Goal: Task Accomplishment & Management: Manage account settings

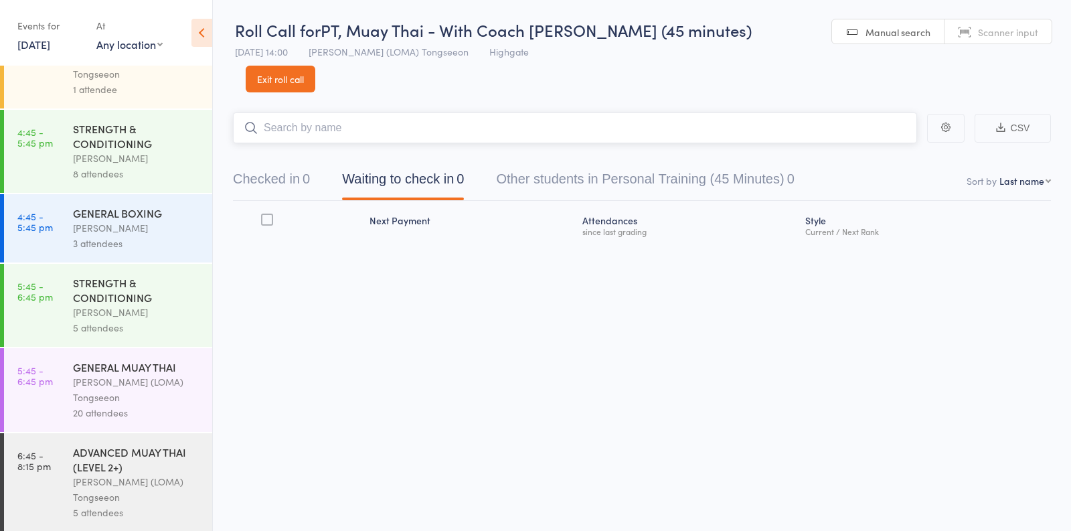
scroll to position [1262, 0]
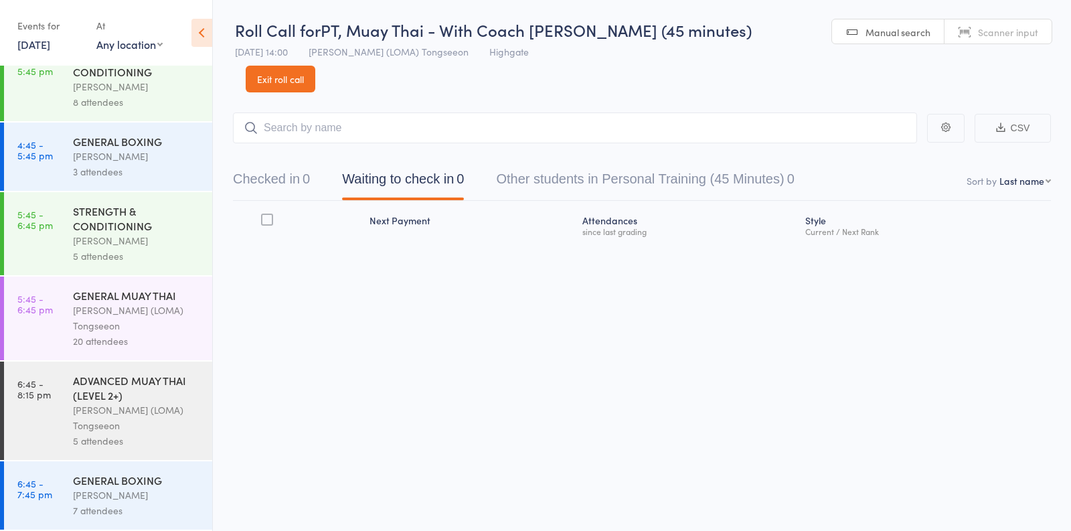
click at [136, 331] on div "Ronnarong (LOMA) Tongseeon" at bounding box center [137, 317] width 128 height 31
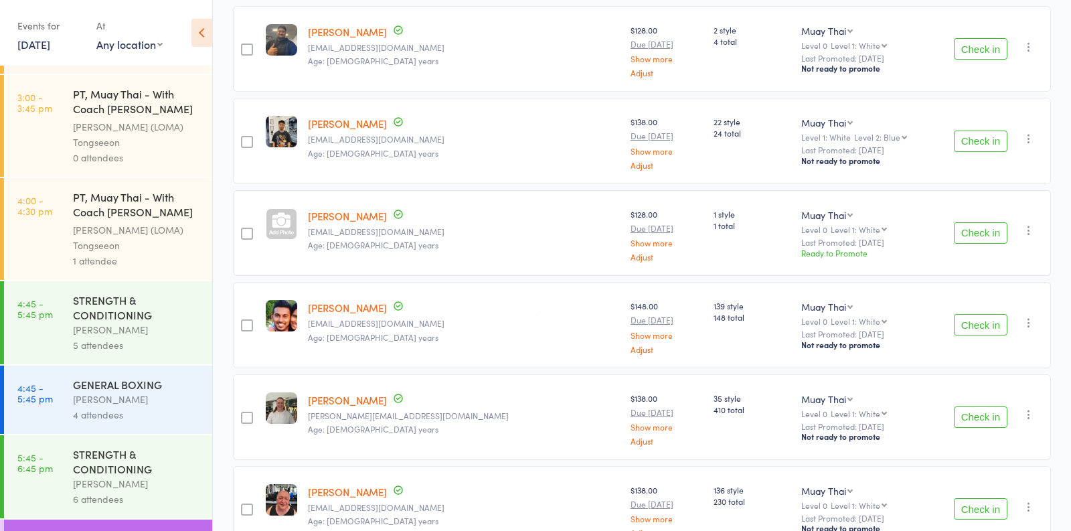
scroll to position [887, 0]
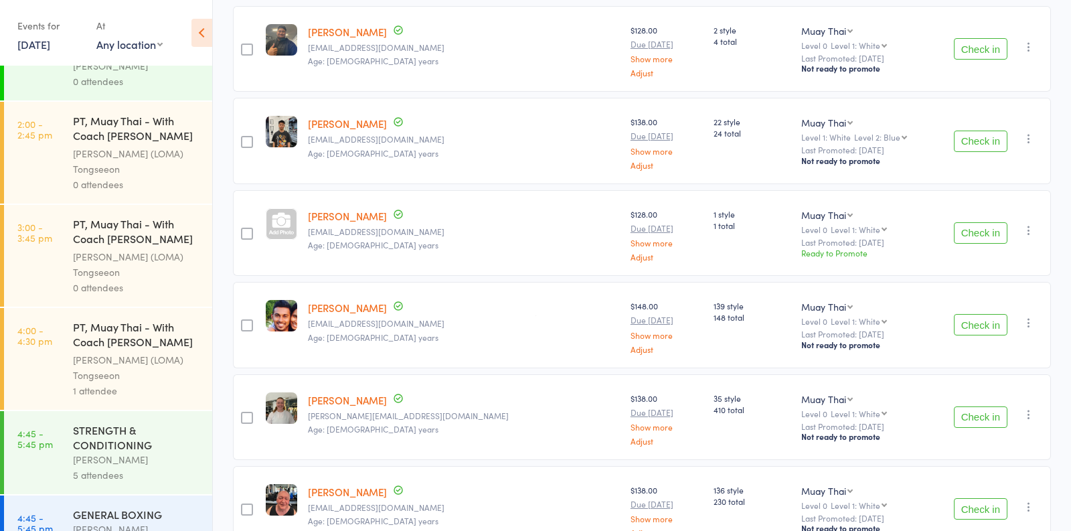
click at [145, 373] on div "Ronnarong (LOMA) Tongseeon" at bounding box center [137, 367] width 128 height 31
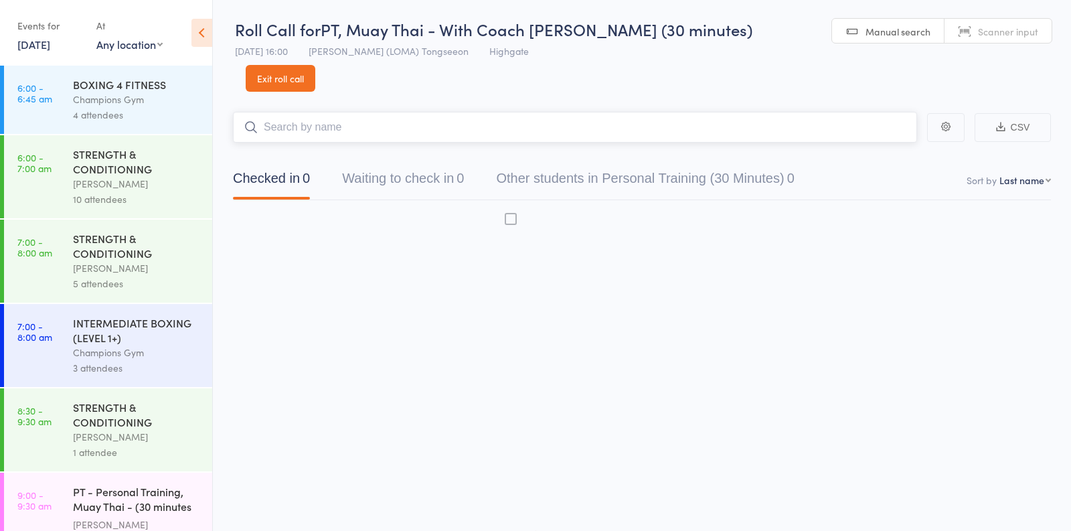
scroll to position [1, 0]
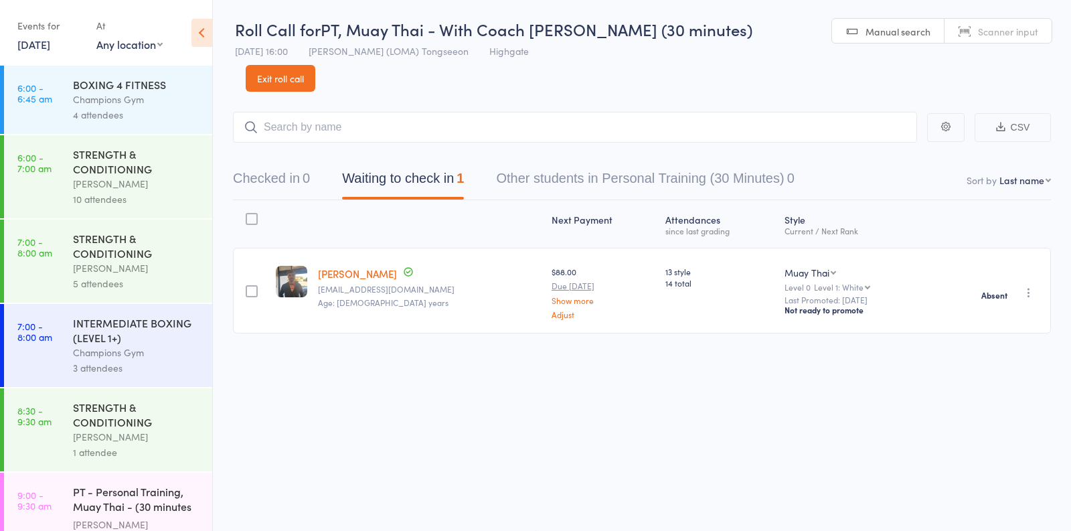
click at [1028, 286] on icon "button" at bounding box center [1028, 292] width 13 height 13
click at [993, 310] on li "Check in" at bounding box center [980, 318] width 110 height 17
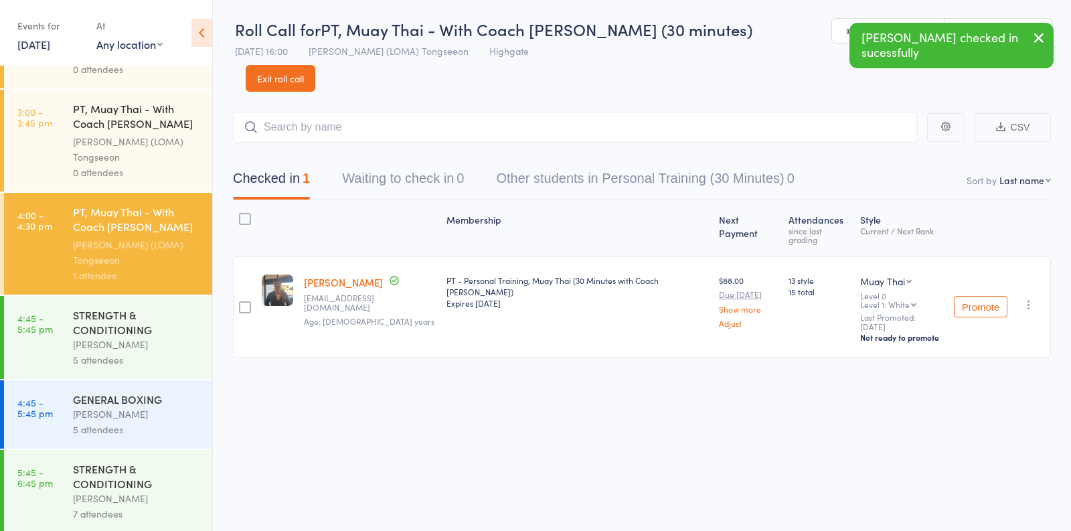
scroll to position [1035, 0]
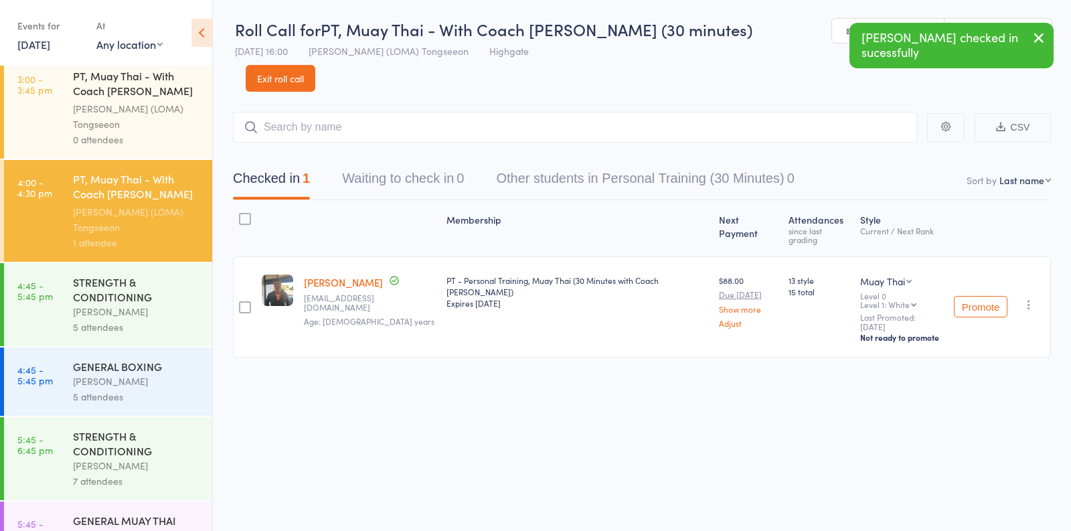
click at [180, 310] on div "Vincenzo Marroni" at bounding box center [137, 311] width 128 height 15
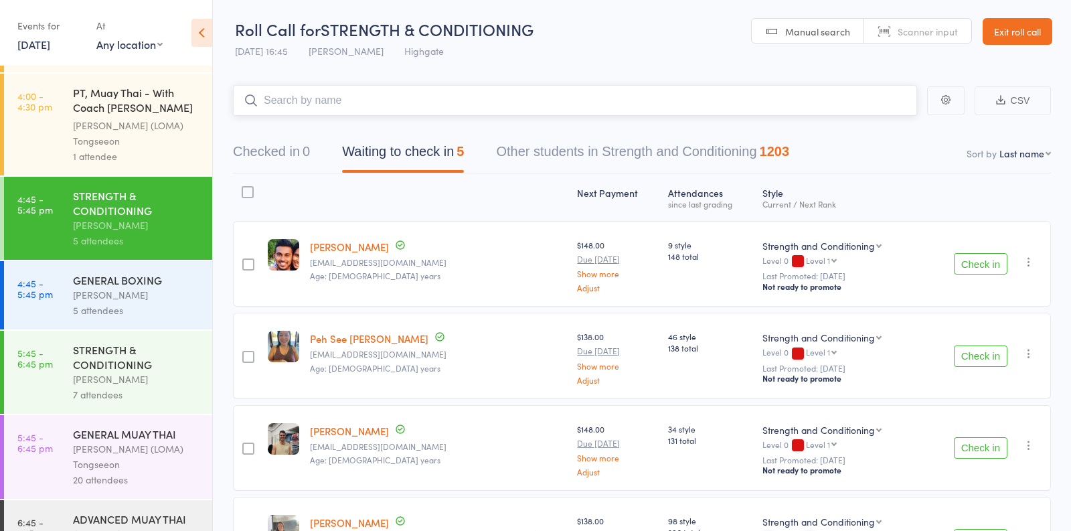
scroll to position [1119, 0]
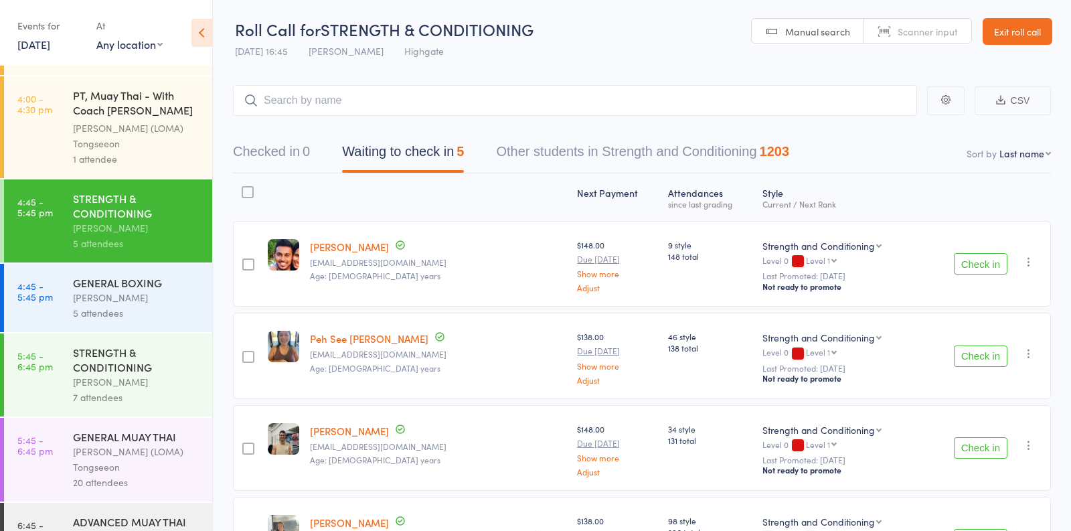
click at [126, 106] on div "PT, Muay Thai - With Coach Loma (30 minutes)" at bounding box center [137, 104] width 128 height 33
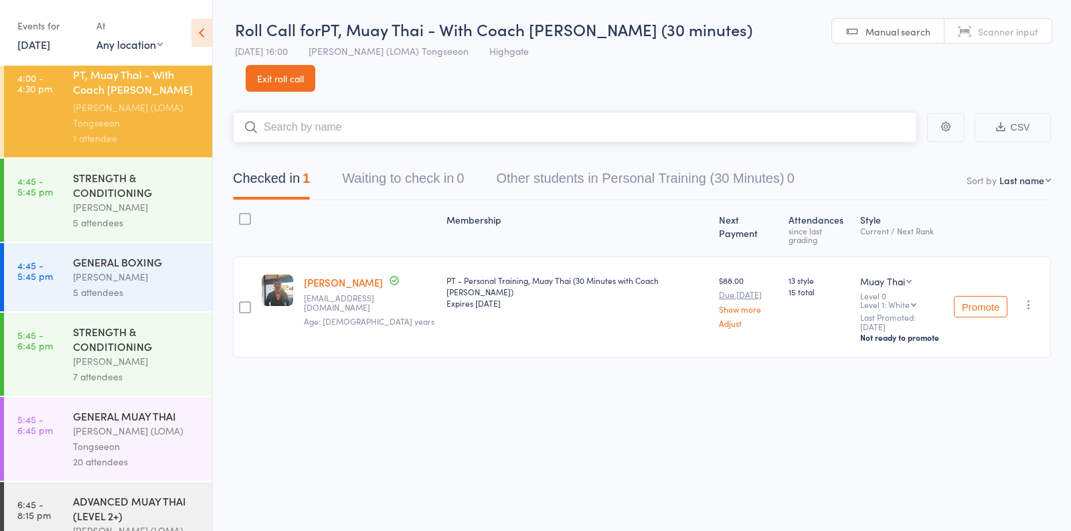
scroll to position [1123, 0]
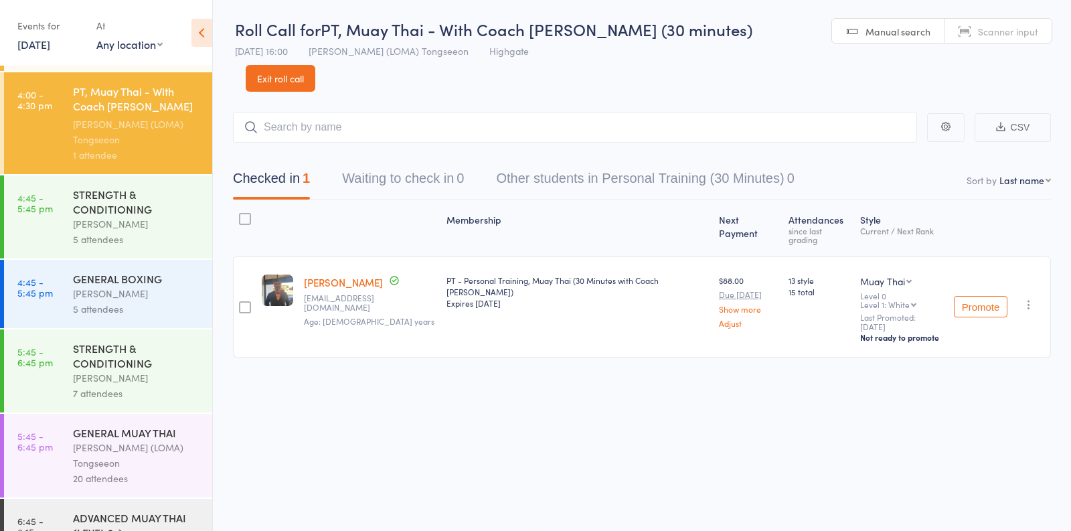
click at [142, 223] on div "Vincenzo Marroni" at bounding box center [137, 223] width 128 height 15
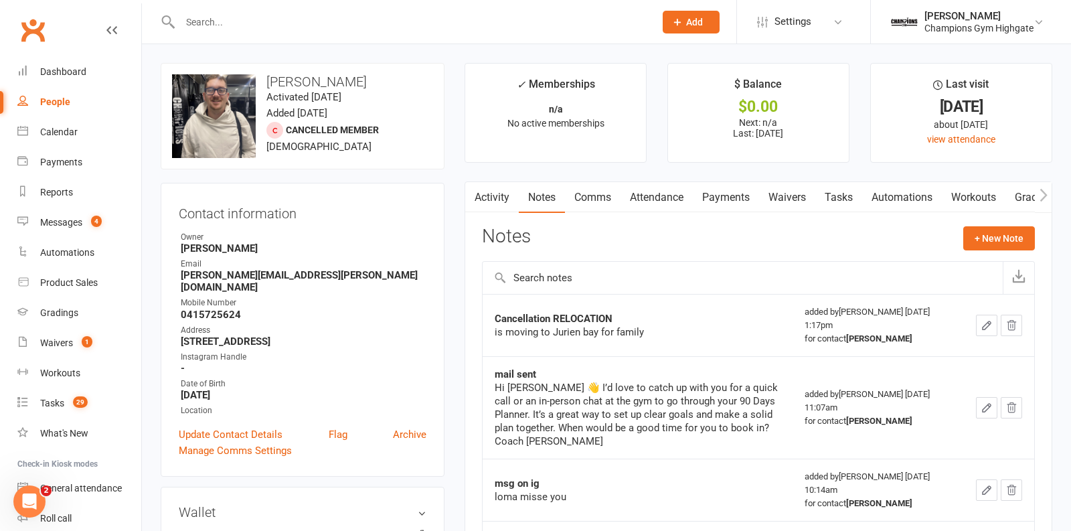
scroll to position [82, 0]
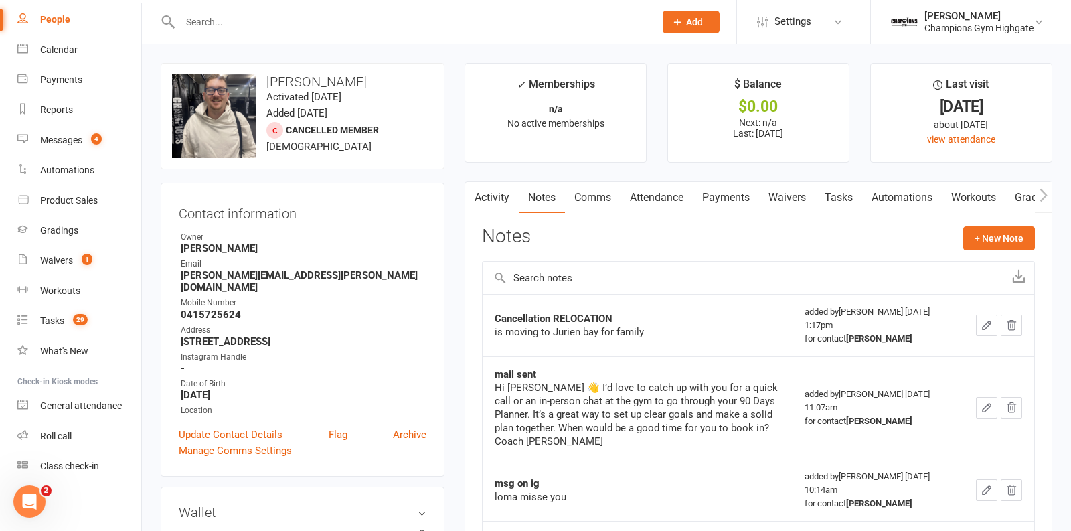
click at [294, 20] on input "text" at bounding box center [410, 22] width 469 height 19
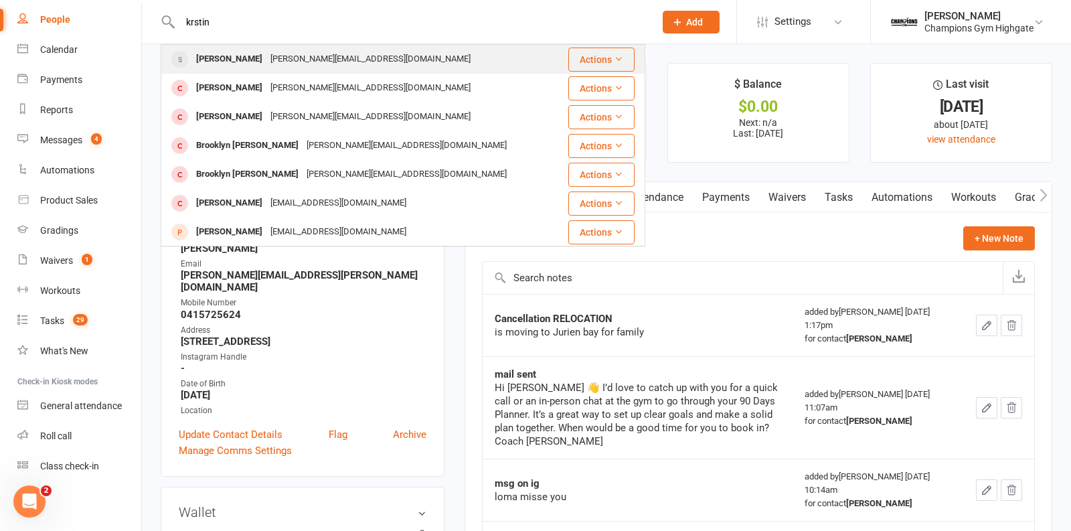
type input "krstin"
click at [322, 67] on div "kristin.hines01@gmail.com" at bounding box center [370, 59] width 208 height 19
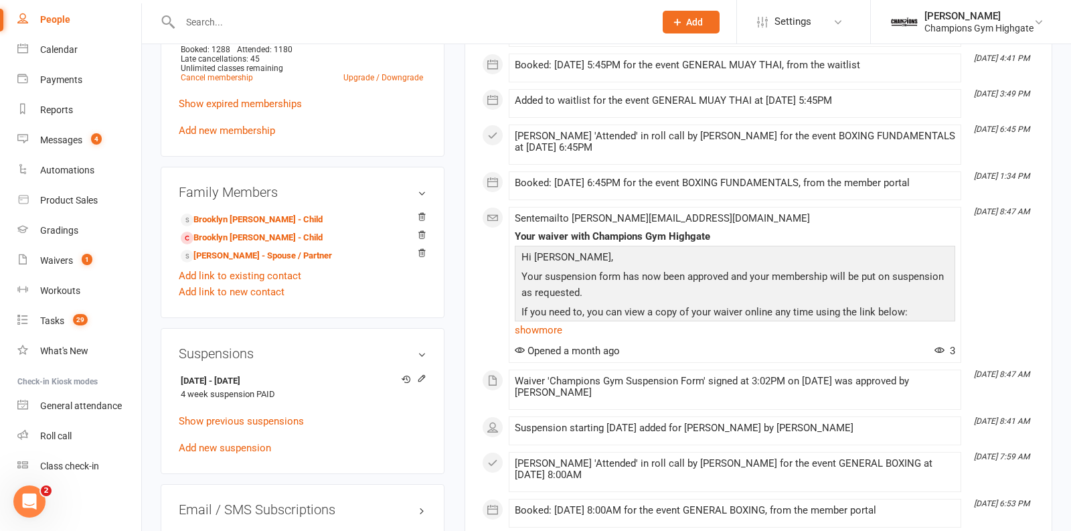
scroll to position [798, 0]
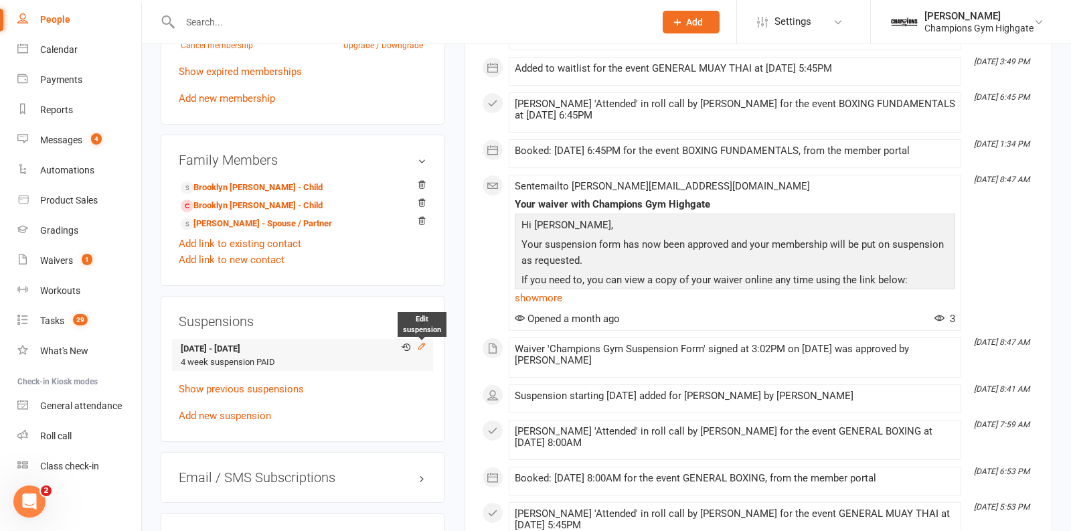
click at [424, 345] on icon at bounding box center [421, 345] width 9 height 9
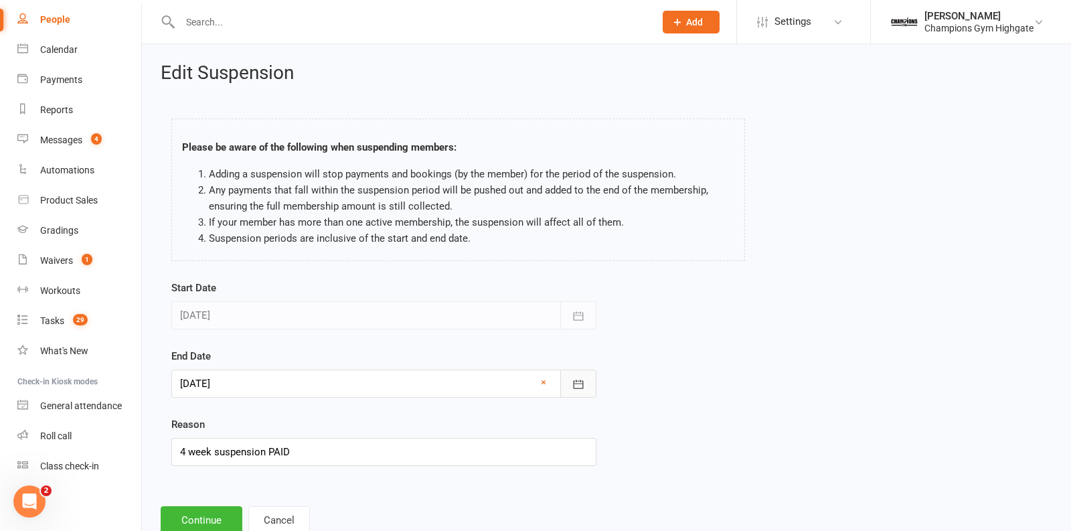
click at [576, 386] on icon "button" at bounding box center [577, 383] width 13 height 13
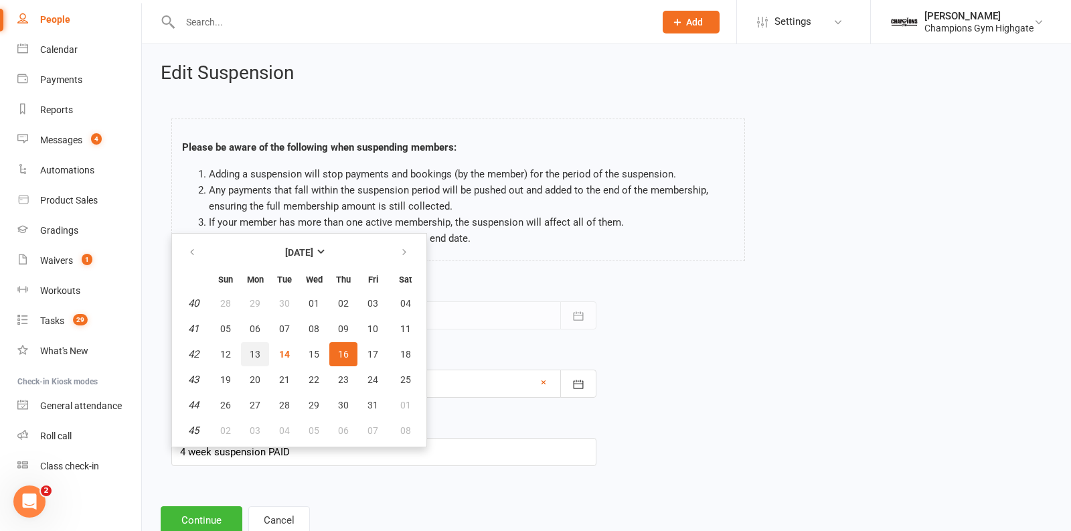
click at [264, 349] on button "13" at bounding box center [255, 354] width 28 height 24
type input "13 Oct 2025"
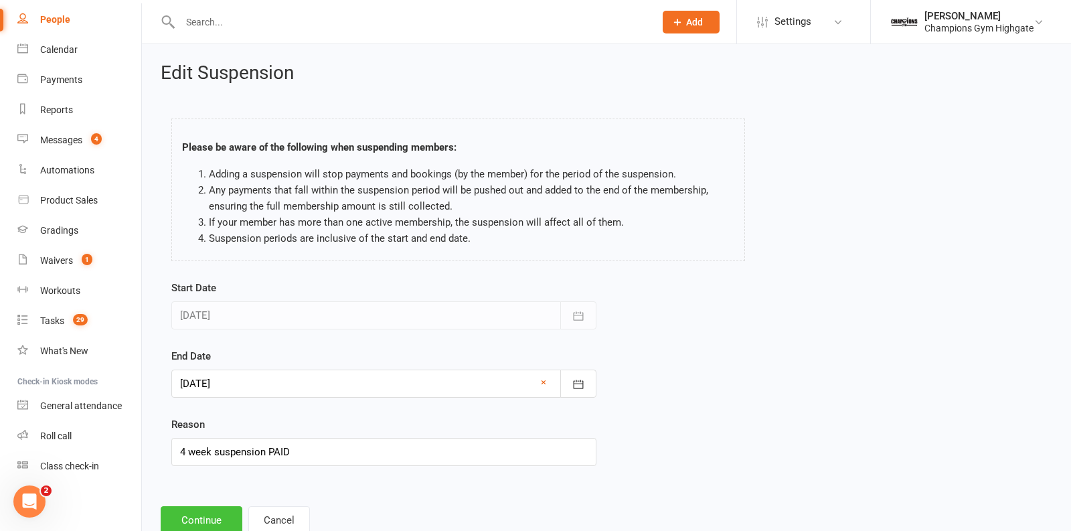
click at [217, 519] on button "Continue" at bounding box center [202, 520] width 82 height 28
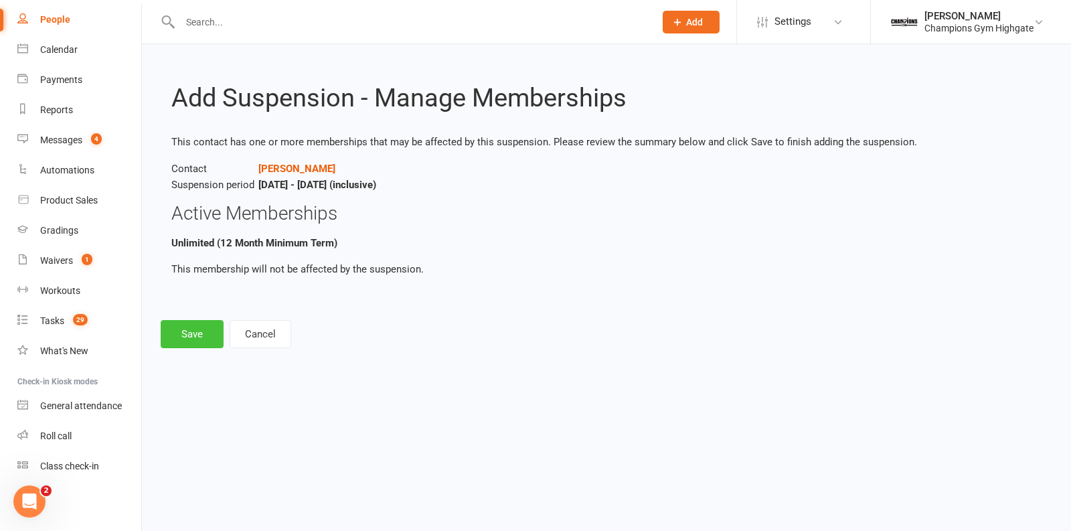
click at [212, 326] on button "Save" at bounding box center [192, 334] width 63 height 28
click at [249, 21] on input "text" at bounding box center [410, 22] width 469 height 19
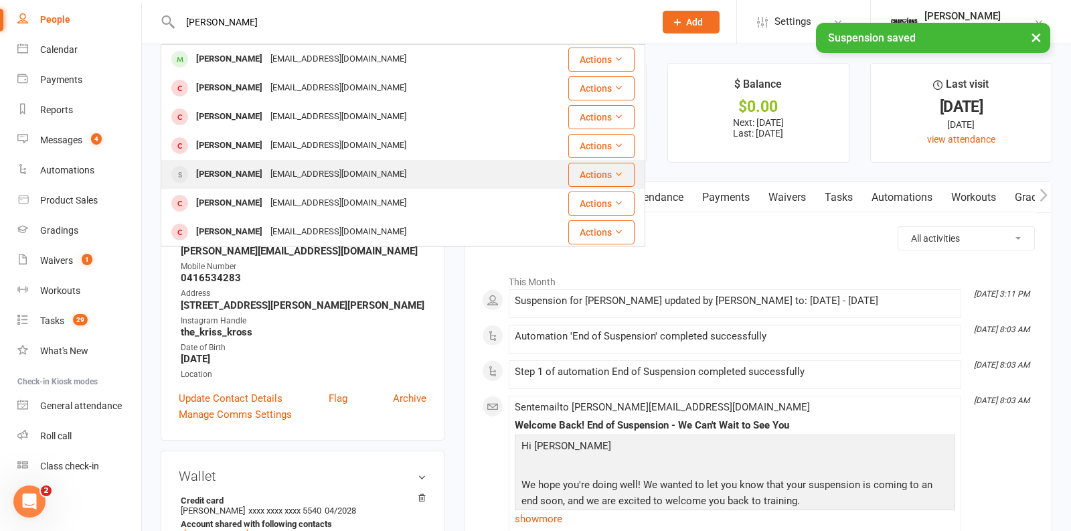
type input "peter"
click at [240, 171] on div "Peter Hines" at bounding box center [229, 174] width 74 height 19
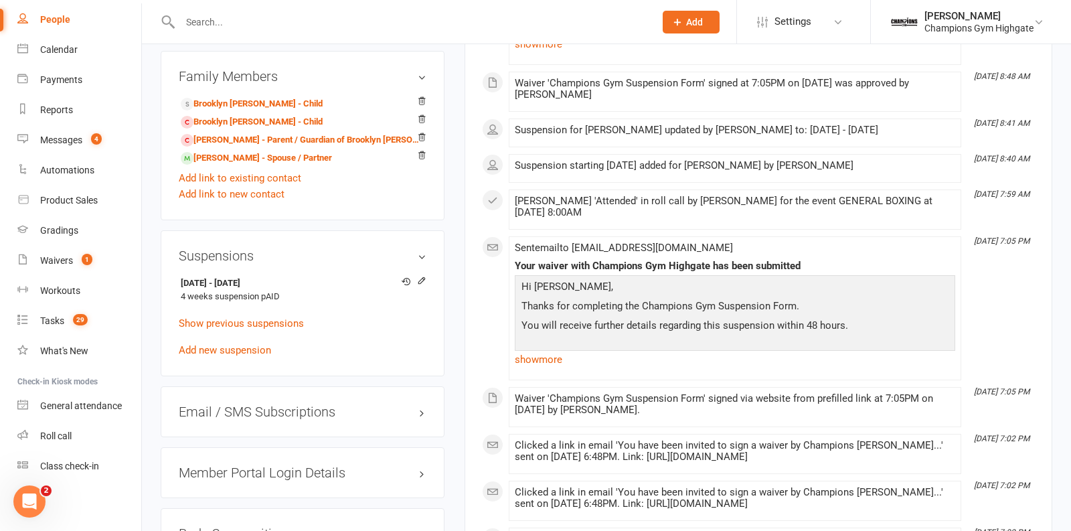
scroll to position [917, 0]
click at [421, 277] on icon at bounding box center [421, 281] width 9 height 9
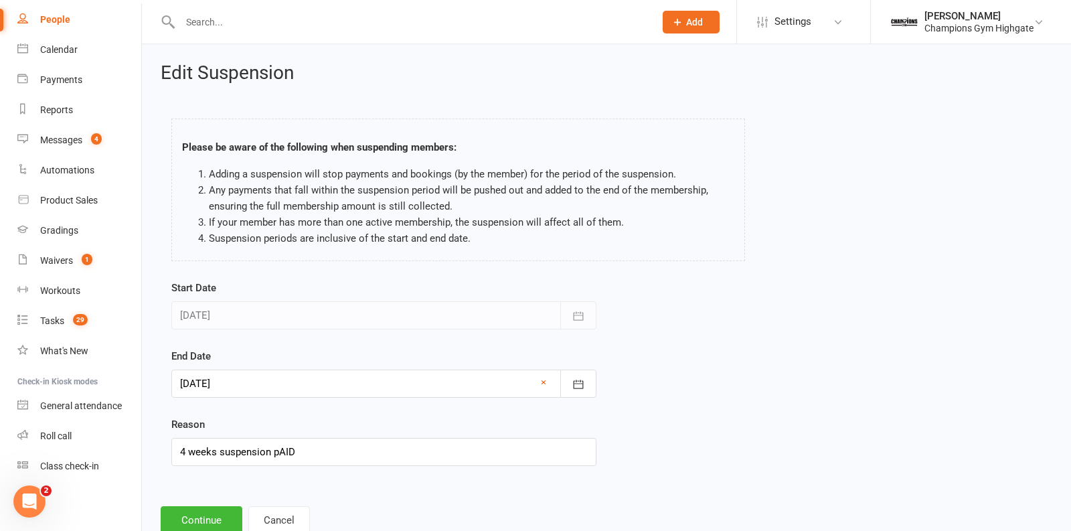
click at [263, 388] on div at bounding box center [383, 383] width 425 height 28
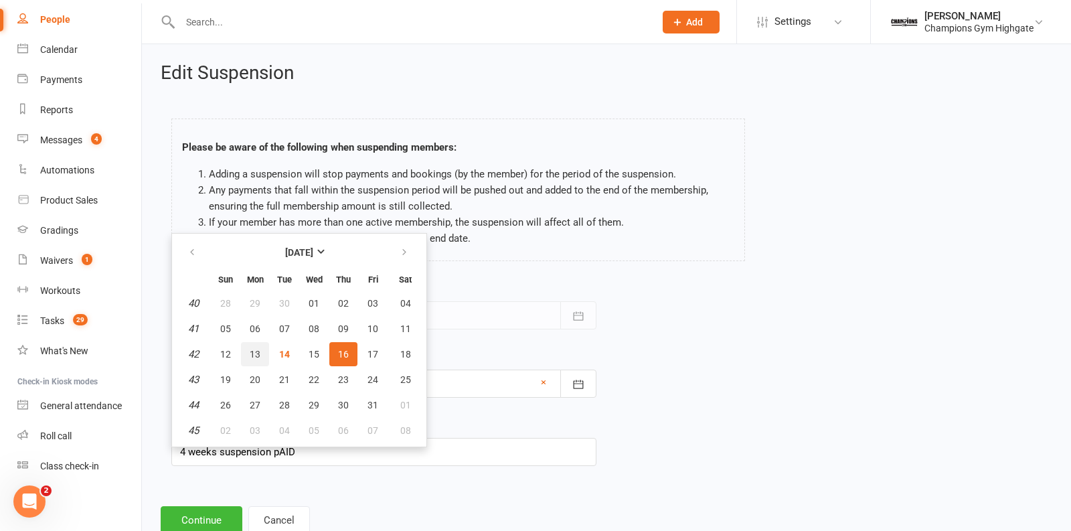
click at [258, 353] on span "13" at bounding box center [255, 354] width 11 height 11
type input "13 Oct 2025"
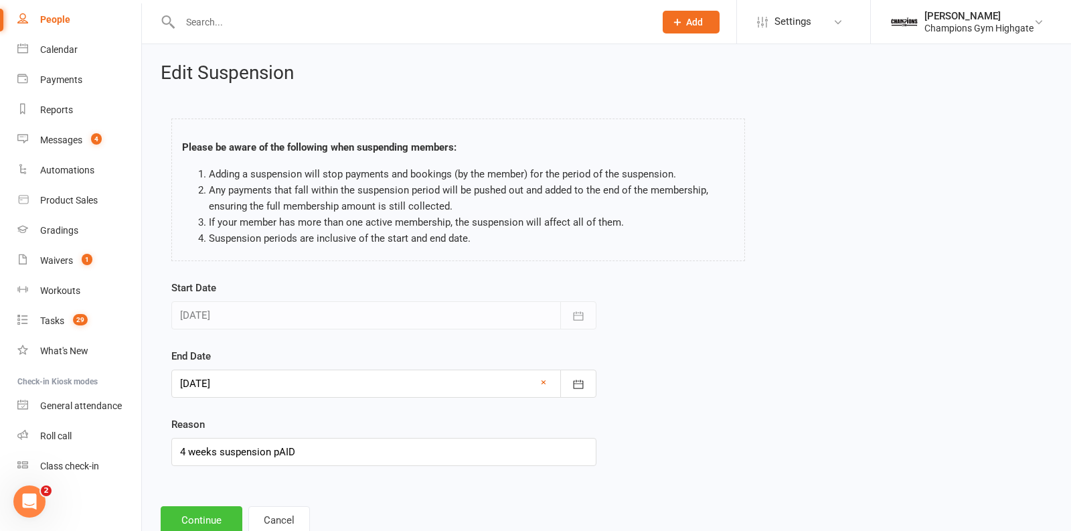
click at [210, 515] on button "Continue" at bounding box center [202, 520] width 82 height 28
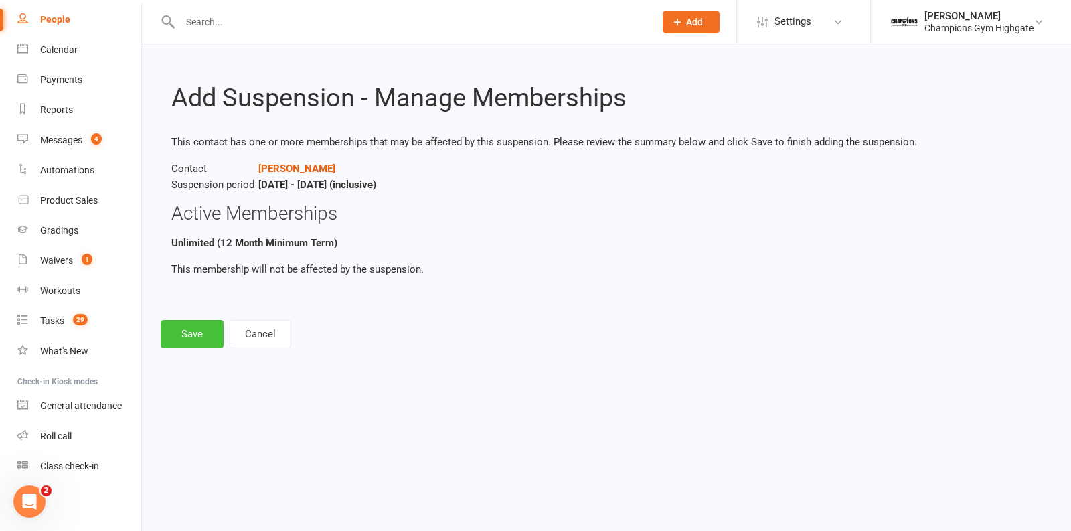
click at [180, 341] on button "Save" at bounding box center [192, 334] width 63 height 28
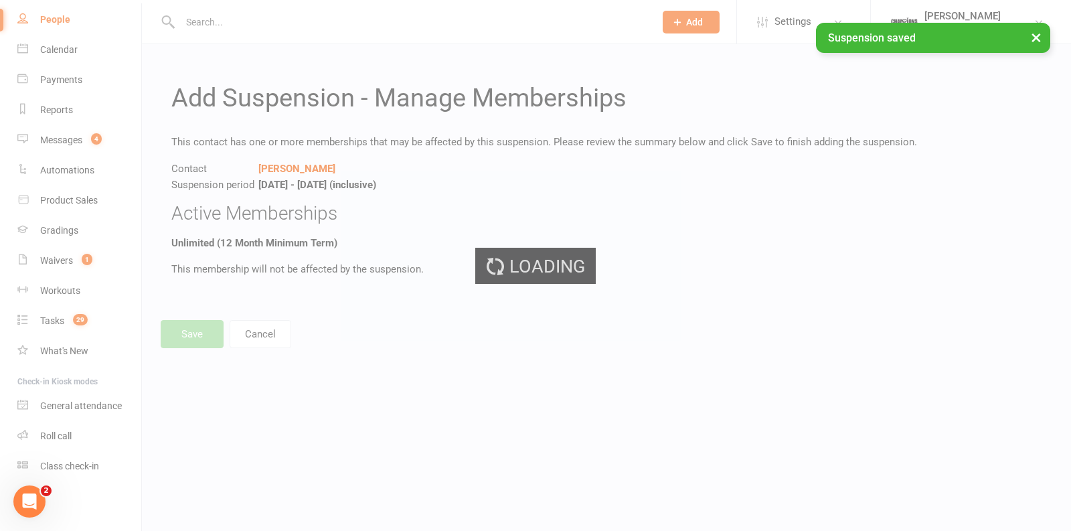
click at [241, 23] on div "× Suspension saved" at bounding box center [526, 23] width 1053 height 0
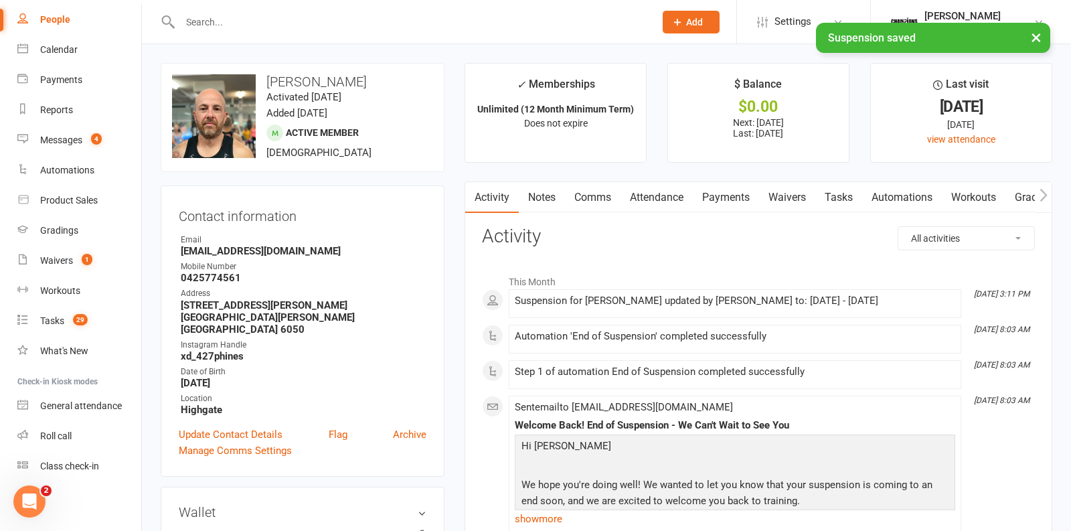
click at [231, 20] on input "text" at bounding box center [410, 22] width 469 height 19
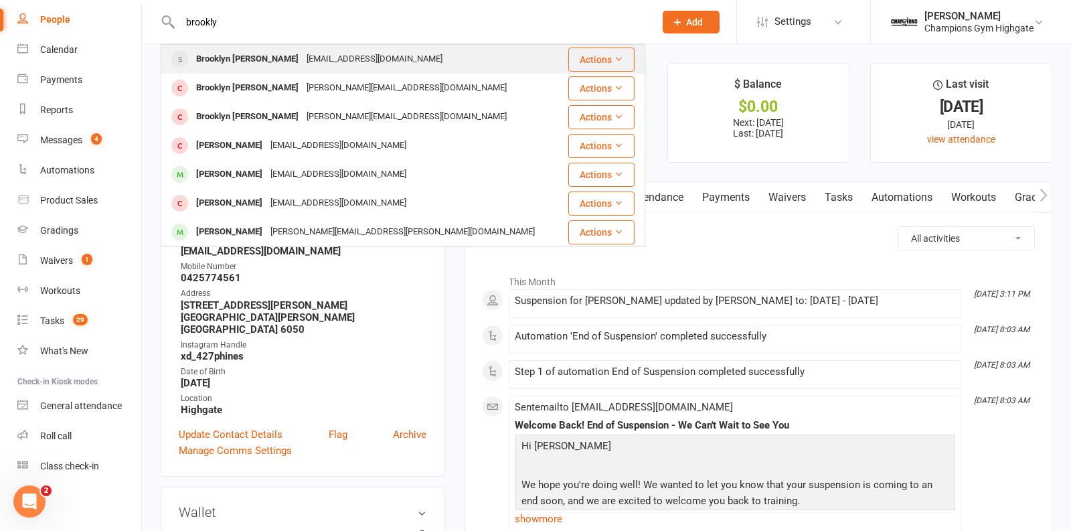
type input "brookly"
click at [302, 66] on div "[EMAIL_ADDRESS][DOMAIN_NAME]" at bounding box center [374, 59] width 144 height 19
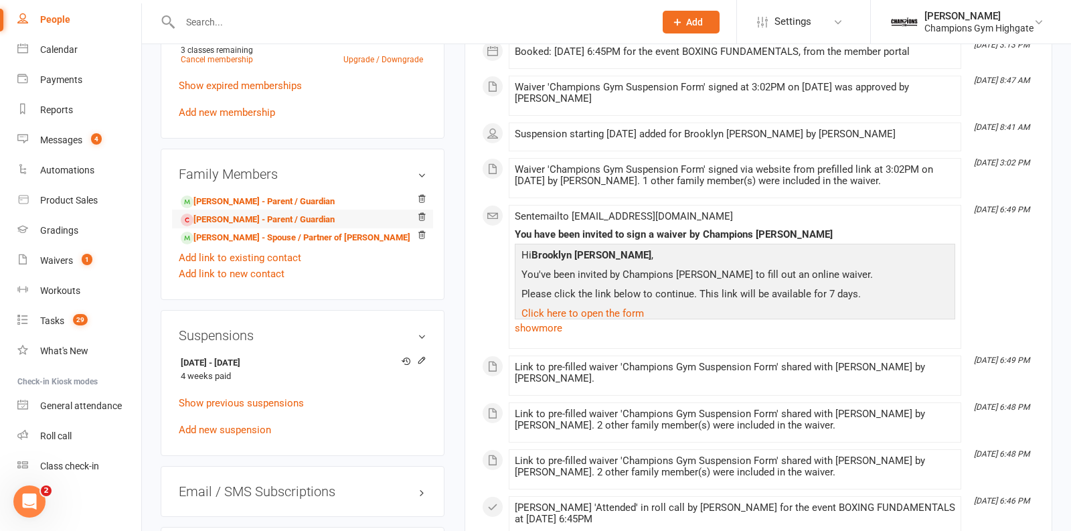
scroll to position [776, 0]
click at [424, 355] on icon at bounding box center [421, 358] width 6 height 6
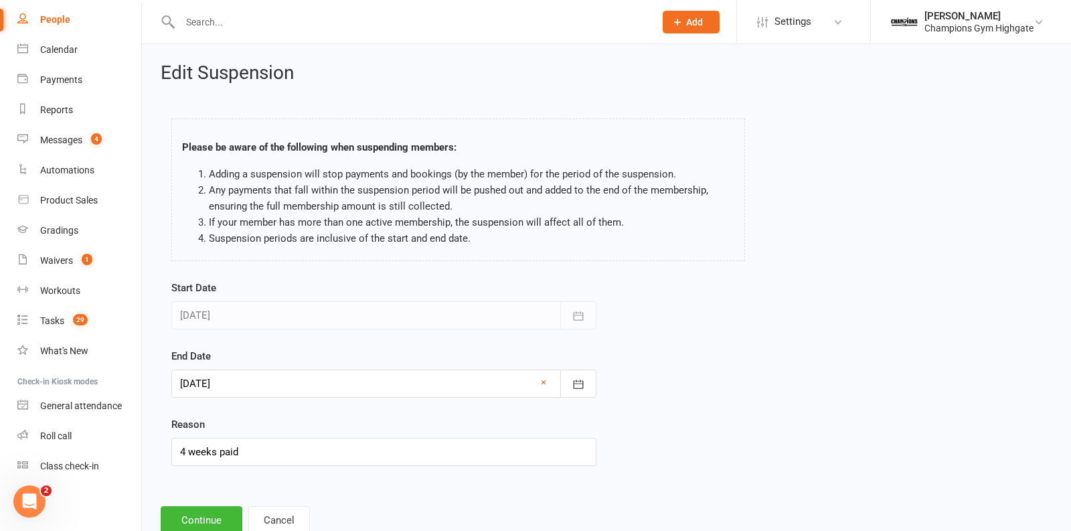
click at [215, 386] on div at bounding box center [383, 383] width 425 height 28
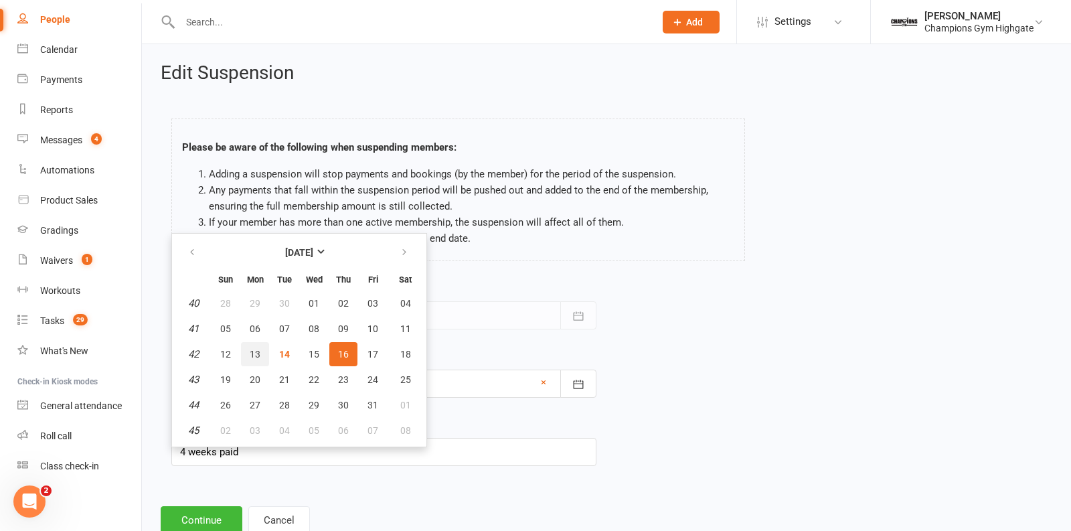
click at [262, 347] on button "13" at bounding box center [255, 354] width 28 height 24
type input "13 Oct 2025"
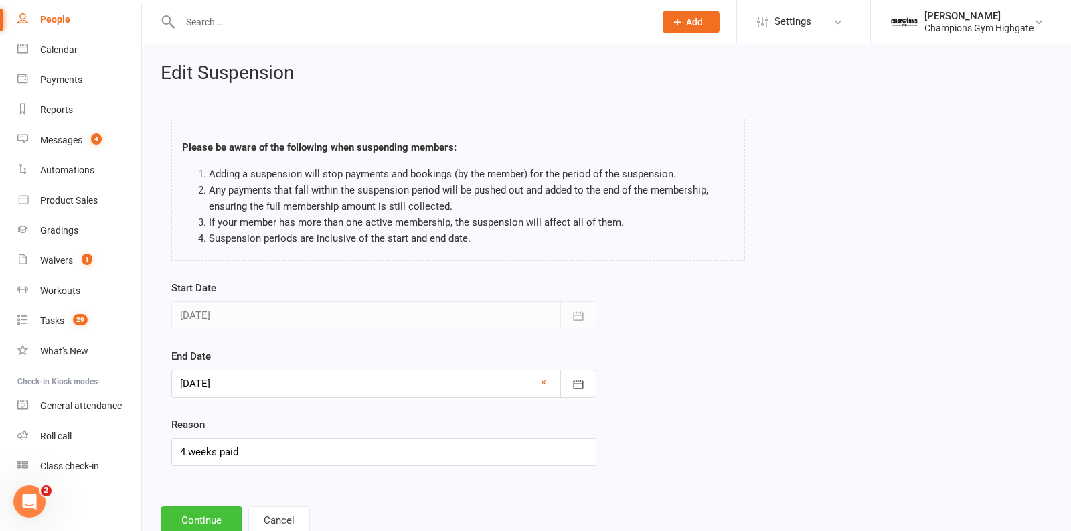
click at [211, 512] on button "Continue" at bounding box center [202, 520] width 82 height 28
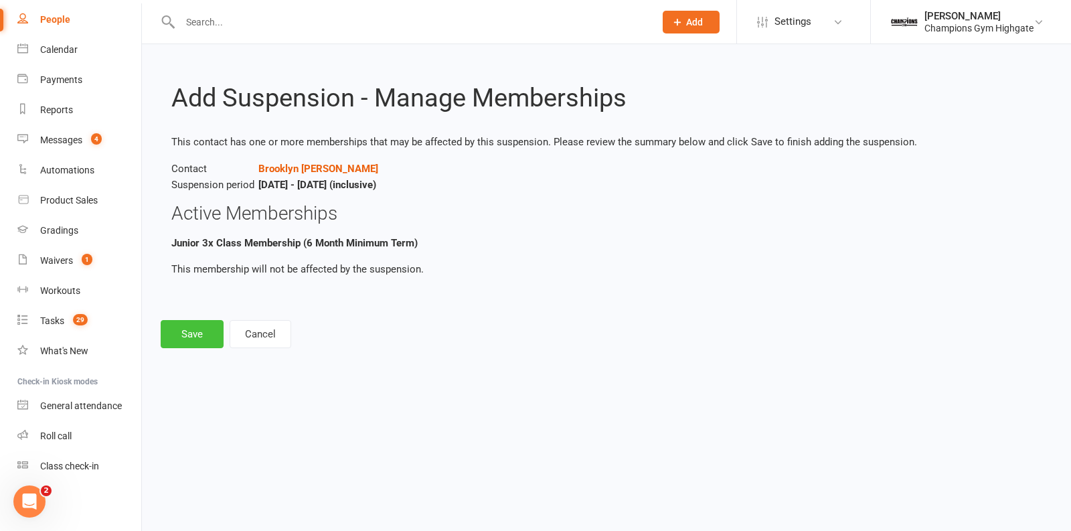
click at [191, 331] on button "Save" at bounding box center [192, 334] width 63 height 28
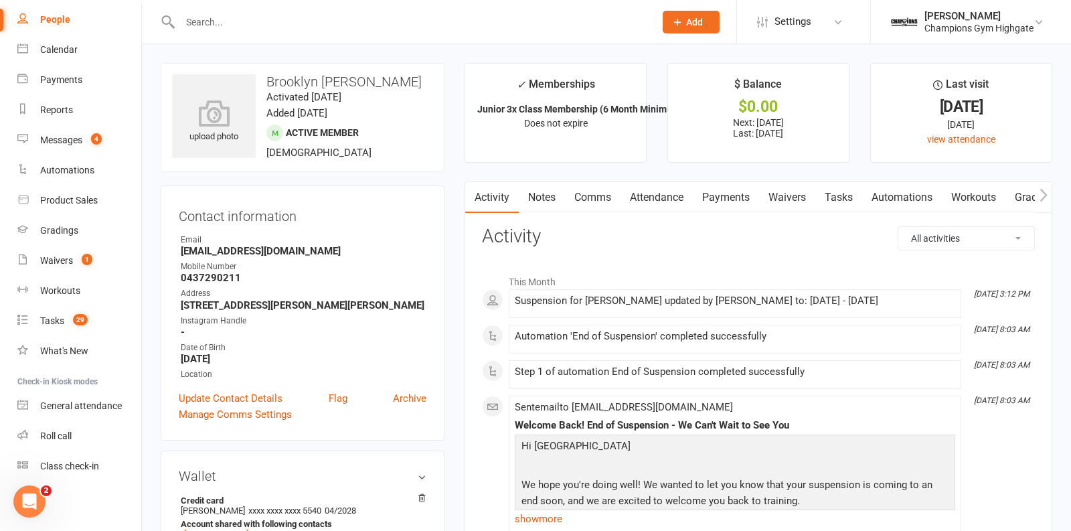
click at [663, 192] on link "Attendance" at bounding box center [656, 197] width 72 height 31
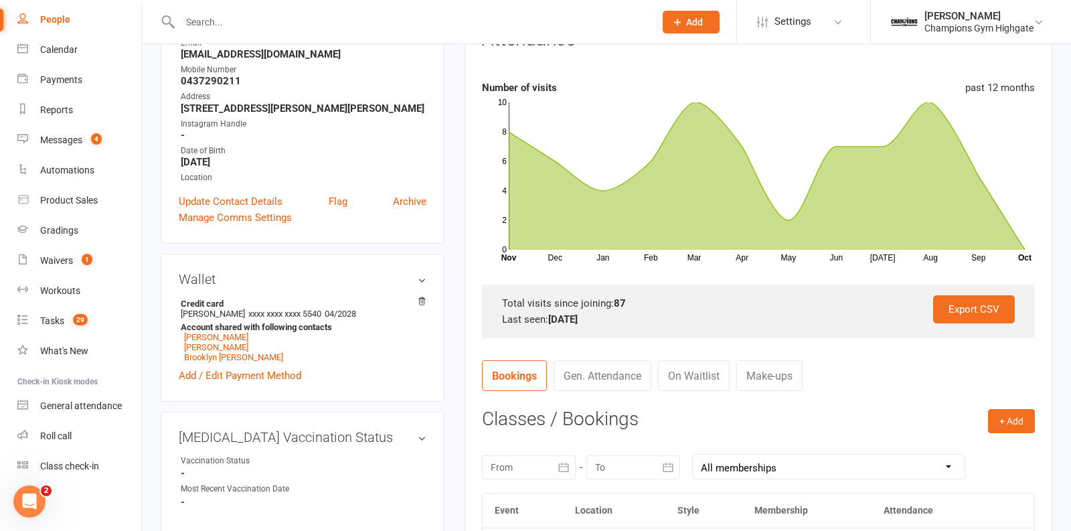
scroll to position [198, 0]
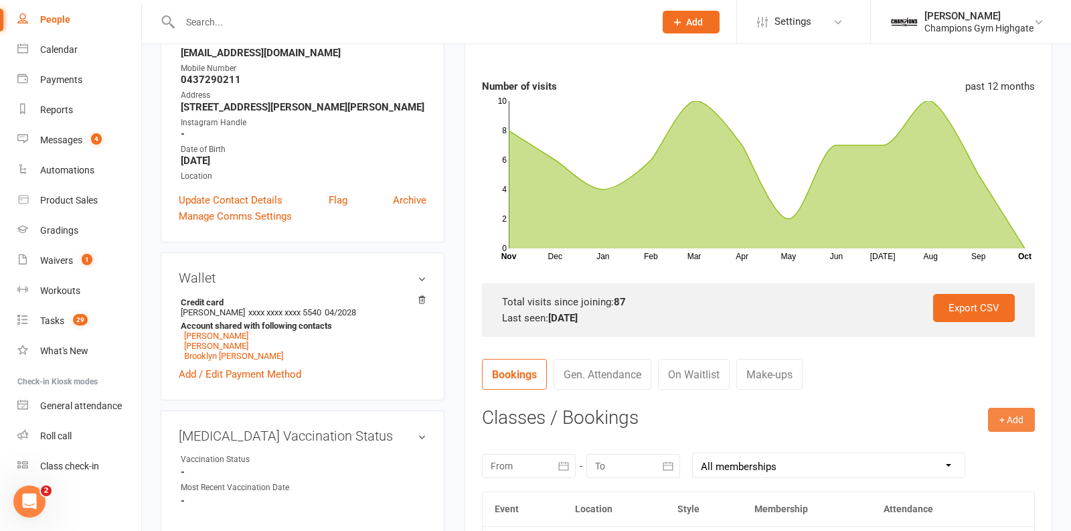
click at [1005, 415] on button "+ Add" at bounding box center [1011, 419] width 47 height 24
click at [962, 444] on link "Book Event" at bounding box center [967, 449] width 132 height 27
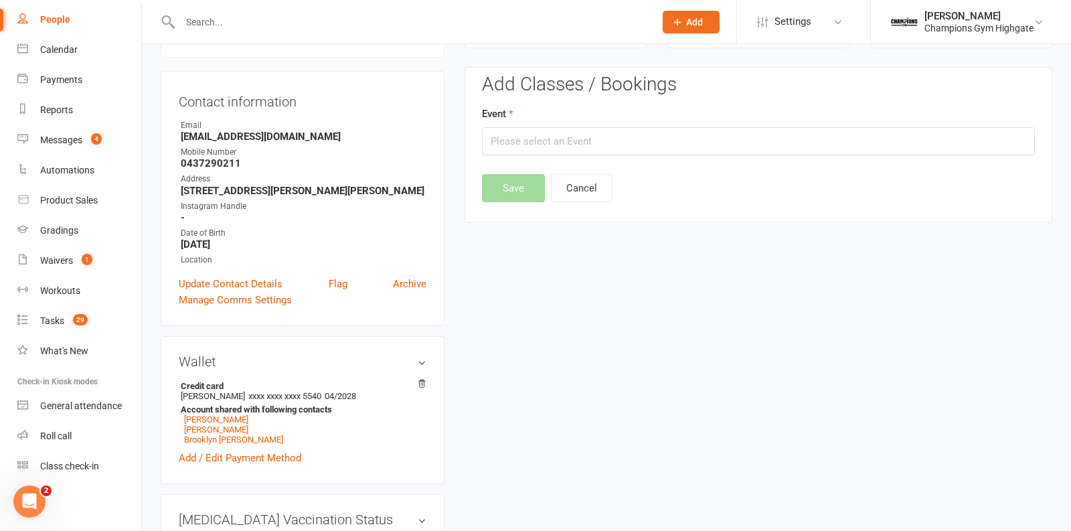
scroll to position [114, 0]
click at [583, 145] on input "text" at bounding box center [758, 142] width 553 height 28
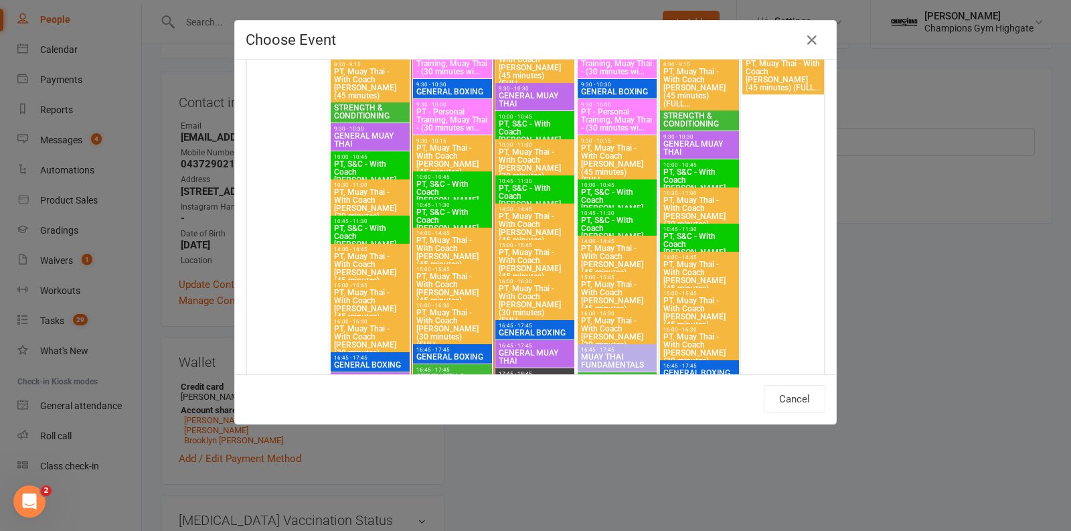
scroll to position [1906, 0]
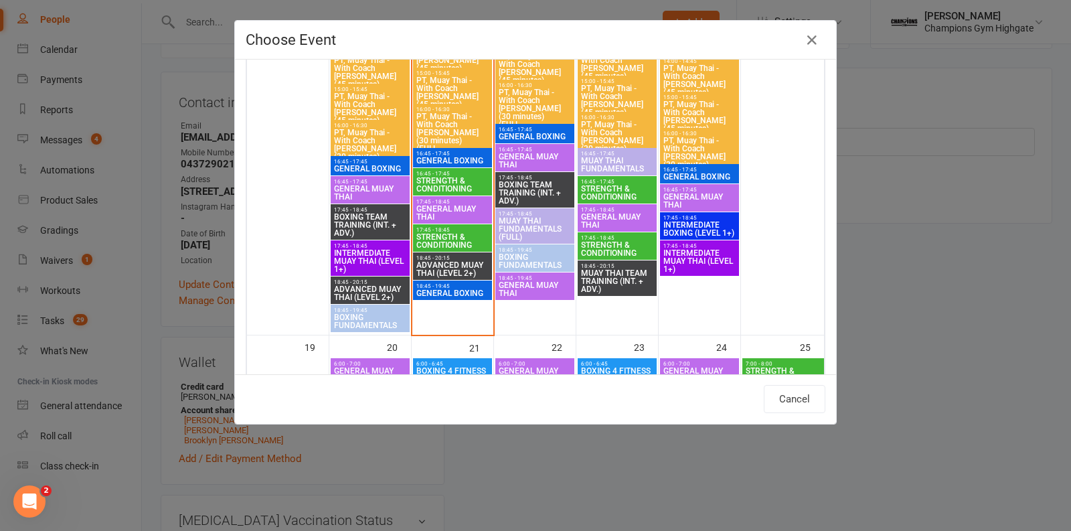
click at [457, 205] on span "GENERAL MUAY THAI" at bounding box center [452, 213] width 74 height 16
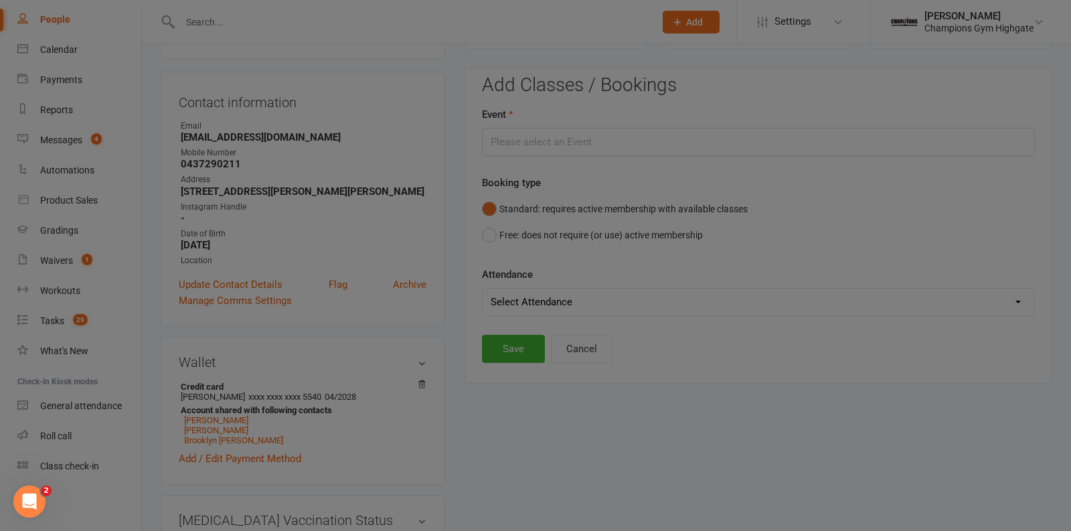
type input "GENERAL MUAY THAI - Oct 14, 2025 5:45:00 PM"
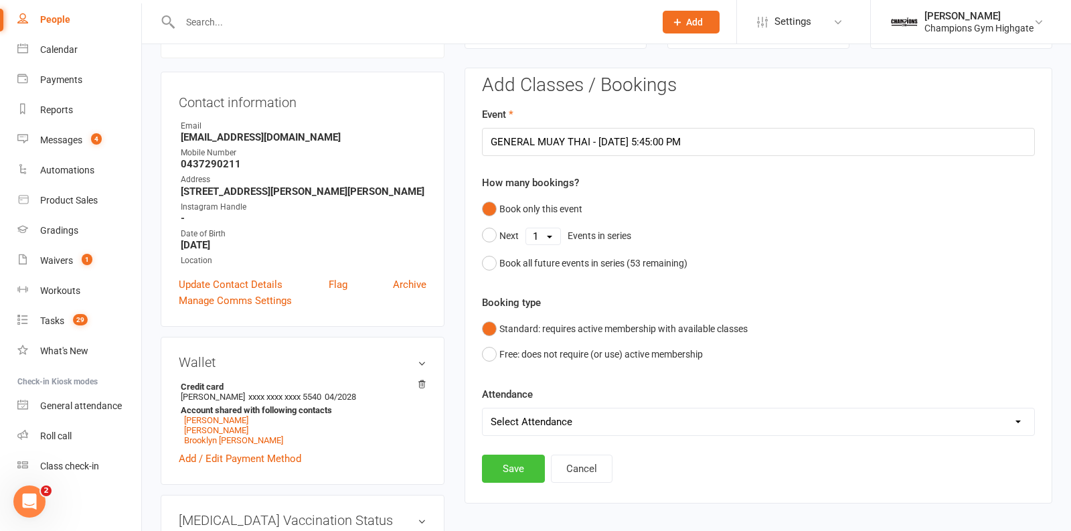
click at [517, 462] on button "Save" at bounding box center [513, 468] width 63 height 28
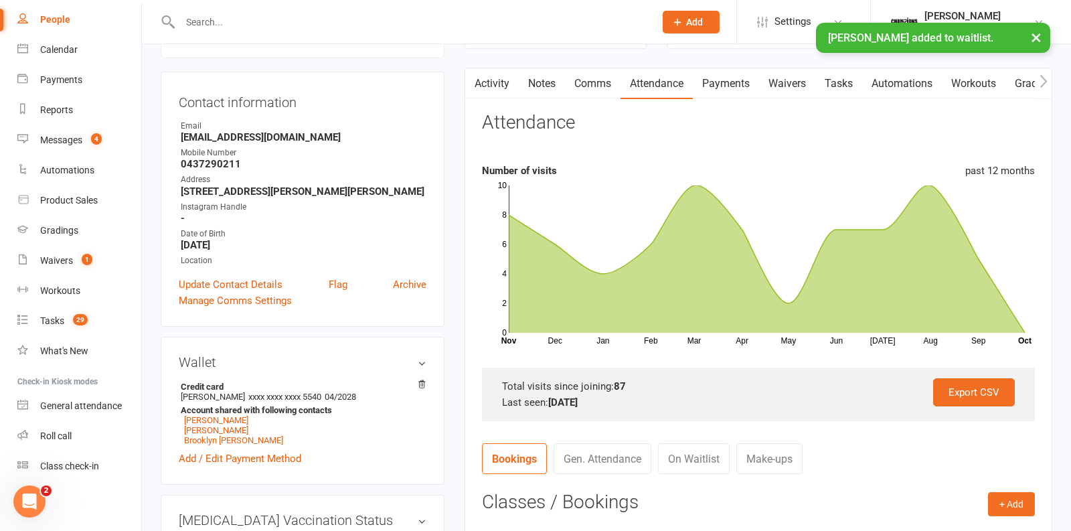
click at [338, 20] on input "text" at bounding box center [410, 22] width 469 height 19
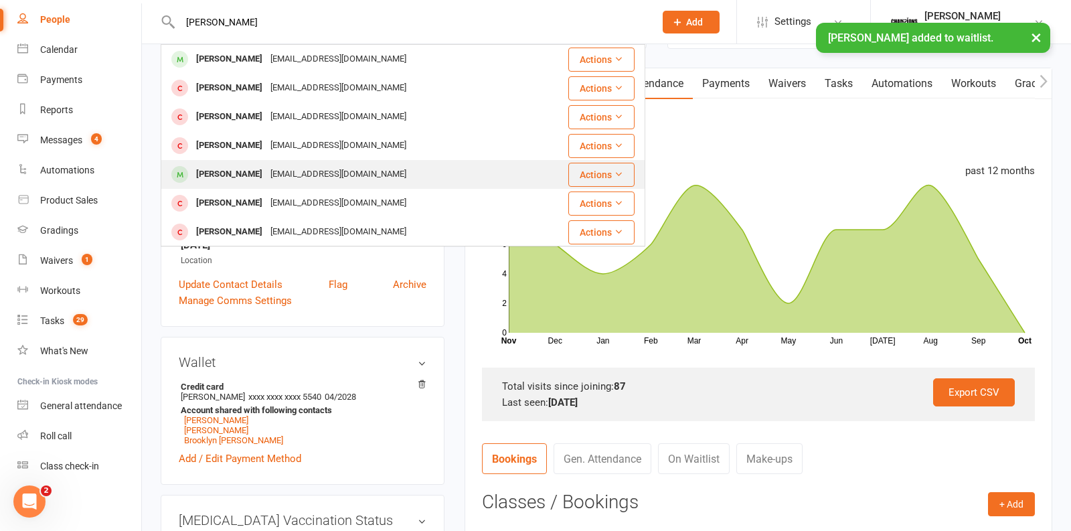
type input "peter"
click at [266, 173] on div "phines39@outlook.com" at bounding box center [338, 174] width 144 height 19
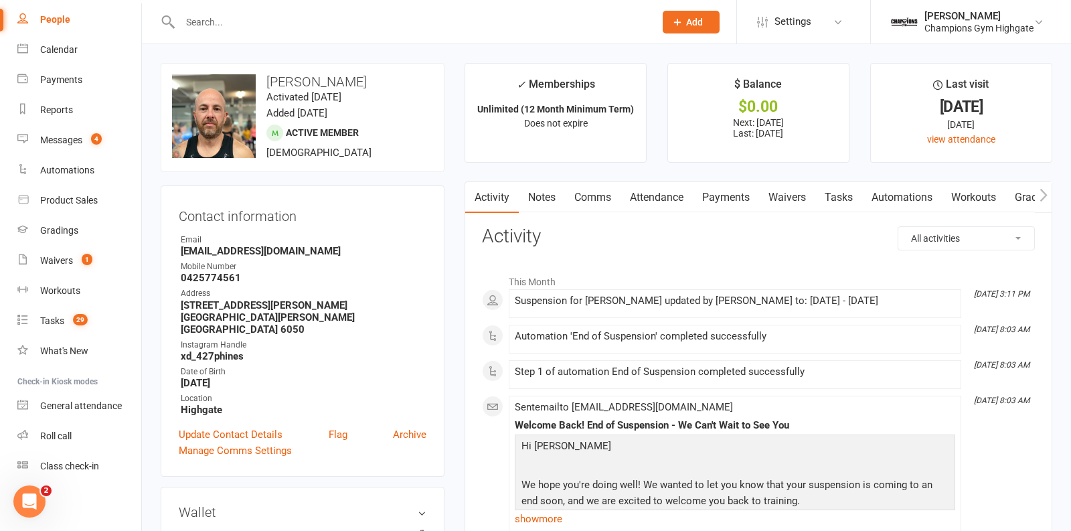
click at [670, 204] on link "Attendance" at bounding box center [656, 197] width 72 height 31
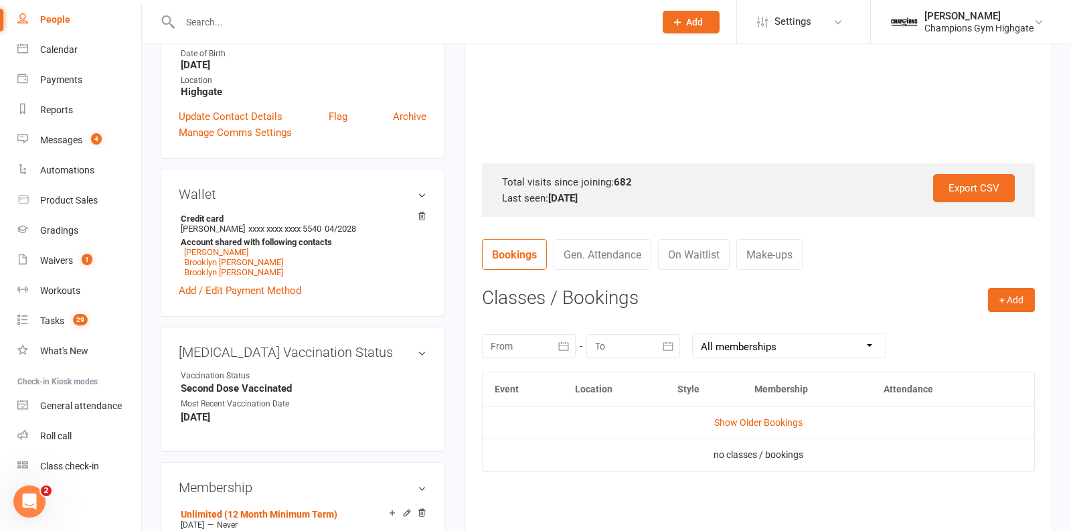
scroll to position [365, 0]
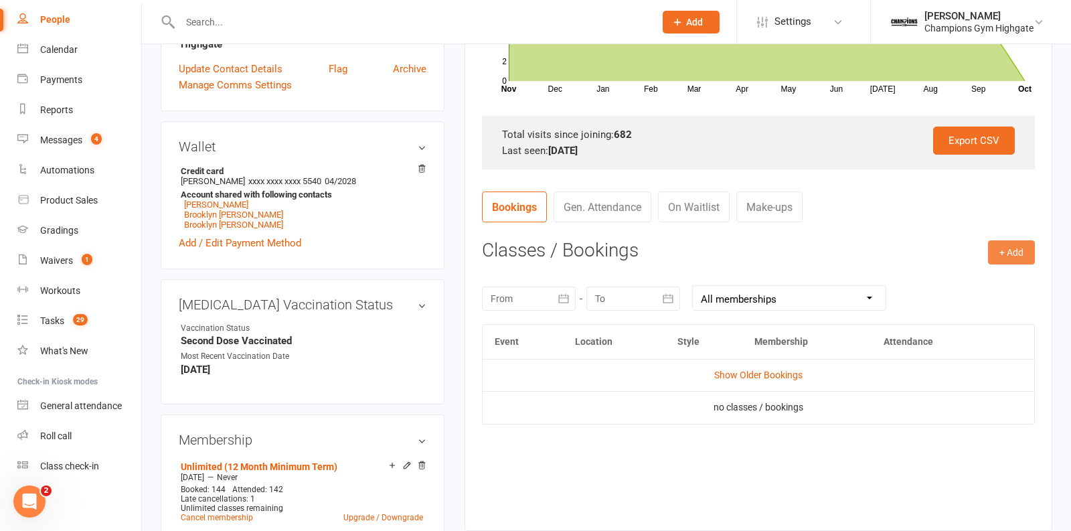
click at [1018, 250] on button "+ Add" at bounding box center [1011, 252] width 47 height 24
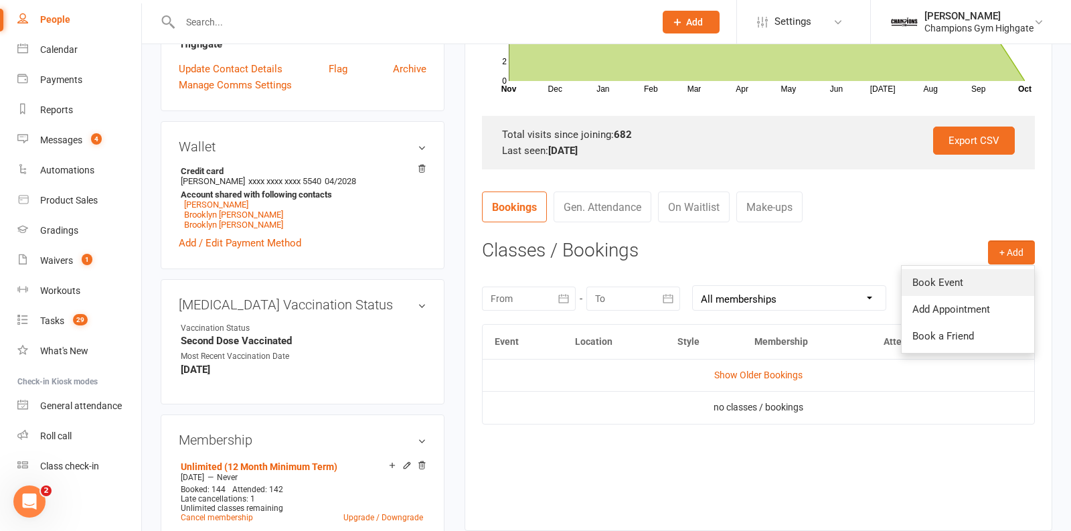
click at [949, 284] on link "Book Event" at bounding box center [967, 282] width 132 height 27
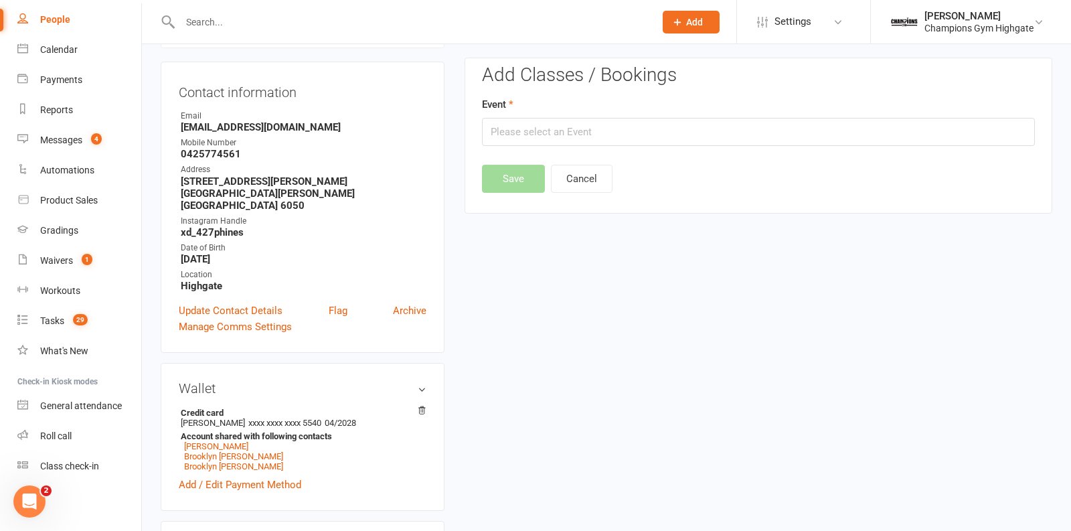
scroll to position [114, 0]
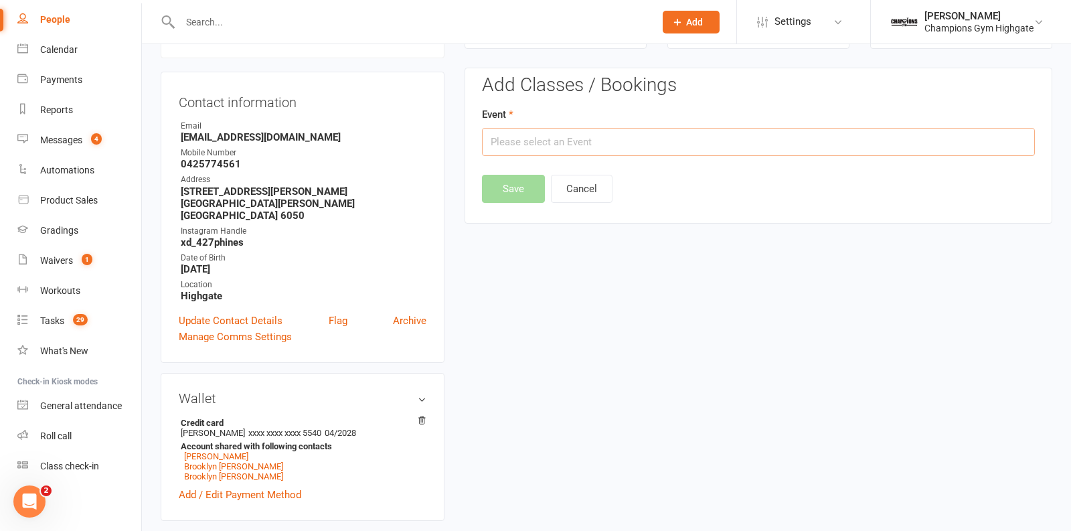
click at [654, 149] on input "text" at bounding box center [758, 142] width 553 height 28
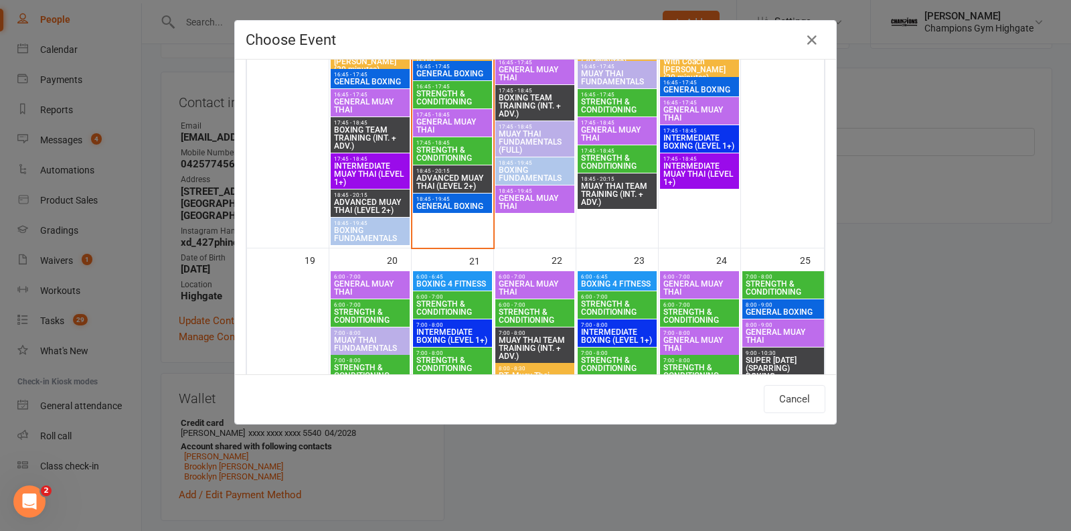
scroll to position [1998, 0]
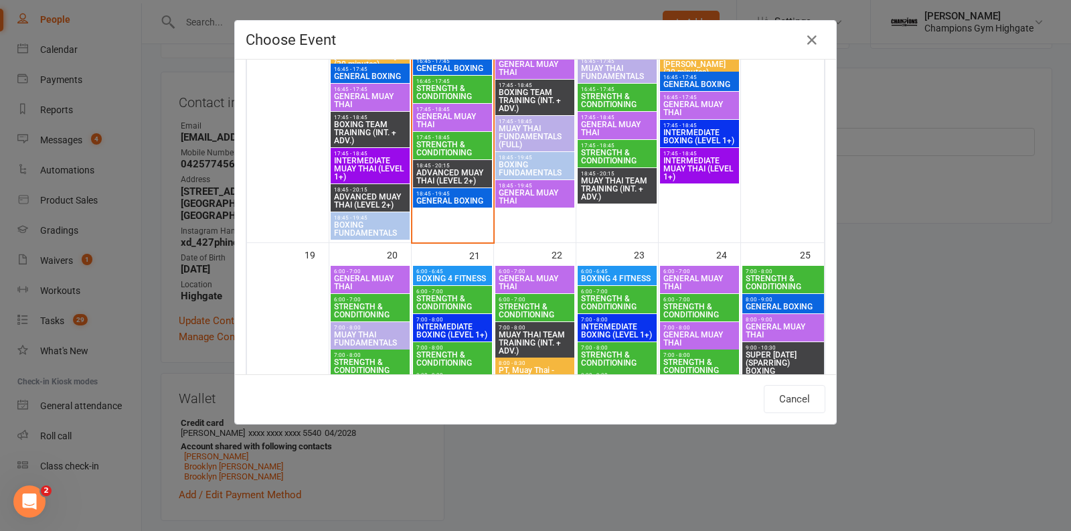
click at [445, 116] on span "GENERAL MUAY THAI" at bounding box center [452, 120] width 74 height 16
type input "GENERAL MUAY THAI - Oct 14, 2025 5:45:00 PM"
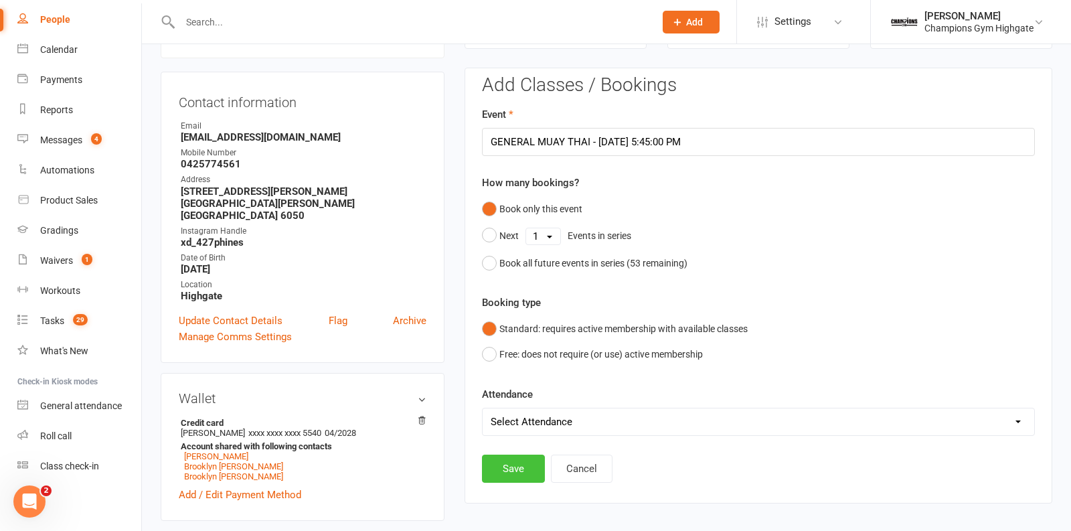
click at [515, 457] on button "Save" at bounding box center [513, 468] width 63 height 28
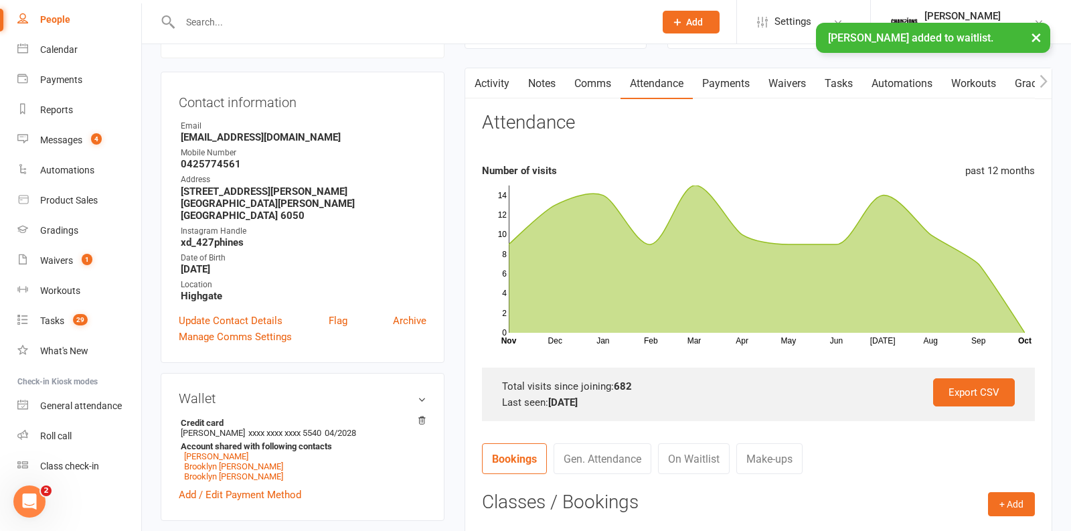
click at [268, 19] on input "text" at bounding box center [410, 22] width 469 height 19
type input "b"
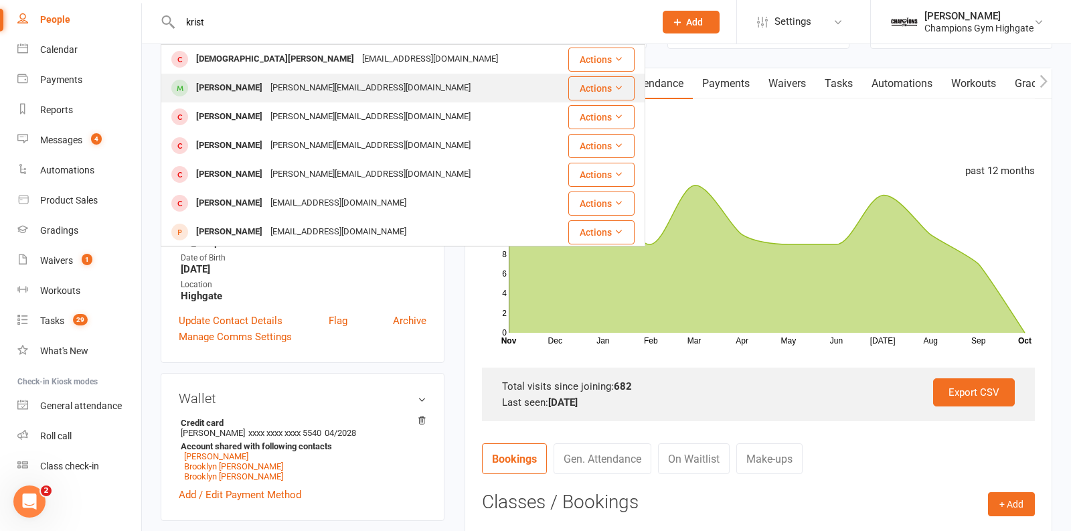
type input "krist"
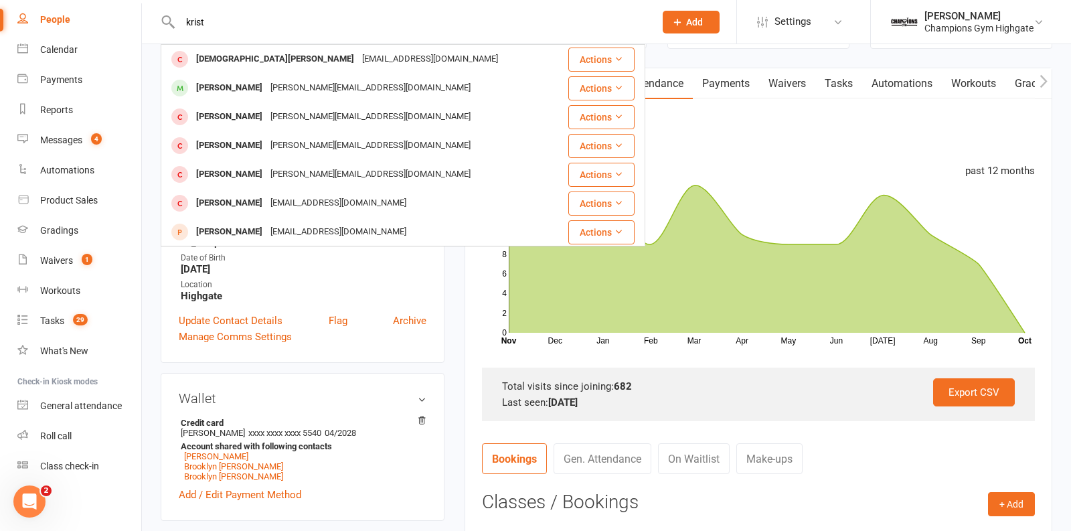
click at [307, 90] on div "[PERSON_NAME][EMAIL_ADDRESS][DOMAIN_NAME]" at bounding box center [370, 87] width 208 height 19
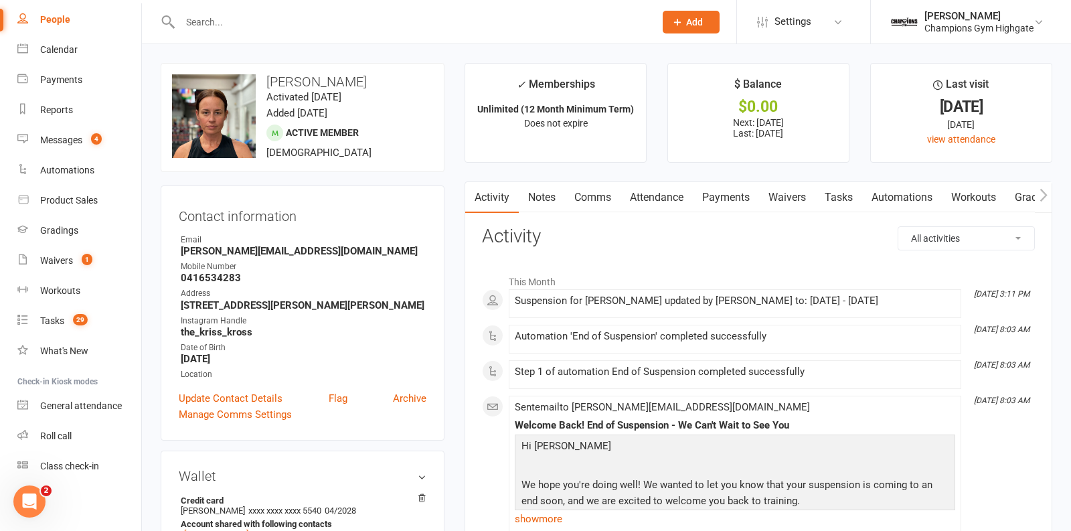
click at [635, 185] on link "Attendance" at bounding box center [656, 197] width 72 height 31
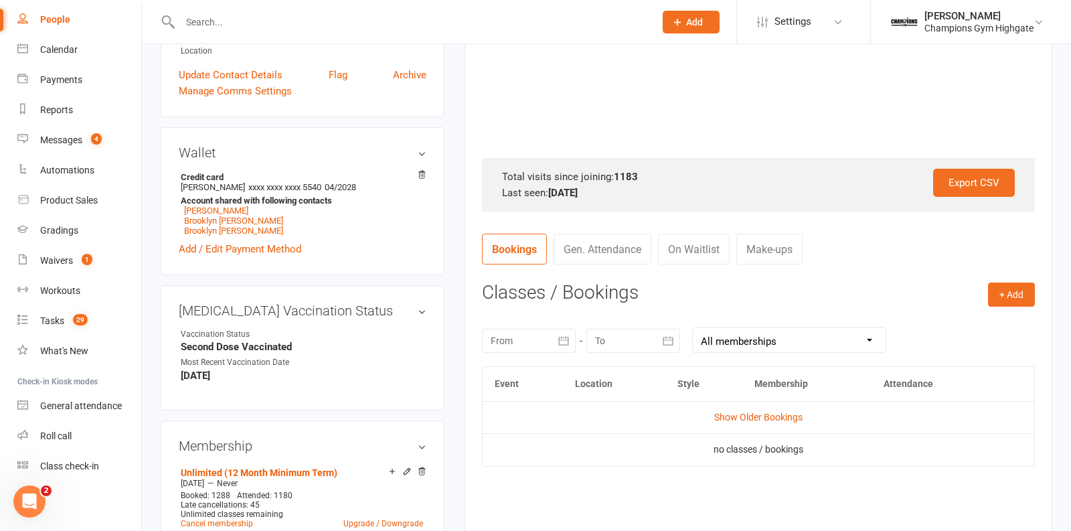
scroll to position [333, 0]
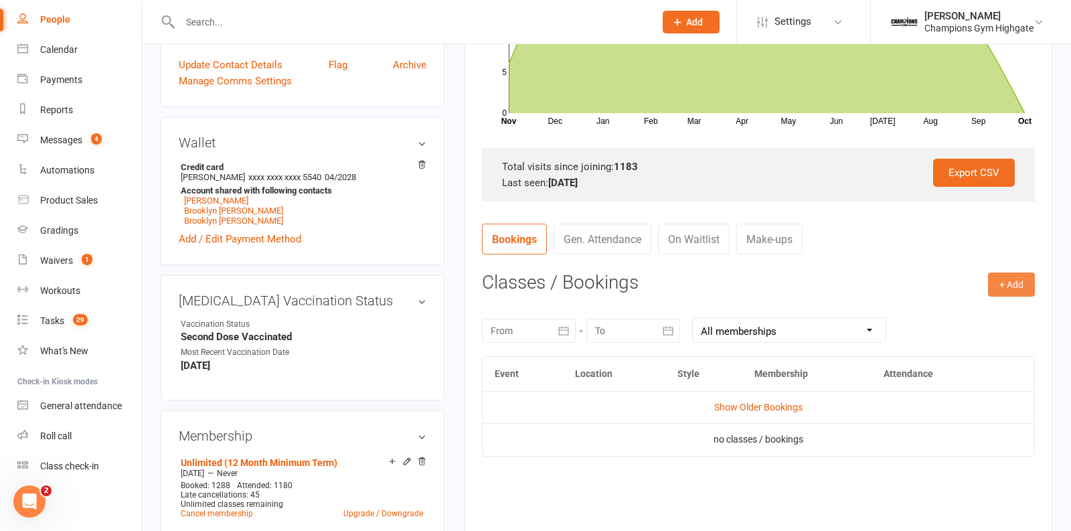
click at [1004, 283] on button "+ Add" at bounding box center [1011, 284] width 47 height 24
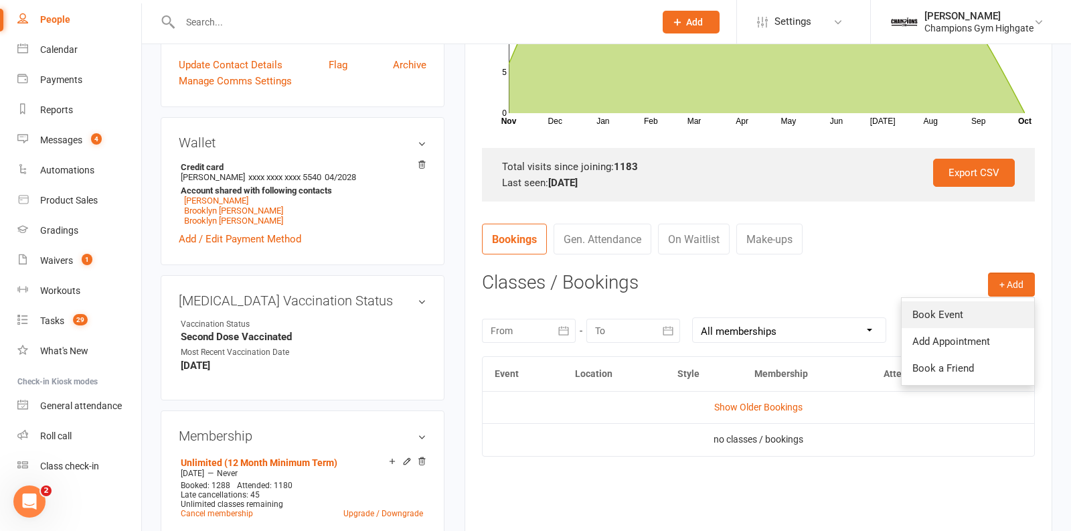
click at [963, 324] on link "Book Event" at bounding box center [967, 314] width 132 height 27
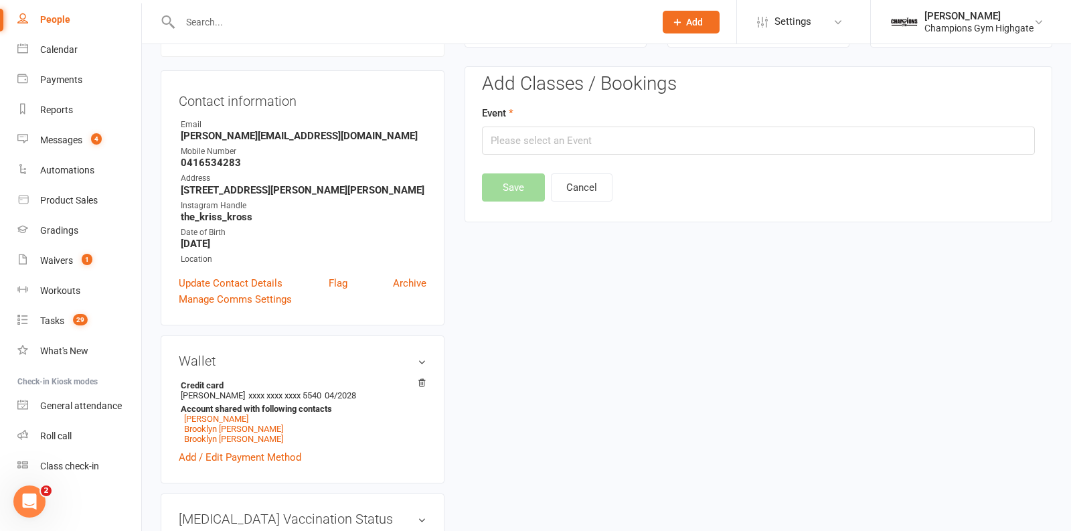
scroll to position [114, 0]
click at [663, 136] on input "text" at bounding box center [758, 142] width 553 height 28
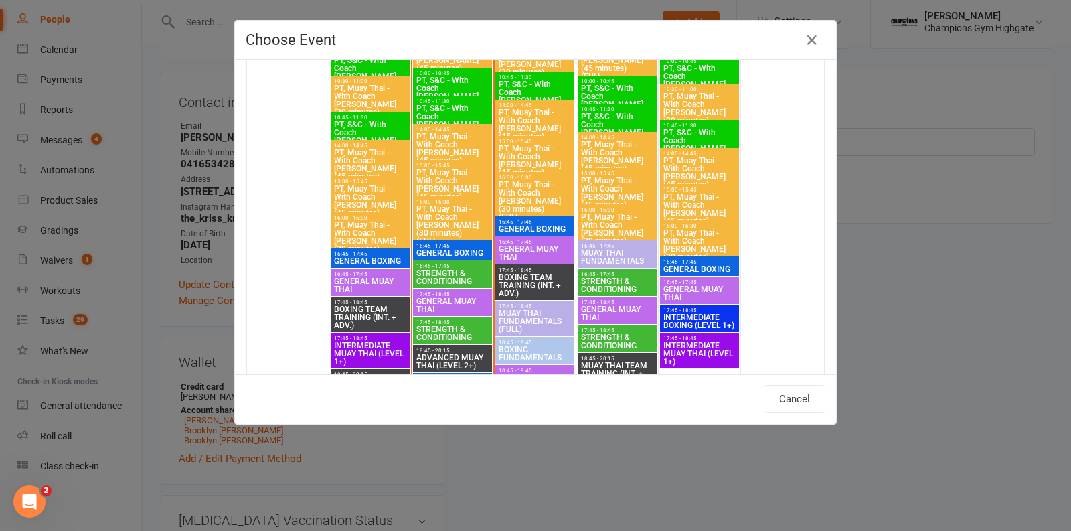
scroll to position [1919, 0]
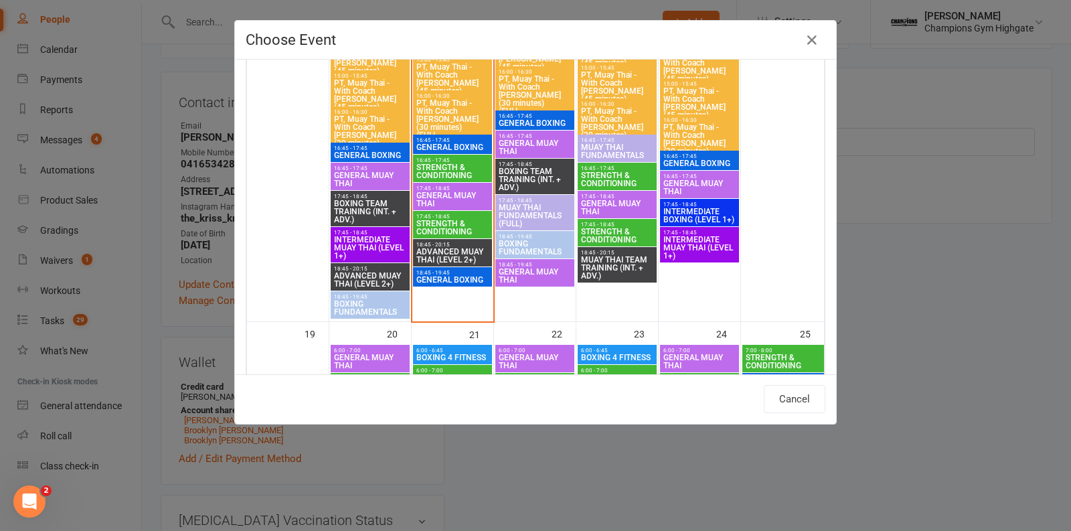
click at [460, 197] on span "GENERAL MUAY THAI" at bounding box center [452, 199] width 74 height 16
type input "GENERAL MUAY THAI - Oct 14, 2025 5:45:00 PM"
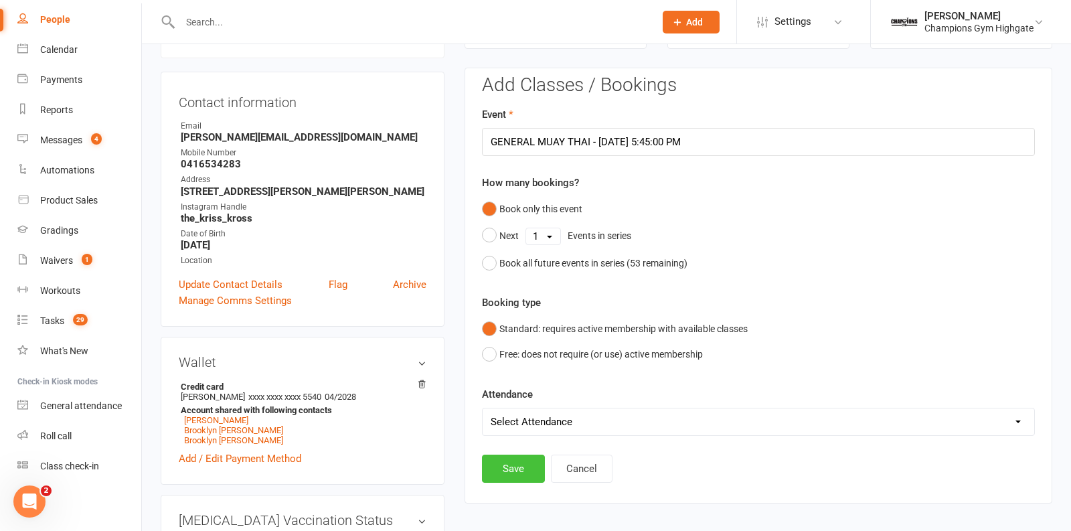
click at [502, 468] on button "Save" at bounding box center [513, 468] width 63 height 28
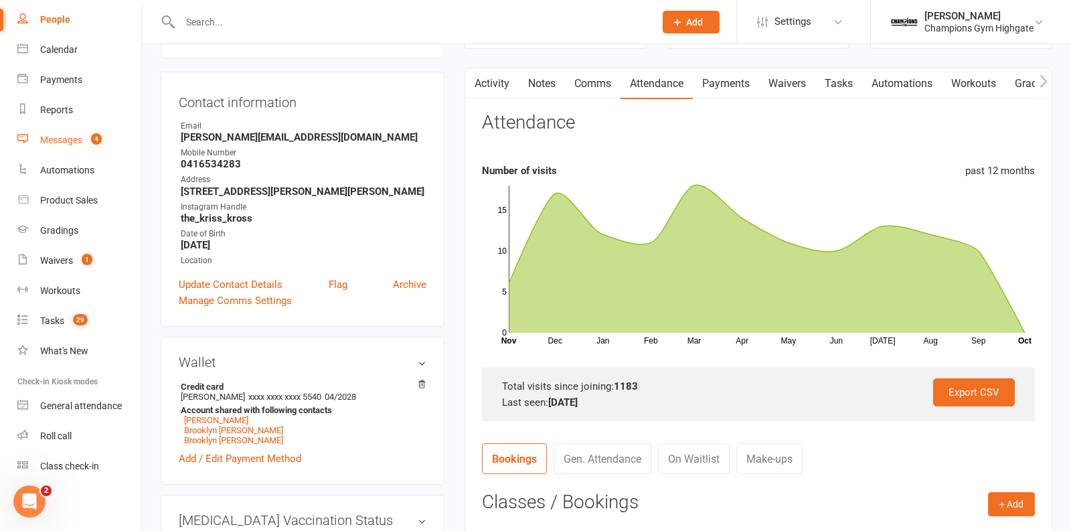
click at [76, 140] on div "Messages" at bounding box center [61, 139] width 42 height 11
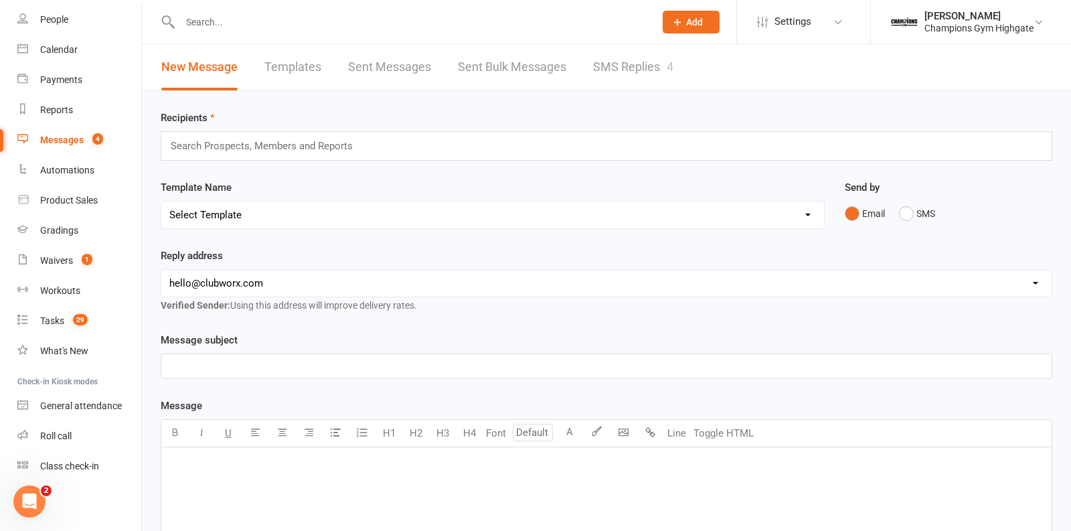
click at [639, 60] on link "SMS Replies 4" at bounding box center [633, 67] width 80 height 46
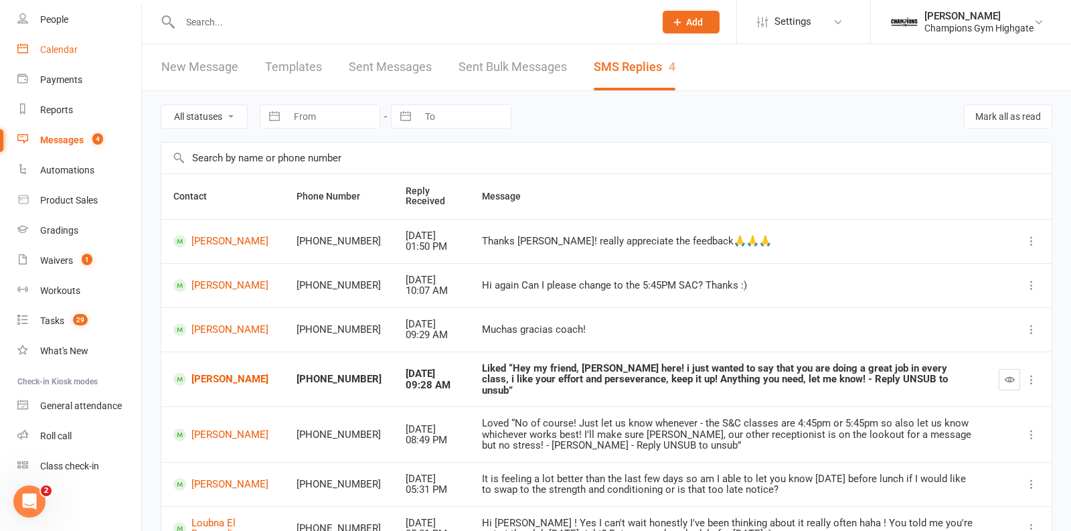
click at [59, 45] on div "Calendar" at bounding box center [58, 49] width 37 height 11
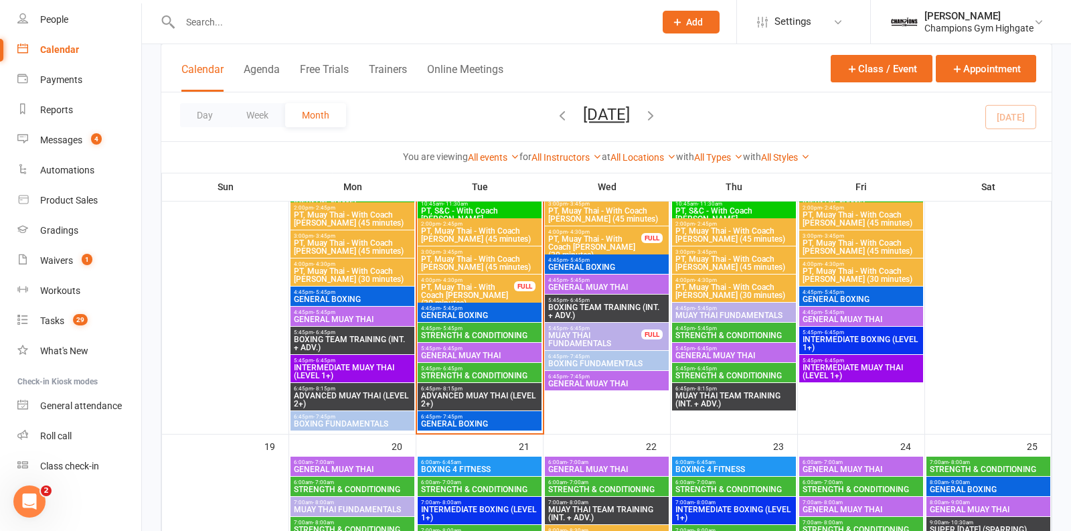
scroll to position [1455, 0]
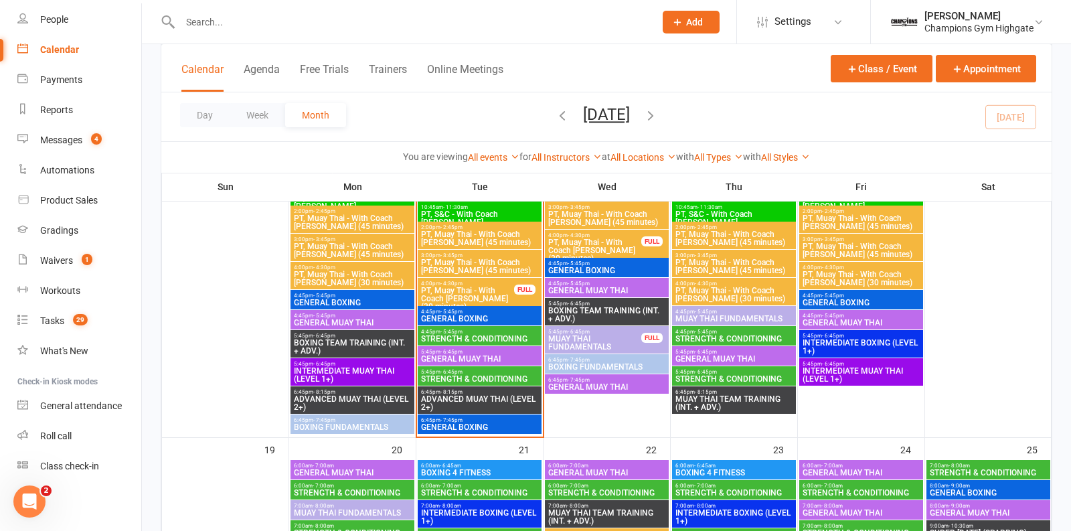
click at [495, 290] on span "PT, Muay Thai - With Coach Loma (30 minutes)" at bounding box center [467, 298] width 94 height 24
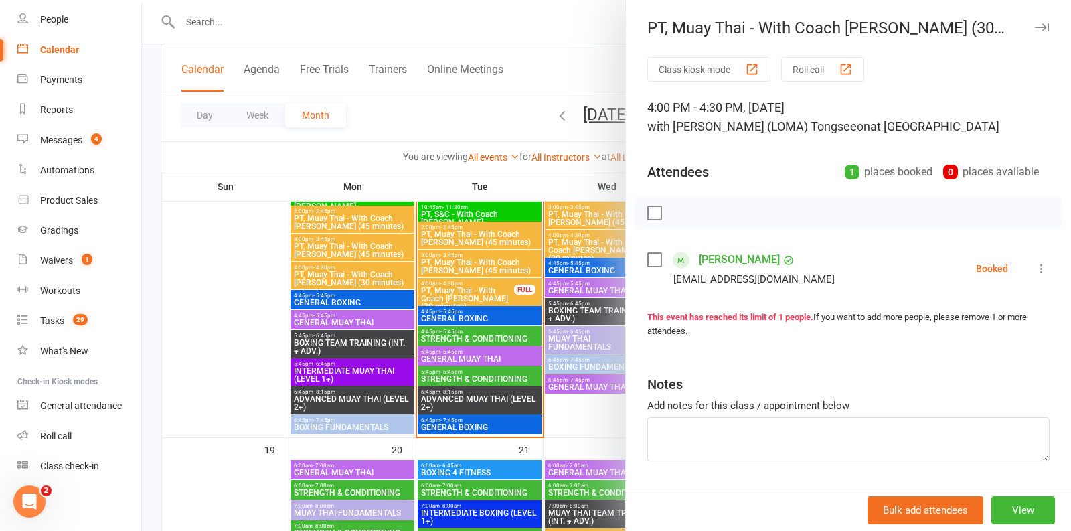
click at [1037, 265] on icon at bounding box center [1040, 268] width 13 height 13
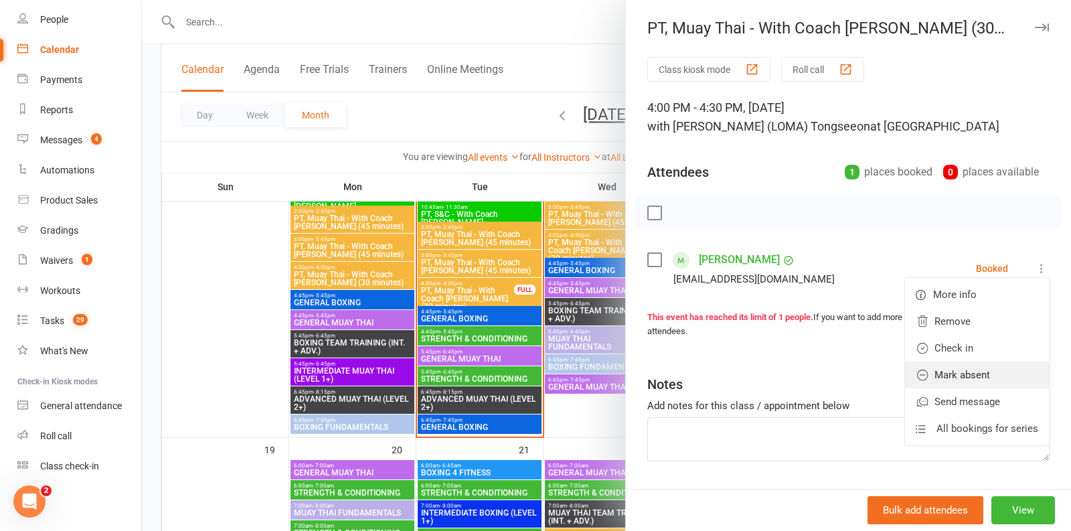
click at [986, 373] on link "Mark absent" at bounding box center [977, 374] width 144 height 27
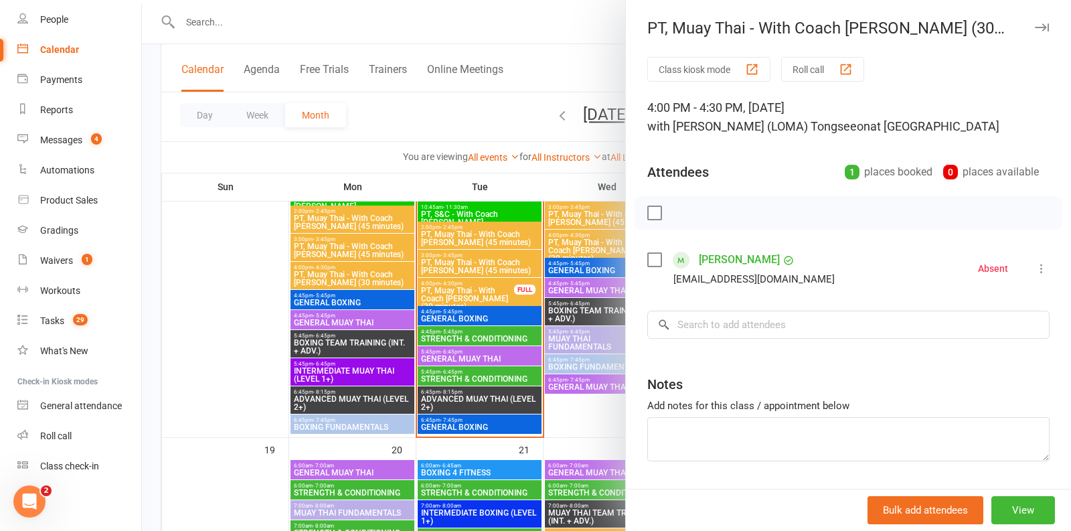
click at [494, 141] on div at bounding box center [606, 265] width 929 height 531
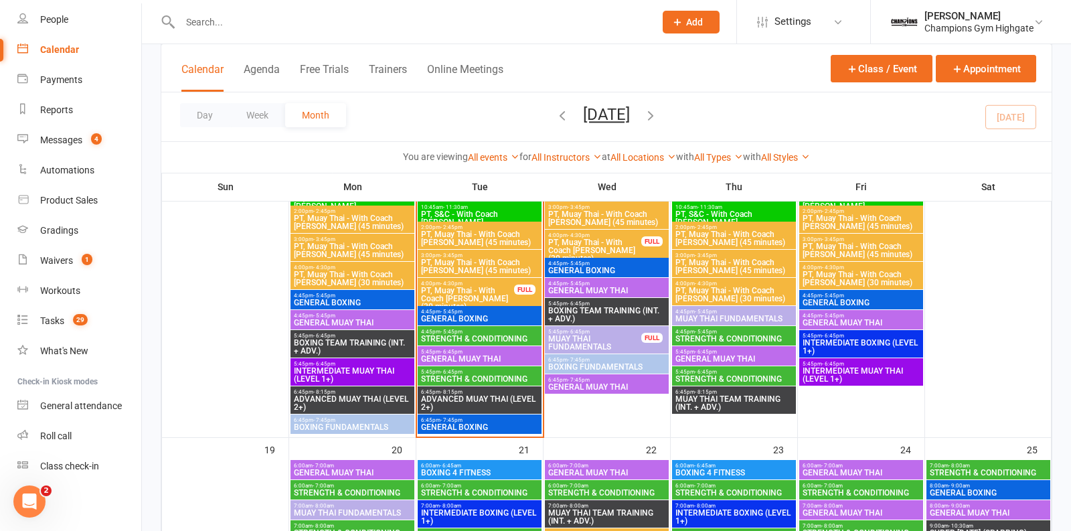
click at [501, 288] on span "PT, Muay Thai - With Coach Loma (30 minutes)" at bounding box center [467, 298] width 94 height 24
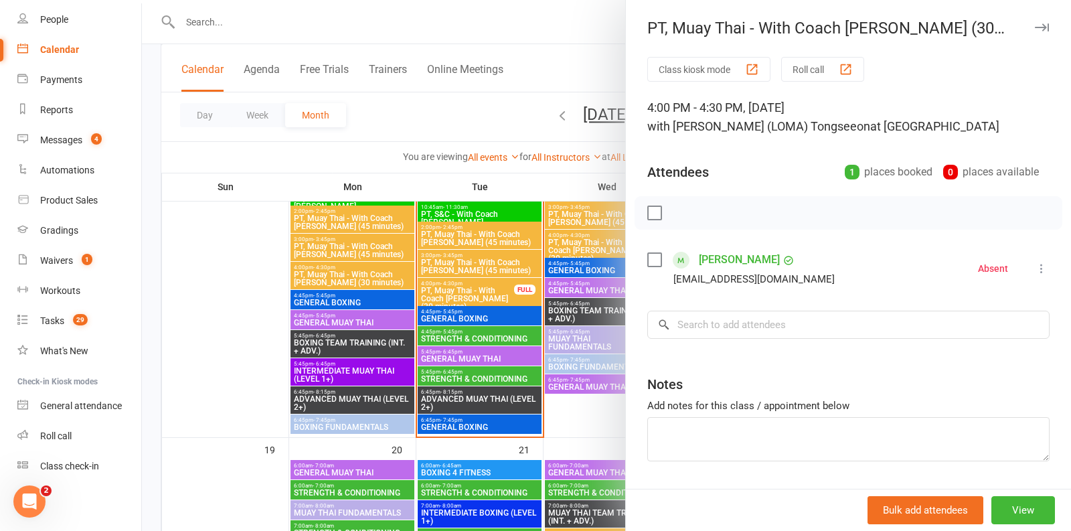
click at [415, 138] on div at bounding box center [606, 265] width 929 height 531
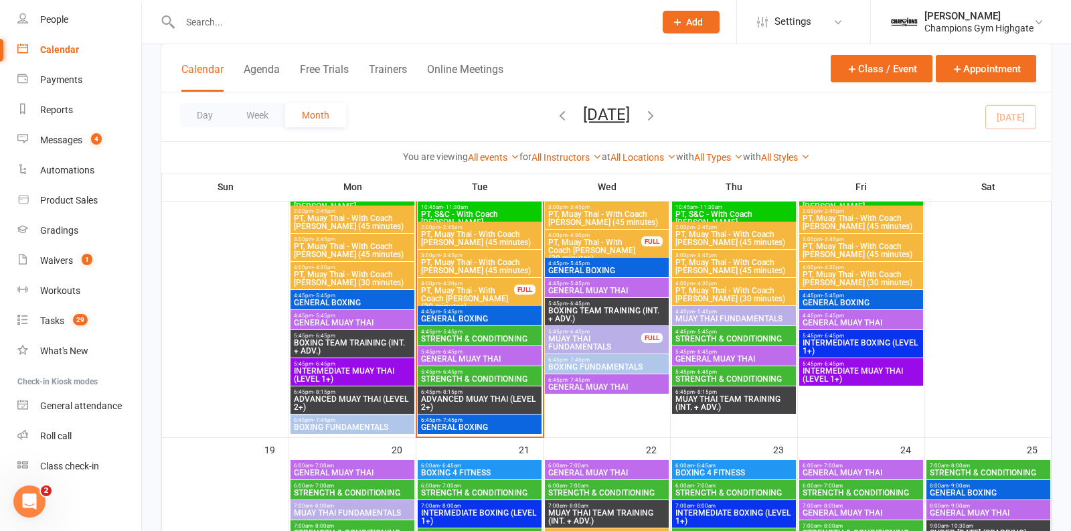
click at [494, 314] on span "GENERAL BOXING" at bounding box center [479, 318] width 118 height 8
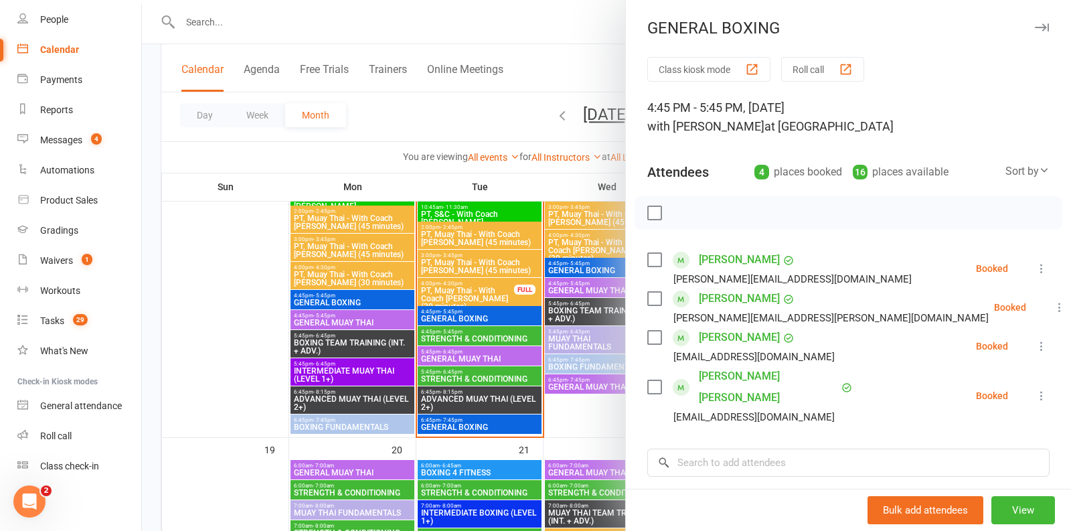
click at [500, 339] on div at bounding box center [606, 265] width 929 height 531
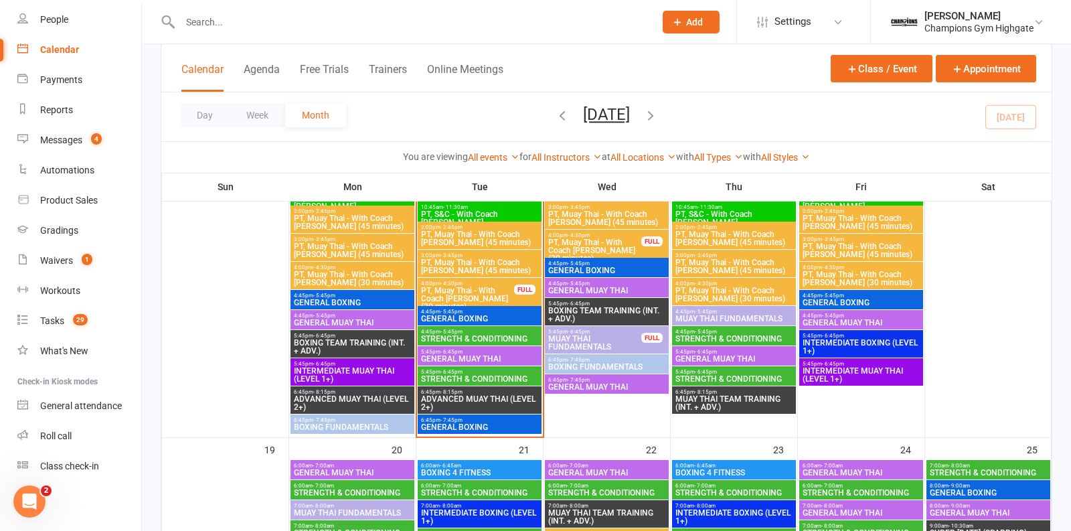
click at [500, 335] on span "STRENGTH & CONDITIONING" at bounding box center [479, 339] width 118 height 8
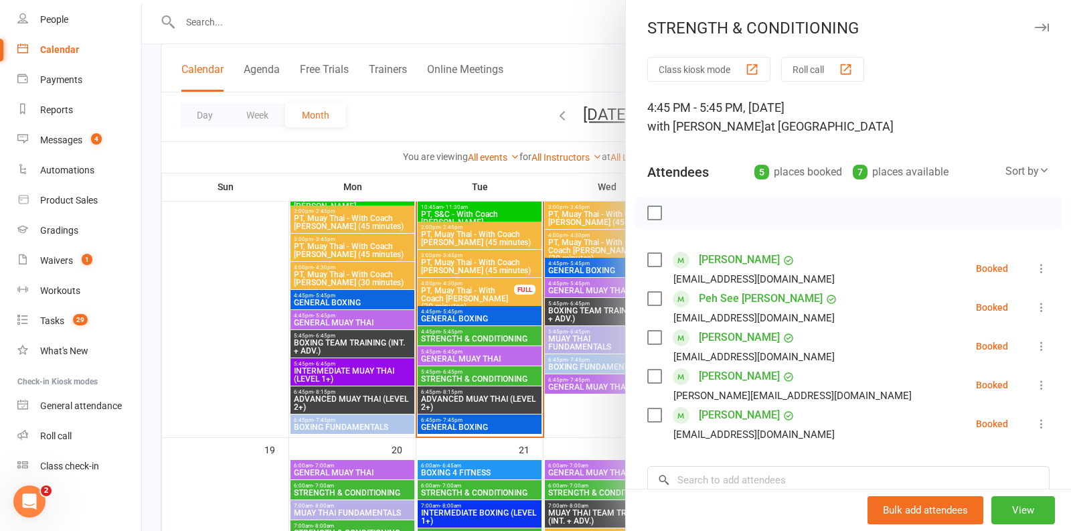
click at [451, 363] on div at bounding box center [606, 265] width 929 height 531
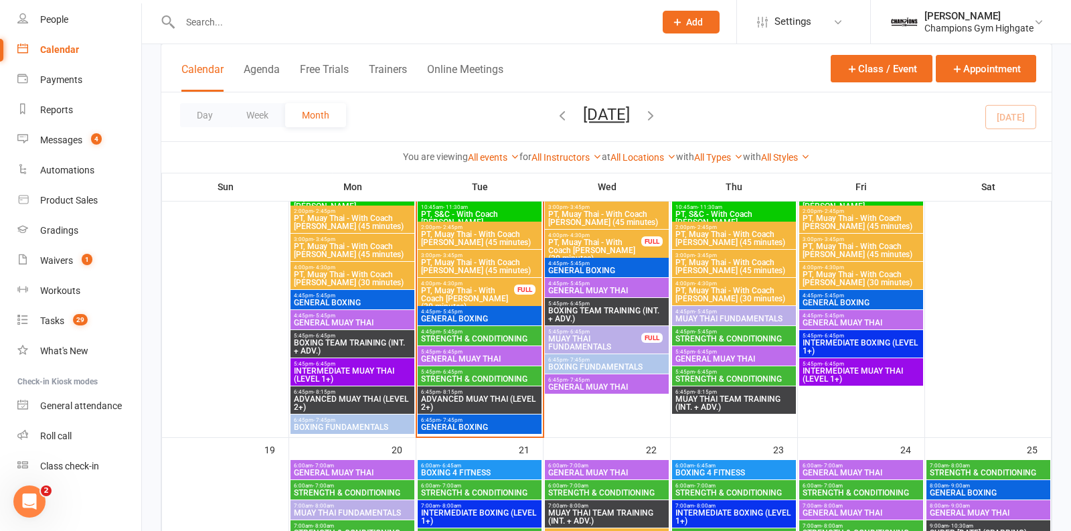
click at [480, 358] on span "GENERAL MUAY THAI" at bounding box center [479, 359] width 118 height 8
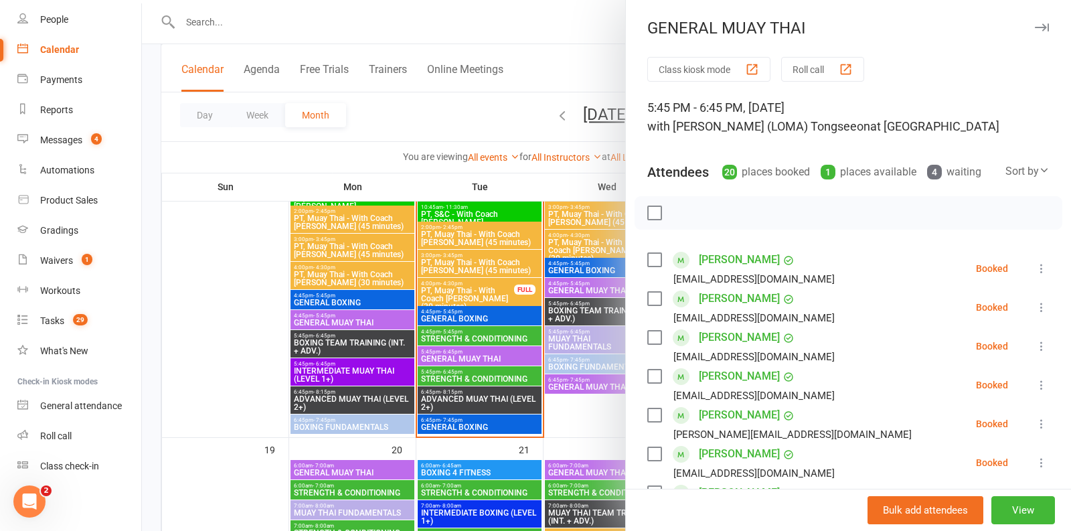
click at [940, 174] on div "4" at bounding box center [934, 172] width 15 height 15
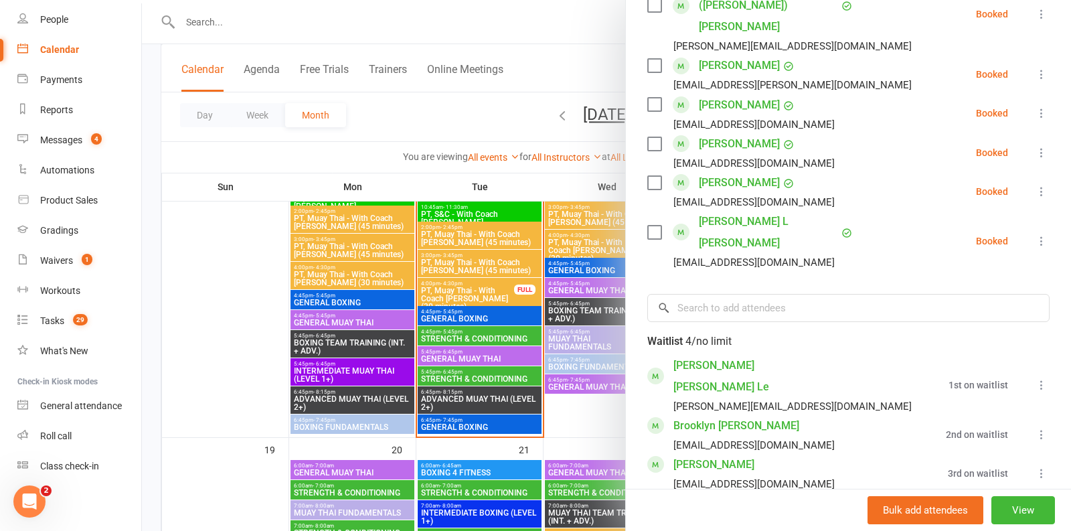
scroll to position [832, 0]
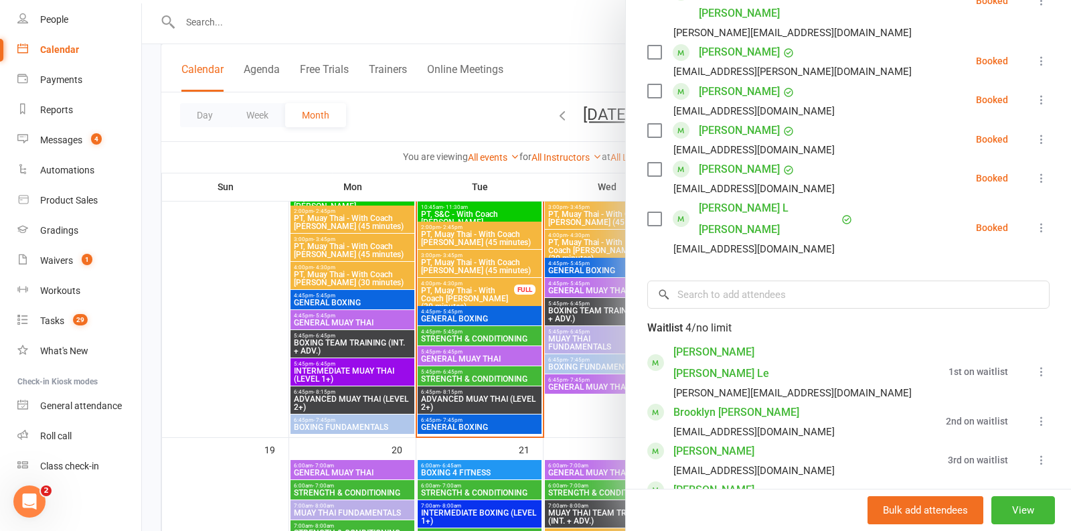
click at [556, 401] on div at bounding box center [606, 265] width 929 height 531
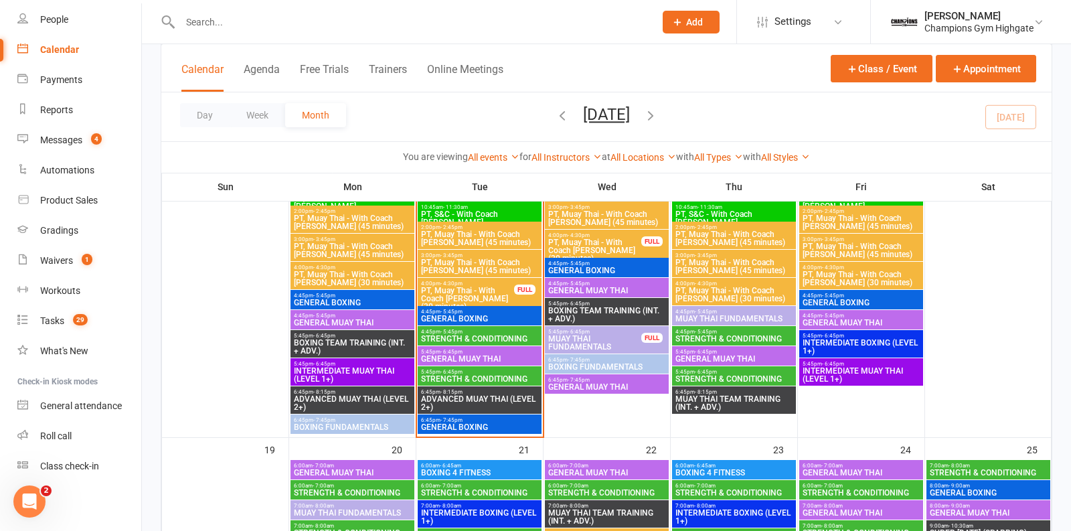
click at [499, 381] on span "STRENGTH & CONDITIONING" at bounding box center [479, 379] width 118 height 8
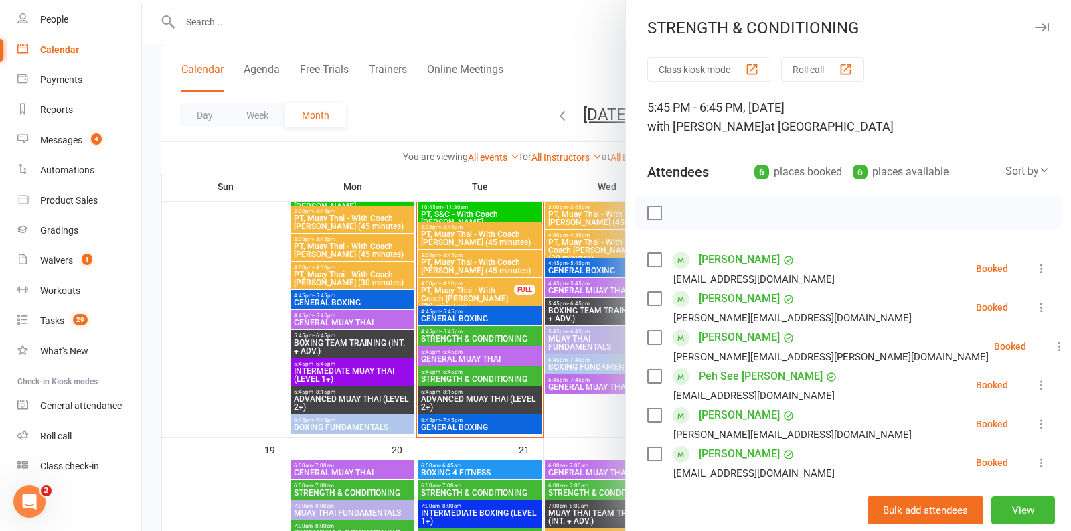
click at [565, 407] on div at bounding box center [606, 265] width 929 height 531
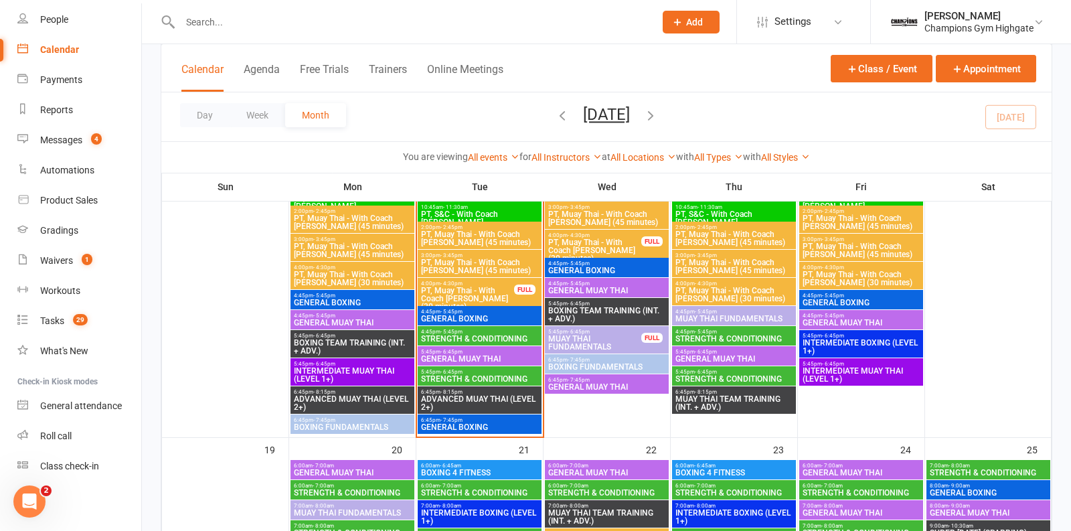
click at [490, 403] on span "ADVANCED MUAY THAI (LEVEL 2+)" at bounding box center [479, 403] width 118 height 16
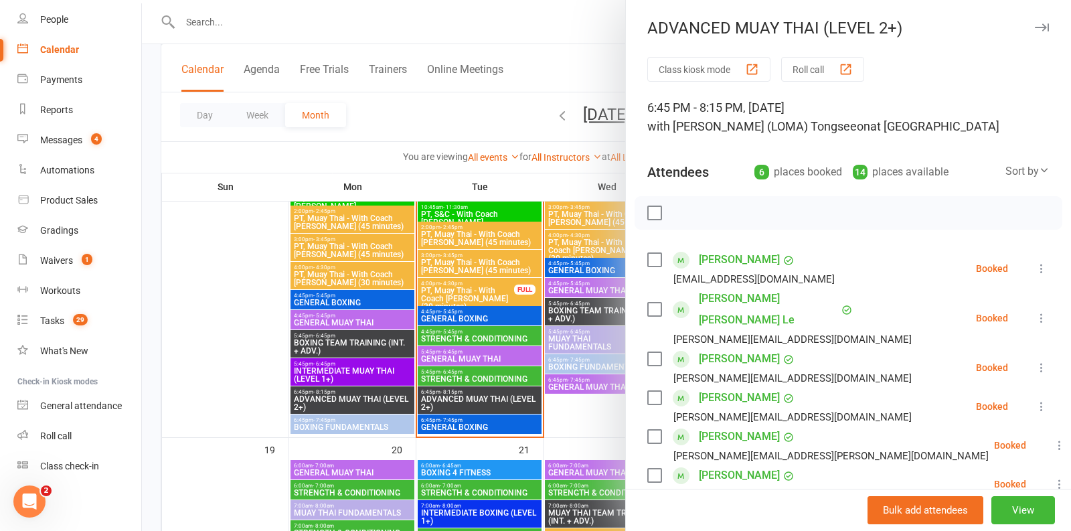
click at [560, 411] on div at bounding box center [606, 265] width 929 height 531
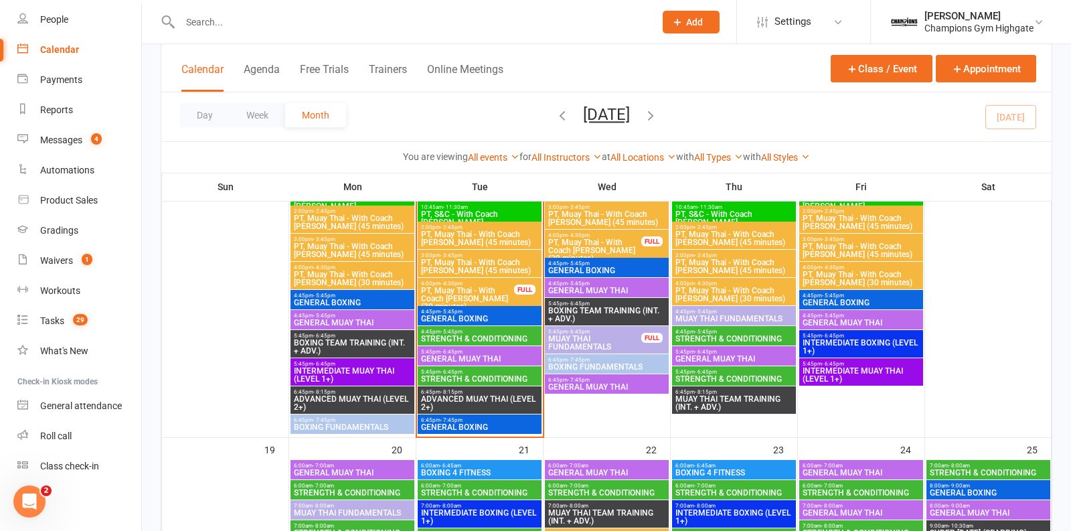
click at [506, 423] on span "GENERAL BOXING" at bounding box center [479, 427] width 118 height 8
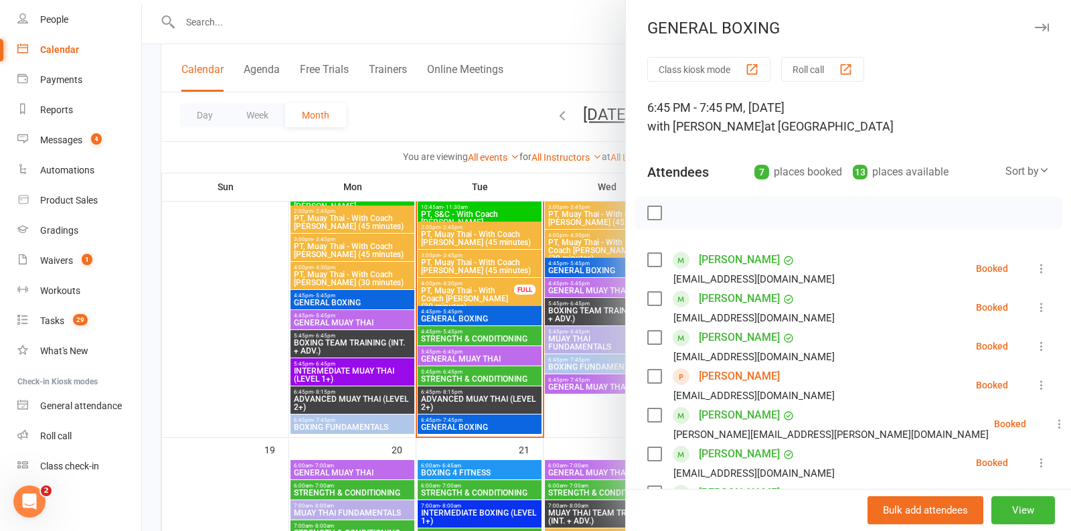
click at [555, 409] on div at bounding box center [606, 265] width 929 height 531
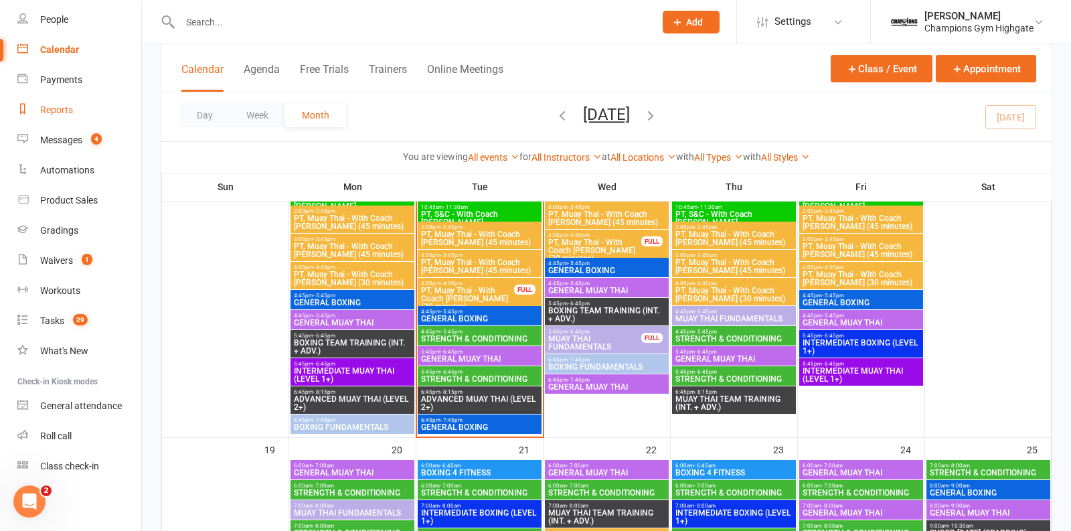
scroll to position [0, 0]
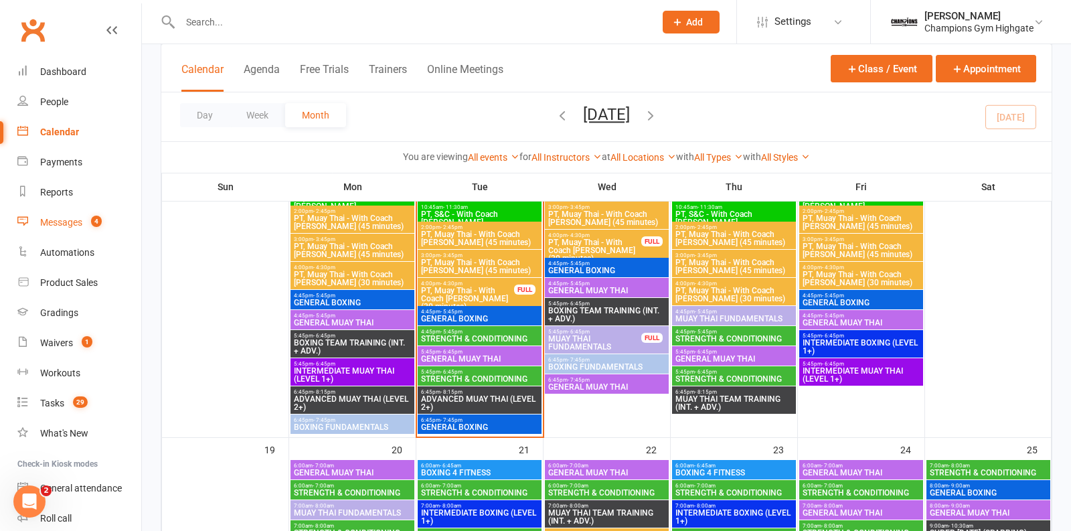
click at [74, 219] on div "Messages" at bounding box center [61, 222] width 42 height 11
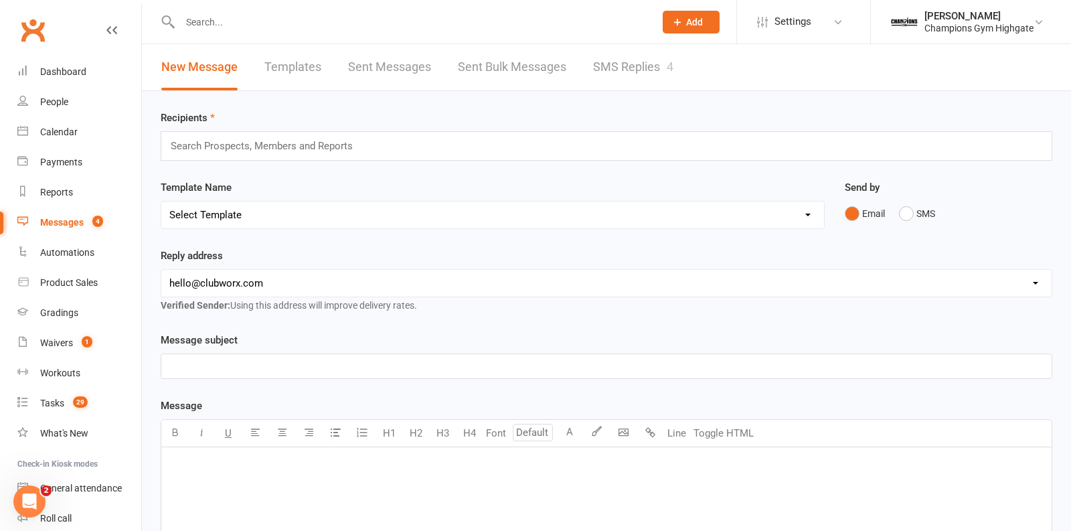
click at [663, 72] on link "SMS Replies 4" at bounding box center [633, 67] width 80 height 46
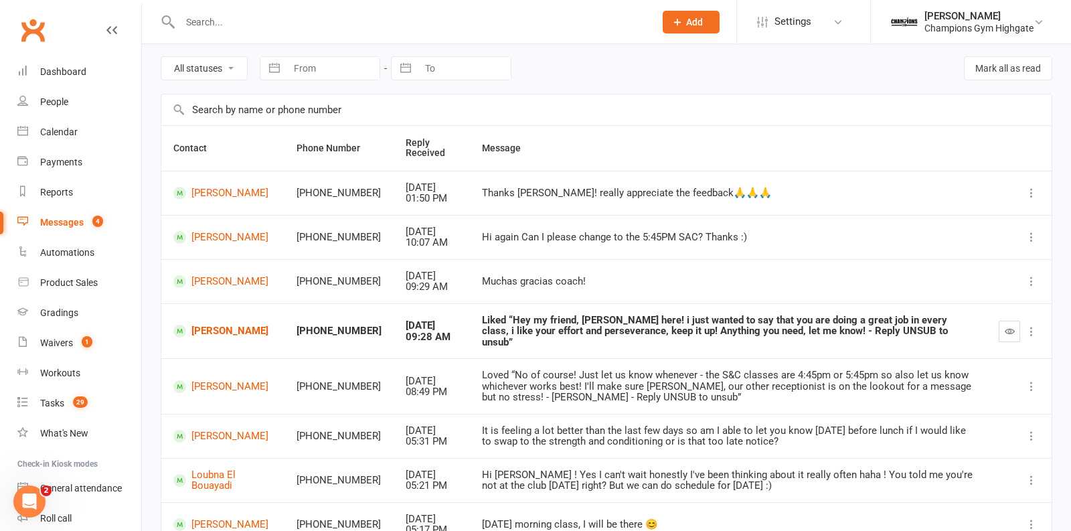
scroll to position [57, 0]
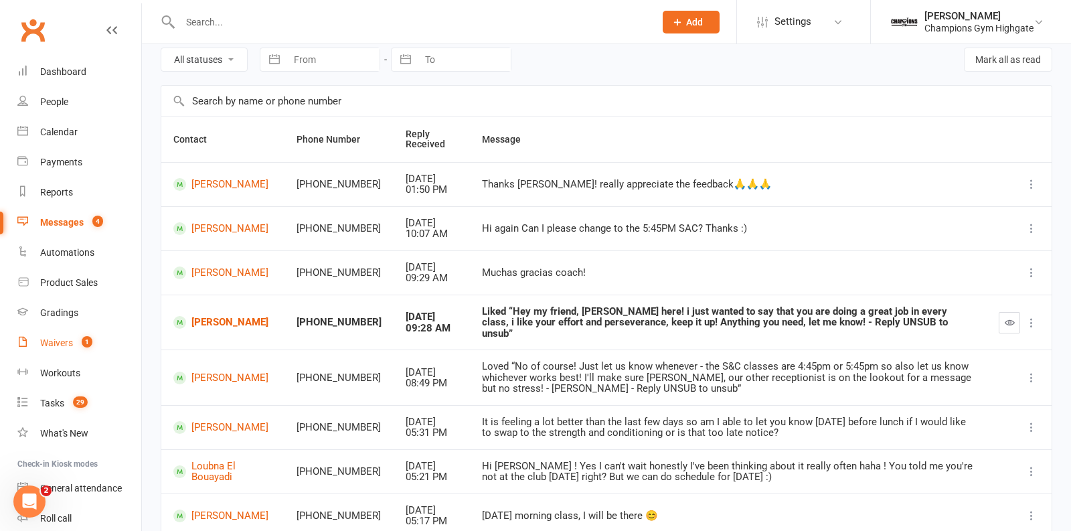
click at [81, 345] on count-badge "1" at bounding box center [83, 342] width 17 height 11
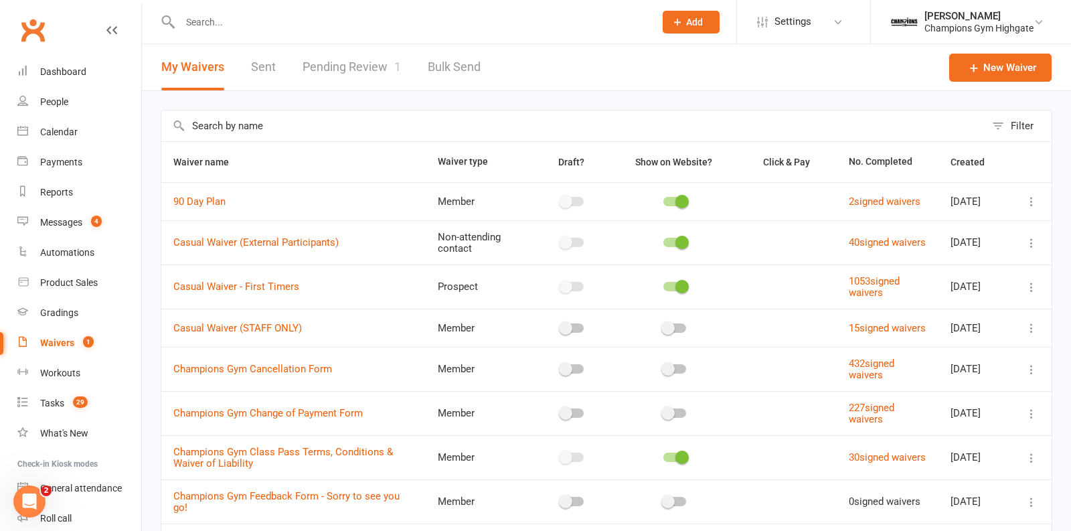
click at [391, 63] on link "Pending Review 1" at bounding box center [351, 67] width 98 height 46
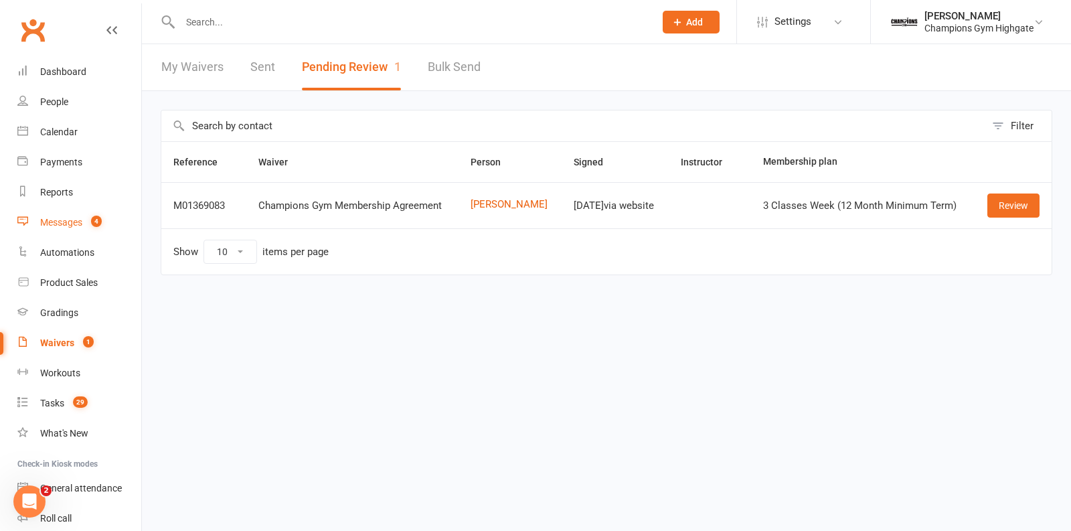
click at [90, 215] on link "Messages 4" at bounding box center [79, 222] width 124 height 30
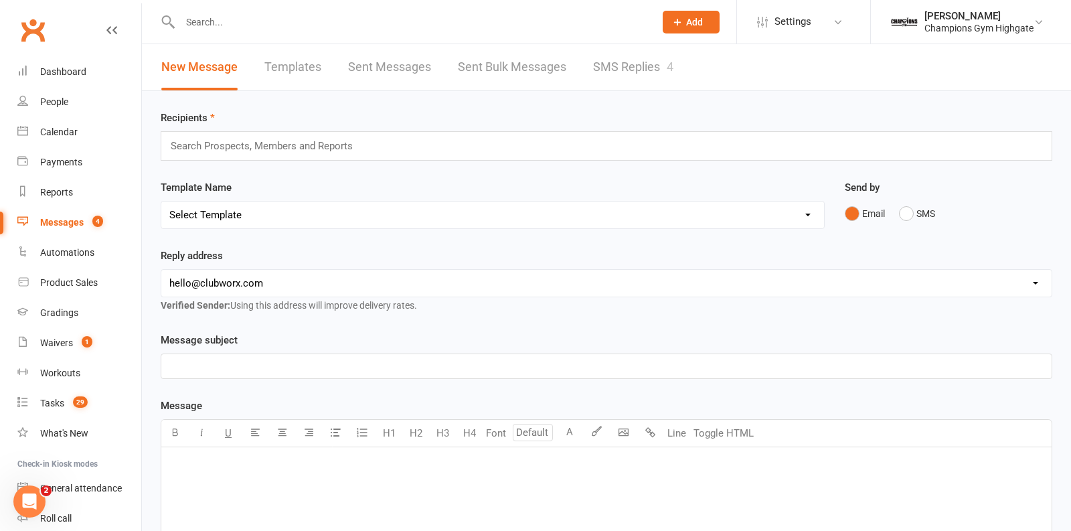
click at [608, 74] on link "SMS Replies 4" at bounding box center [633, 67] width 80 height 46
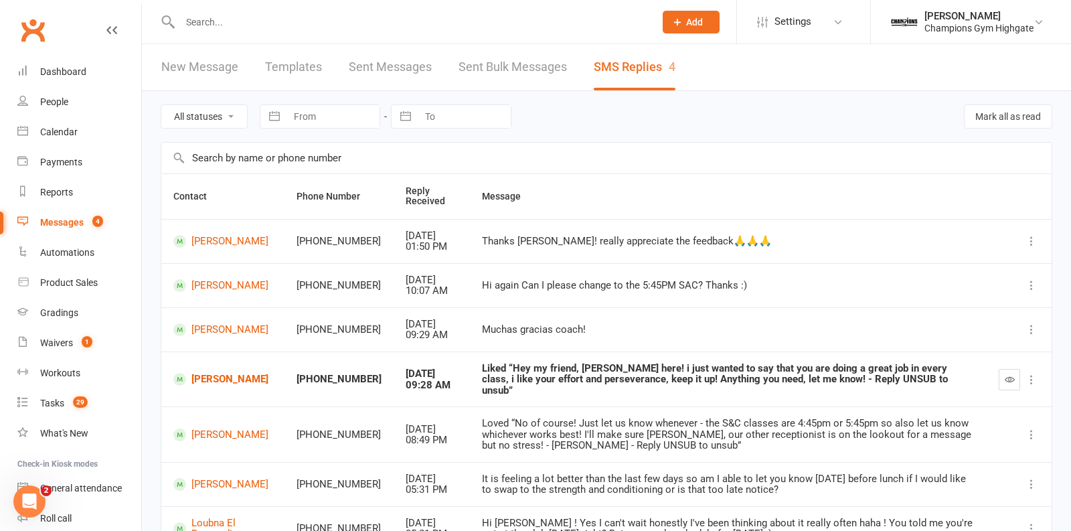
click at [76, 229] on link "Messages 4" at bounding box center [79, 222] width 124 height 30
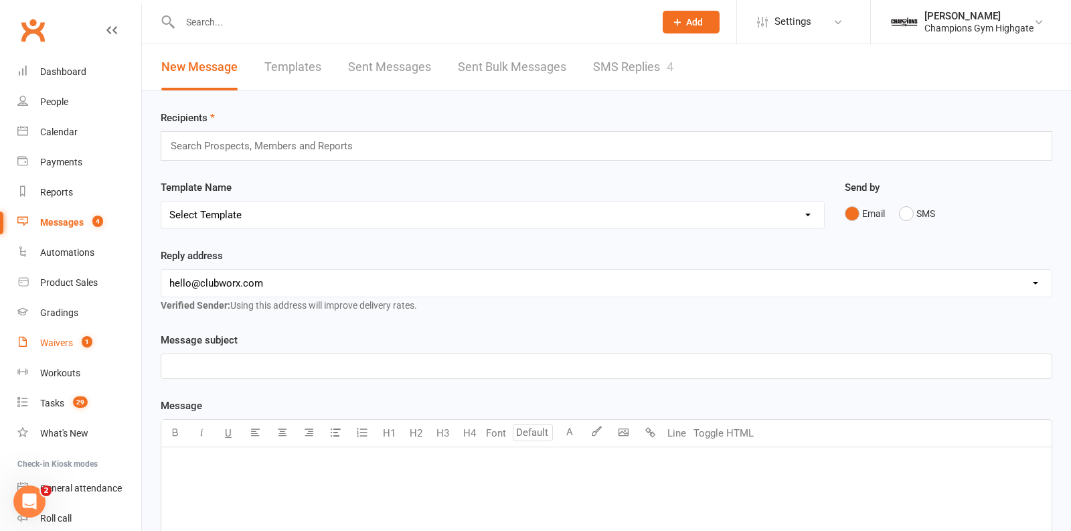
click at [76, 354] on link "Waivers 1" at bounding box center [79, 343] width 124 height 30
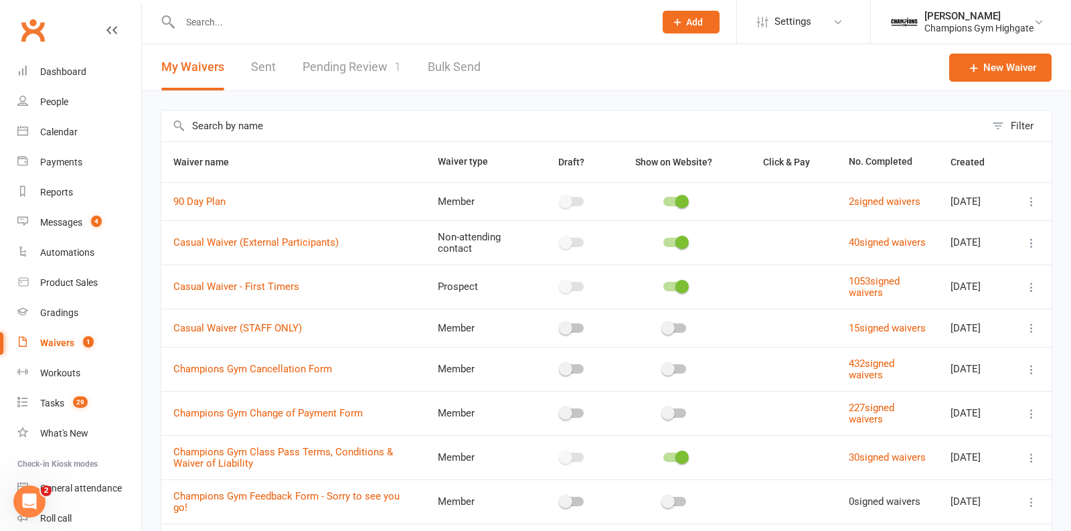
click at [345, 71] on link "Pending Review 1" at bounding box center [351, 67] width 98 height 46
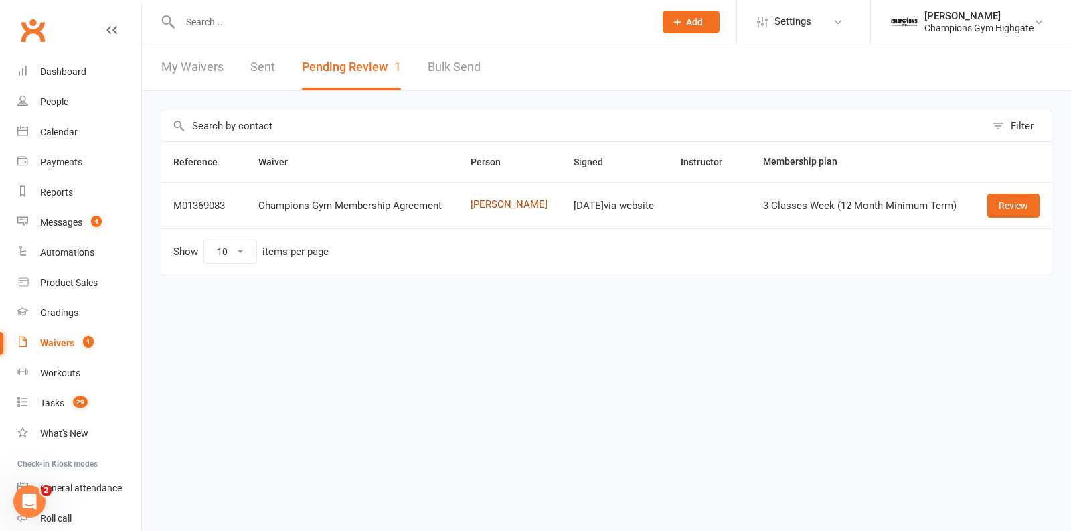
click at [488, 210] on link "Robert Macguinness" at bounding box center [509, 204] width 79 height 11
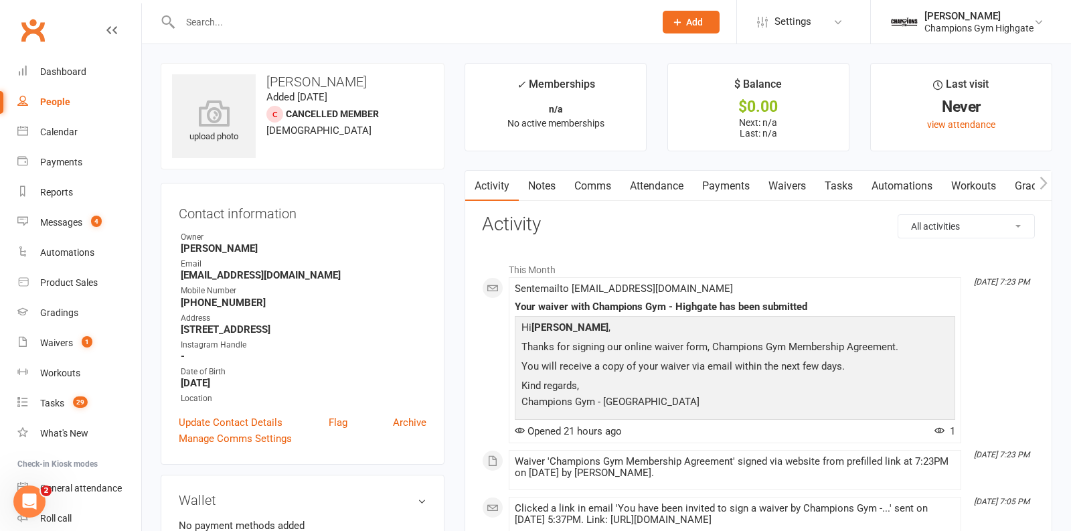
click at [654, 191] on link "Attendance" at bounding box center [656, 186] width 72 height 31
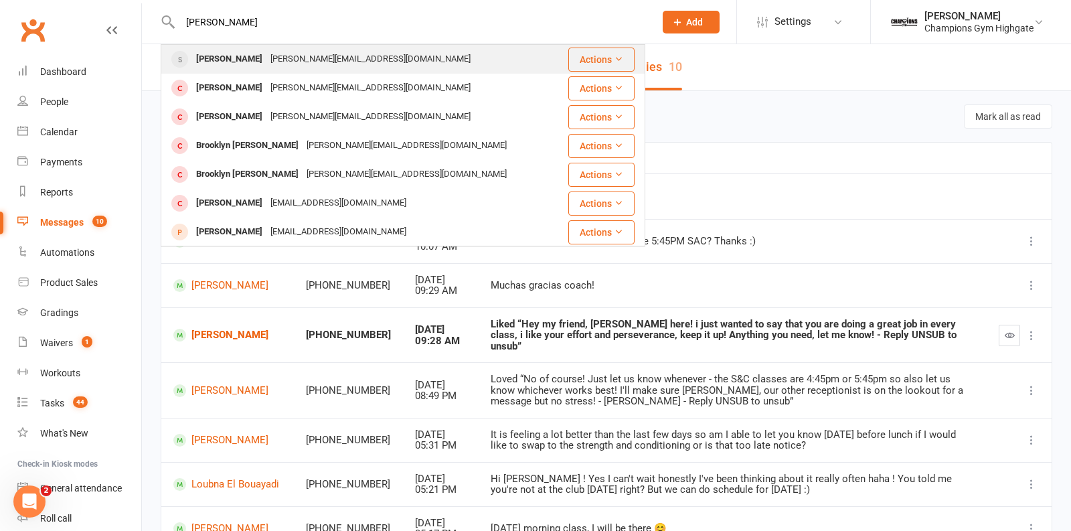
type input "kristin"
click at [320, 60] on div "kristin.hines01@gmail.com" at bounding box center [370, 59] width 208 height 19
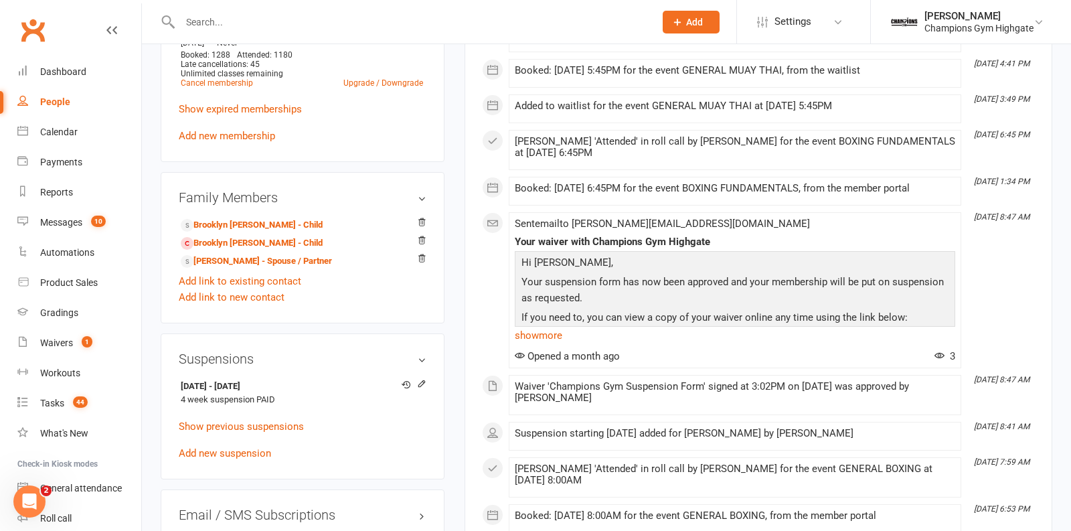
scroll to position [758, 0]
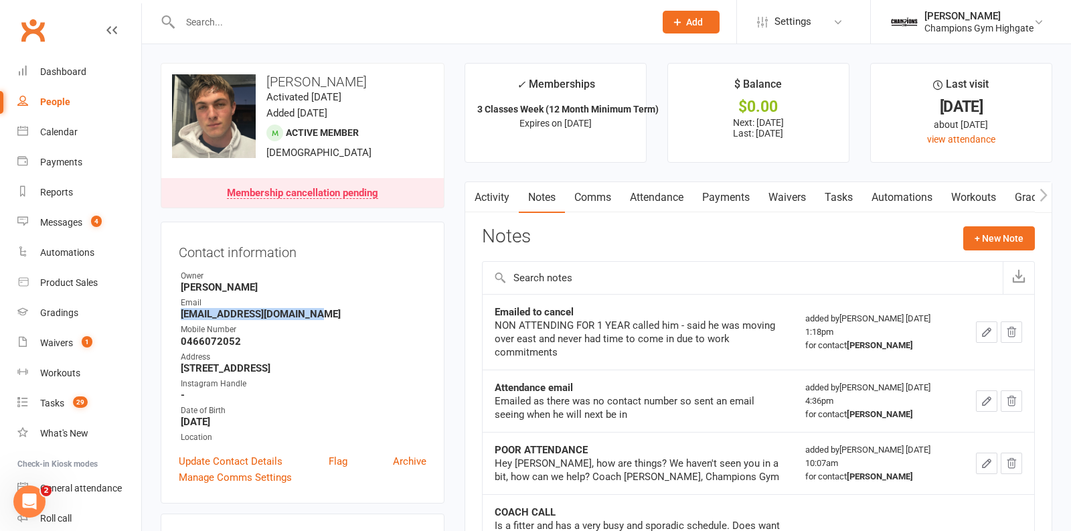
drag, startPoint x: 317, startPoint y: 314, endPoint x: 176, endPoint y: 314, distance: 141.2
click at [176, 314] on div "Contact information Owner Zoe Snell Email joshfreeman2005@gmail.com Mobile Numb…" at bounding box center [303, 362] width 284 height 282
copy strong "joshfreeman2005@gmail.com"
click at [990, 240] on button "+ New Note" at bounding box center [999, 238] width 72 height 24
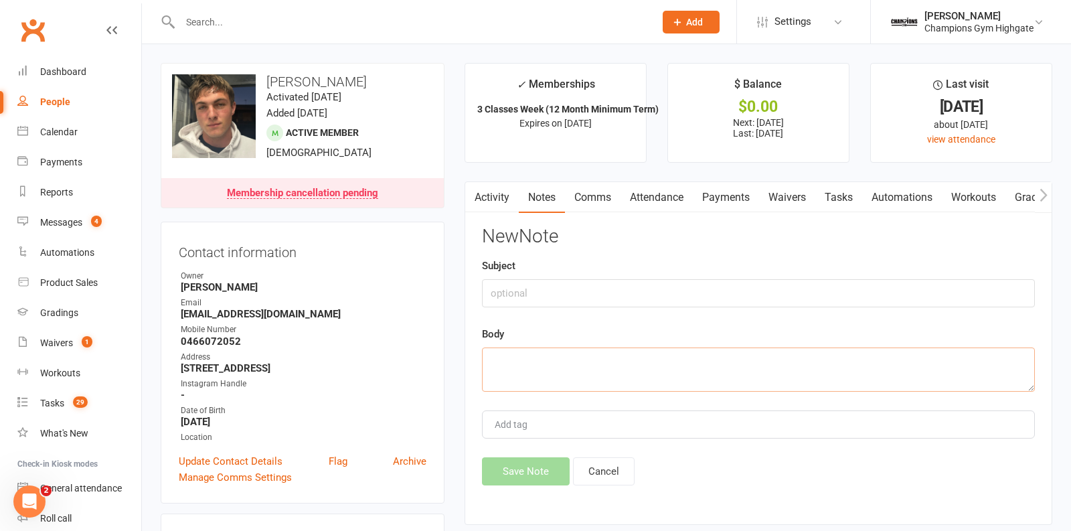
click at [573, 370] on textarea at bounding box center [758, 369] width 553 height 44
paste textarea "Member Care @ CG Highgate <membershighgate@championsgym.com.au> 1:23 PM (2 hour…"
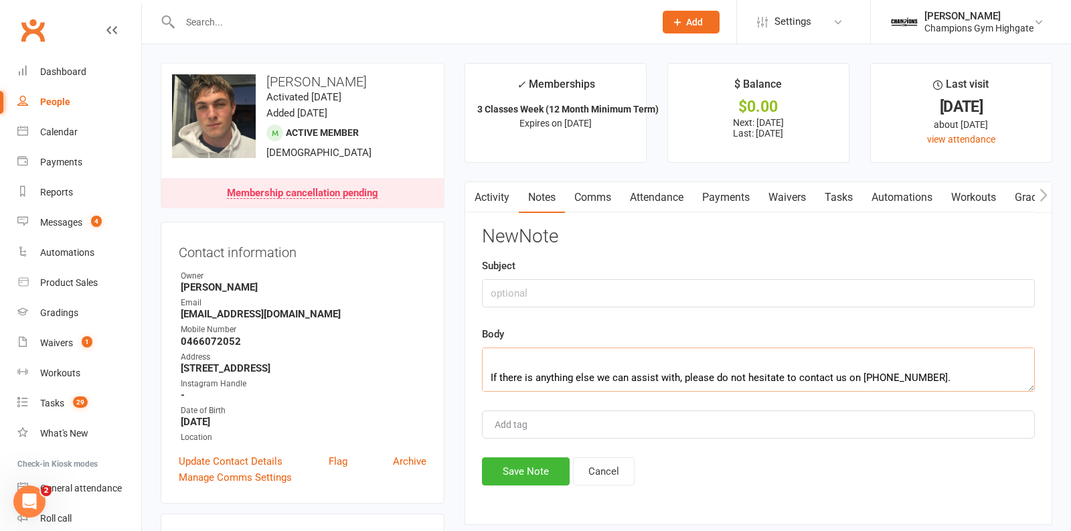
type textarea "Member Care @ CG Highgate <membershighgate@championsgym.com.au> 1:23 PM (2 hour…"
click at [531, 298] on input "text" at bounding box center [758, 293] width 553 height 28
type input "CANCCELLED"
click at [514, 468] on button "Save Note" at bounding box center [526, 471] width 88 height 28
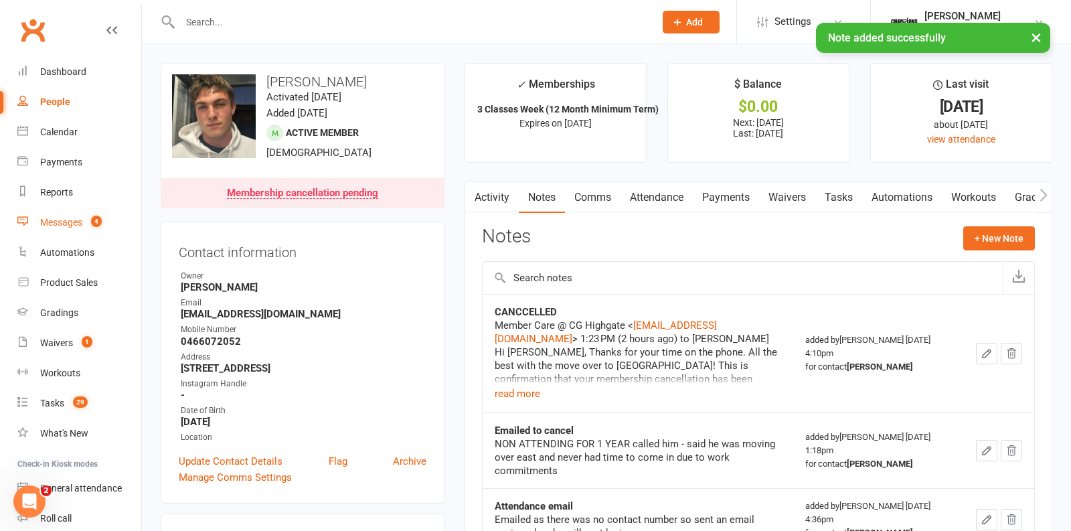
click at [78, 220] on div "Messages" at bounding box center [61, 222] width 42 height 11
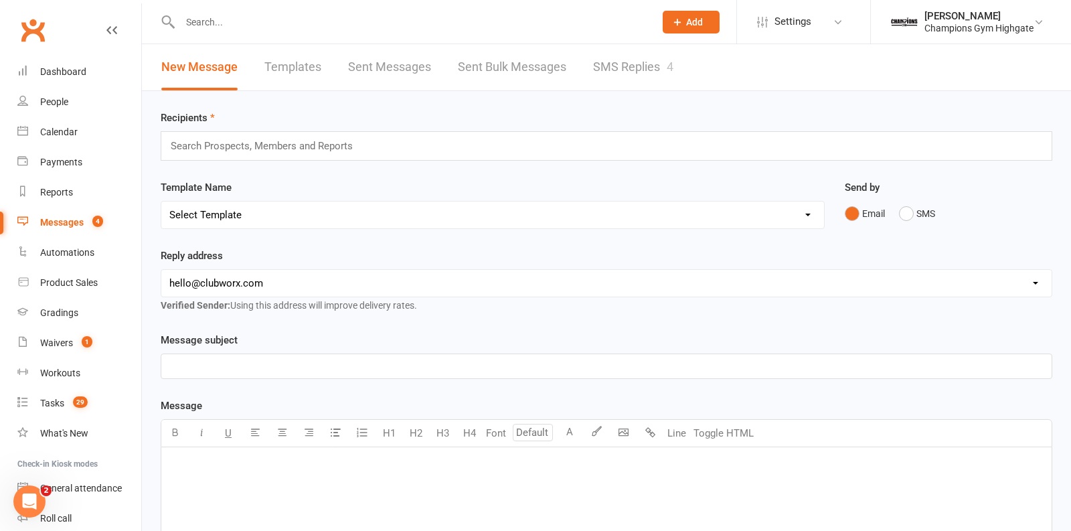
click at [633, 67] on link "SMS Replies 4" at bounding box center [633, 67] width 80 height 46
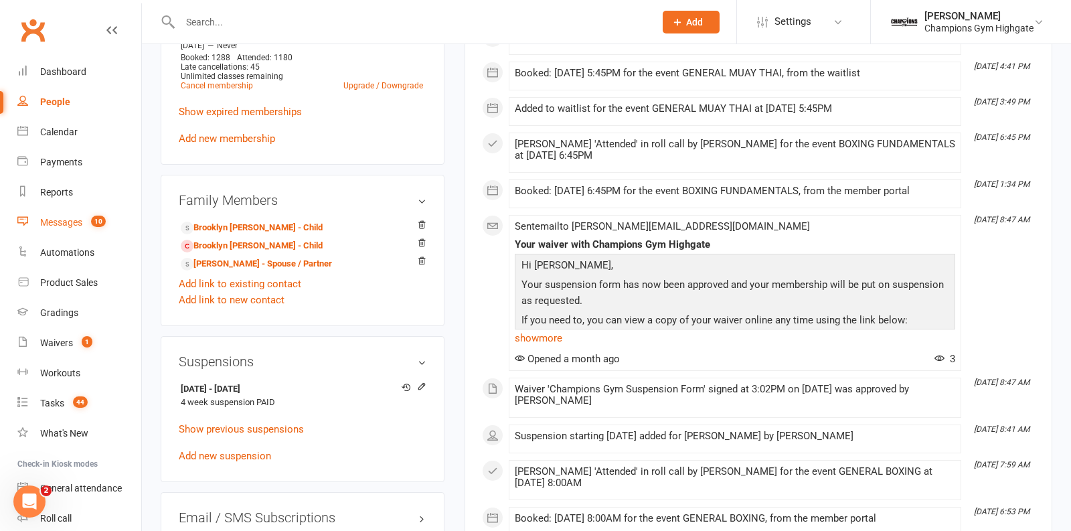
click at [75, 221] on div "Messages" at bounding box center [61, 222] width 42 height 11
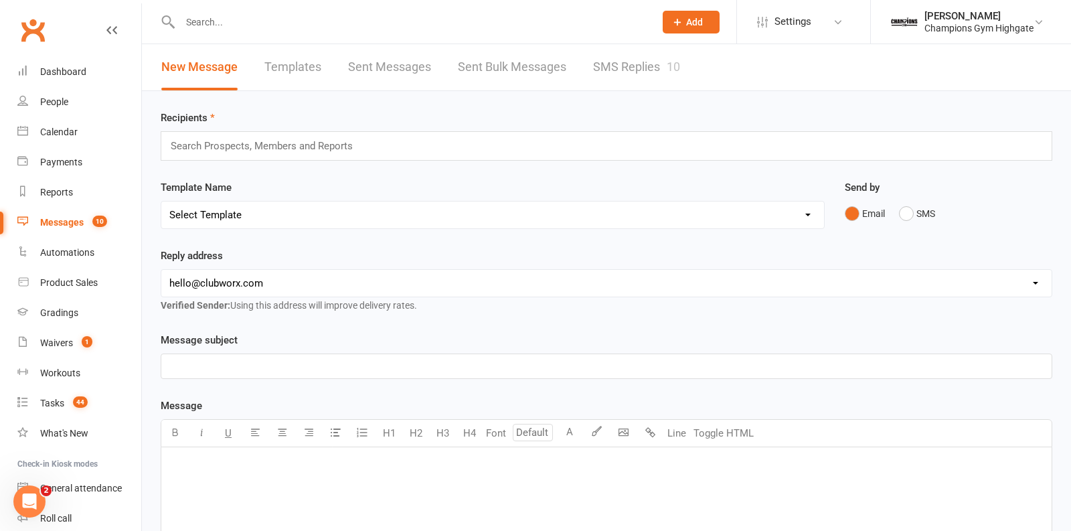
click at [626, 86] on link "SMS Replies 10" at bounding box center [636, 67] width 87 height 46
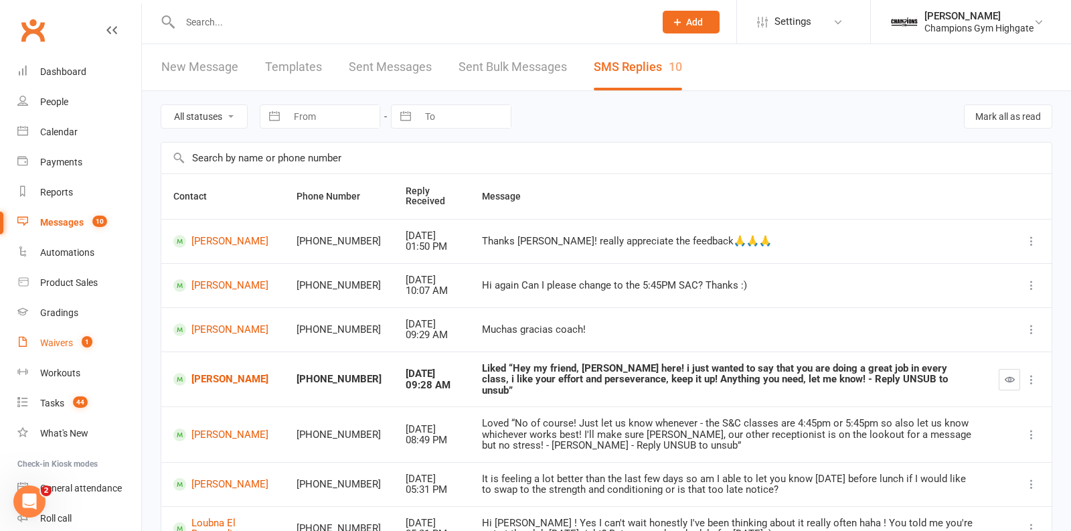
click at [70, 337] on link "Waivers 1" at bounding box center [79, 343] width 124 height 30
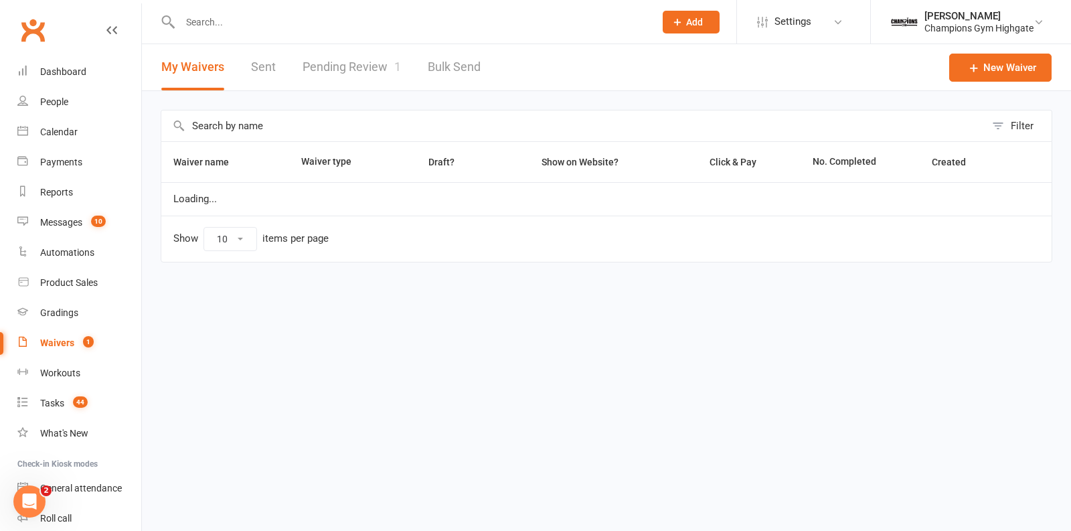
click at [343, 69] on link "Pending Review 1" at bounding box center [351, 67] width 98 height 46
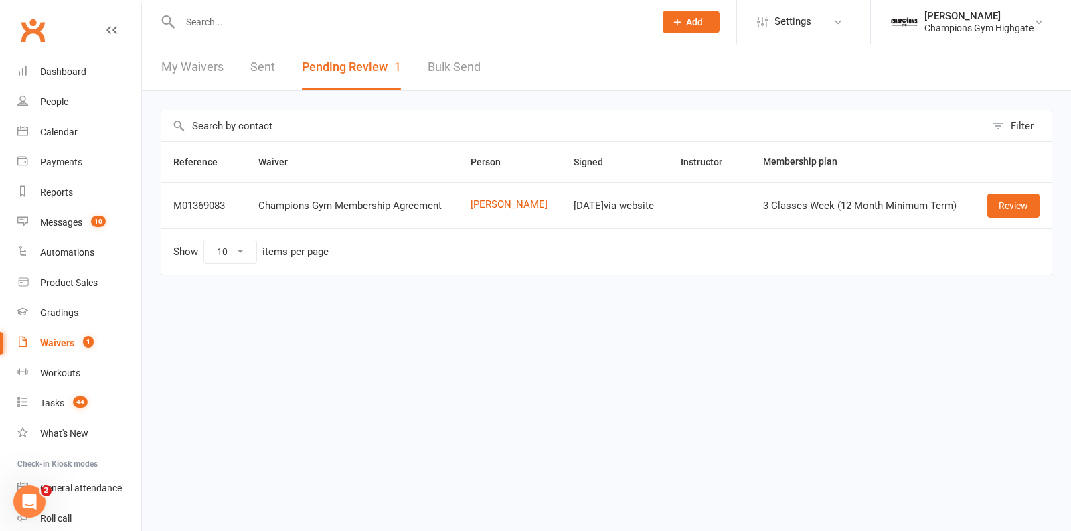
click at [327, 16] on input "text" at bounding box center [410, 22] width 469 height 19
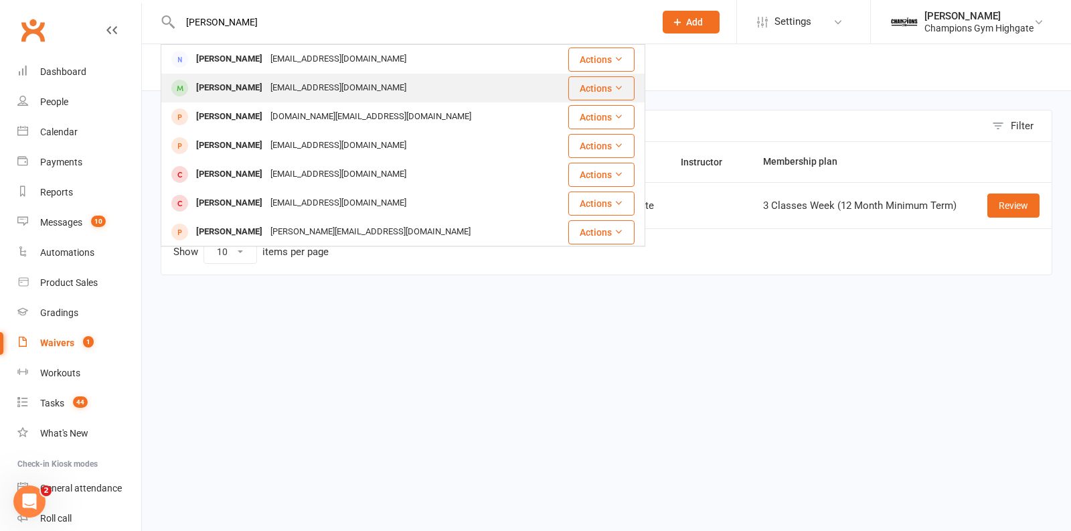
type input "sandra"
click at [340, 94] on div "sandrapetkovic30@hotmail.com" at bounding box center [338, 87] width 144 height 19
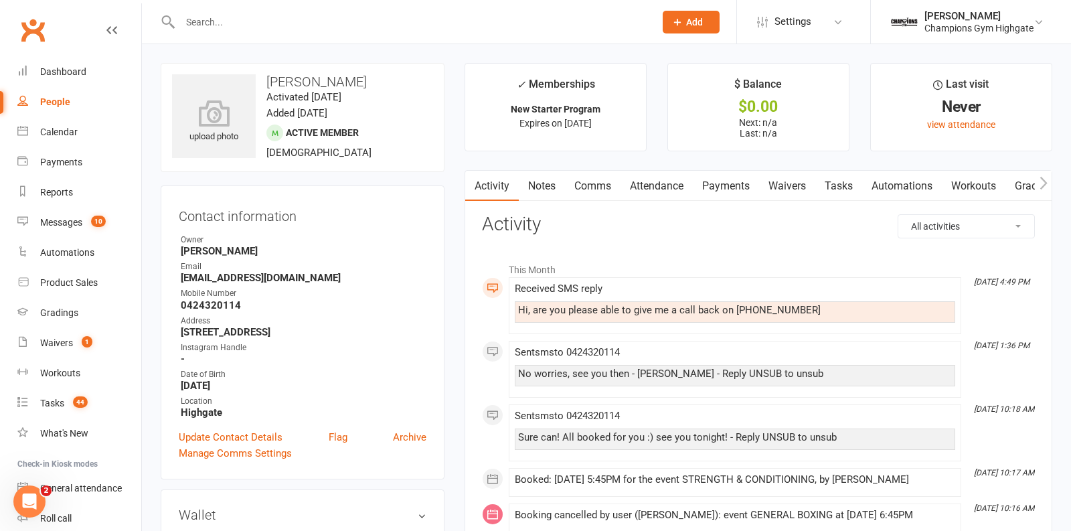
click at [603, 182] on link "Comms" at bounding box center [593, 186] width 56 height 31
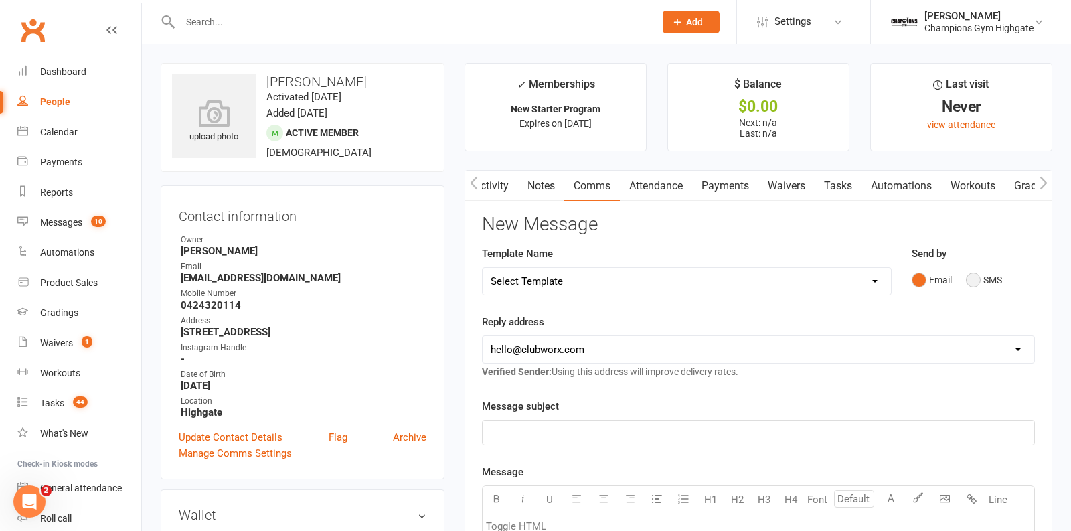
click at [971, 276] on button "SMS" at bounding box center [983, 279] width 36 height 25
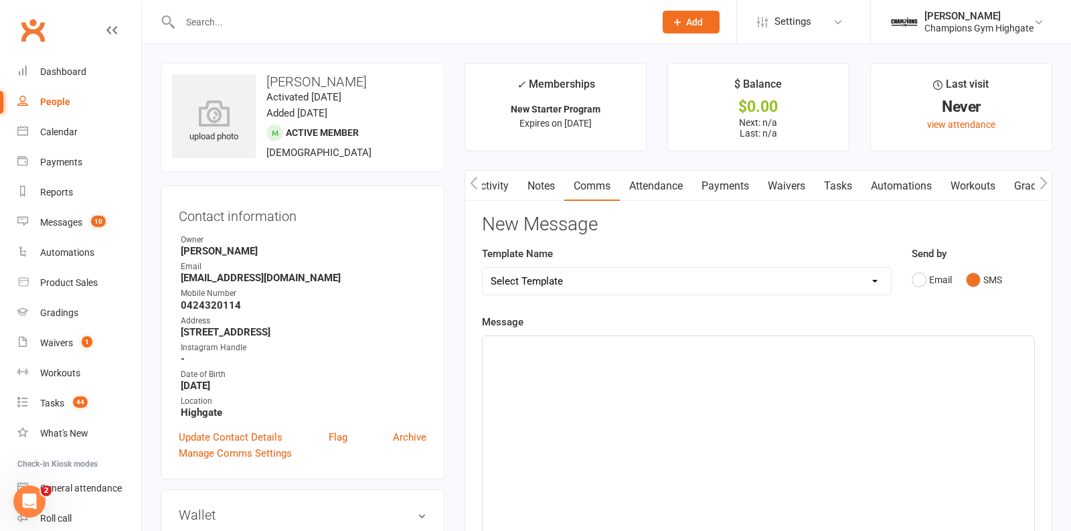
click at [680, 399] on div "﻿" at bounding box center [757, 436] width 551 height 201
click at [557, 346] on span "Hi Sandra, it wil be best to re schedule for another day. Would you like to sta…" at bounding box center [705, 348] width 431 height 12
click at [901, 343] on p "Hi Sandra, it will be best to re schedule for another day. Would you like to st…" at bounding box center [757, 348] width 535 height 16
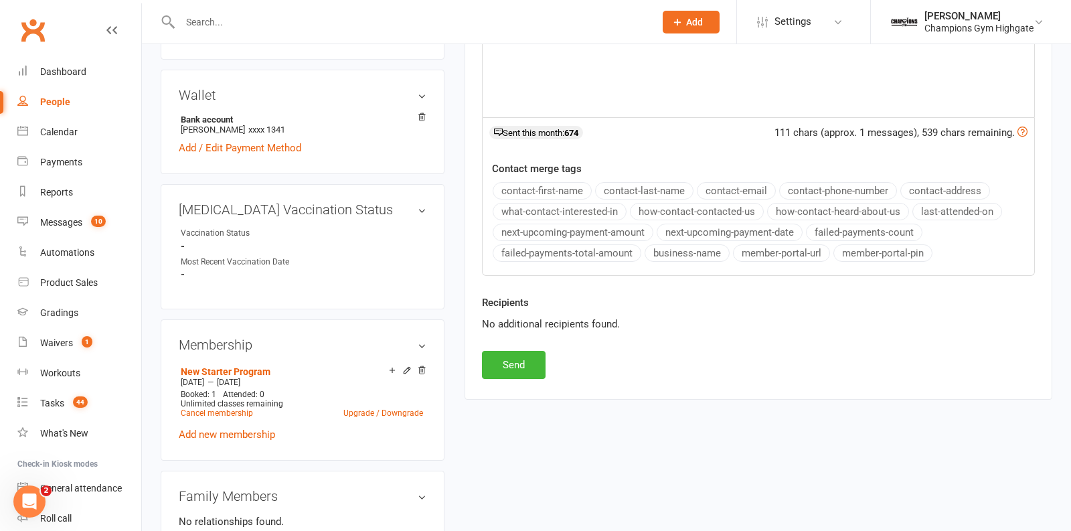
scroll to position [424, 0]
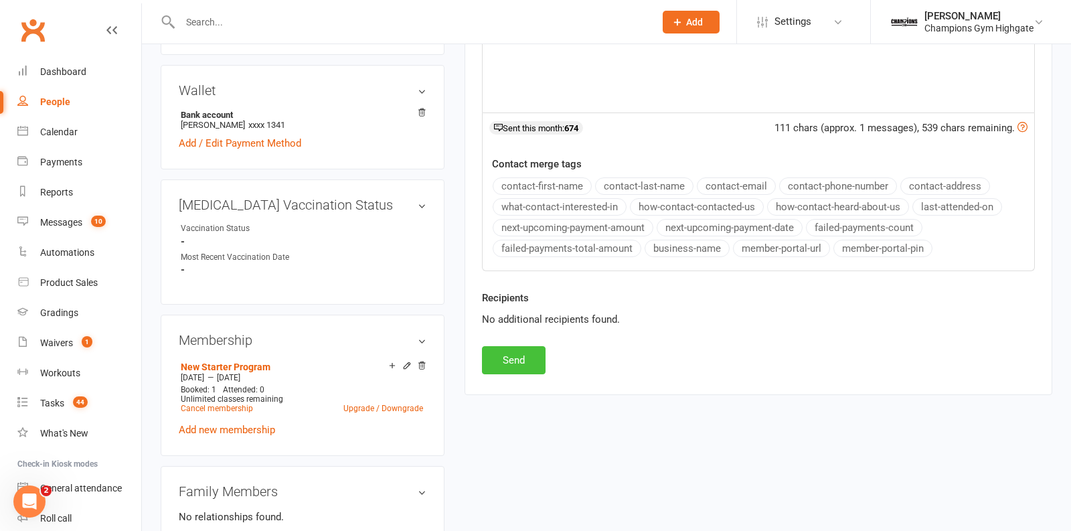
click at [518, 356] on button "Send" at bounding box center [514, 360] width 64 height 28
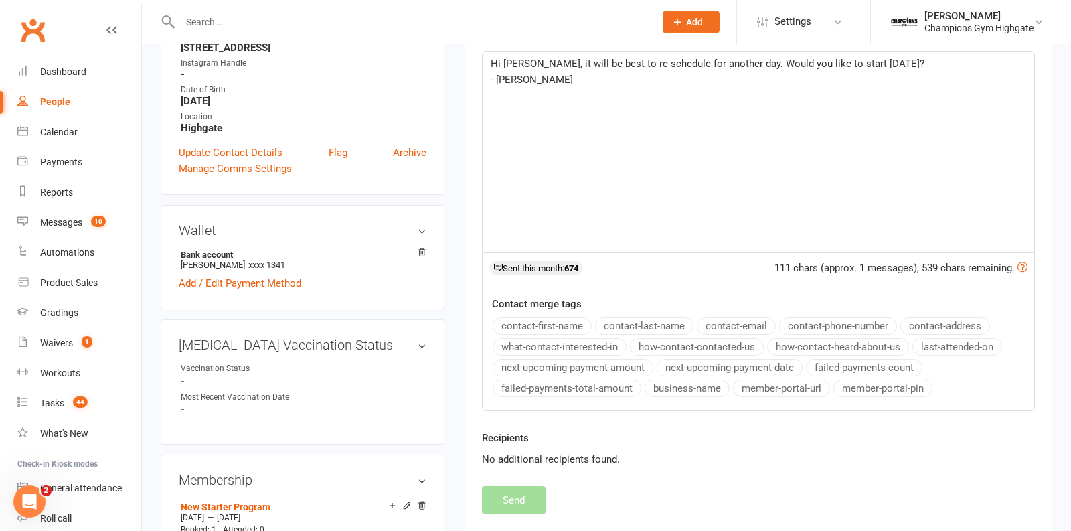
scroll to position [0, 0]
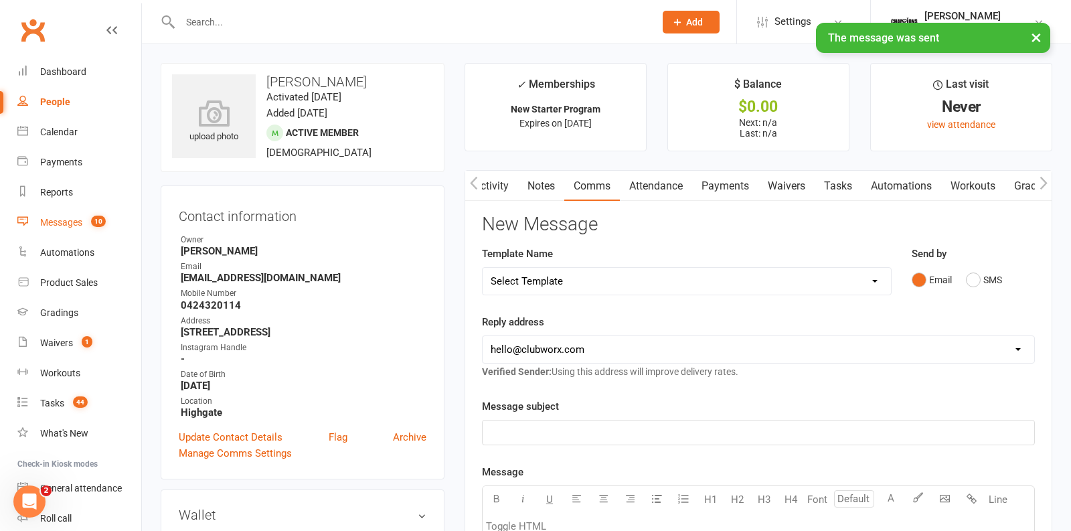
click at [82, 220] on div "Messages" at bounding box center [61, 222] width 42 height 11
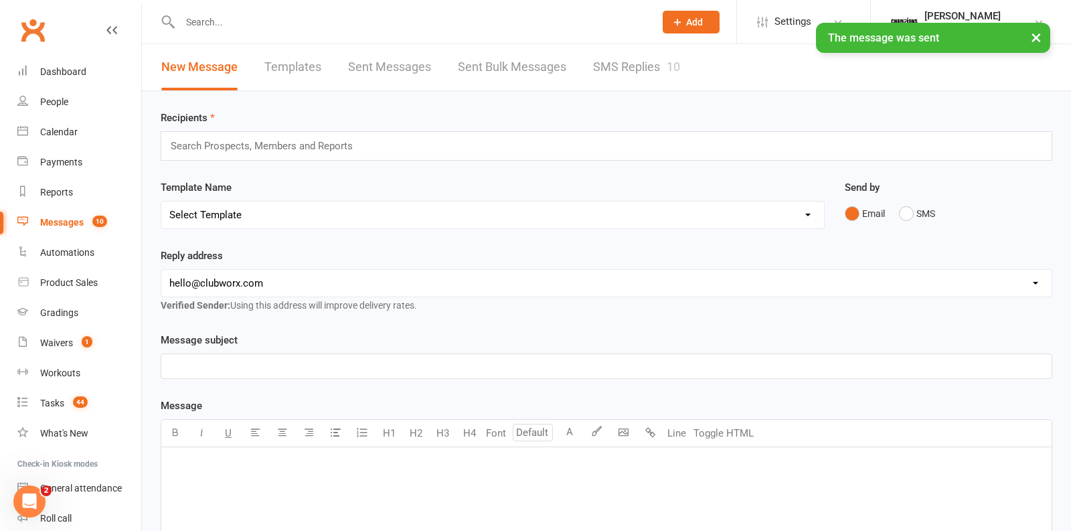
click at [630, 66] on link "SMS Replies 10" at bounding box center [636, 67] width 87 height 46
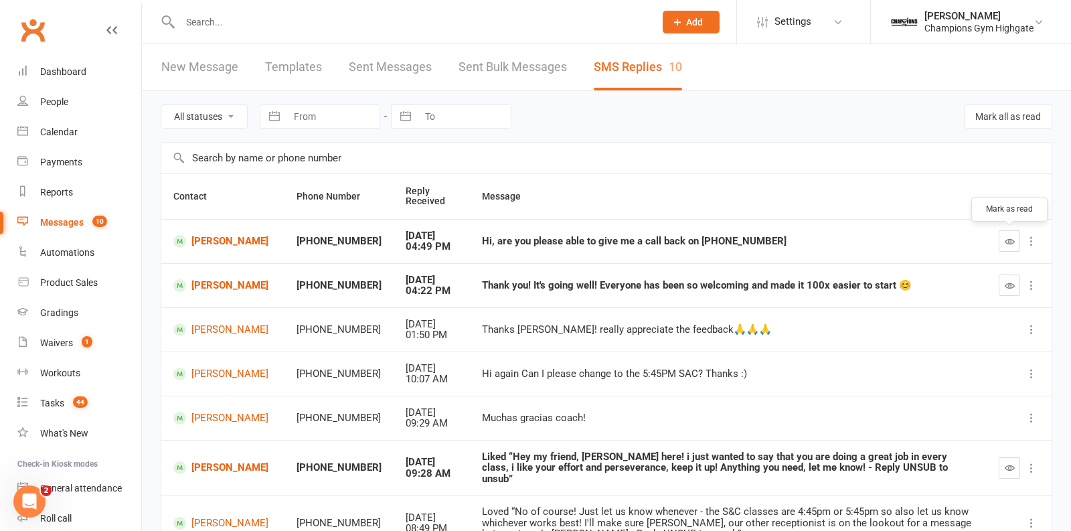
click at [1012, 242] on icon "button" at bounding box center [1009, 241] width 10 height 10
click at [204, 289] on link "[PERSON_NAME]" at bounding box center [222, 285] width 99 height 13
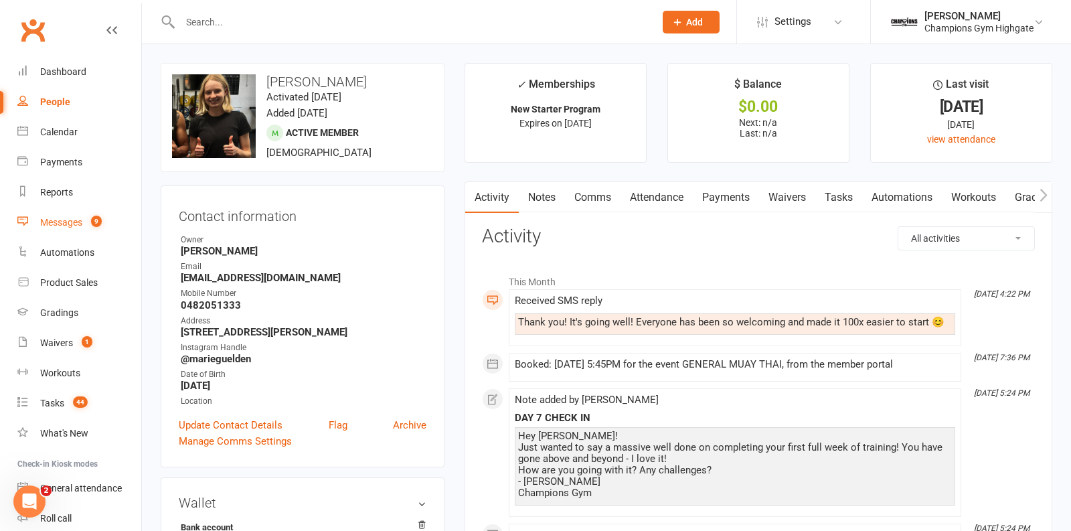
click at [80, 211] on link "Messages 9" at bounding box center [79, 222] width 124 height 30
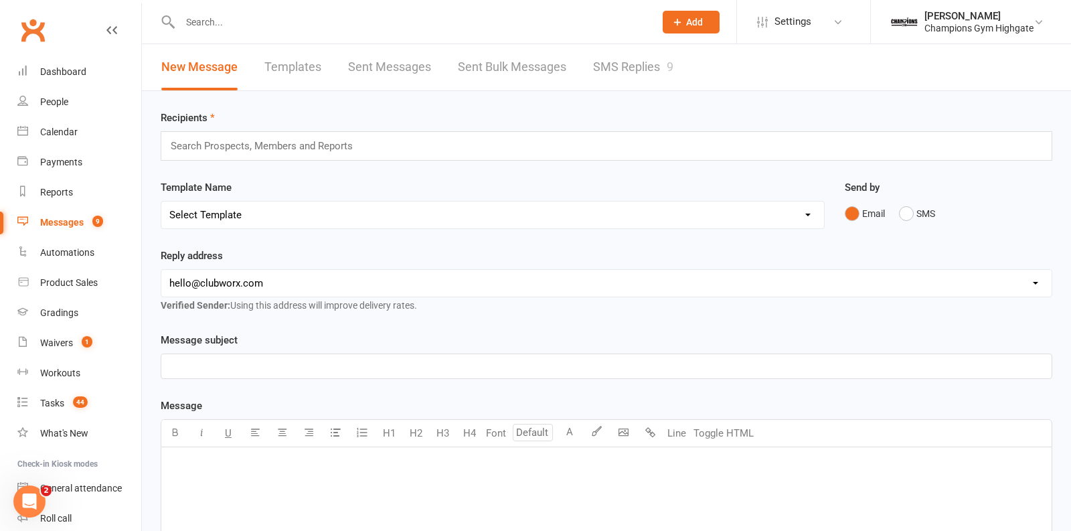
click at [606, 50] on link "SMS Replies 9" at bounding box center [633, 67] width 80 height 46
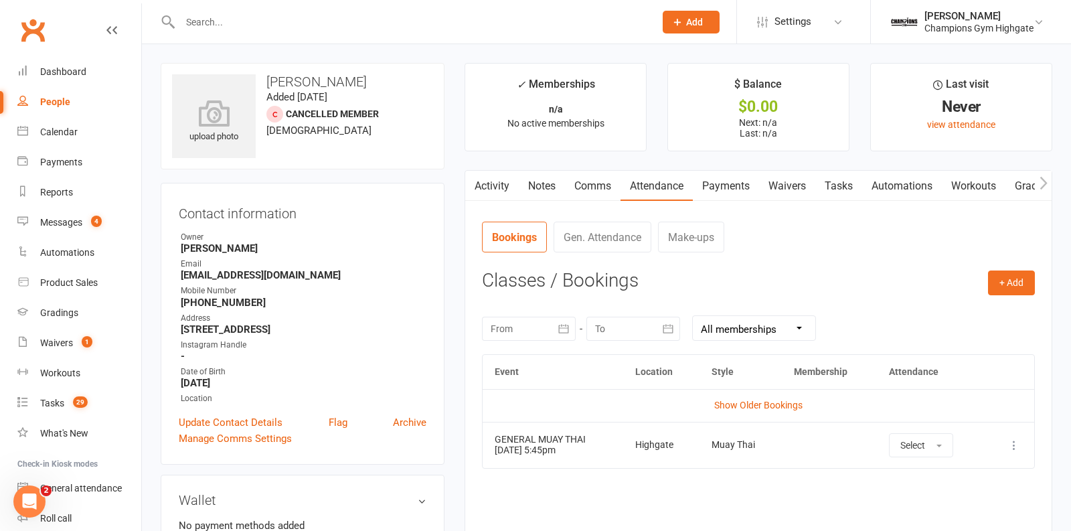
click at [678, 19] on icon at bounding box center [677, 22] width 12 height 12
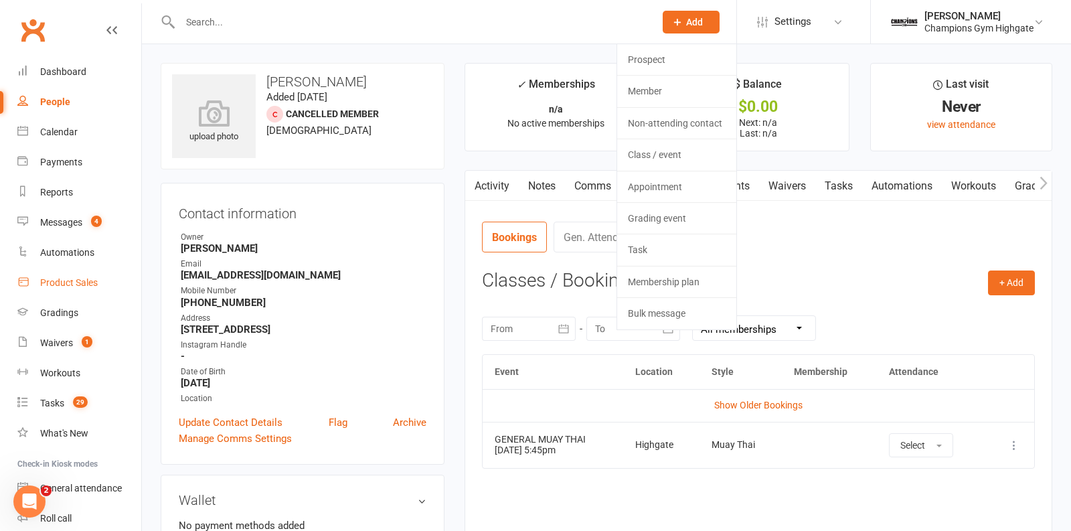
scroll to position [5, 0]
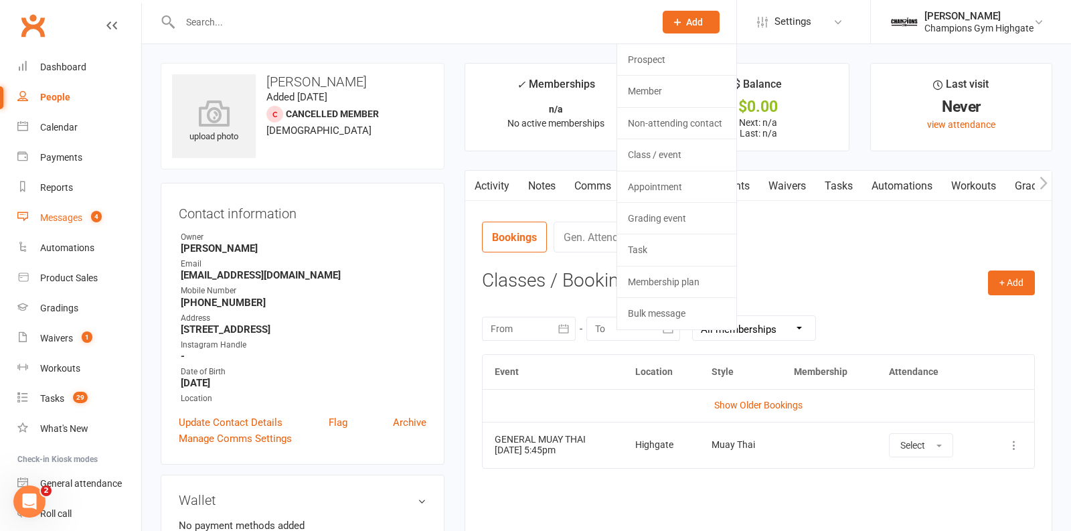
click at [64, 225] on link "Messages 4" at bounding box center [79, 218] width 124 height 30
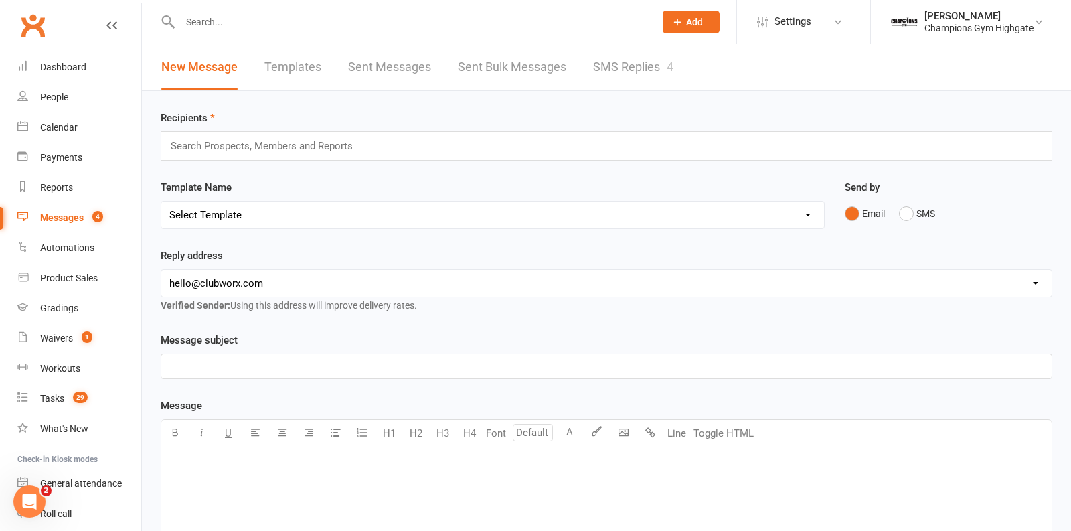
click at [527, 66] on link "Sent Bulk Messages" at bounding box center [512, 67] width 108 height 46
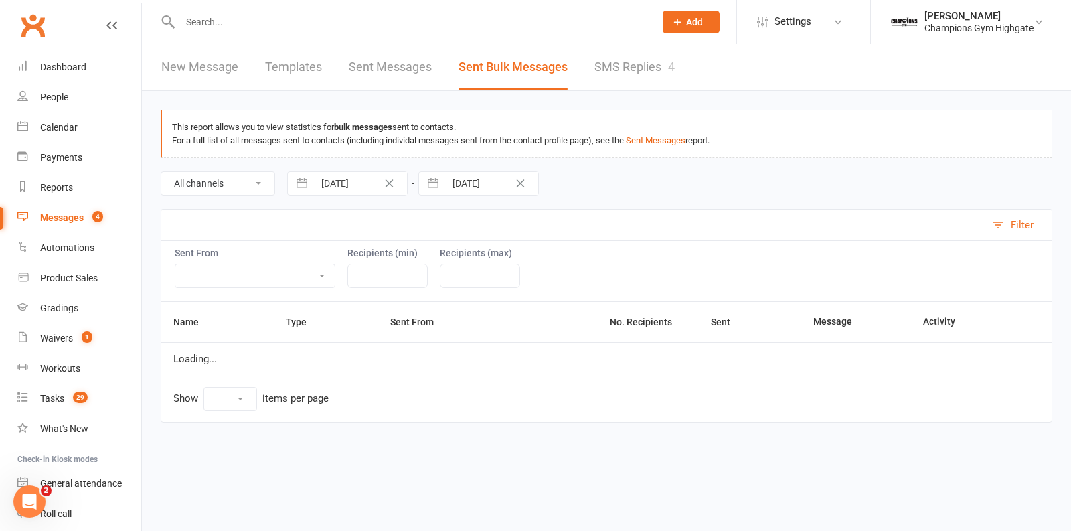
select select "10"
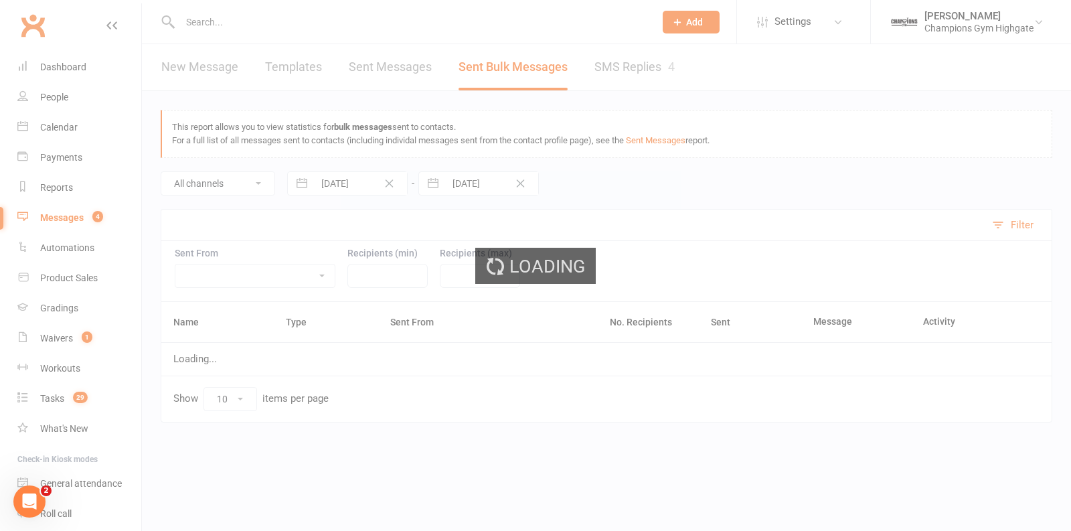
click at [215, 66] on div "Loading" at bounding box center [535, 265] width 1071 height 531
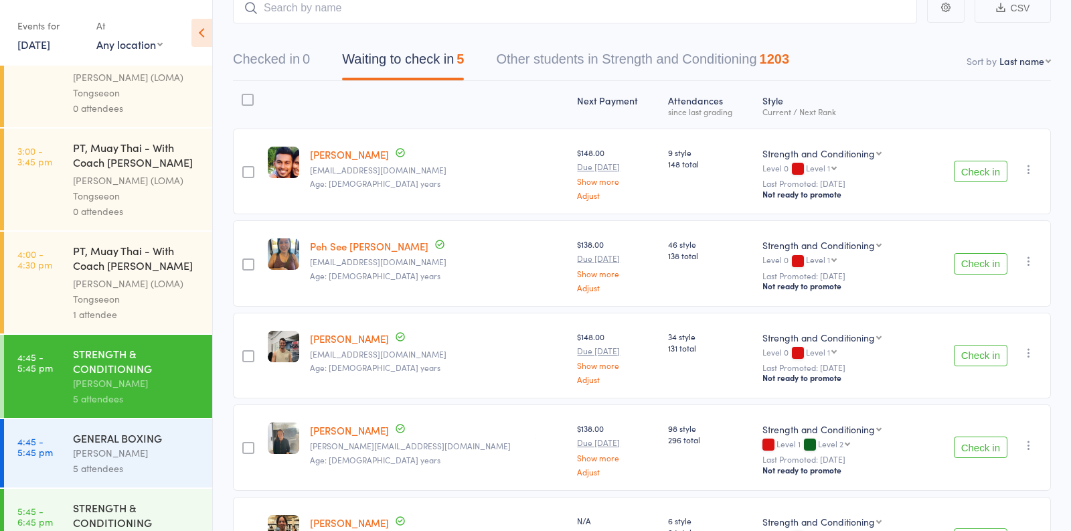
scroll to position [74, 0]
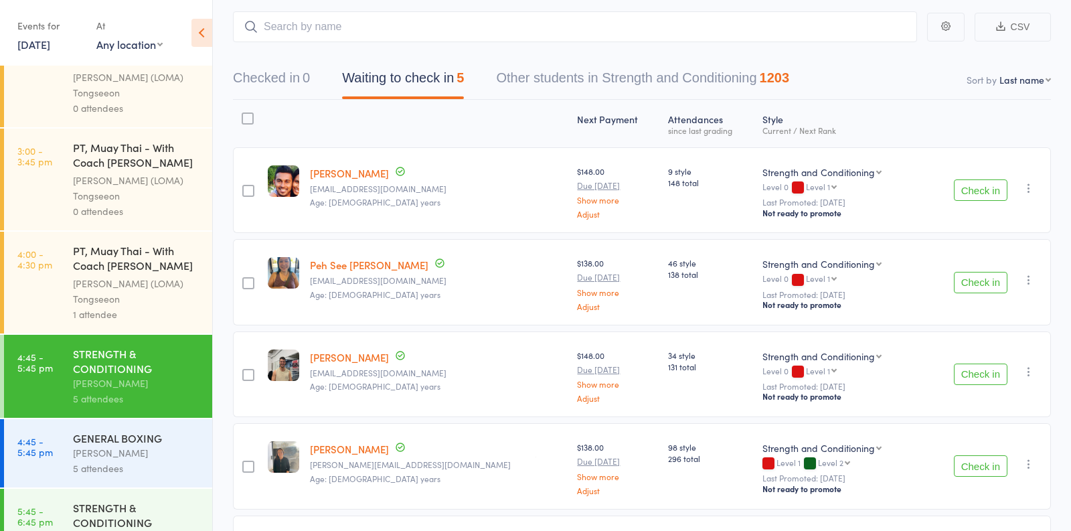
click at [974, 195] on button "Check in" at bounding box center [980, 189] width 54 height 21
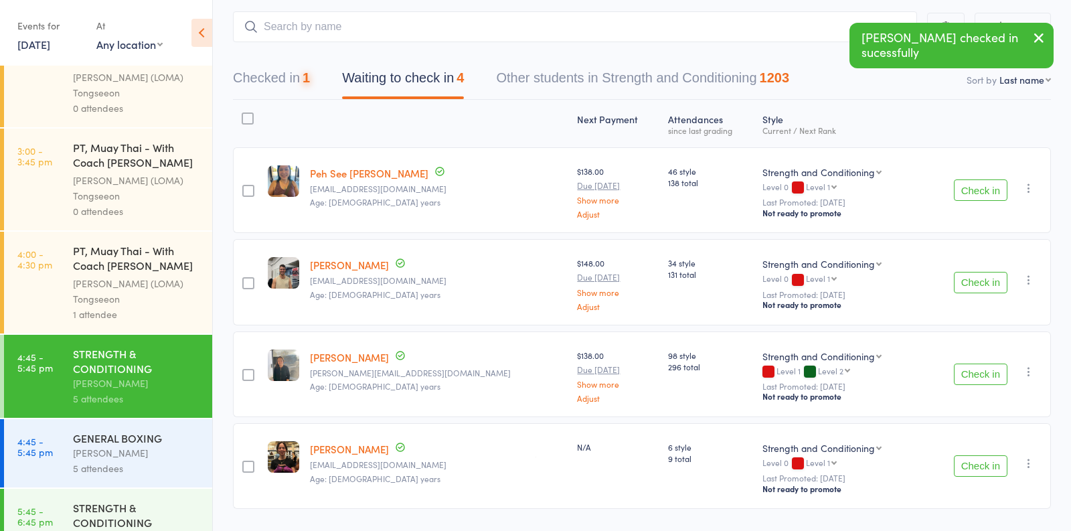
click at [974, 195] on button "Check in" at bounding box center [980, 189] width 54 height 21
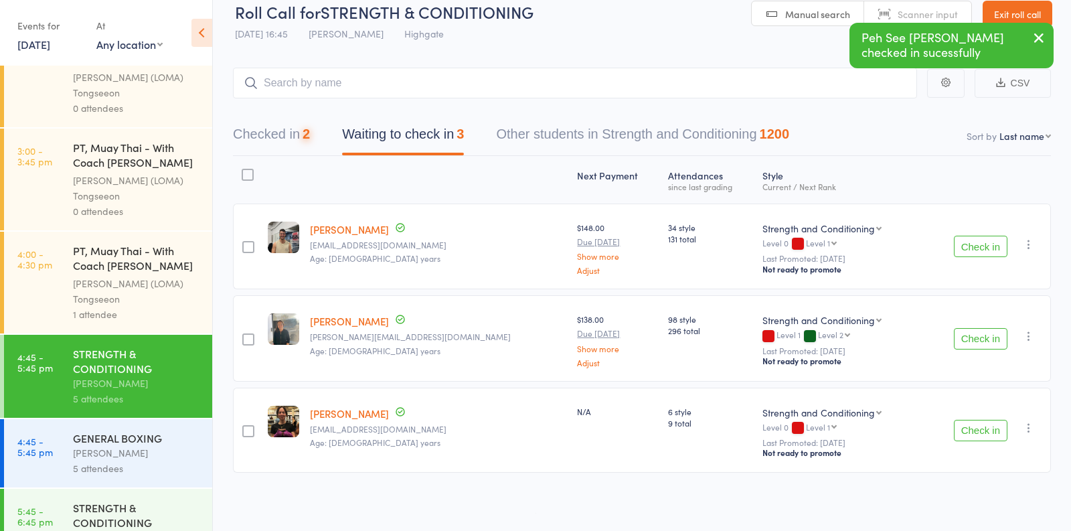
click at [974, 195] on div "Next Payment Atten­dances since last grading Style Current / Next Rank edit [PE…" at bounding box center [642, 317] width 818 height 322
click at [970, 246] on button "Check in" at bounding box center [980, 246] width 54 height 21
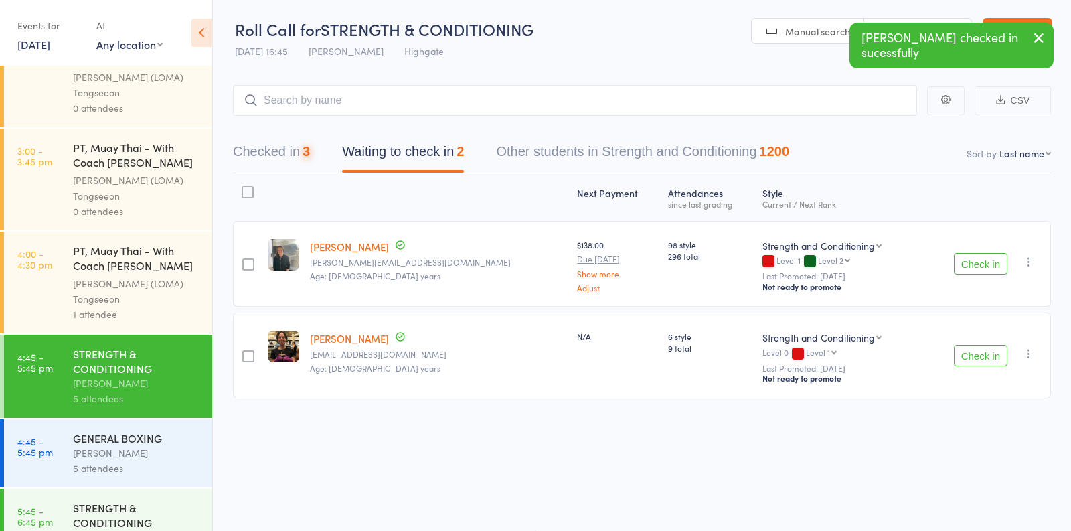
scroll to position [1, 0]
click at [978, 268] on button "Check in" at bounding box center [980, 263] width 54 height 21
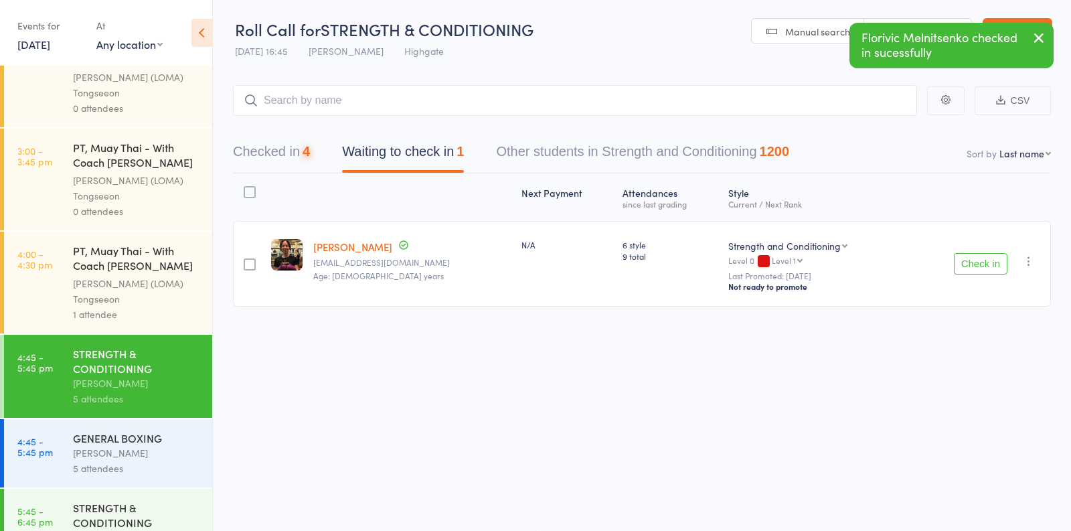
click at [978, 268] on button "Check in" at bounding box center [980, 263] width 54 height 21
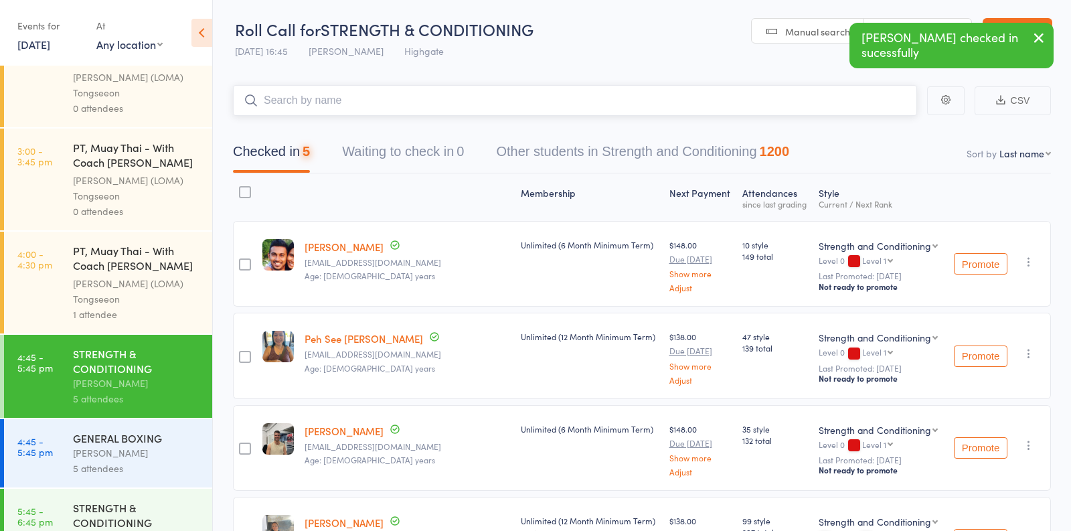
click at [442, 102] on input "search" at bounding box center [575, 100] width 684 height 31
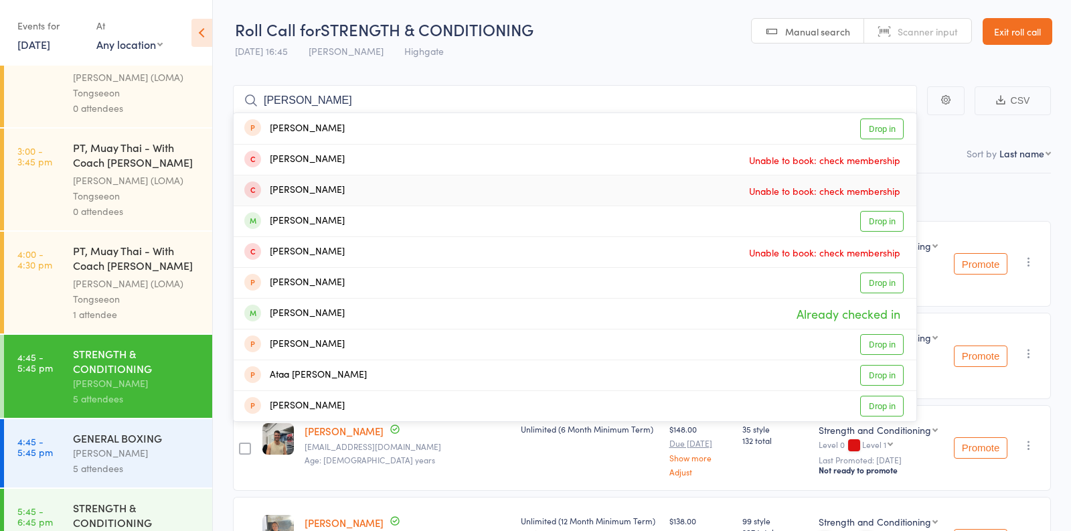
click at [969, 199] on div "Membership Next Payment Atten­dances since last grading Style Current / Next Ra…" at bounding box center [642, 426] width 818 height 506
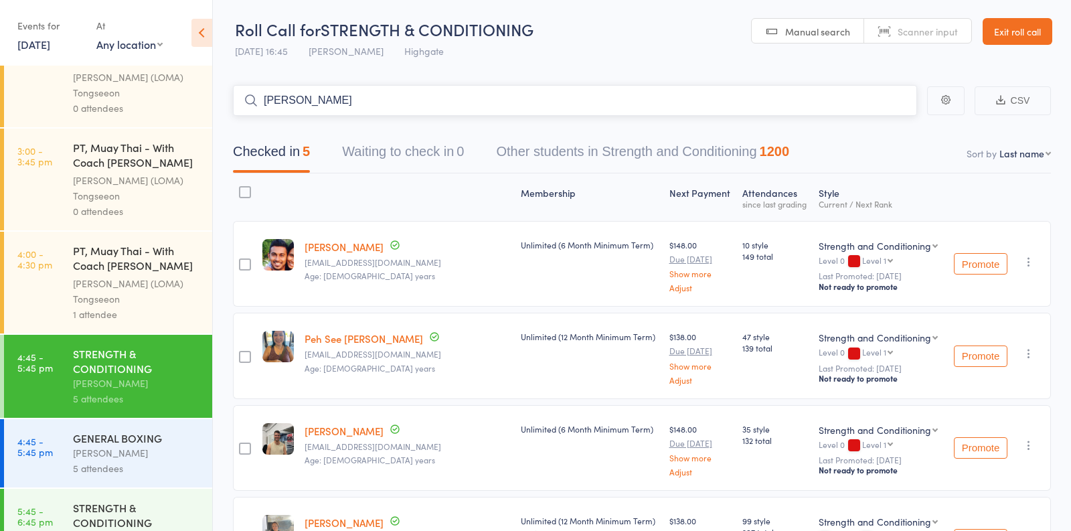
click at [391, 99] on input "samantha" at bounding box center [575, 100] width 684 height 31
type input "s"
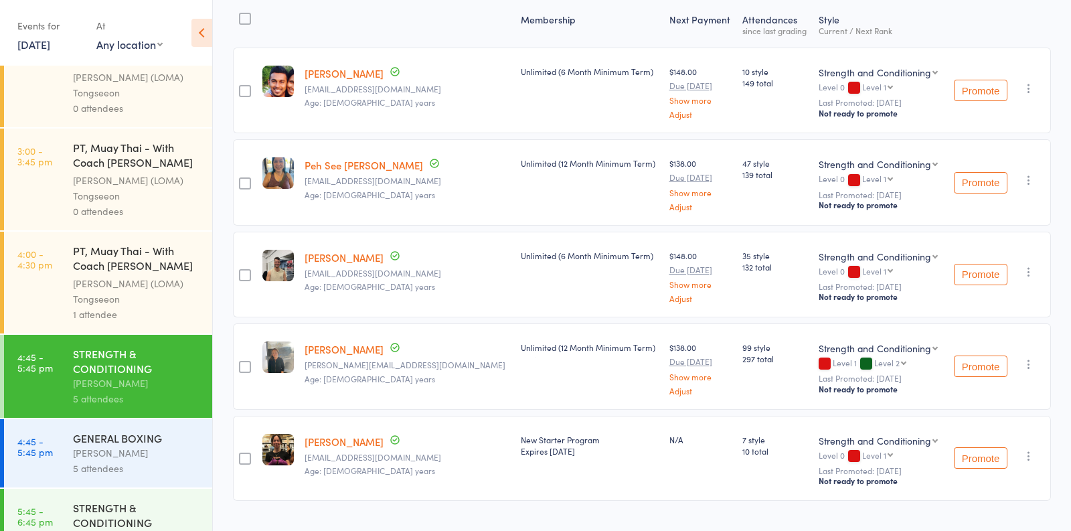
scroll to position [0, 0]
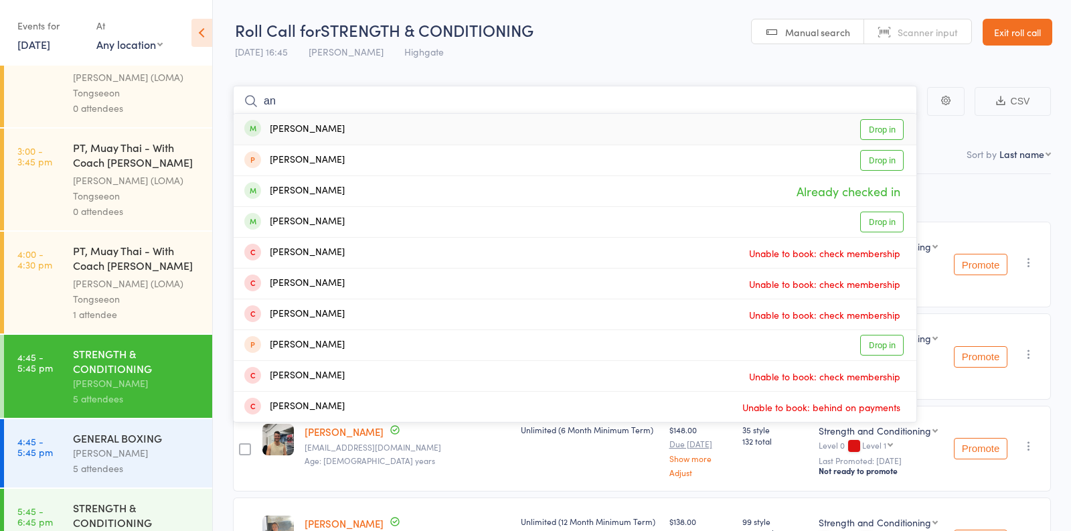
type input "a"
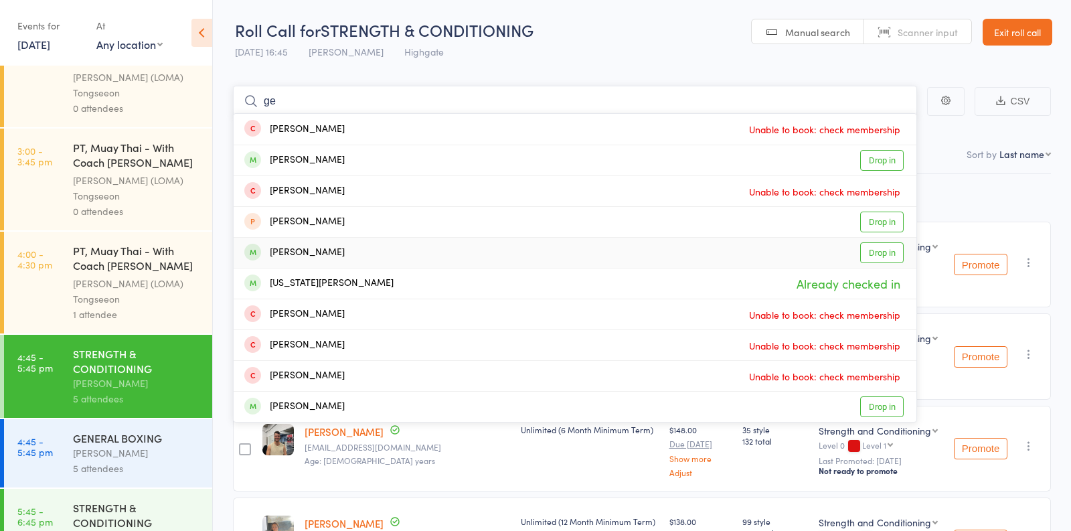
type input "g"
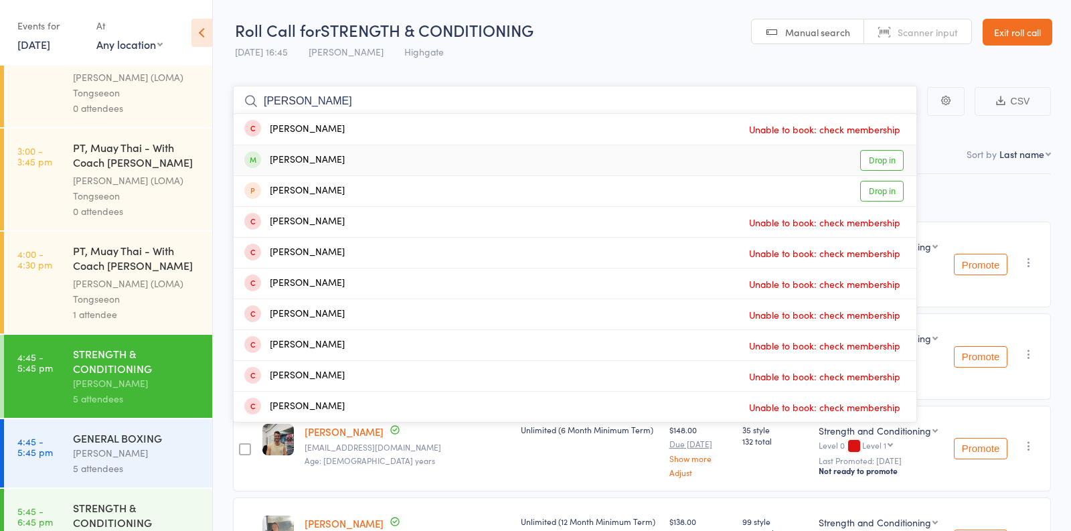
type input "rachel"
click at [892, 163] on link "Drop in" at bounding box center [881, 160] width 43 height 21
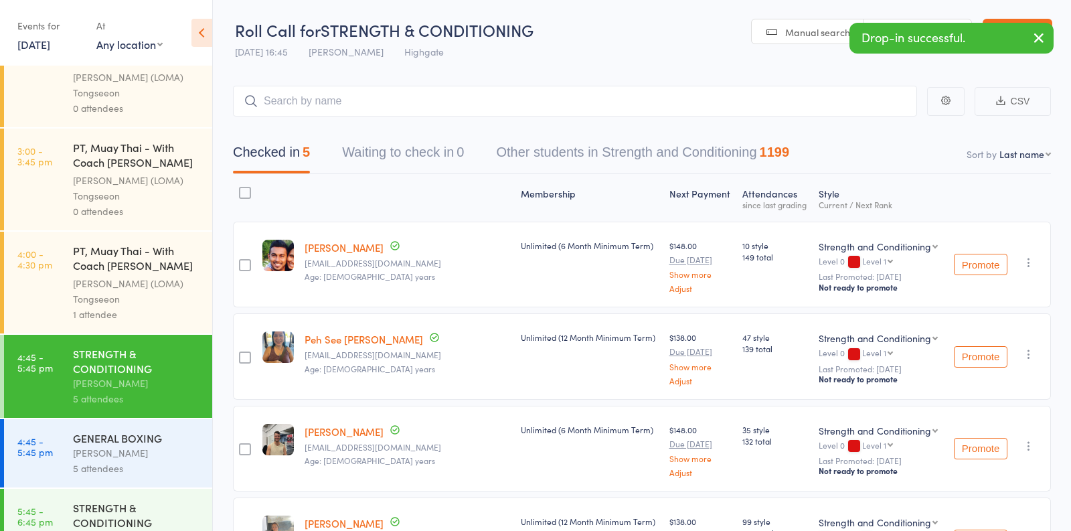
click at [158, 455] on div "[PERSON_NAME]" at bounding box center [137, 452] width 128 height 15
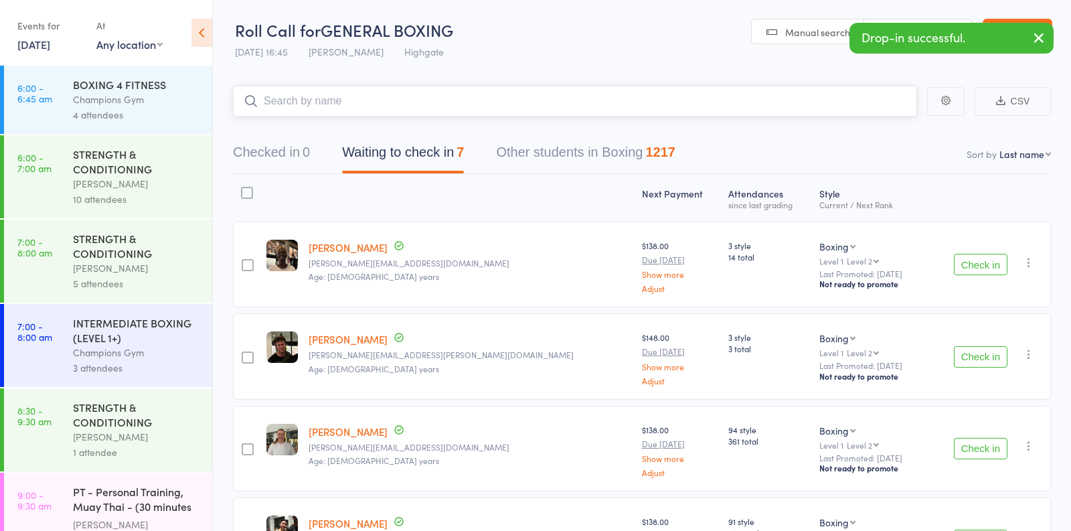
scroll to position [154, 0]
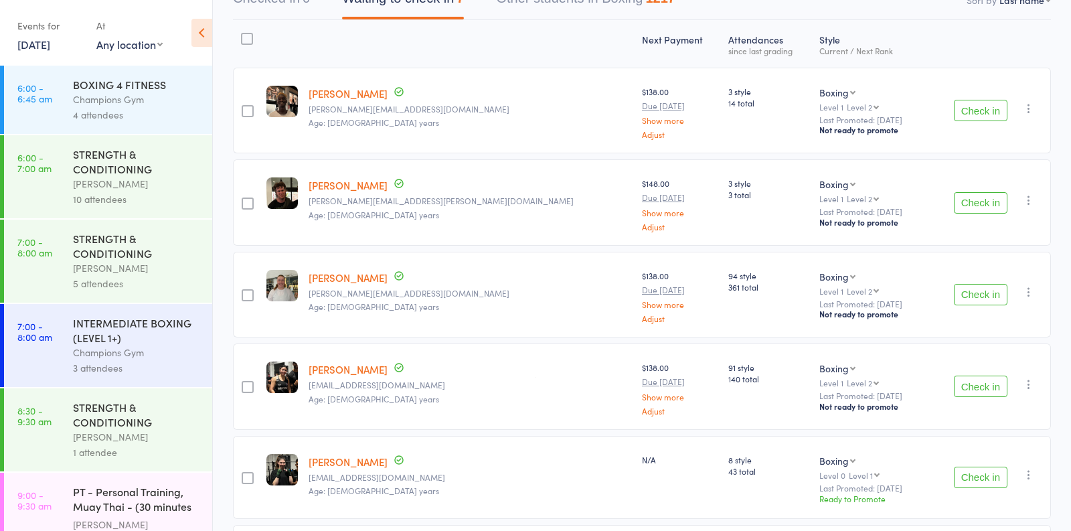
click at [988, 114] on button "Check in" at bounding box center [980, 110] width 54 height 21
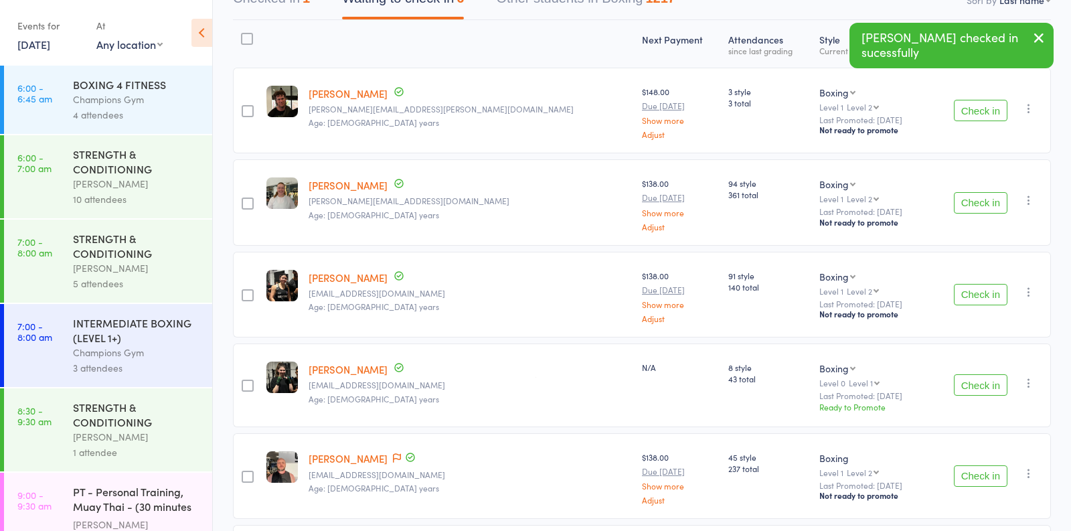
click at [974, 205] on button "Check in" at bounding box center [980, 202] width 54 height 21
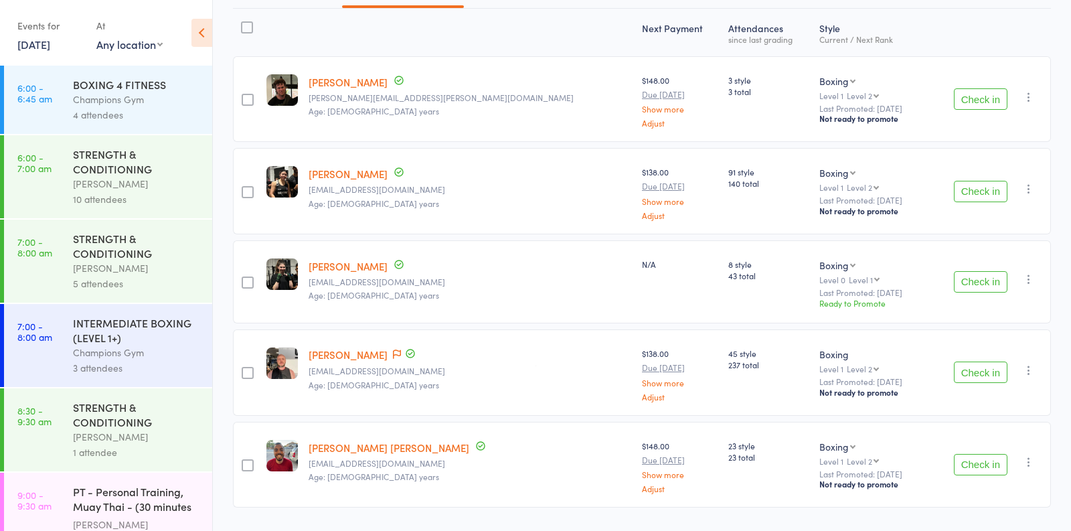
scroll to position [171, 0]
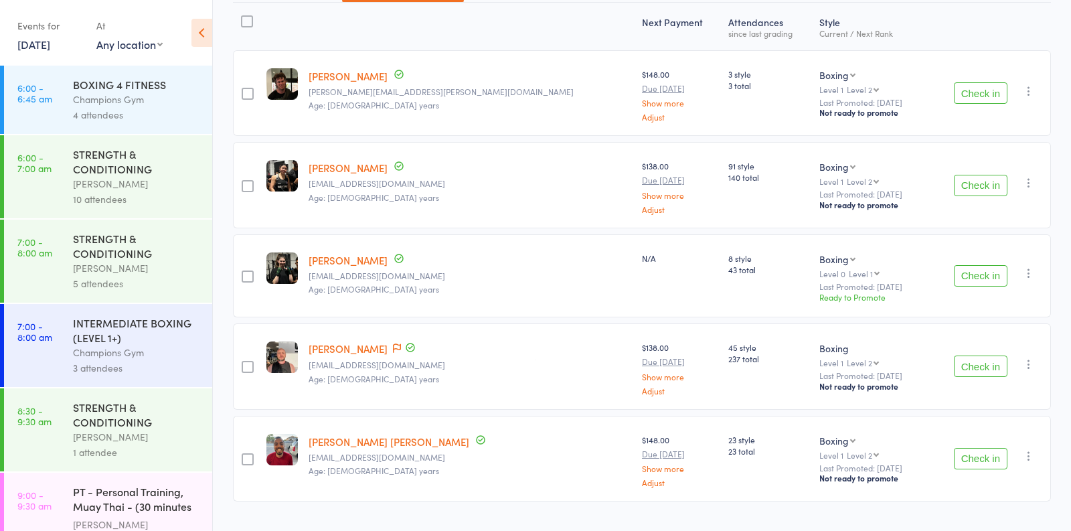
click at [1029, 179] on icon "button" at bounding box center [1028, 182] width 13 height 13
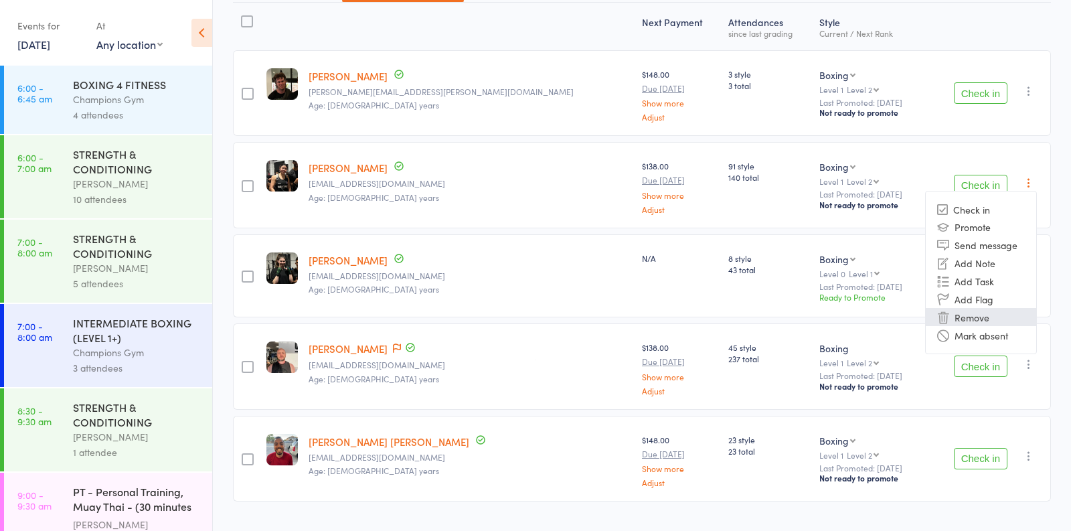
click at [980, 314] on li "Remove" at bounding box center [980, 317] width 110 height 18
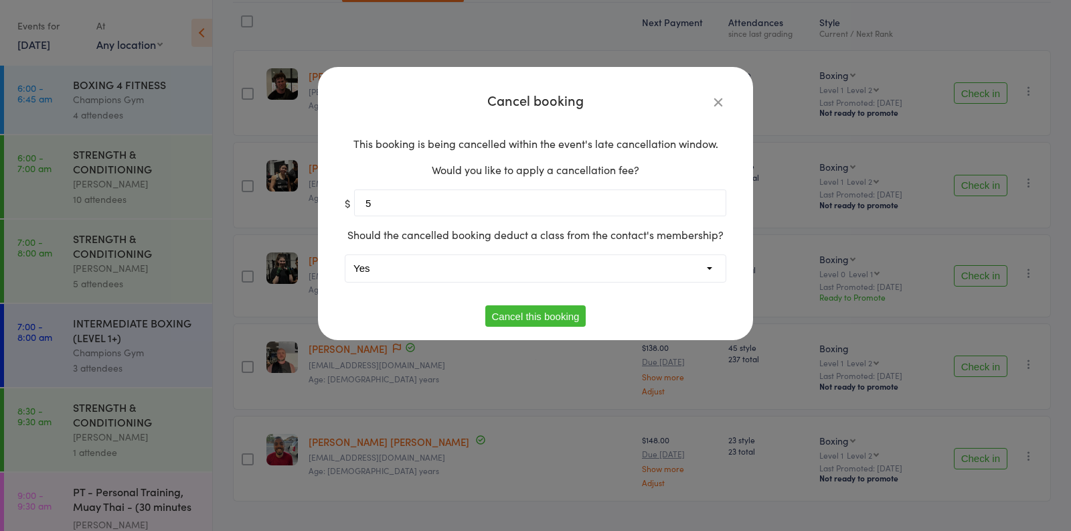
click at [451, 203] on input "5" at bounding box center [540, 202] width 372 height 27
type input "0"
click at [515, 312] on button "Cancel this booking" at bounding box center [535, 315] width 101 height 21
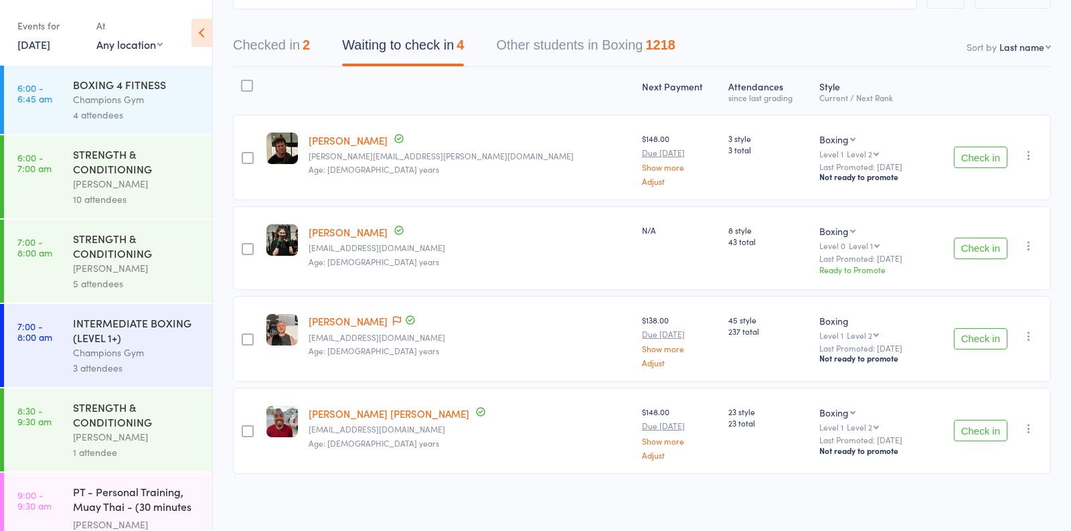
click at [977, 335] on button "Check in" at bounding box center [980, 338] width 54 height 21
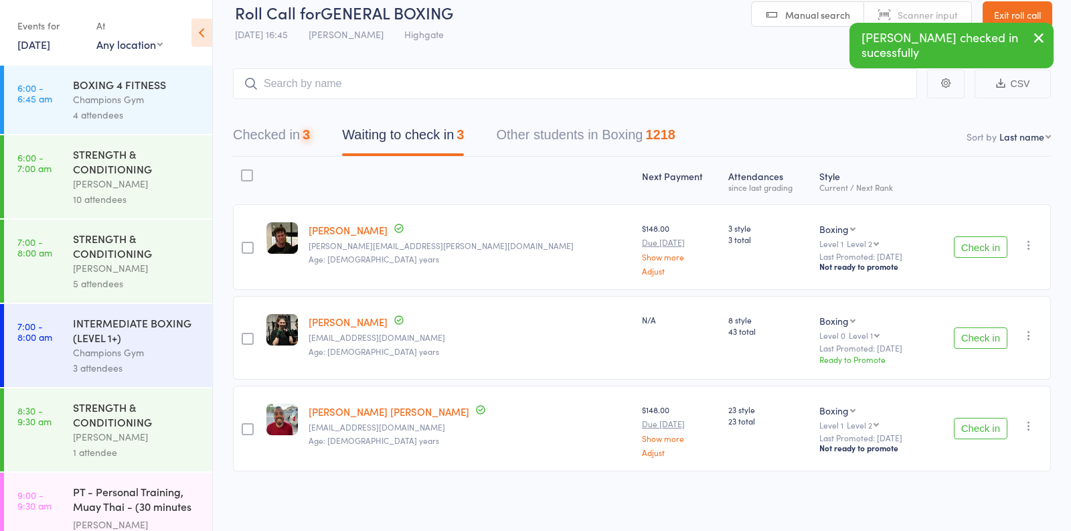
scroll to position [15, 0]
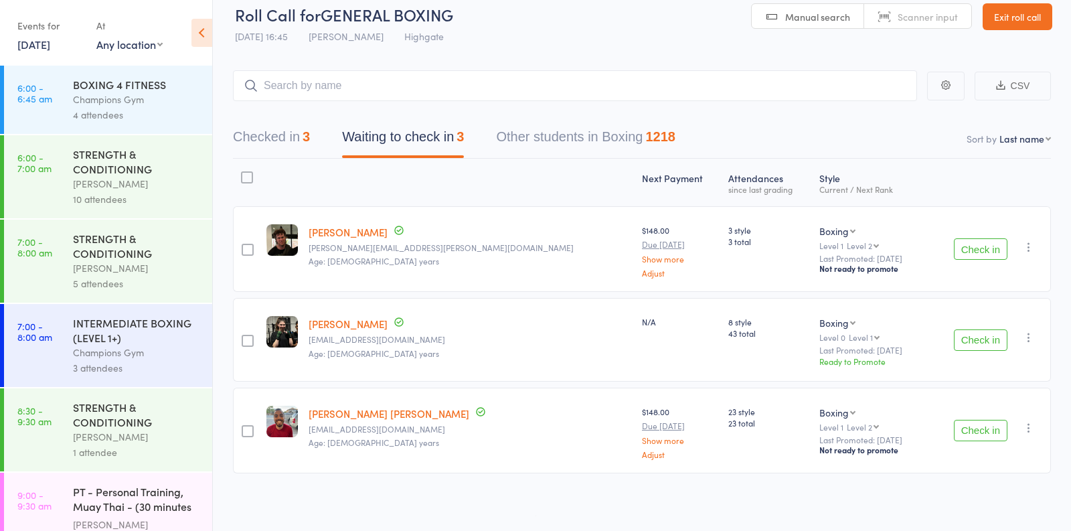
click at [991, 333] on button "Check in" at bounding box center [980, 339] width 54 height 21
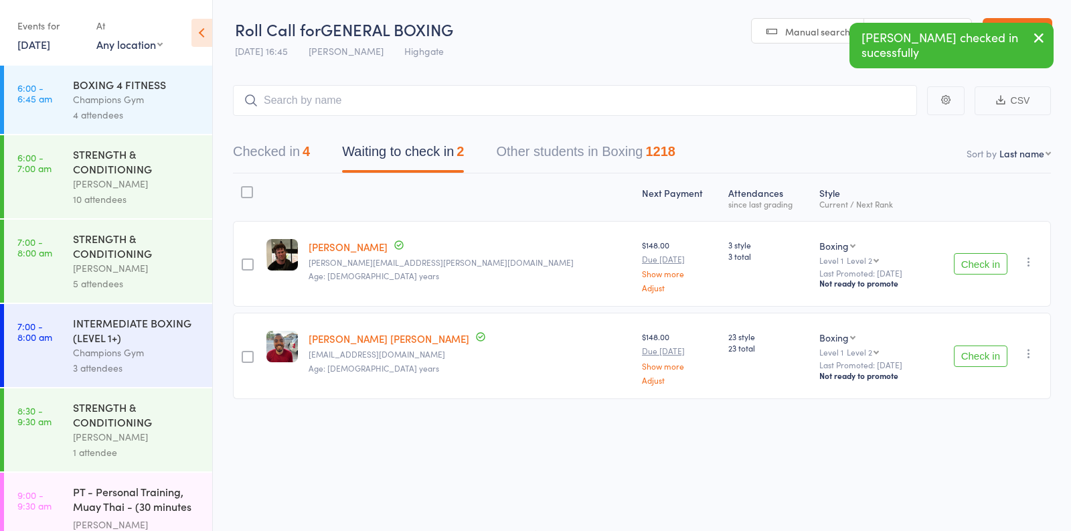
click at [1030, 258] on icon "button" at bounding box center [1028, 261] width 13 height 13
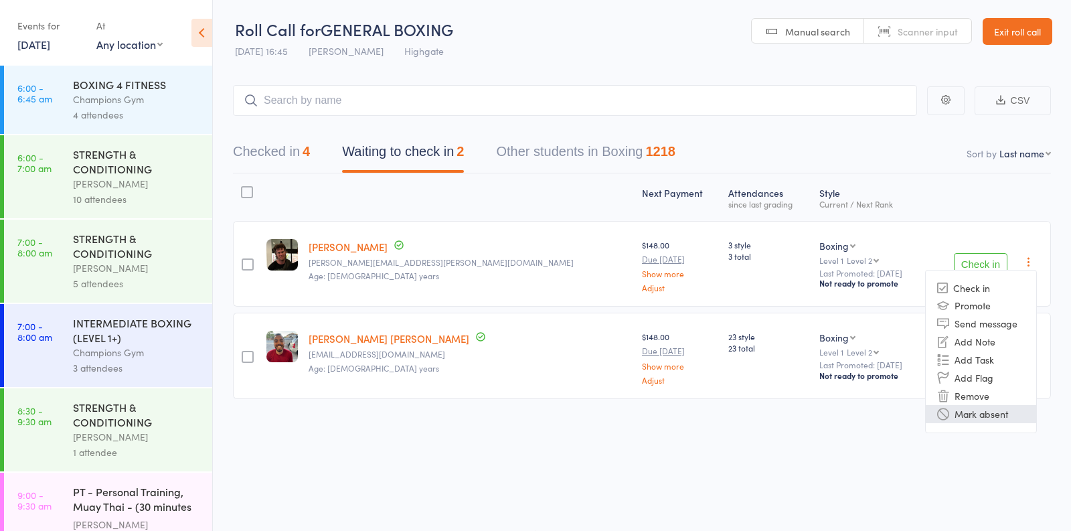
click at [964, 415] on li "Mark absent" at bounding box center [980, 414] width 110 height 18
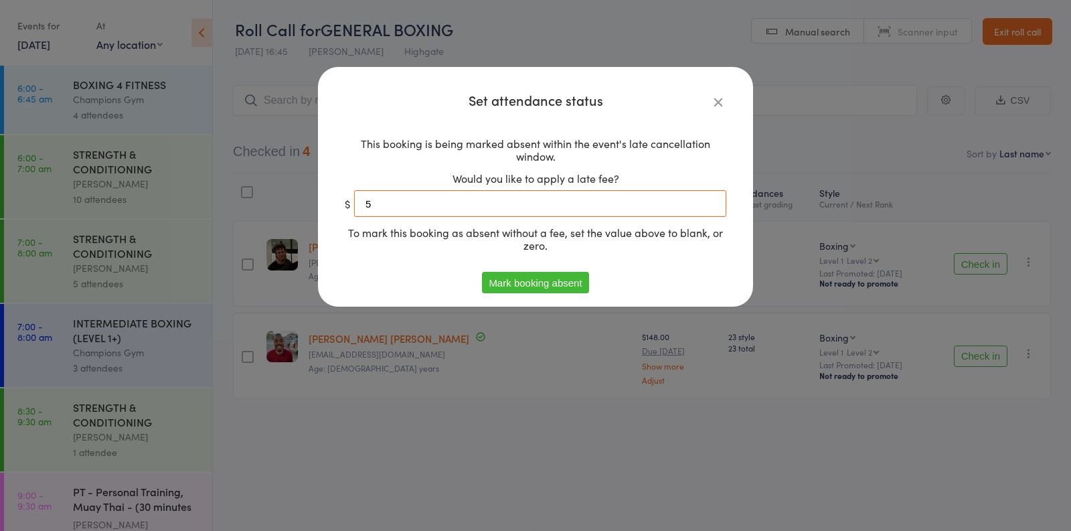
click at [503, 196] on input "5" at bounding box center [540, 203] width 372 height 27
type input "0"
click at [574, 277] on button "Mark booking absent" at bounding box center [535, 282] width 106 height 21
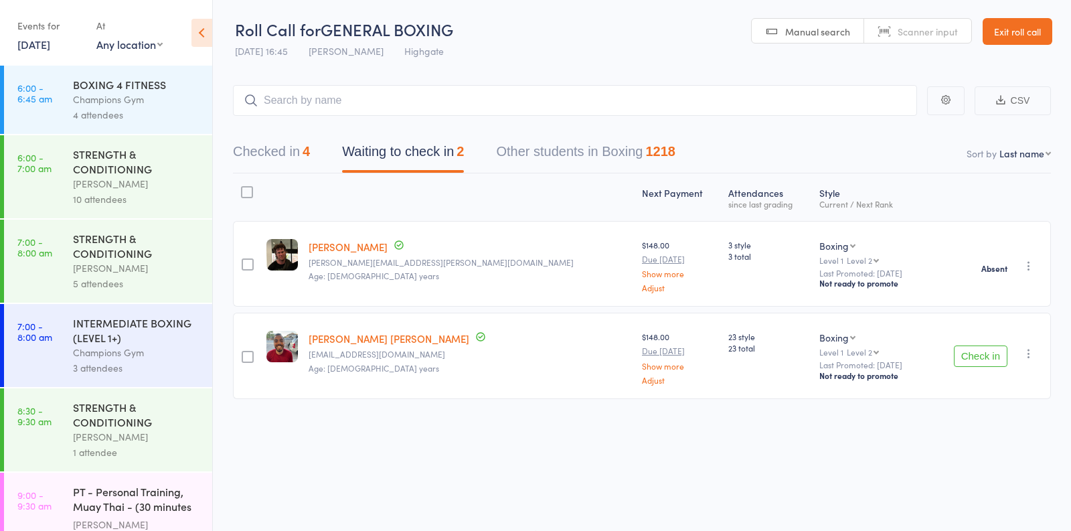
click at [1030, 353] on icon "button" at bounding box center [1028, 353] width 13 height 13
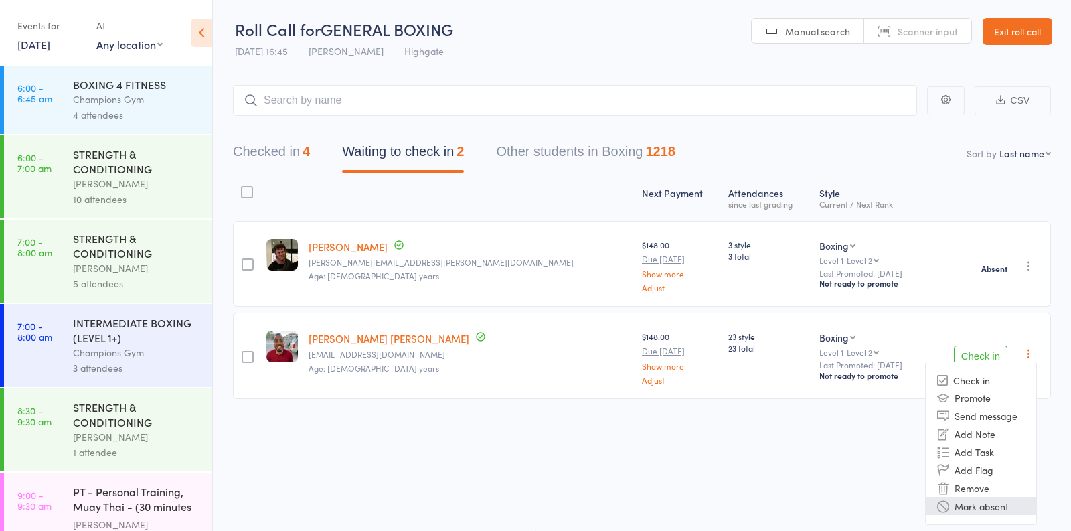
click at [968, 501] on li "Mark absent" at bounding box center [980, 505] width 110 height 18
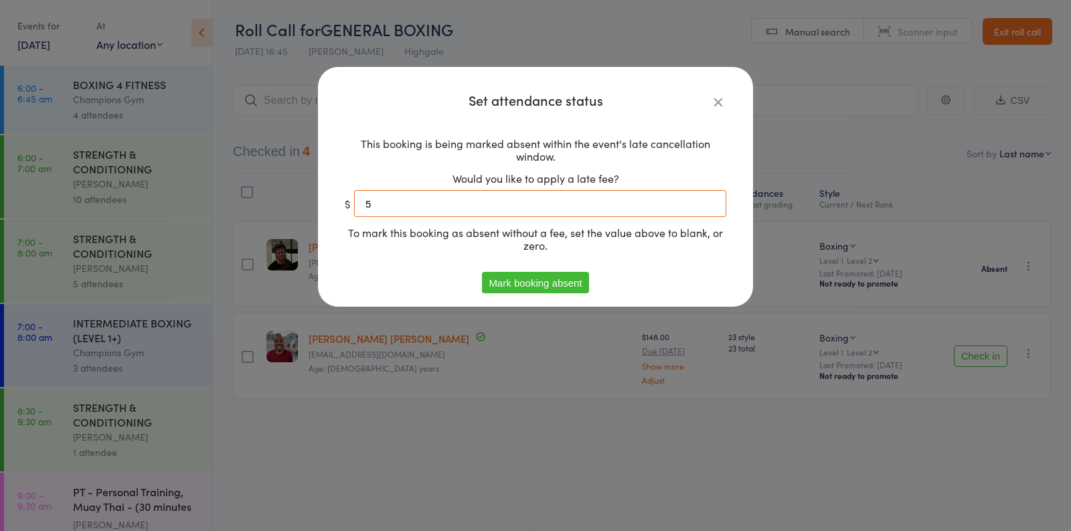
click at [478, 207] on input "5" at bounding box center [540, 203] width 372 height 27
type input "0"
click at [539, 282] on button "Mark booking absent" at bounding box center [535, 282] width 106 height 21
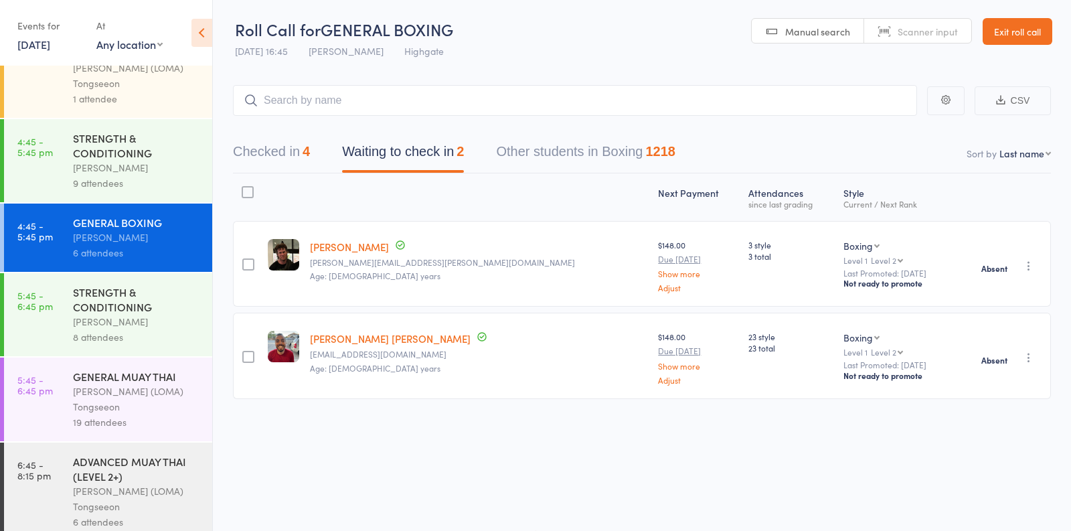
scroll to position [1187, 0]
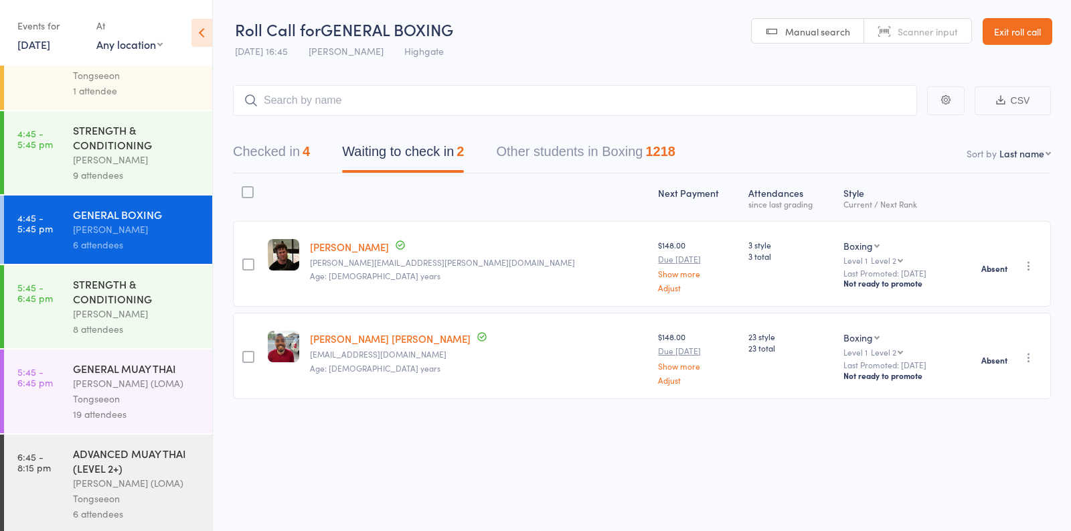
click at [201, 294] on div "STRENGTH & CONDITIONING Vincenzo Marroni 8 attendees" at bounding box center [142, 306] width 139 height 83
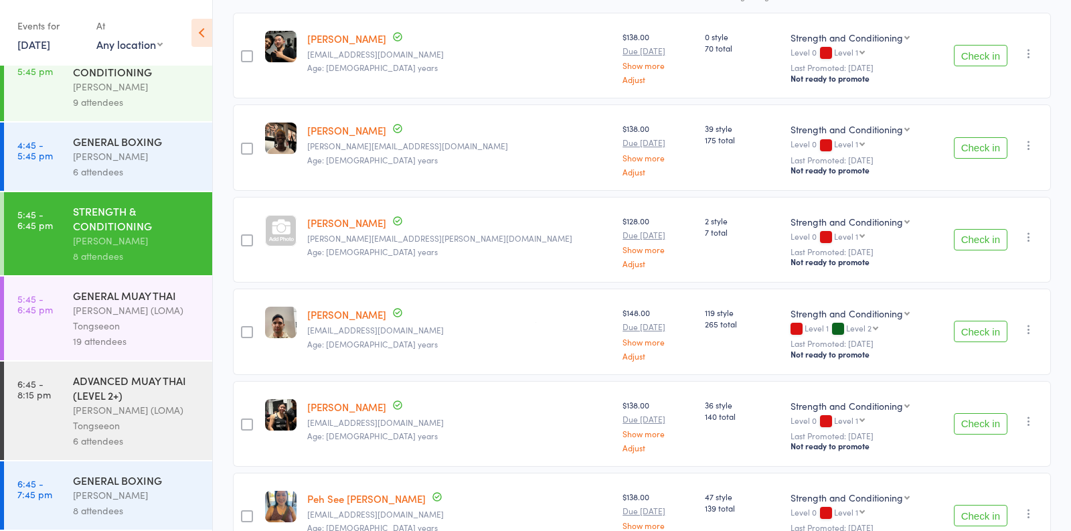
scroll to position [475, 0]
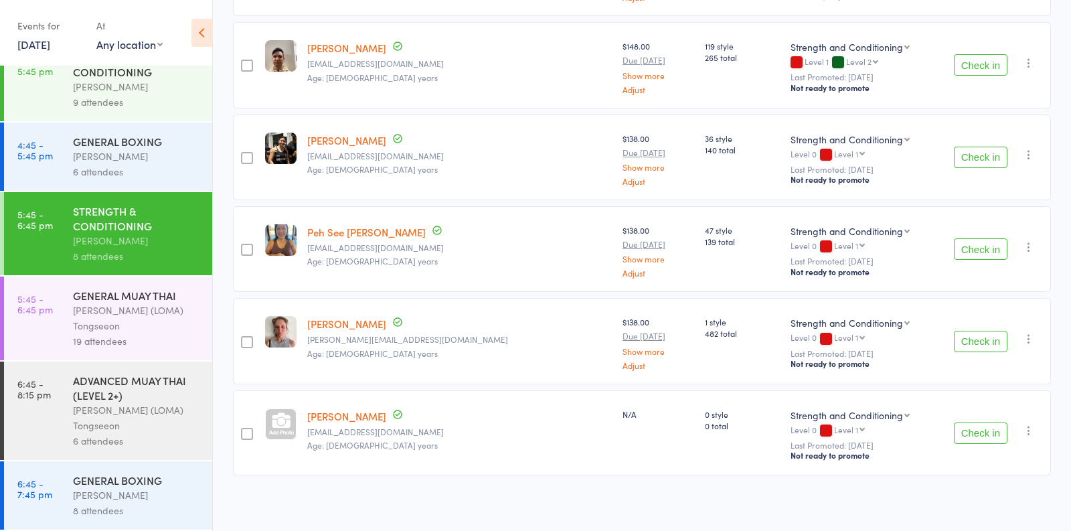
click at [148, 323] on div "Ronnarong (LOMA) Tongseeon" at bounding box center [137, 317] width 128 height 31
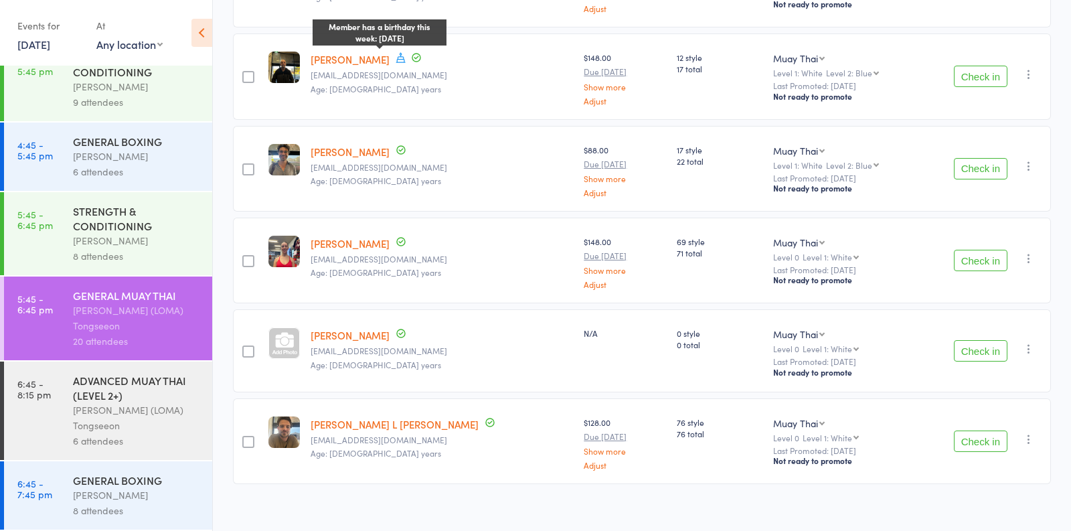
scroll to position [1574, 0]
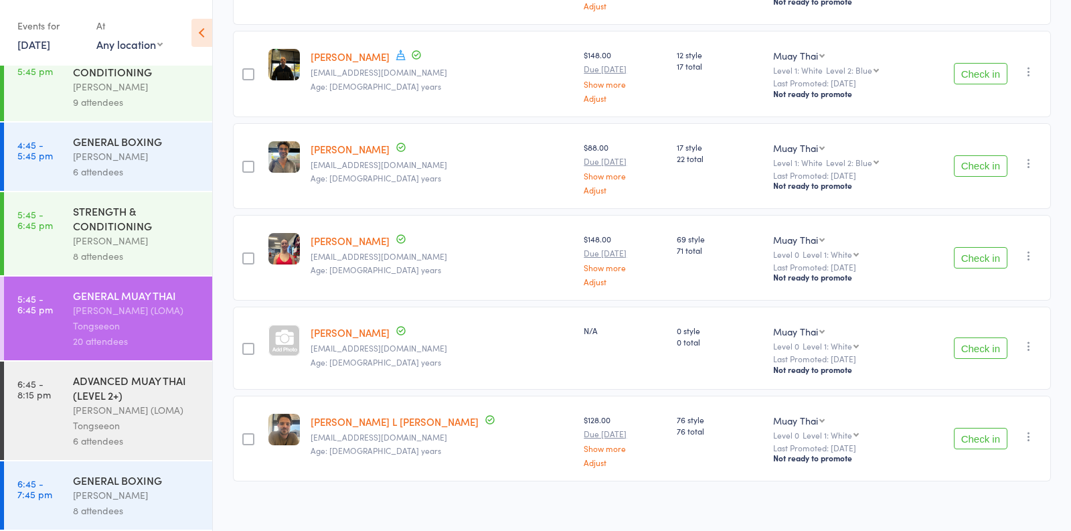
click at [149, 400] on div "ADVANCED MUAY THAI (LEVEL 2+)" at bounding box center [137, 387] width 128 height 29
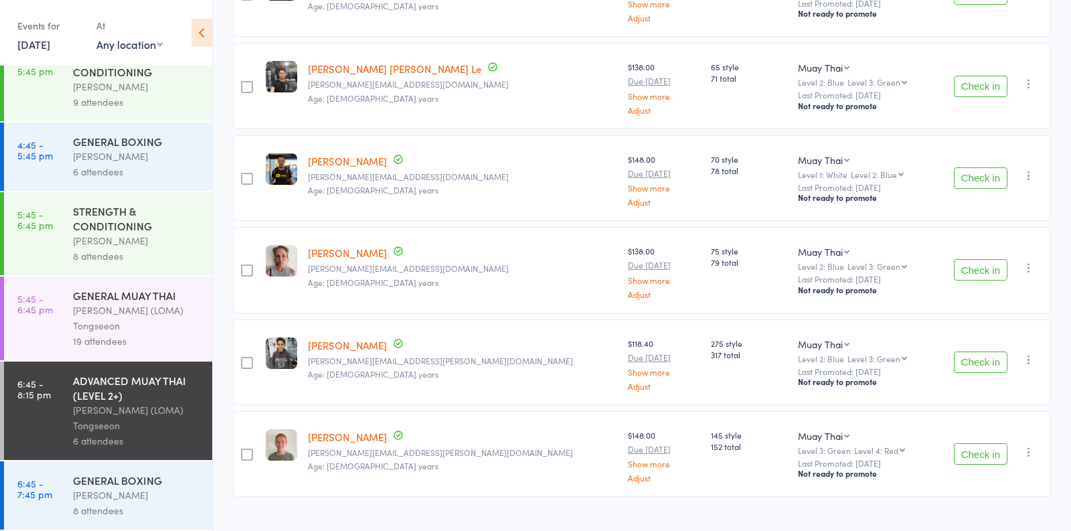
scroll to position [292, 0]
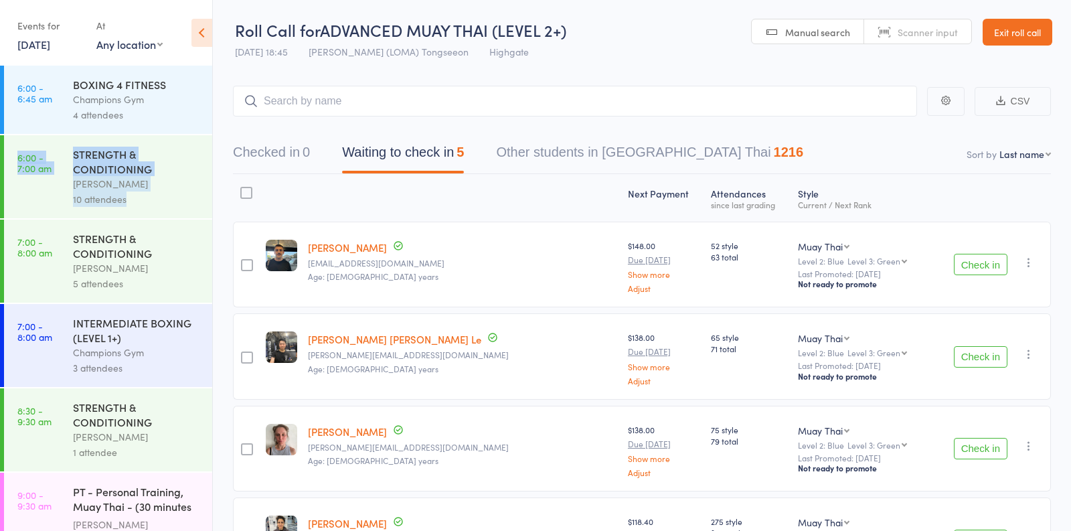
click at [239, 171] on button "Checked in 0" at bounding box center [271, 155] width 77 height 35
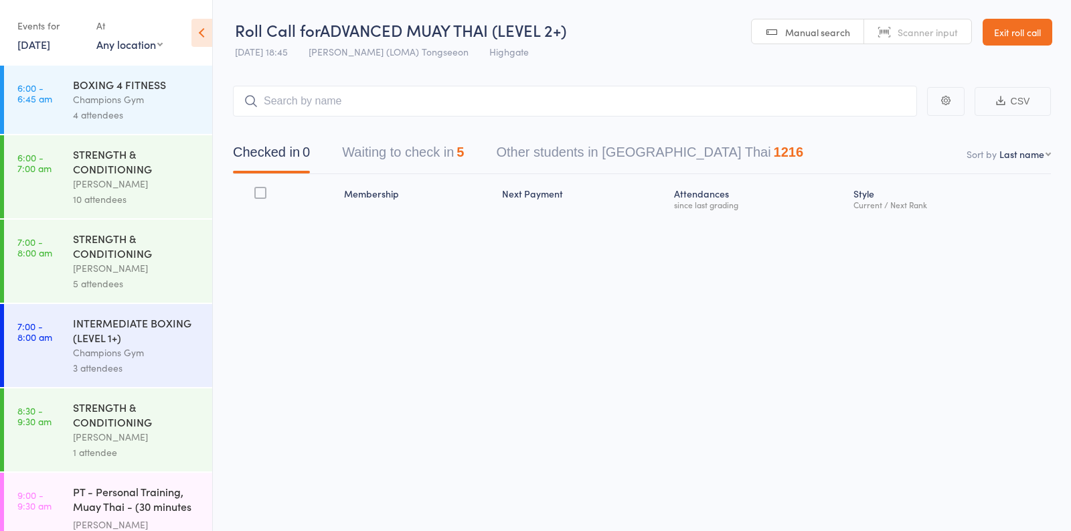
click at [231, 79] on main "CSV Checked in 0 Waiting to check in 5 Other students in Muay Thai 1216 Sort by…" at bounding box center [642, 170] width 858 height 209
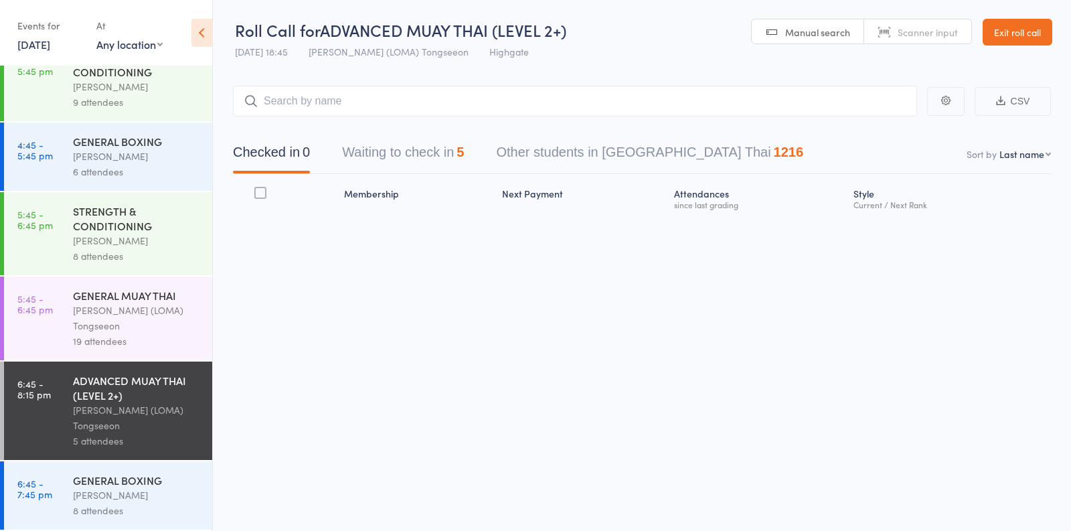
scroll to position [1, 0]
click at [154, 319] on div "[PERSON_NAME] (LOMA) Tongseeon" at bounding box center [137, 317] width 128 height 31
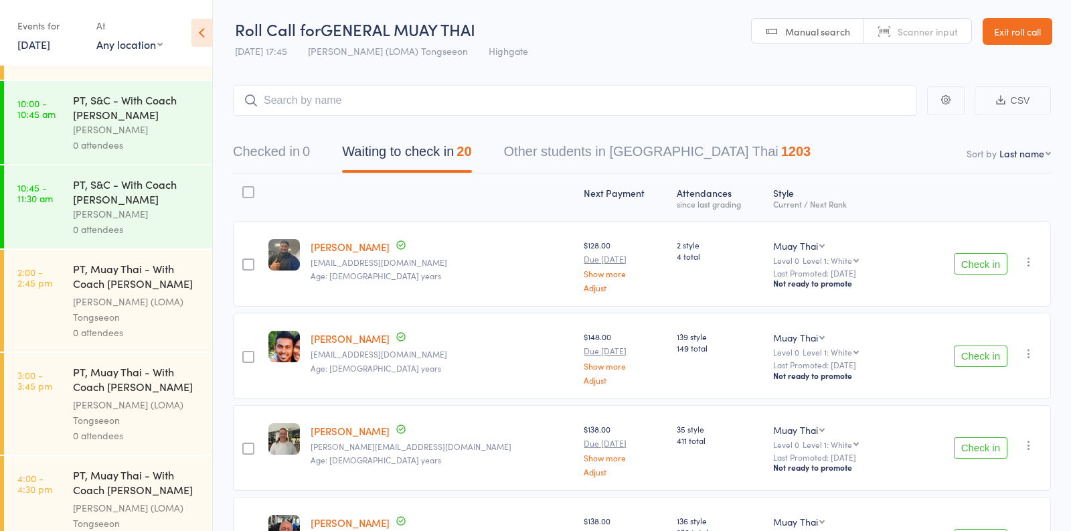
scroll to position [1262, 0]
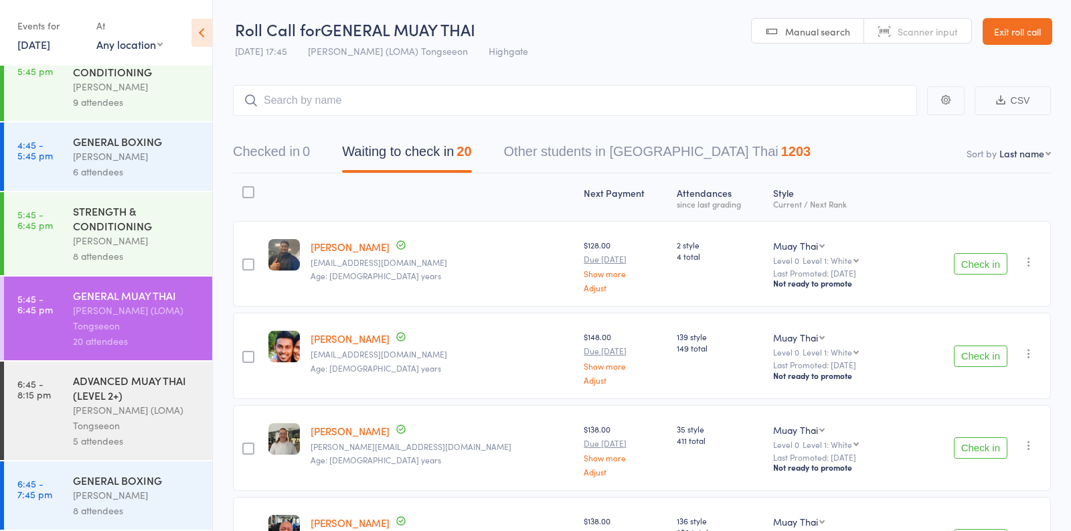
click at [155, 239] on div "[PERSON_NAME]" at bounding box center [137, 240] width 128 height 15
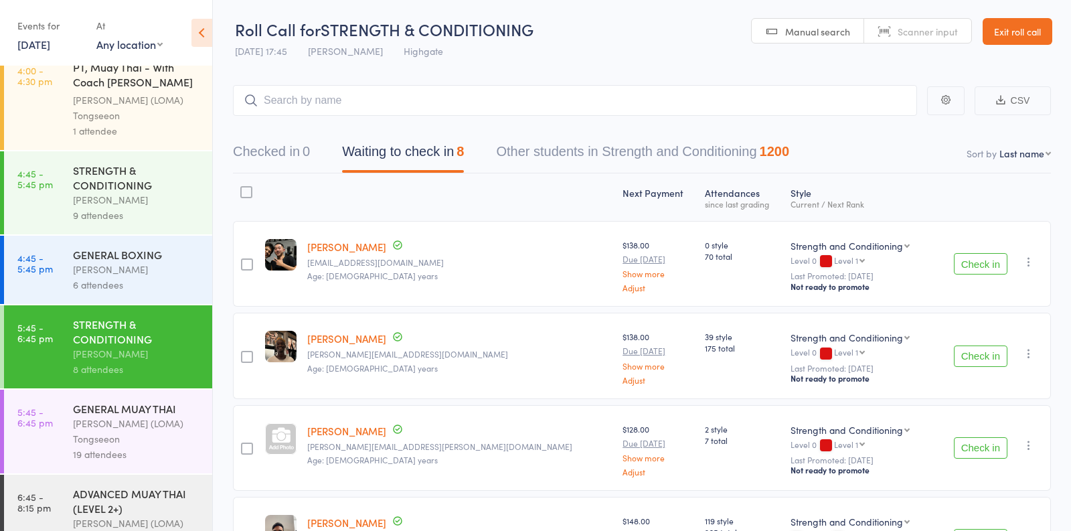
scroll to position [1262, 0]
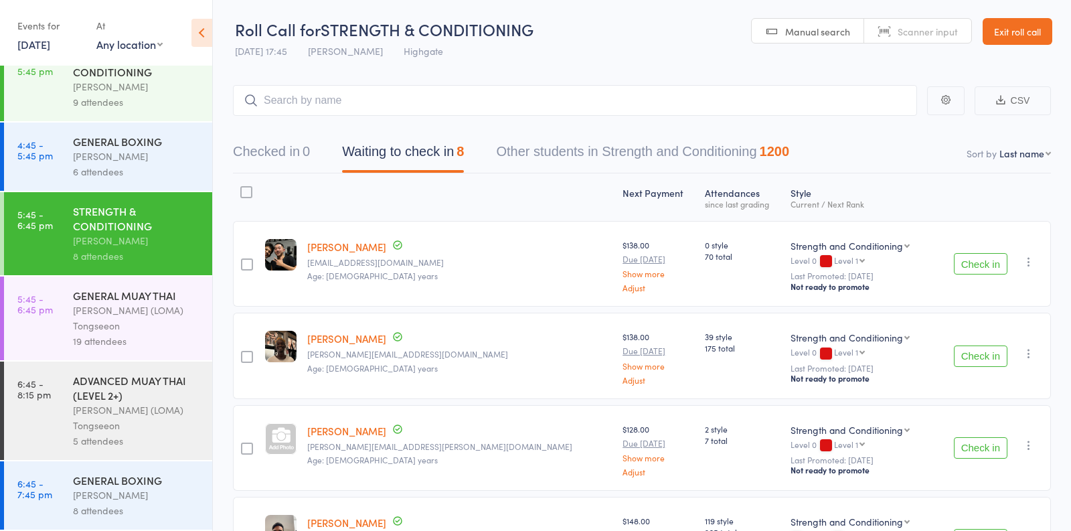
click at [173, 150] on div "[PERSON_NAME]" at bounding box center [137, 156] width 128 height 15
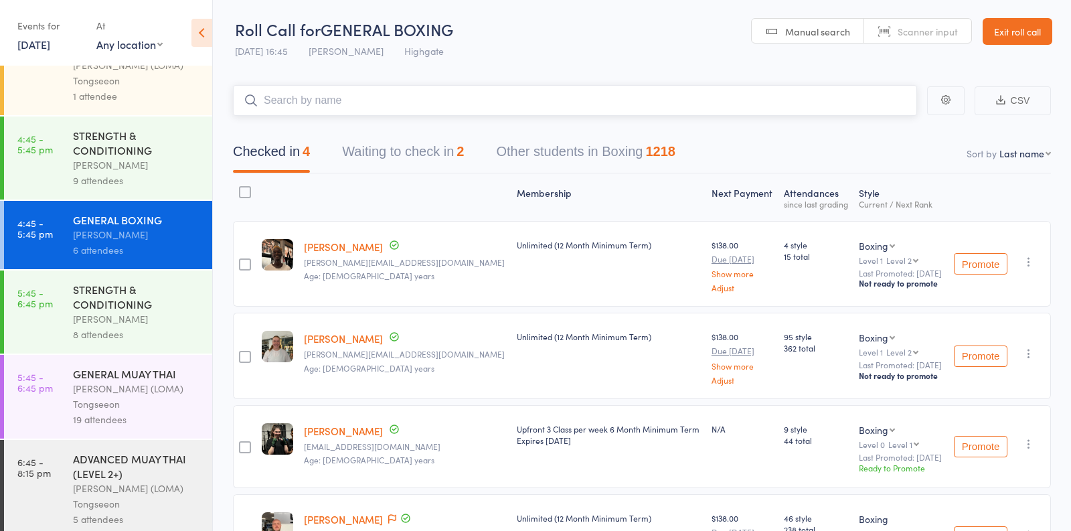
scroll to position [1262, 0]
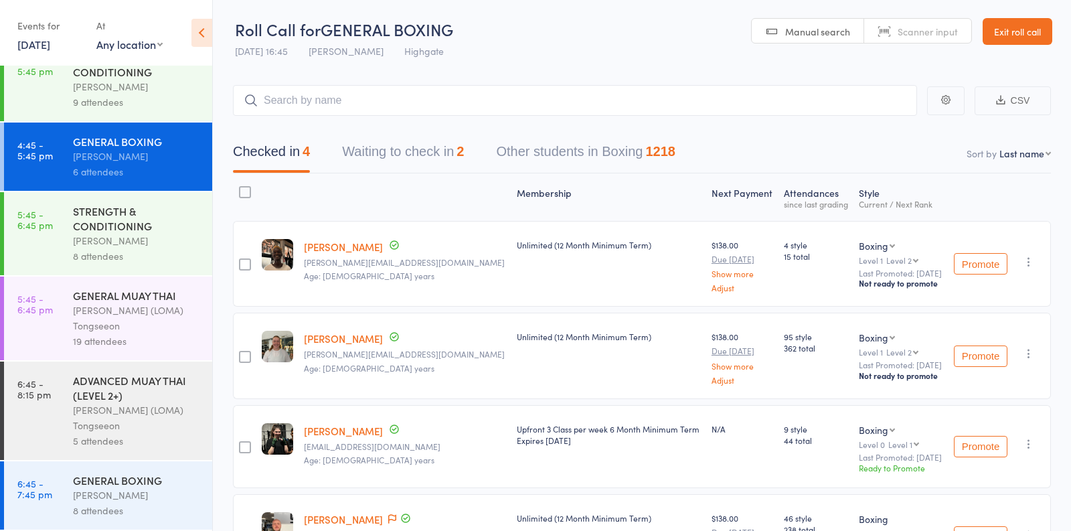
click at [171, 327] on div "[PERSON_NAME] (LOMA) Tongseeon" at bounding box center [137, 317] width 128 height 31
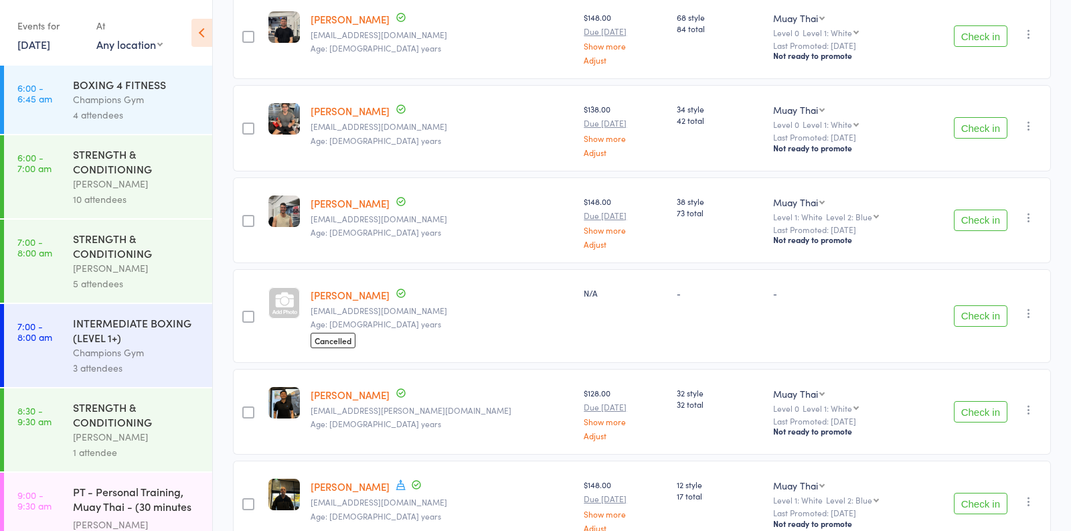
scroll to position [1151, 0]
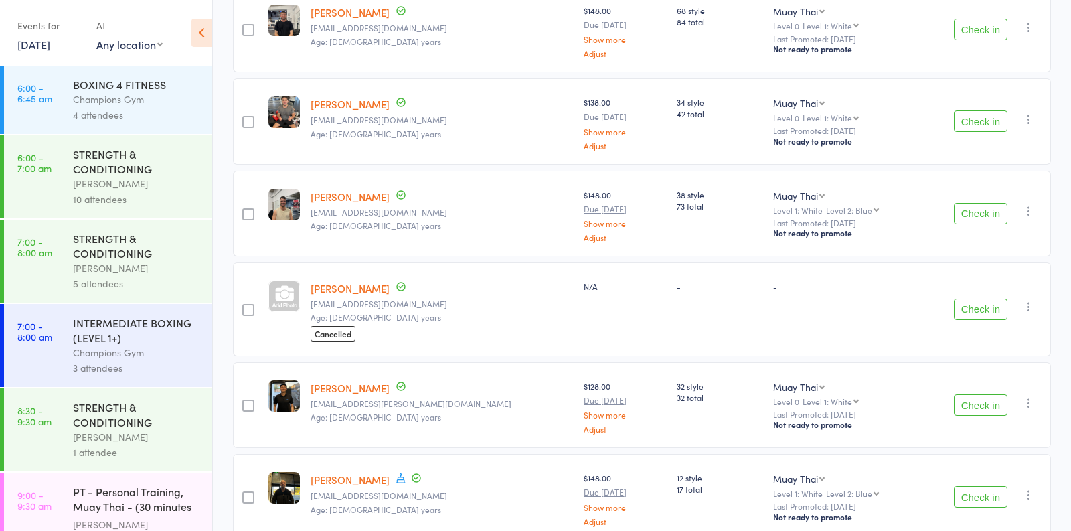
click at [374, 281] on link "[PERSON_NAME]" at bounding box center [349, 288] width 79 height 14
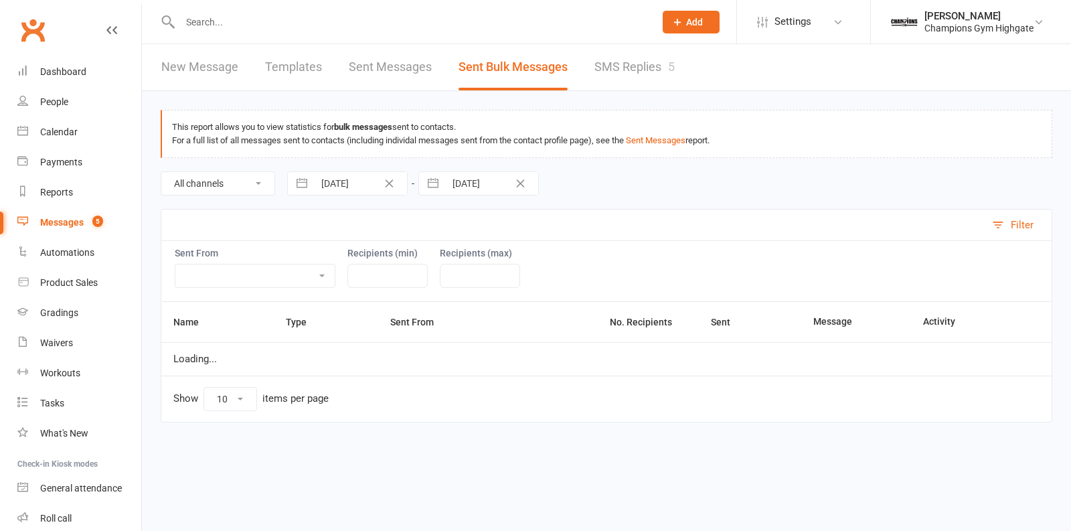
click at [0, 0] on div "Loading" at bounding box center [0, 0] width 0 height 0
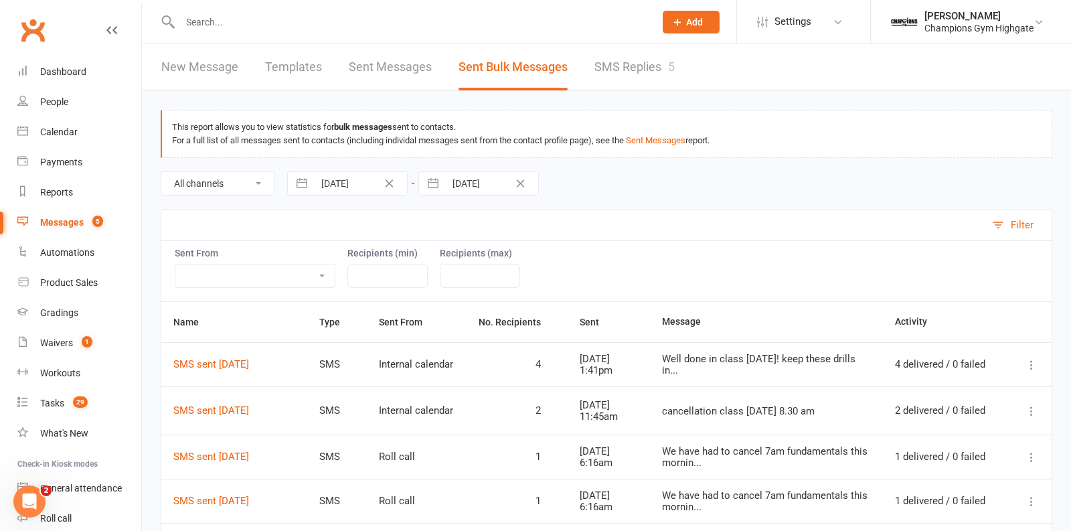
click at [216, 69] on link "New Message" at bounding box center [199, 67] width 77 height 46
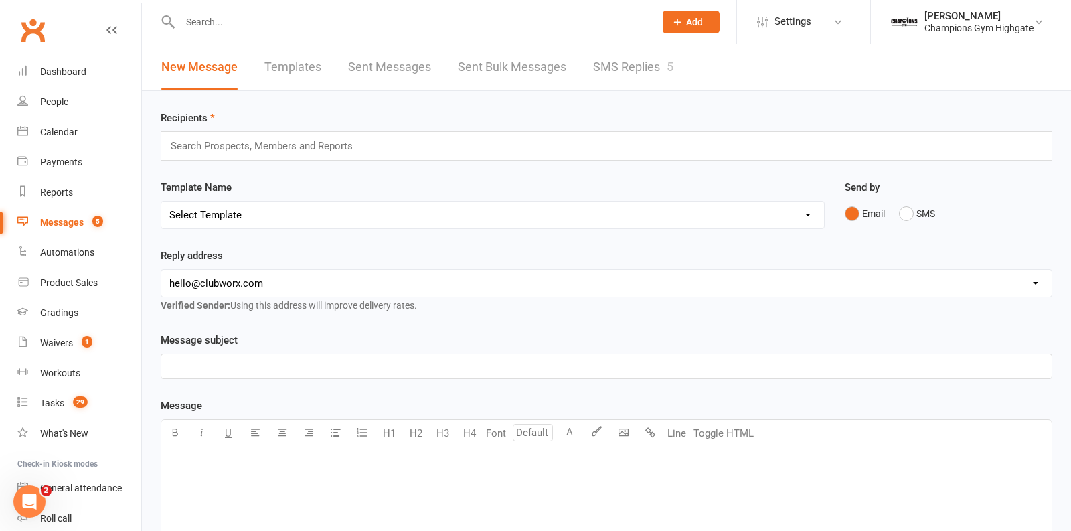
click at [496, 151] on div "Search Prospects, Members and Reports" at bounding box center [606, 145] width 891 height 29
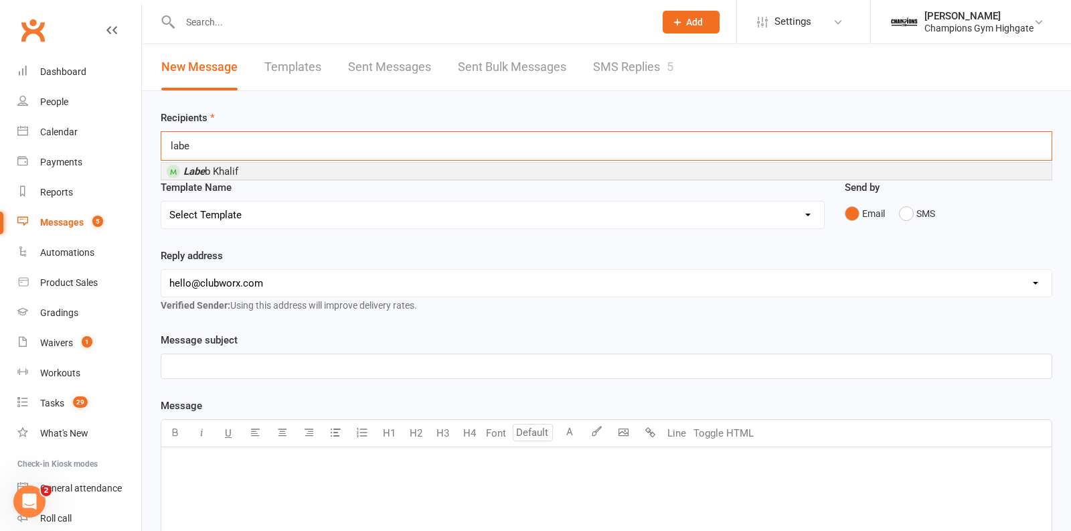
type input "labe"
click at [500, 170] on li "Labe b Khalif" at bounding box center [606, 171] width 890 height 17
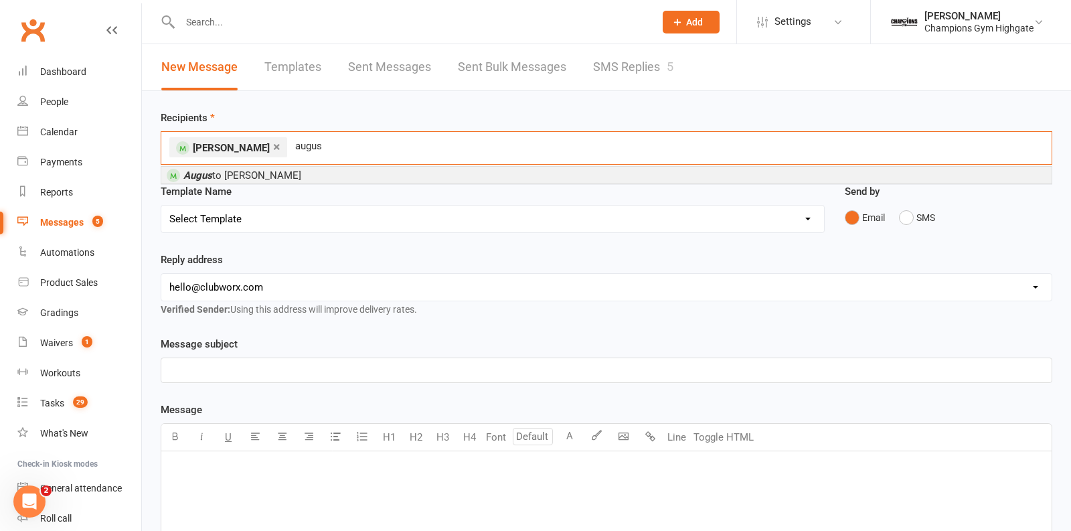
type input "augus"
click at [471, 171] on li "Augus to [PERSON_NAME]" at bounding box center [606, 175] width 890 height 17
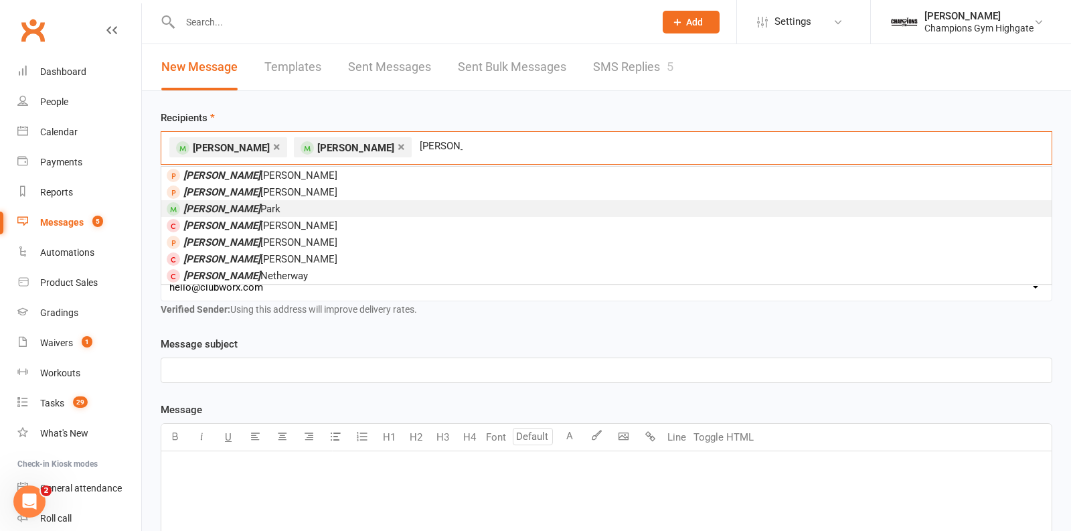
type input "[PERSON_NAME]"
click at [388, 207] on li "[PERSON_NAME]" at bounding box center [606, 208] width 890 height 17
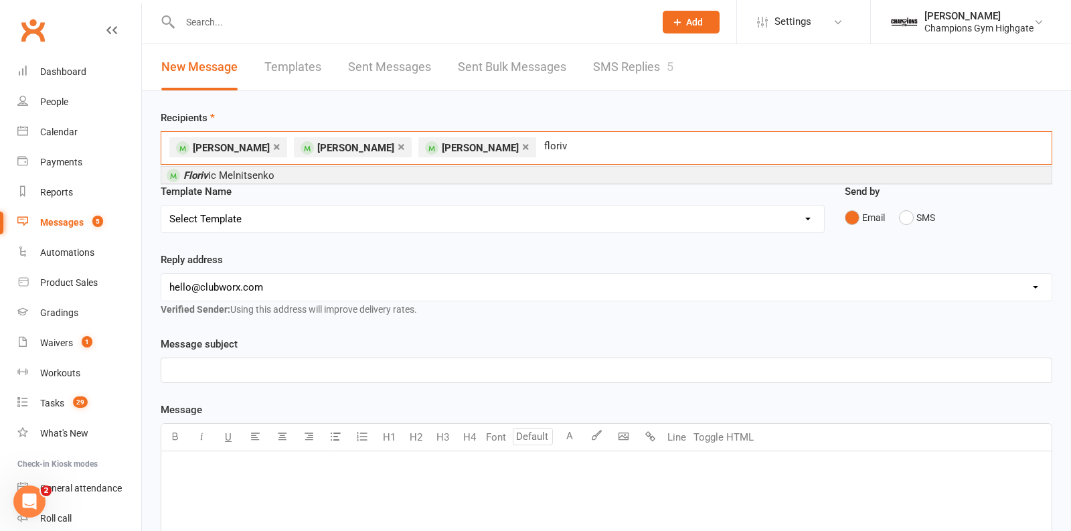
type input "floriv"
click at [343, 171] on li "Floriv ic Melnitsenko" at bounding box center [606, 175] width 890 height 17
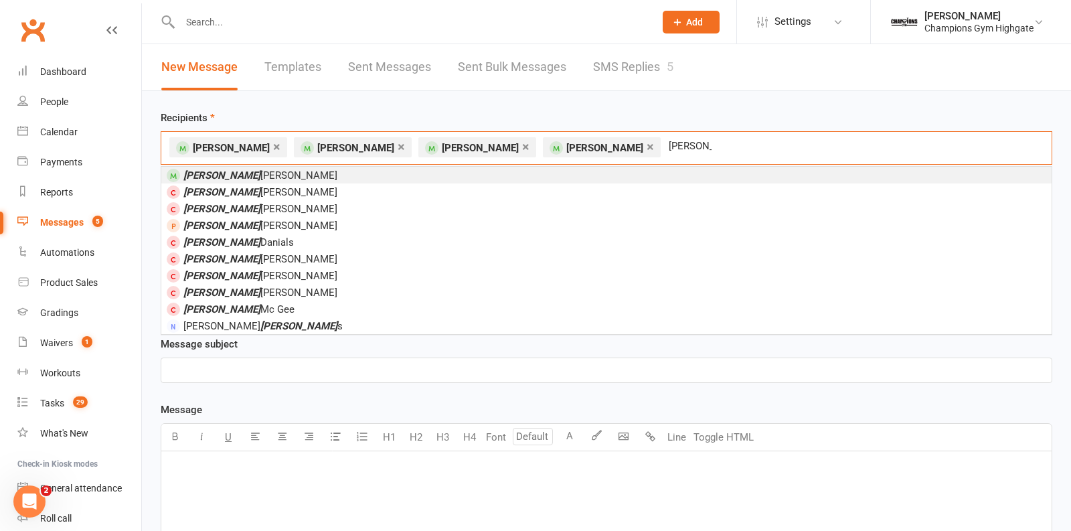
type input "[PERSON_NAME]"
click at [298, 171] on li "[PERSON_NAME]" at bounding box center [606, 175] width 890 height 17
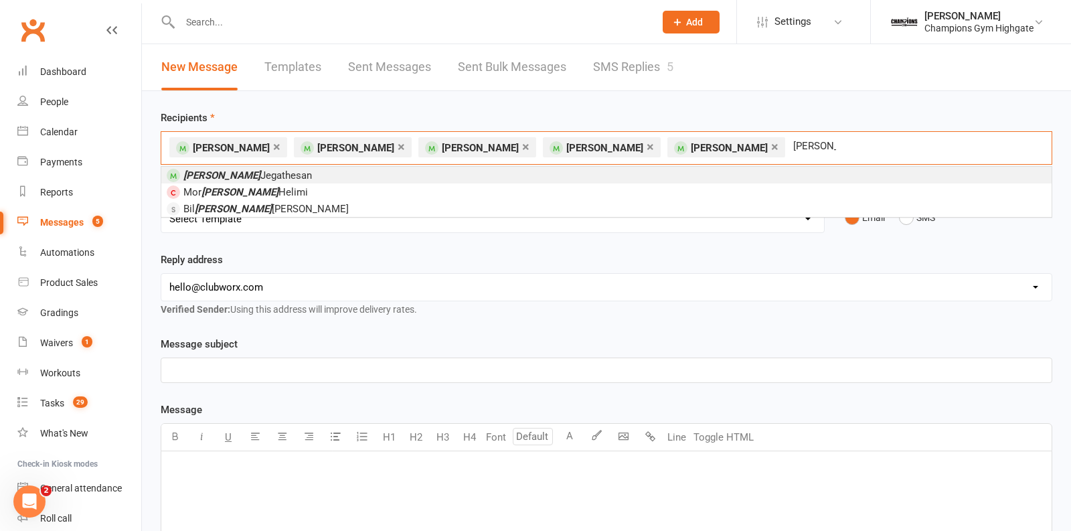
type input "[PERSON_NAME]"
click at [290, 173] on li "[PERSON_NAME]" at bounding box center [606, 175] width 890 height 17
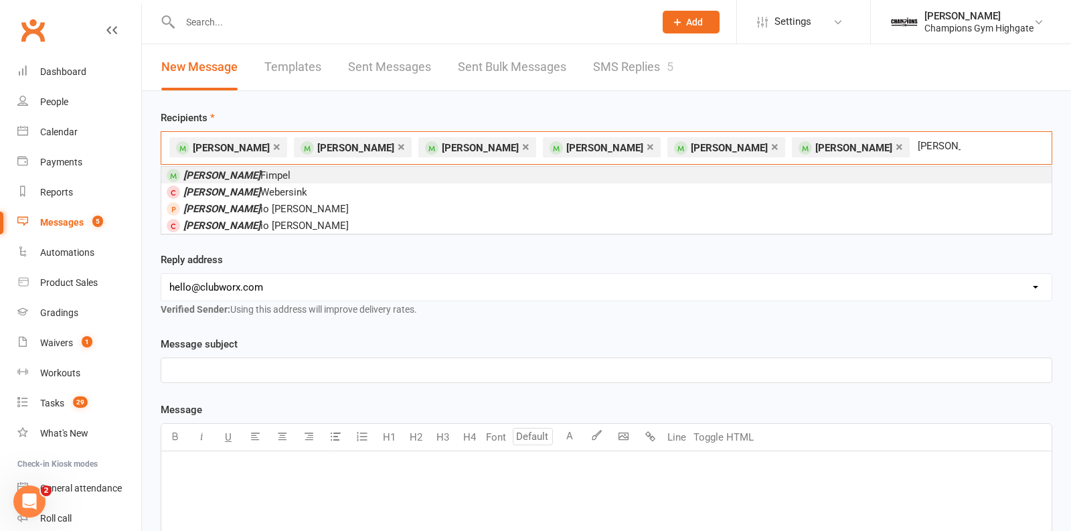
type input "[PERSON_NAME]"
click at [266, 171] on li "[PERSON_NAME]" at bounding box center [606, 175] width 890 height 17
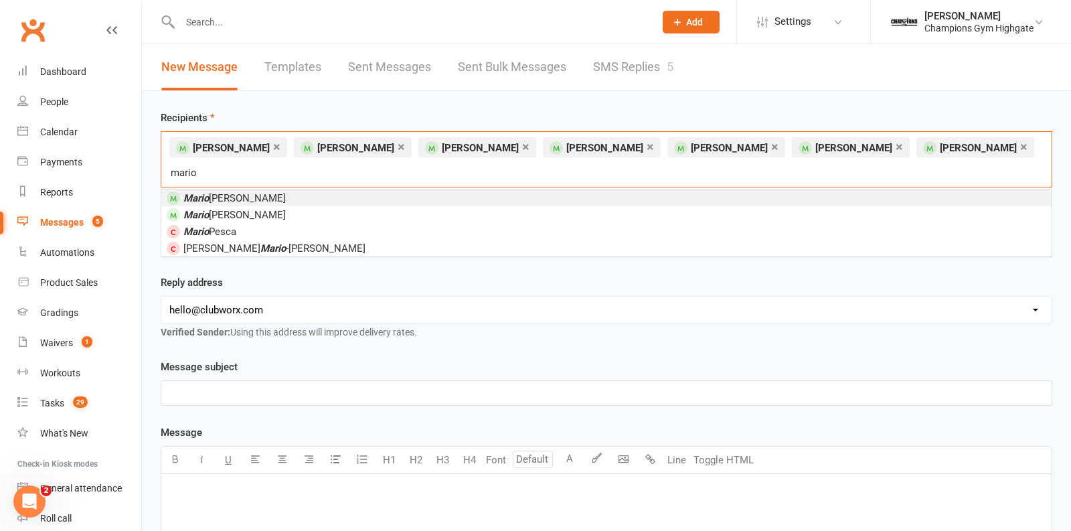
type input "mario"
click at [240, 192] on span "[PERSON_NAME]" at bounding box center [234, 198] width 102 height 12
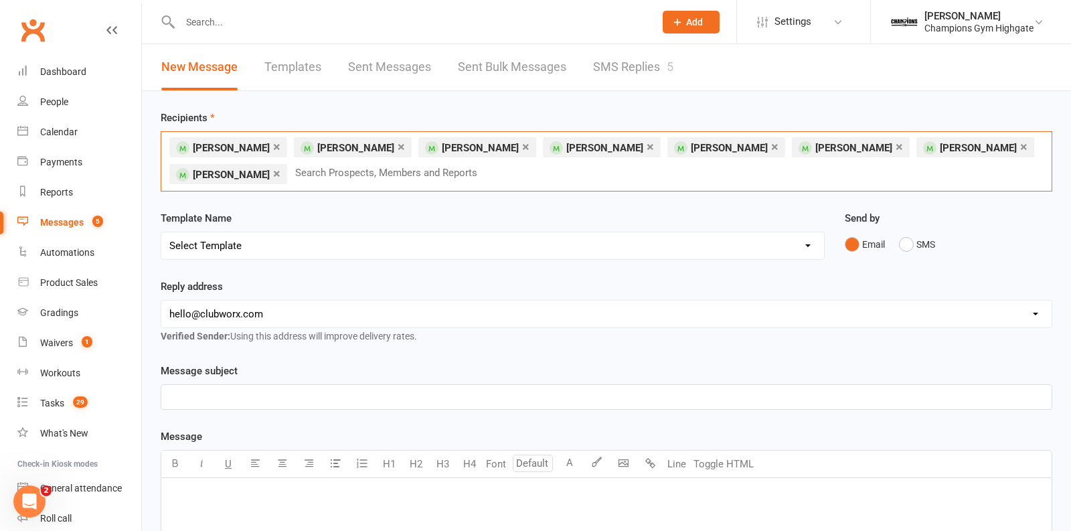
click at [273, 173] on link "×" at bounding box center [276, 173] width 7 height 21
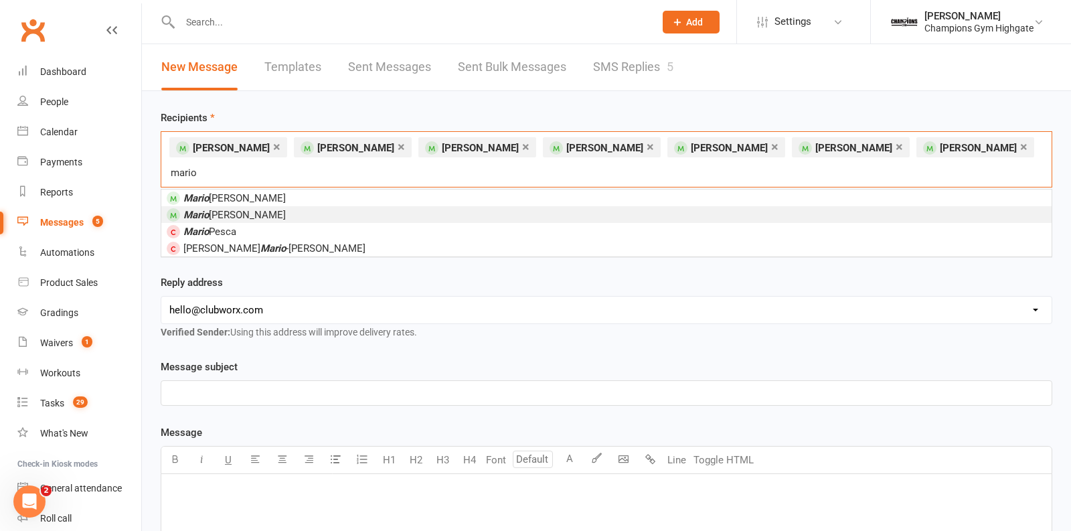
type input "mario"
click at [239, 209] on span "[PERSON_NAME]" at bounding box center [234, 215] width 102 height 12
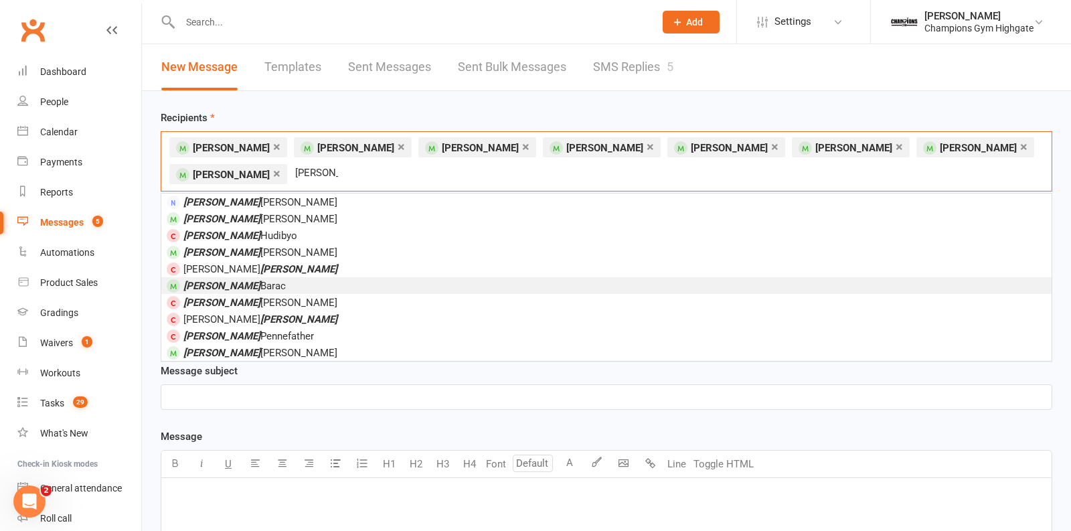
type input "[PERSON_NAME]"
click at [238, 284] on span "[PERSON_NAME]" at bounding box center [234, 286] width 102 height 12
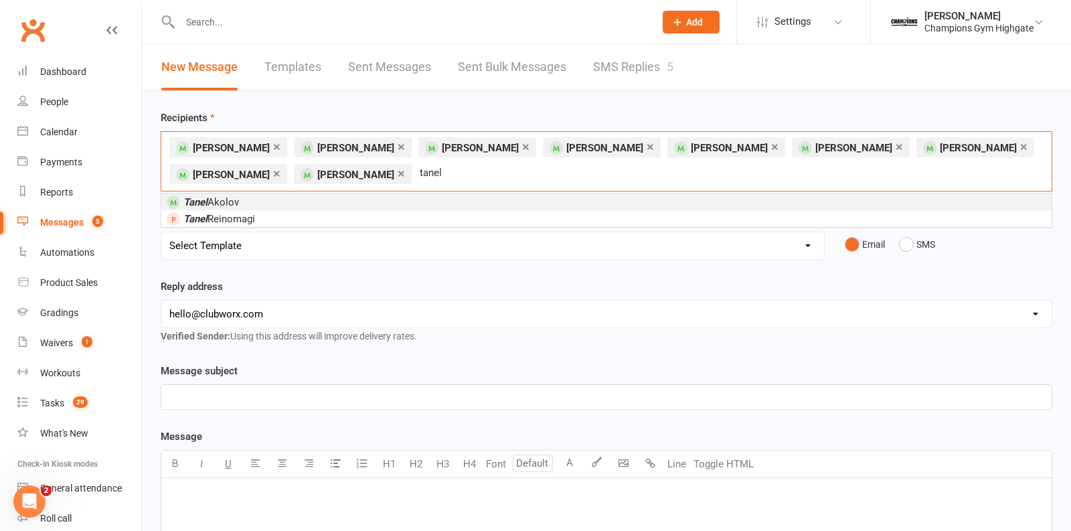
type input "tanel"
click at [209, 199] on span "[PERSON_NAME]" at bounding box center [211, 202] width 56 height 12
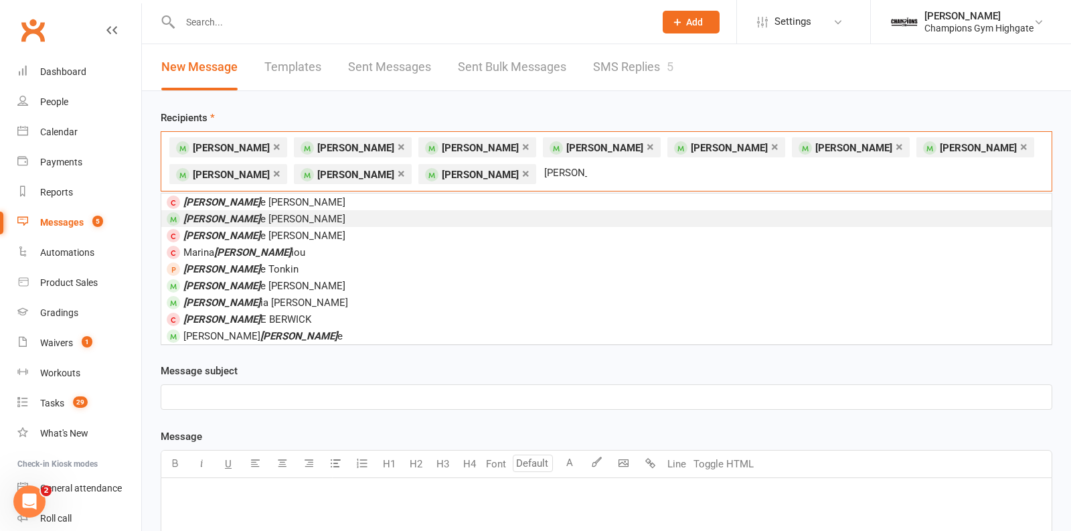
type input "[PERSON_NAME]"
click at [215, 214] on span "[PERSON_NAME]" at bounding box center [264, 219] width 162 height 12
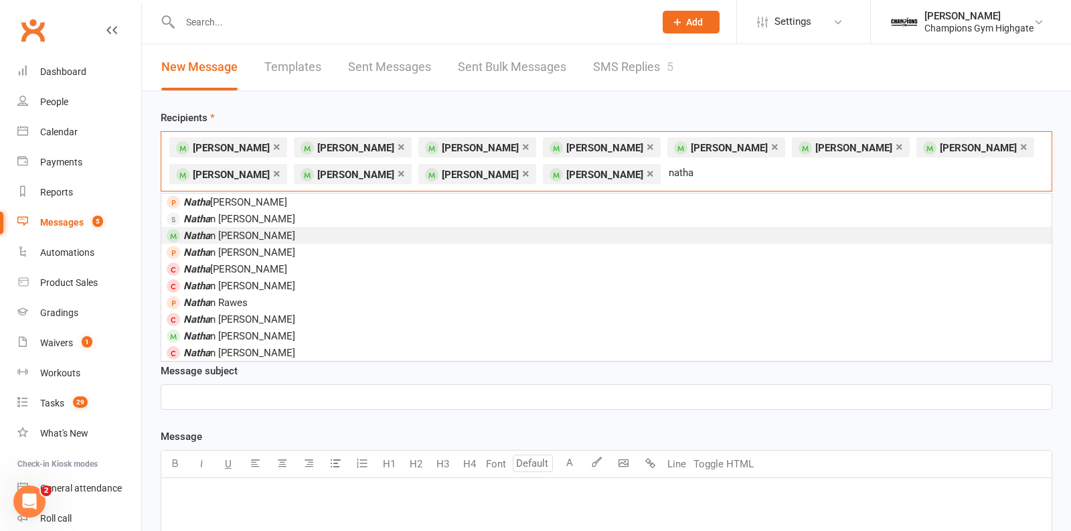
type input "natha"
click at [231, 231] on span "[PERSON_NAME]" at bounding box center [239, 235] width 112 height 12
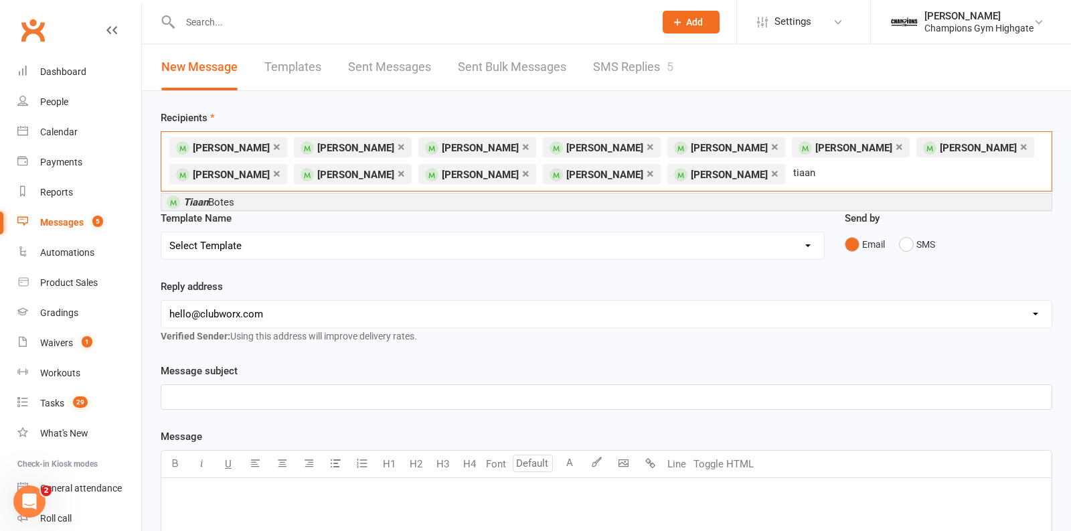
type input "tiaan"
click at [213, 205] on span "Tiaan Botes" at bounding box center [208, 202] width 51 height 12
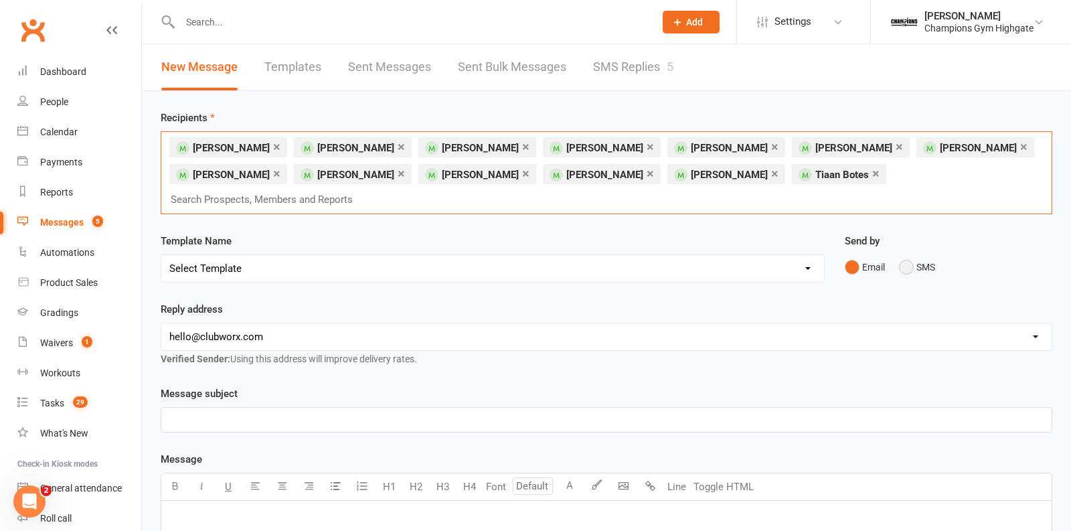
click at [907, 254] on button "SMS" at bounding box center [917, 266] width 36 height 25
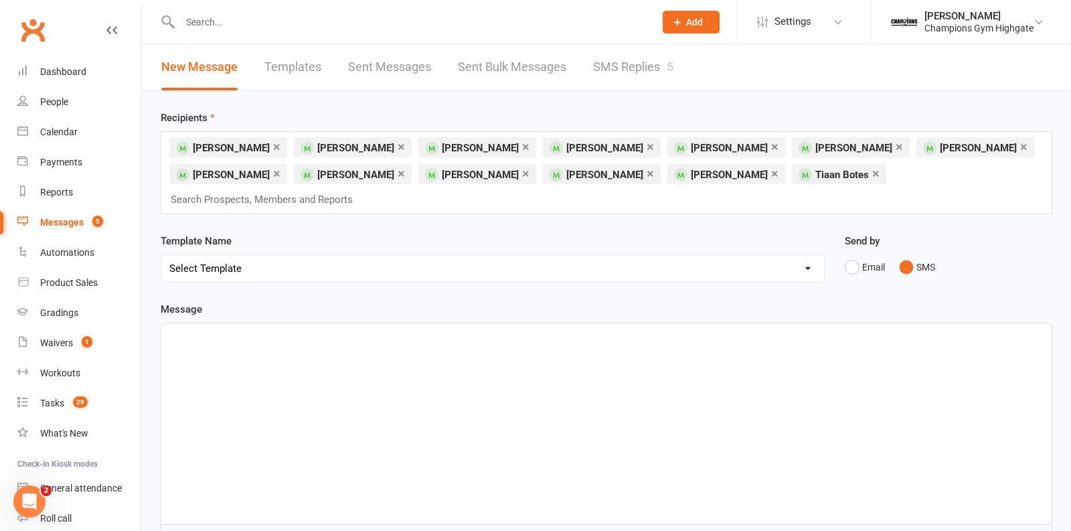
click at [519, 379] on div "﻿" at bounding box center [606, 423] width 890 height 201
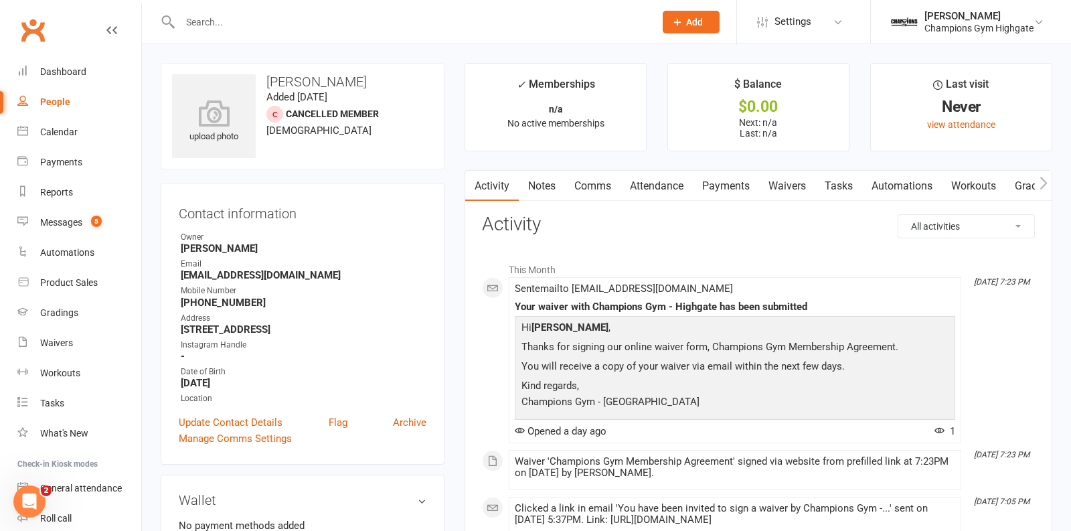
click at [798, 187] on link "Waivers" at bounding box center [787, 186] width 56 height 31
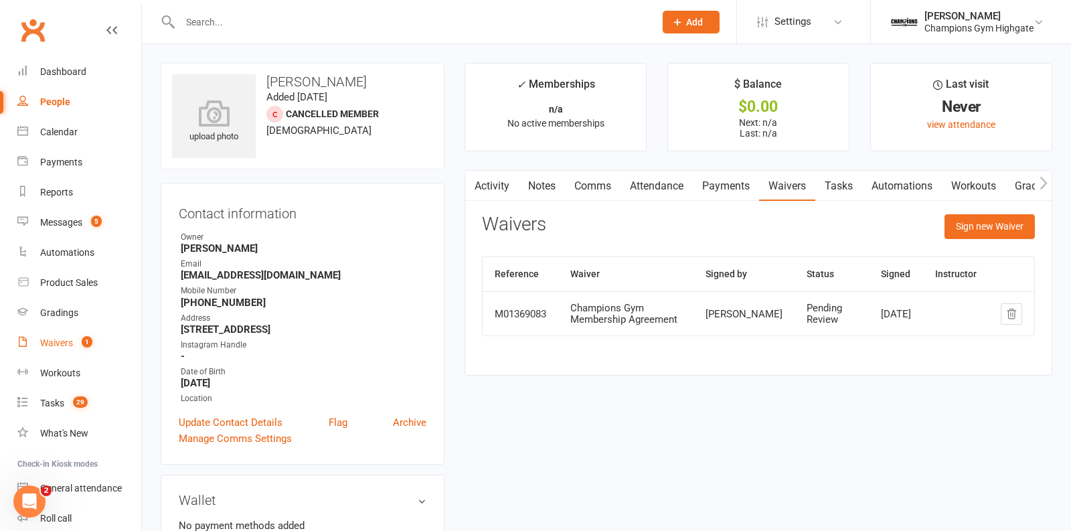
click at [66, 343] on div "Waivers" at bounding box center [56, 342] width 33 height 11
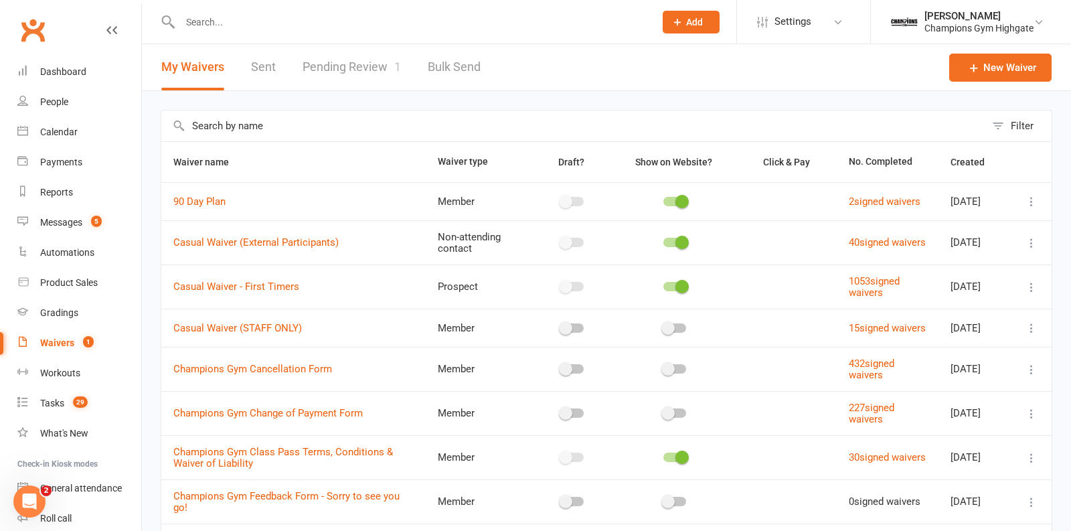
click at [356, 70] on link "Pending Review 1" at bounding box center [351, 67] width 98 height 46
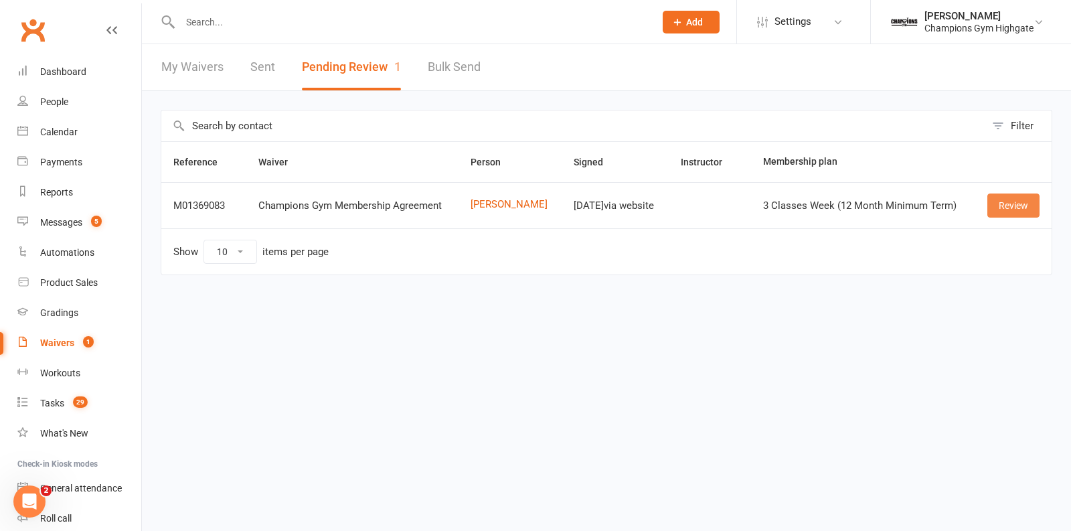
click at [1008, 207] on link "Review" at bounding box center [1013, 205] width 52 height 24
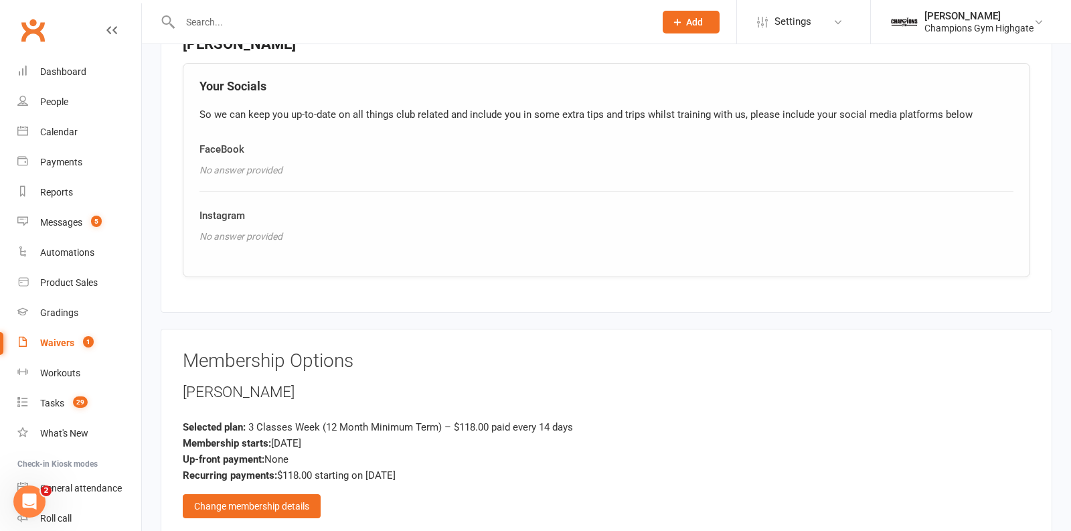
scroll to position [980, 0]
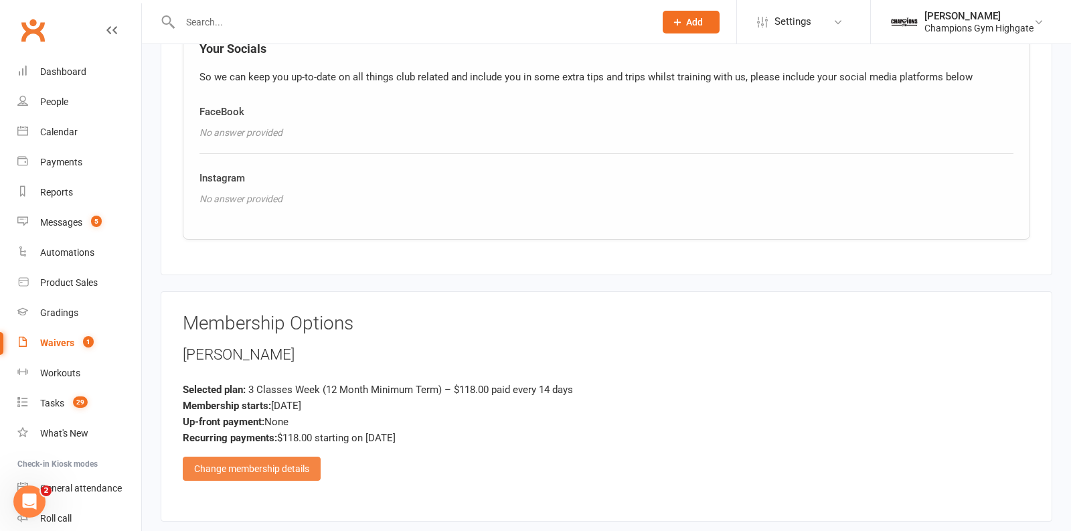
click at [267, 457] on div "Change membership details" at bounding box center [252, 468] width 138 height 24
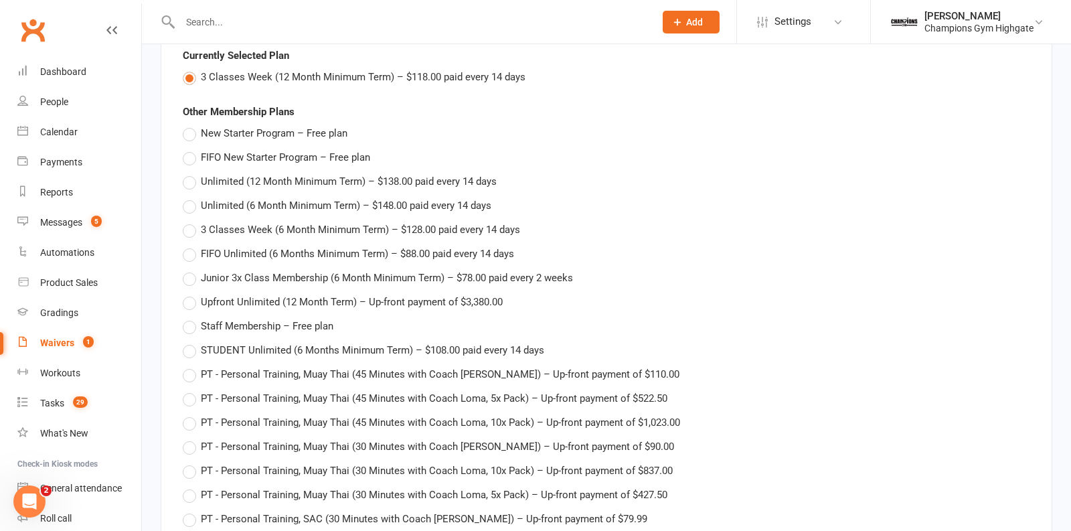
scroll to position [1296, 0]
click at [191, 222] on label "3 Classes Week (6 Month Minimum Term) – $128.00 paid every 14 days" at bounding box center [351, 228] width 337 height 16
click at [191, 220] on input "3 Classes Week (6 Month Minimum Term) – $128.00 paid every 14 days" at bounding box center [187, 220] width 9 height 0
type input "3 Classes Week (6 Month Minimum Term)"
type input "128"
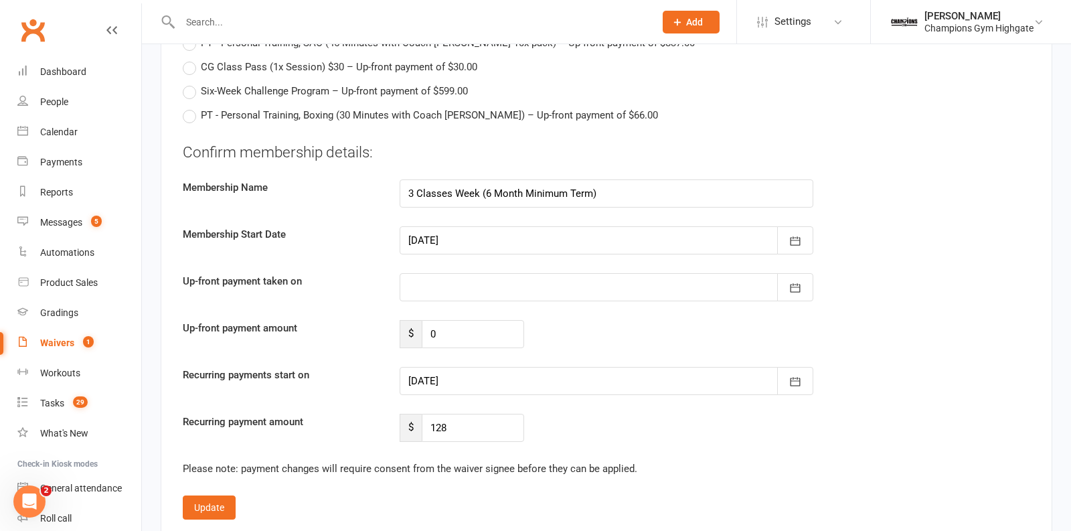
scroll to position [2347, 0]
click at [792, 376] on icon "button" at bounding box center [794, 382] width 13 height 13
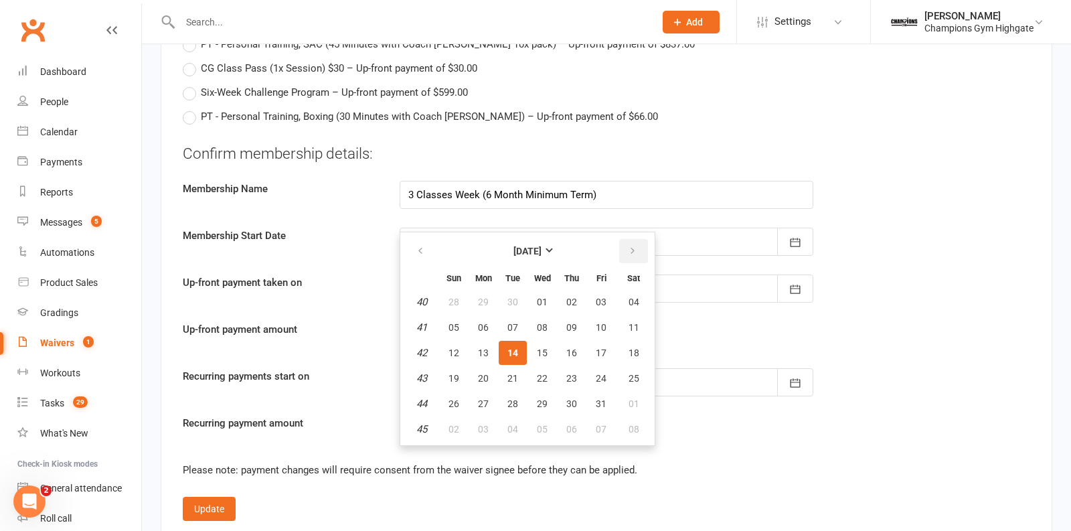
click at [631, 246] on icon "button" at bounding box center [632, 251] width 9 height 11
click at [515, 349] on button "11" at bounding box center [512, 353] width 28 height 24
type input "11 Nov 2025"
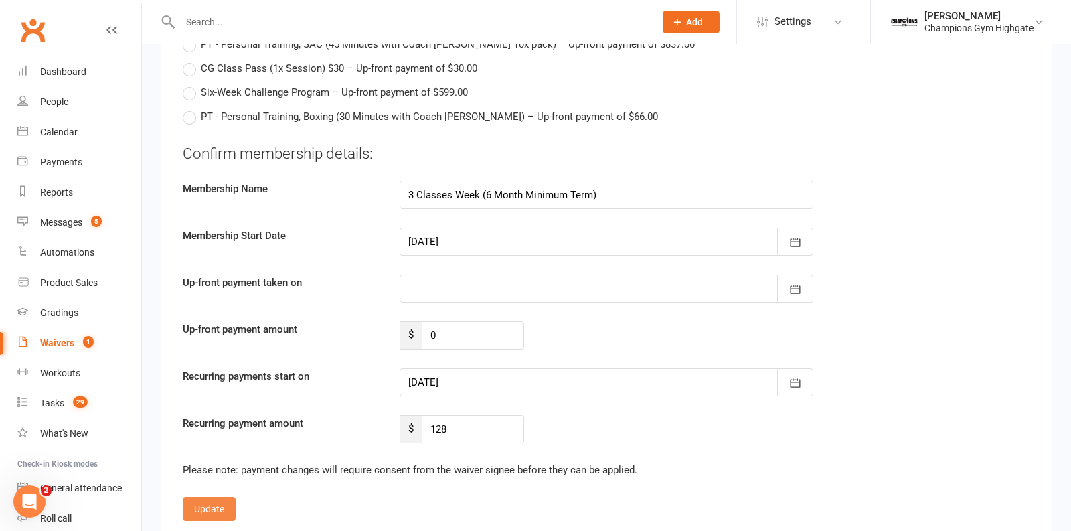
click at [201, 496] on button "Update" at bounding box center [209, 508] width 53 height 24
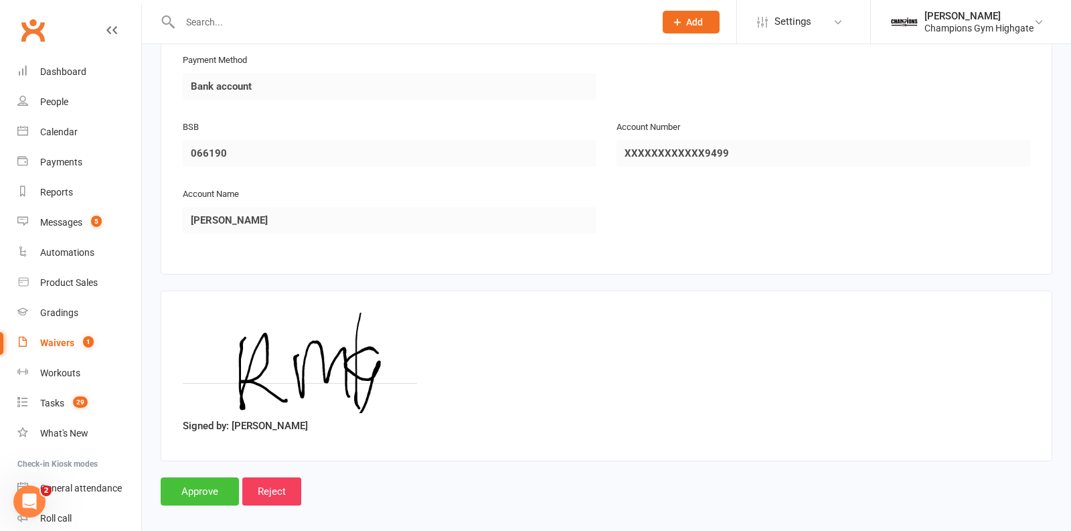
click at [186, 486] on input "Approve" at bounding box center [200, 491] width 78 height 28
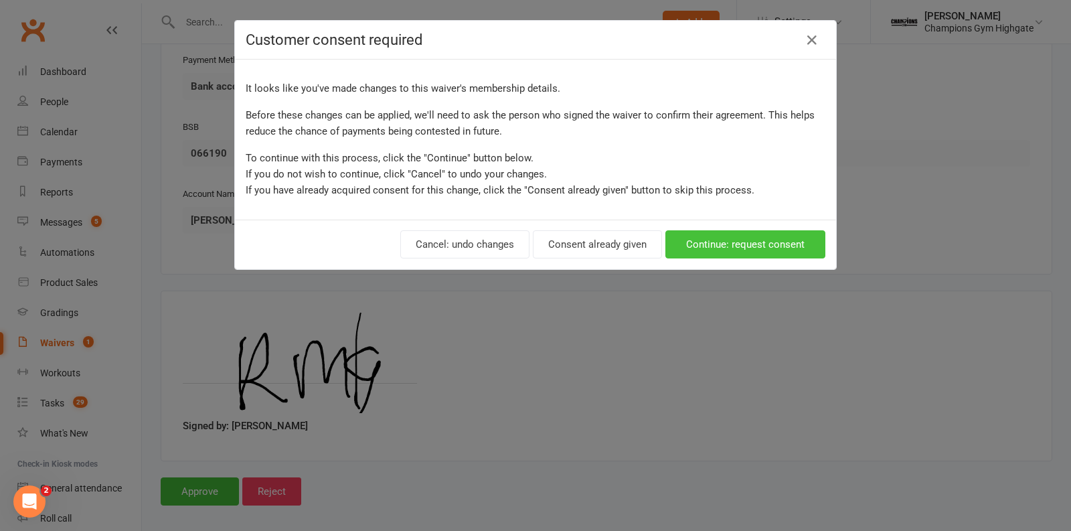
click at [707, 235] on button "Continue: request consent" at bounding box center [745, 244] width 160 height 28
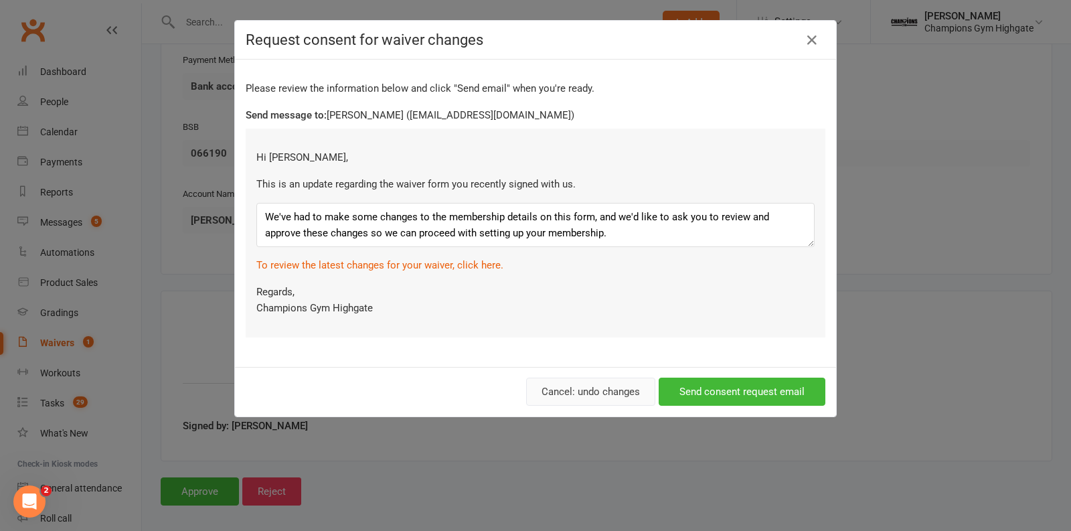
click at [595, 389] on button "Cancel: undo changes" at bounding box center [590, 391] width 129 height 28
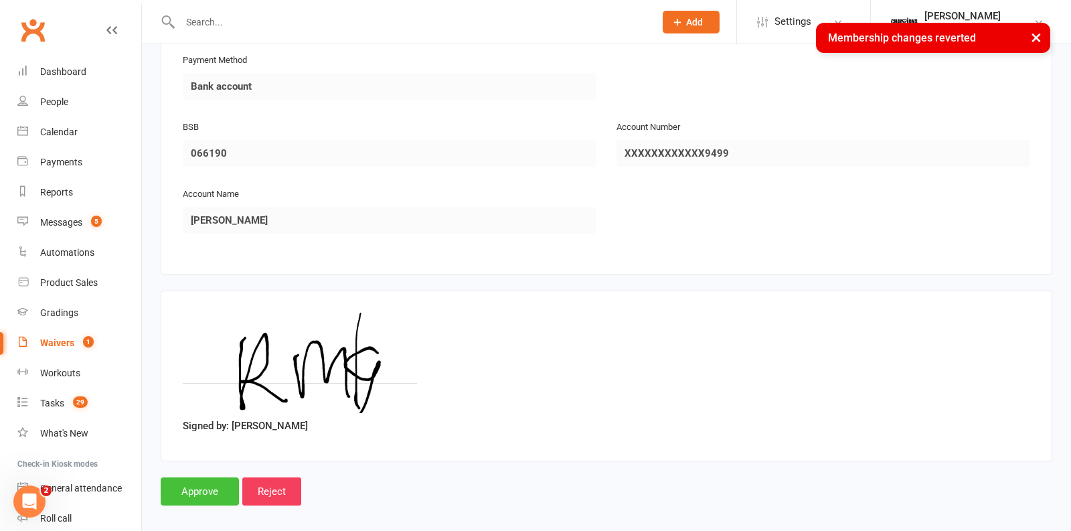
click at [212, 478] on input "Approve" at bounding box center [200, 491] width 78 height 28
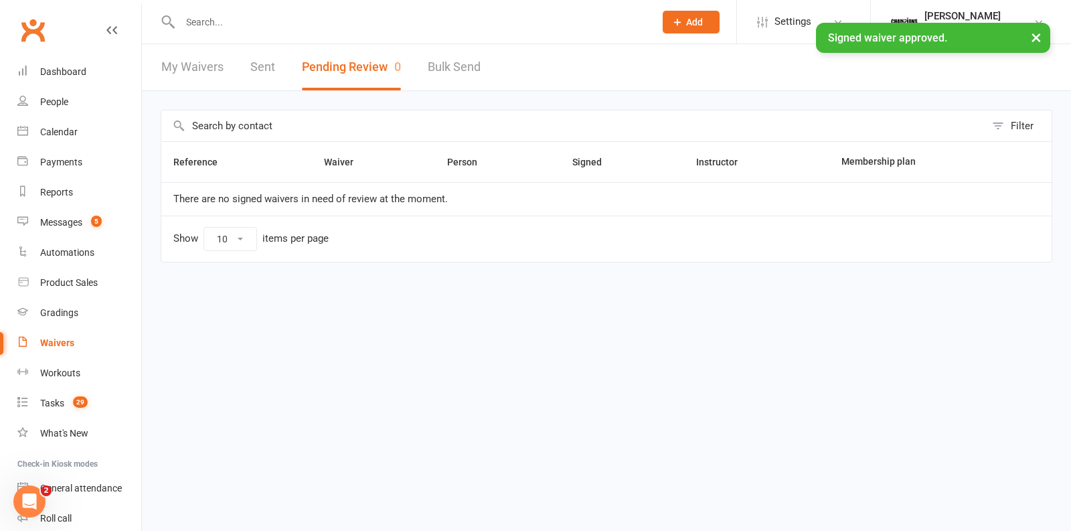
click at [290, 16] on input "text" at bounding box center [410, 22] width 469 height 19
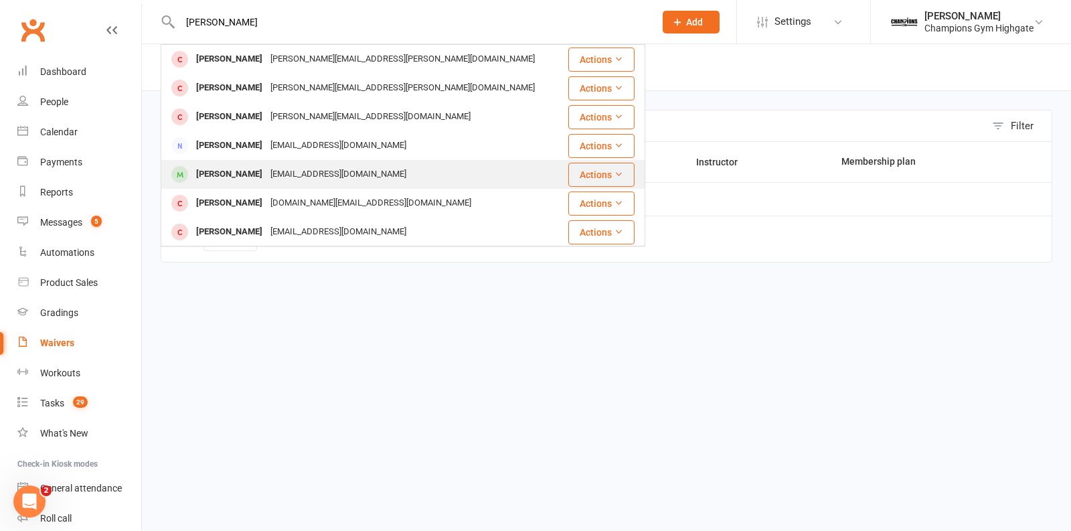
type input "robert"
click at [276, 163] on div "Robert Macguinness rmacguinness@gmail.com" at bounding box center [362, 174] width 401 height 27
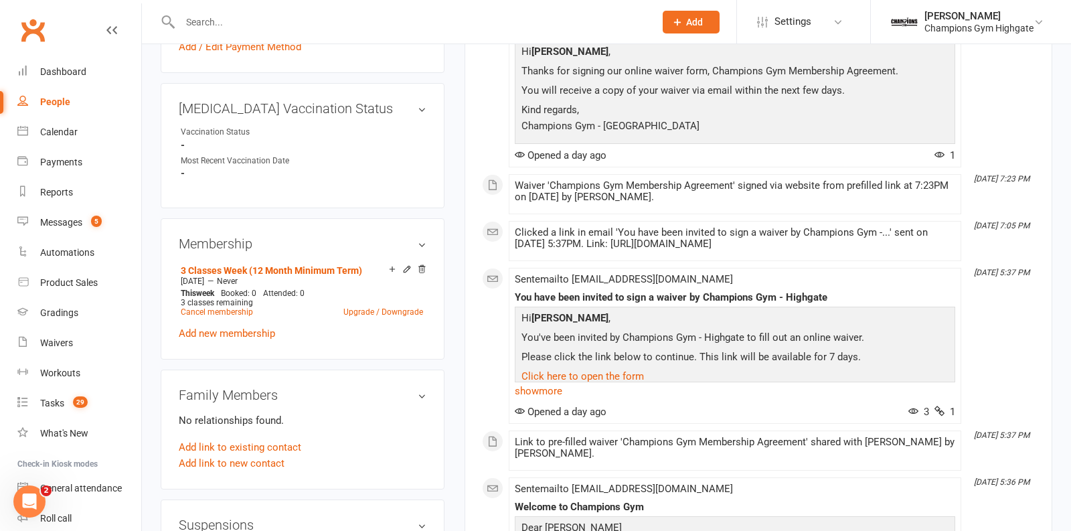
scroll to position [515, 0]
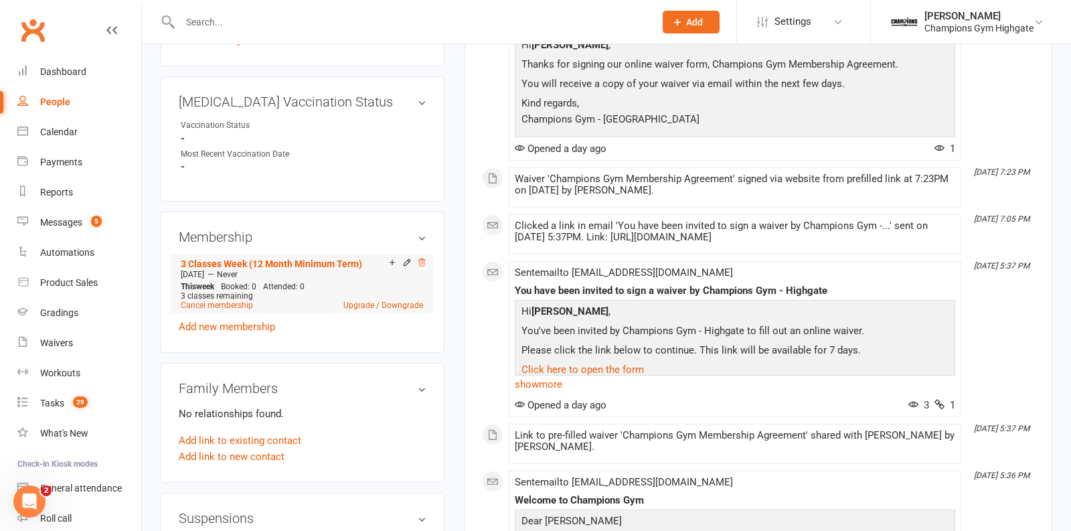
click at [419, 262] on icon at bounding box center [421, 262] width 9 height 9
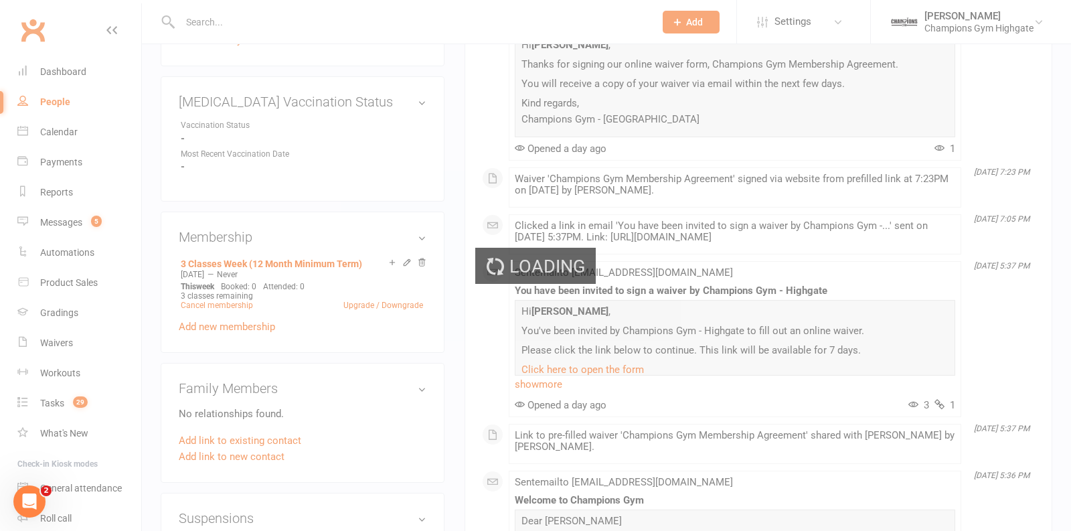
scroll to position [513, 0]
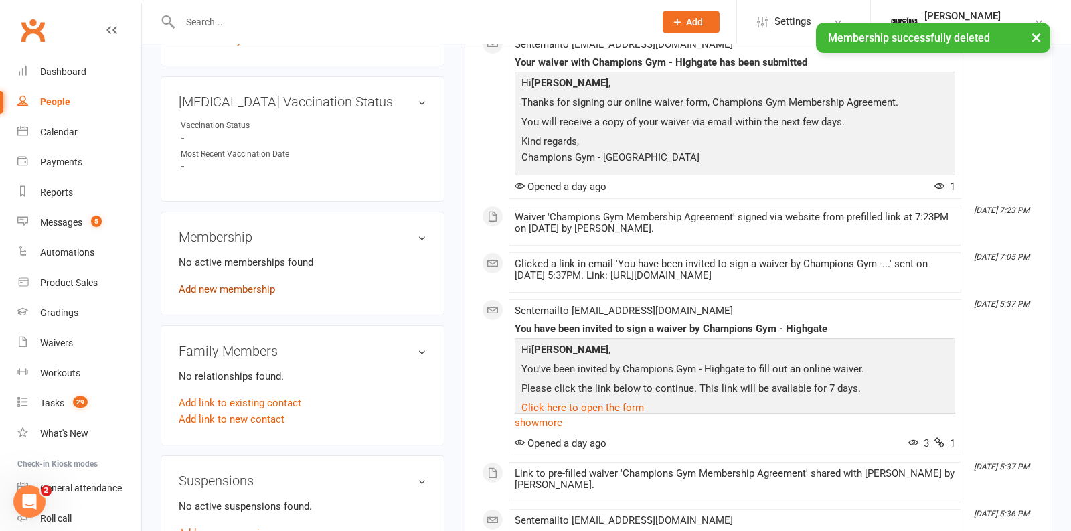
click at [232, 286] on link "Add new membership" at bounding box center [227, 289] width 96 height 12
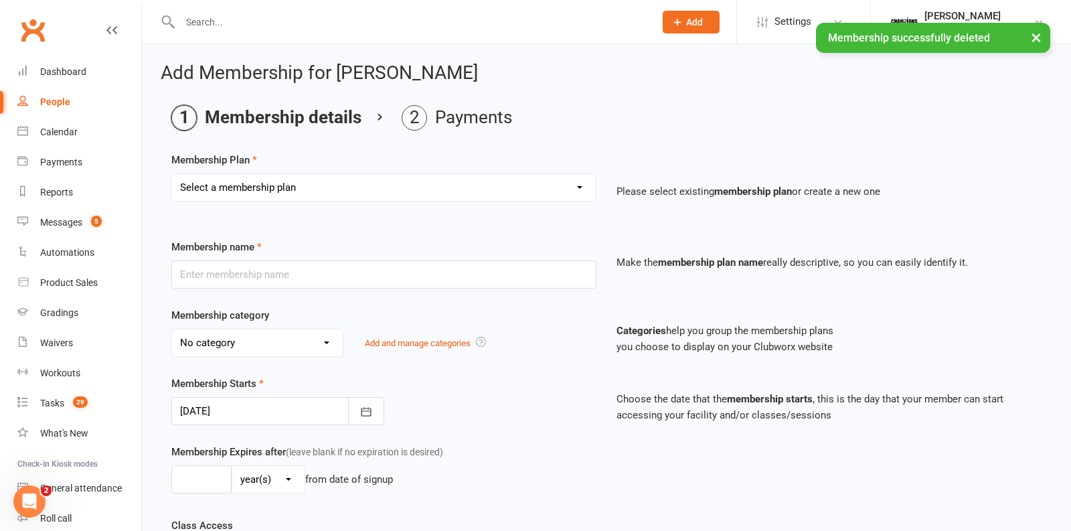
click at [573, 197] on select "Select a membership plan Create new Membership Plan New Starter Program FIFO Ne…" at bounding box center [384, 187] width 424 height 27
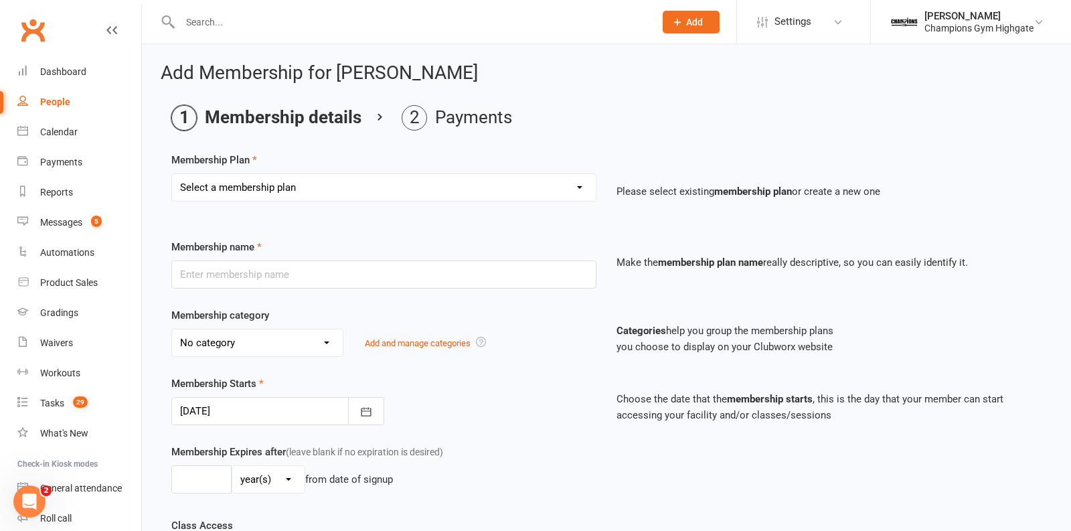
select select "6"
click at [172, 174] on select "Select a membership plan Create new Membership Plan New Starter Program FIFO Ne…" at bounding box center [384, 187] width 424 height 27
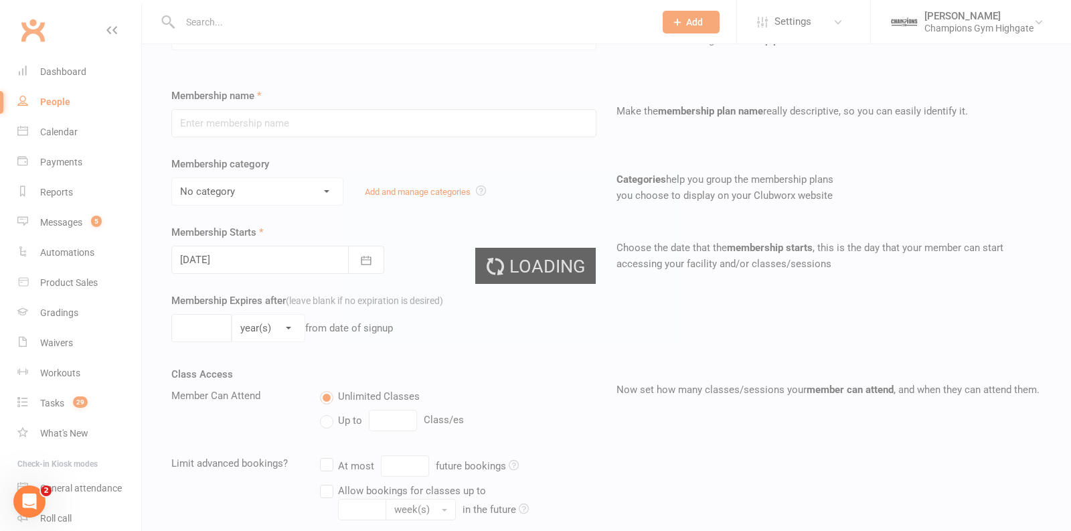
scroll to position [201, 0]
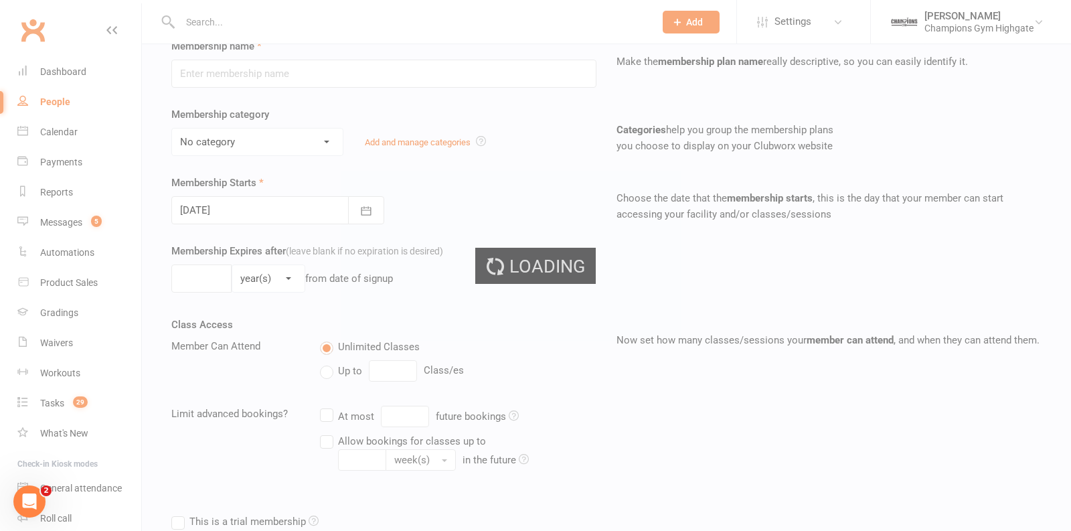
type input "3 Classes Week (6 Month Minimum Term)"
select select "0"
type input "0"
type input "3"
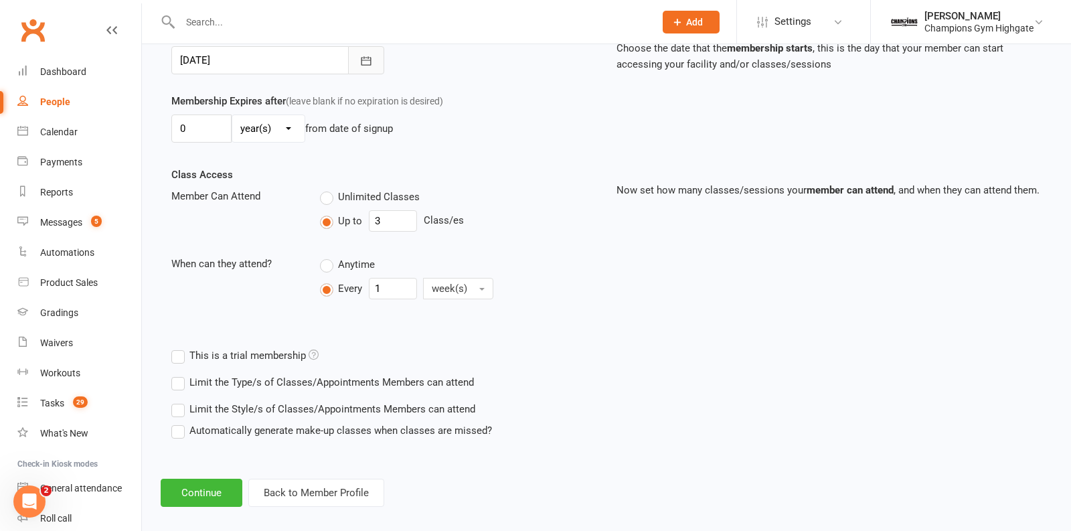
scroll to position [351, 0]
click at [176, 379] on label "Limit the Type/s of Classes/Appointments Members can attend" at bounding box center [322, 381] width 302 height 16
click at [176, 373] on input "Limit the Type/s of Classes/Appointments Members can attend" at bounding box center [175, 373] width 9 height 0
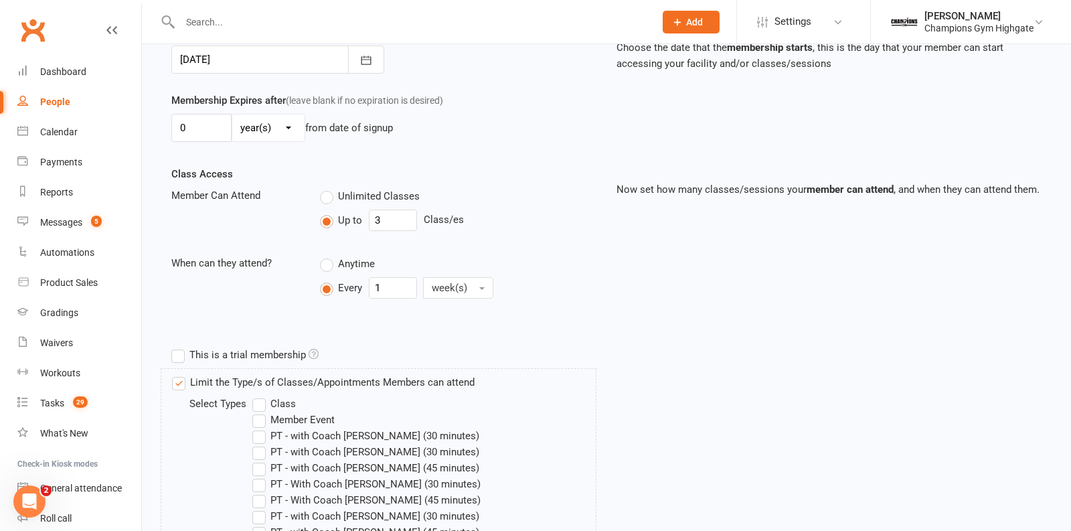
click at [258, 399] on label "Class" at bounding box center [273, 403] width 43 height 16
click at [258, 395] on input "Class" at bounding box center [256, 395] width 9 height 0
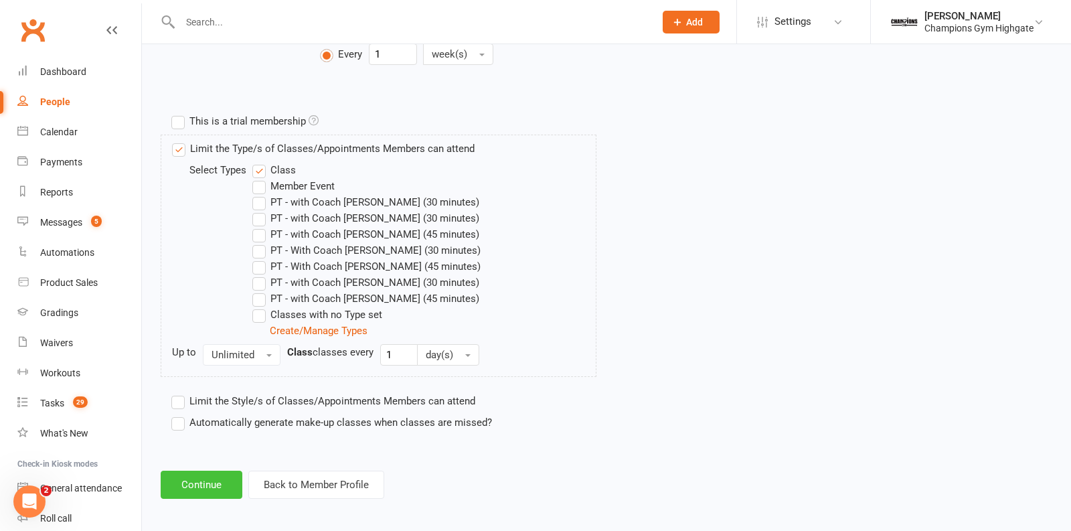
click at [186, 481] on button "Continue" at bounding box center [202, 484] width 82 height 28
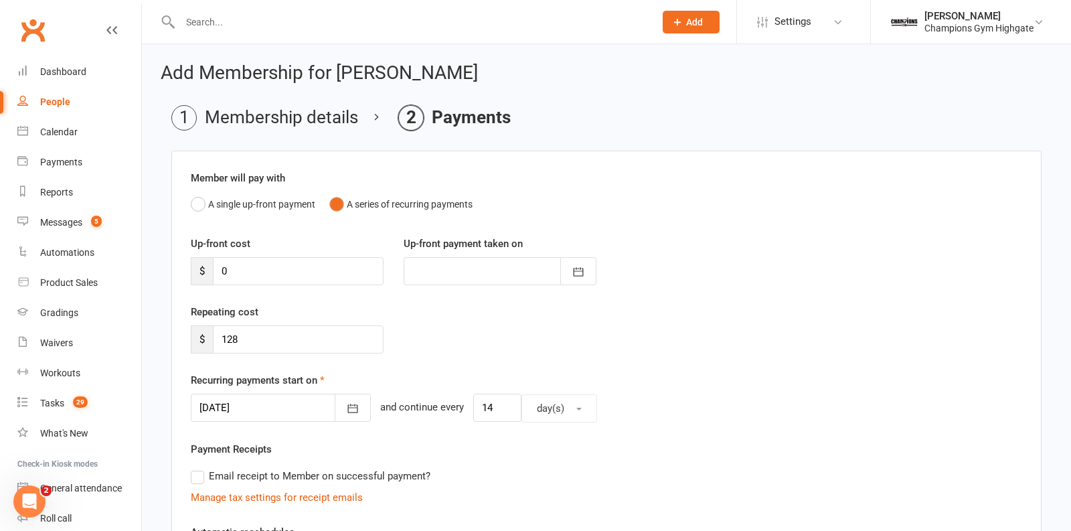
scroll to position [135, 0]
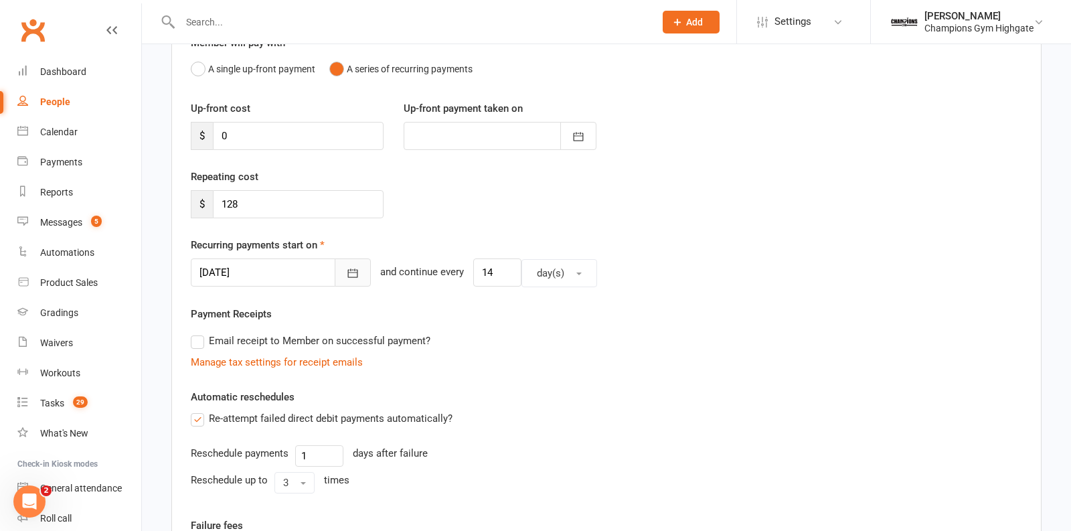
click at [346, 274] on icon "button" at bounding box center [352, 272] width 13 height 13
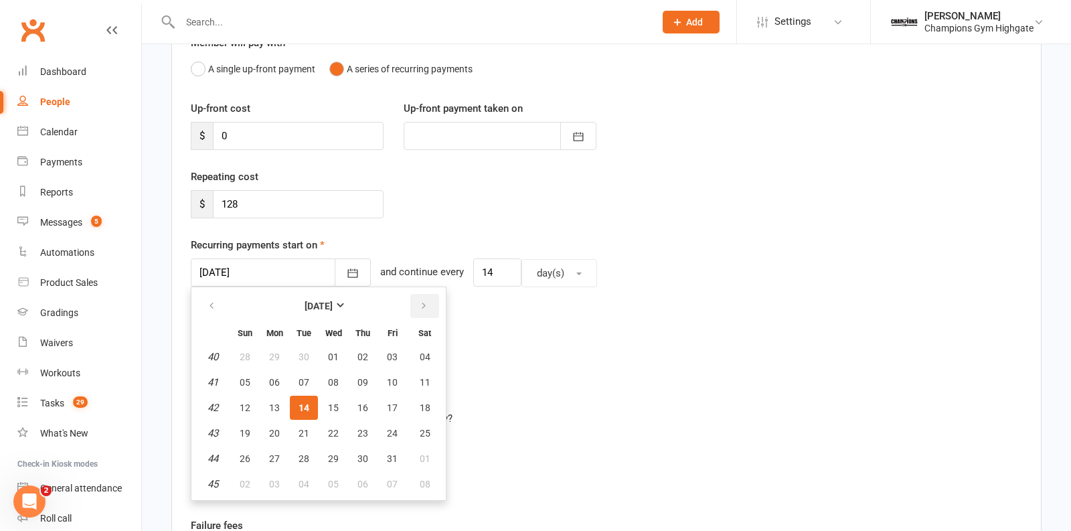
click at [415, 309] on button "button" at bounding box center [424, 306] width 29 height 24
click at [297, 410] on button "11" at bounding box center [304, 407] width 28 height 24
type input "11 Nov 2025"
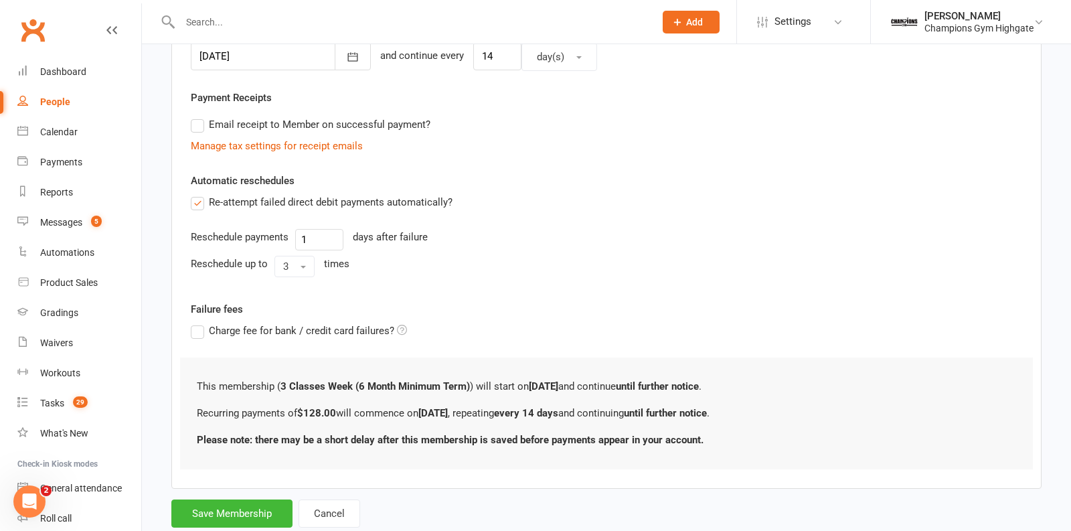
scroll to position [367, 0]
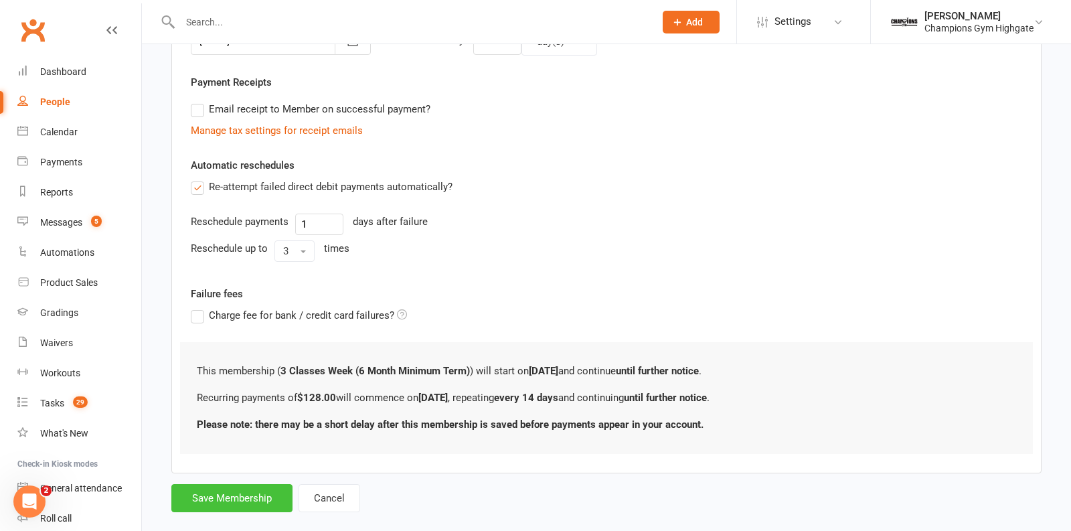
click at [238, 490] on button "Save Membership" at bounding box center [231, 498] width 121 height 28
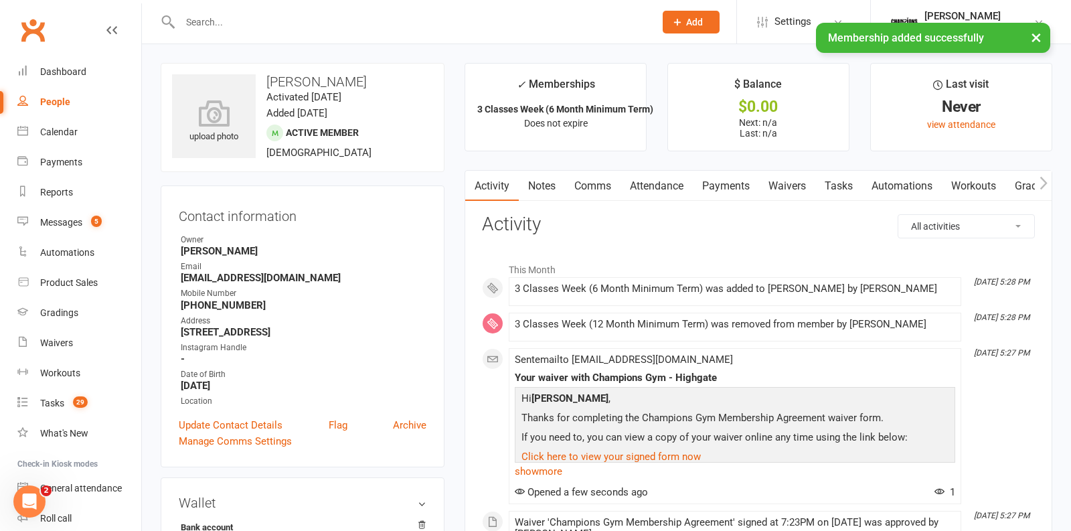
click at [544, 186] on link "Notes" at bounding box center [542, 186] width 46 height 31
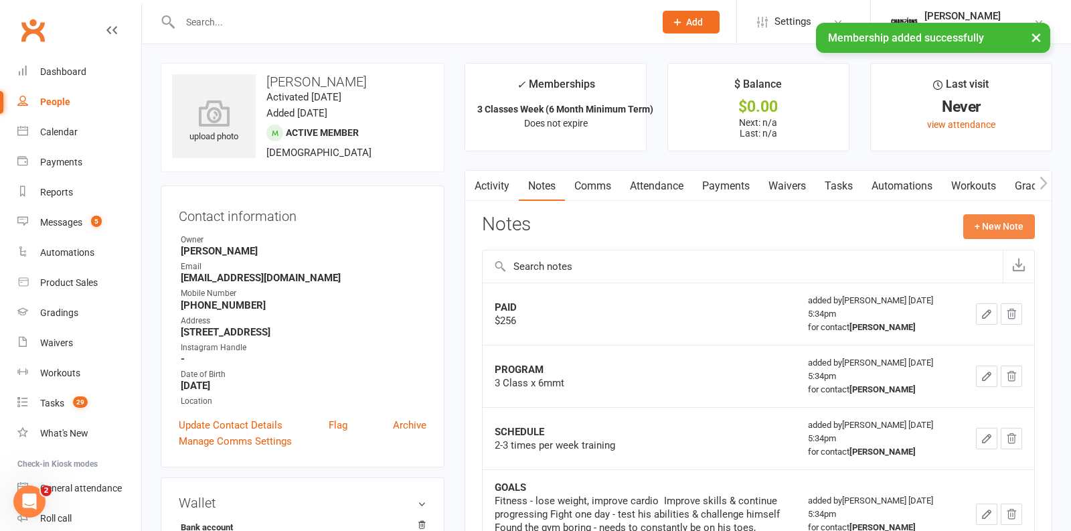
click at [994, 222] on button "+ New Note" at bounding box center [999, 226] width 72 height 24
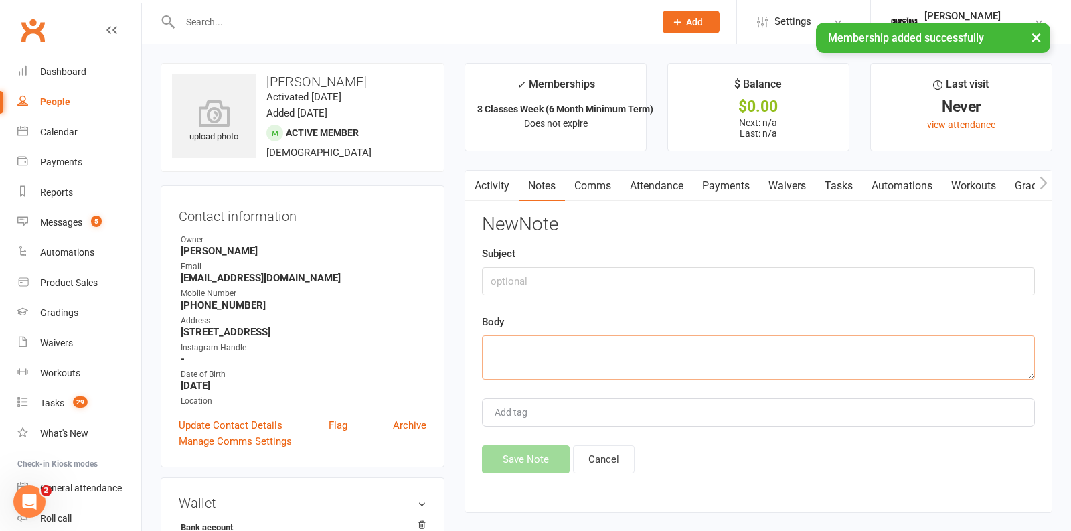
click at [593, 363] on textarea at bounding box center [758, 357] width 553 height 44
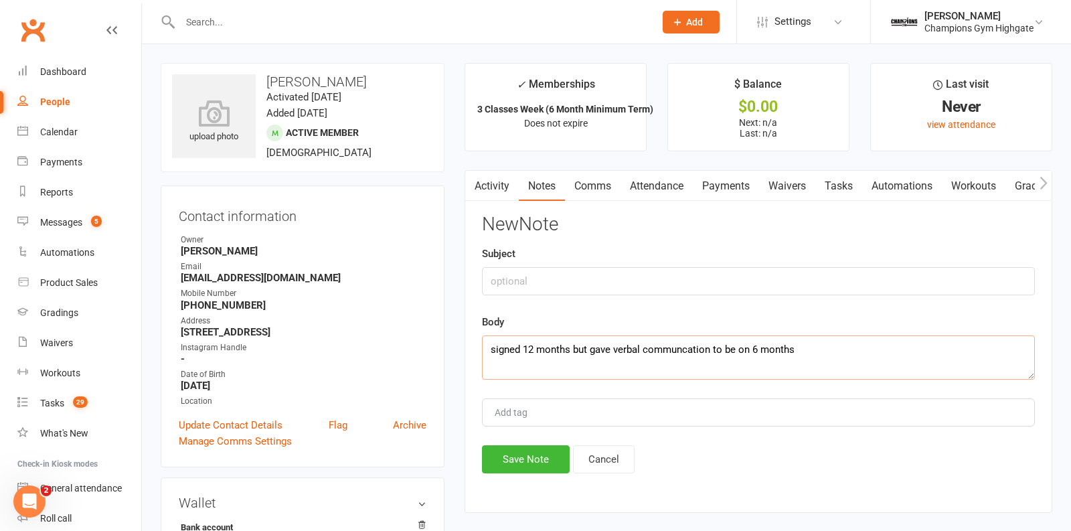
click at [751, 346] on textarea "signed 12 months but gave verbal communcation to be on 6 months" at bounding box center [758, 357] width 553 height 44
type textarea "signed 12 months but gave verbal communcation to be on 6 months"
click at [626, 278] on input "text" at bounding box center [758, 281] width 553 height 28
type input "agrteement"
click at [539, 450] on button "Save Note" at bounding box center [526, 459] width 88 height 28
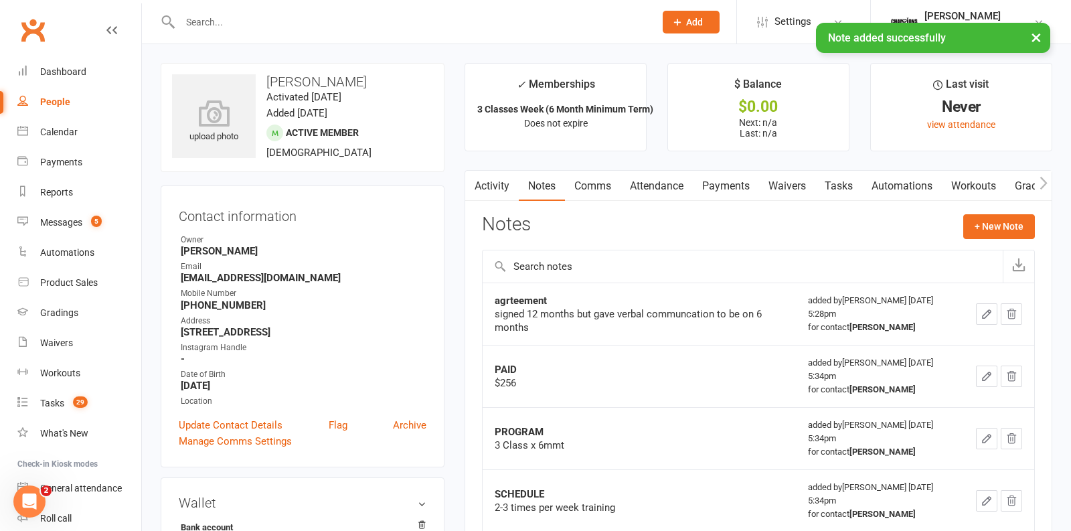
click at [981, 318] on button "button" at bounding box center [986, 313] width 21 height 21
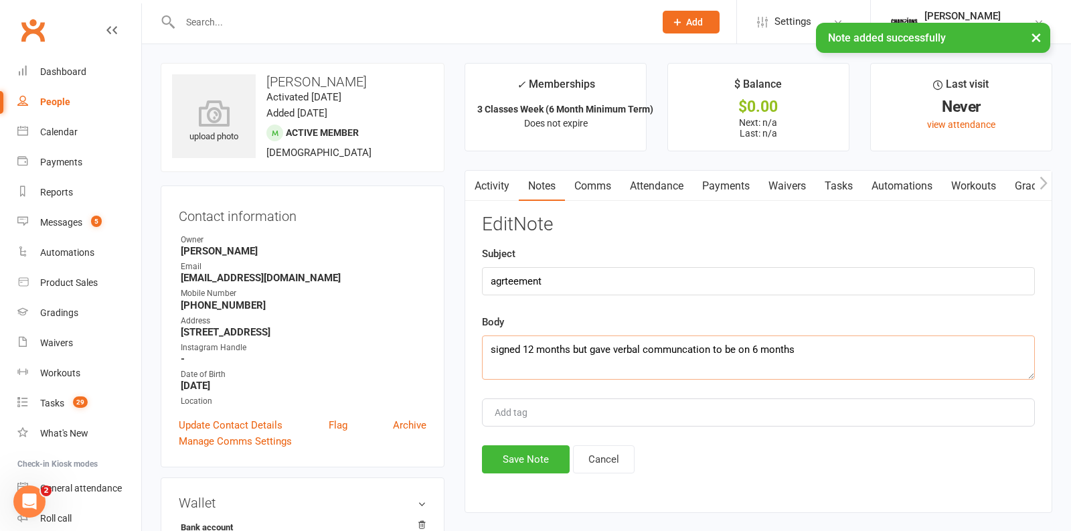
click at [802, 354] on textarea "signed 12 months but gave verbal communcation to be on 6 months" at bounding box center [758, 357] width 553 height 44
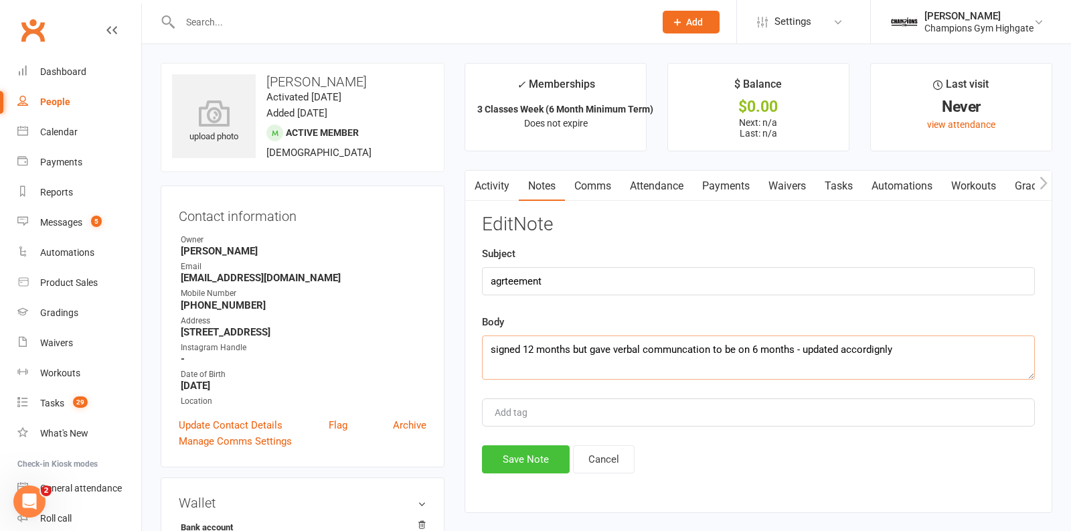
type textarea "signed 12 months but gave verbal communcation to be on 6 months - updated accor…"
click at [541, 464] on button "Save Note" at bounding box center [526, 459] width 88 height 28
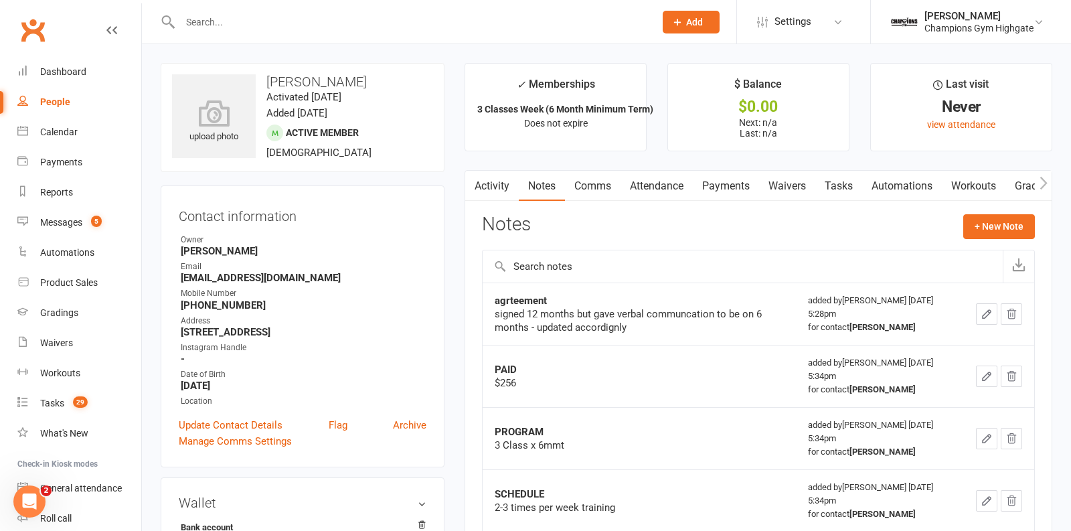
click at [600, 185] on link "Comms" at bounding box center [593, 186] width 56 height 31
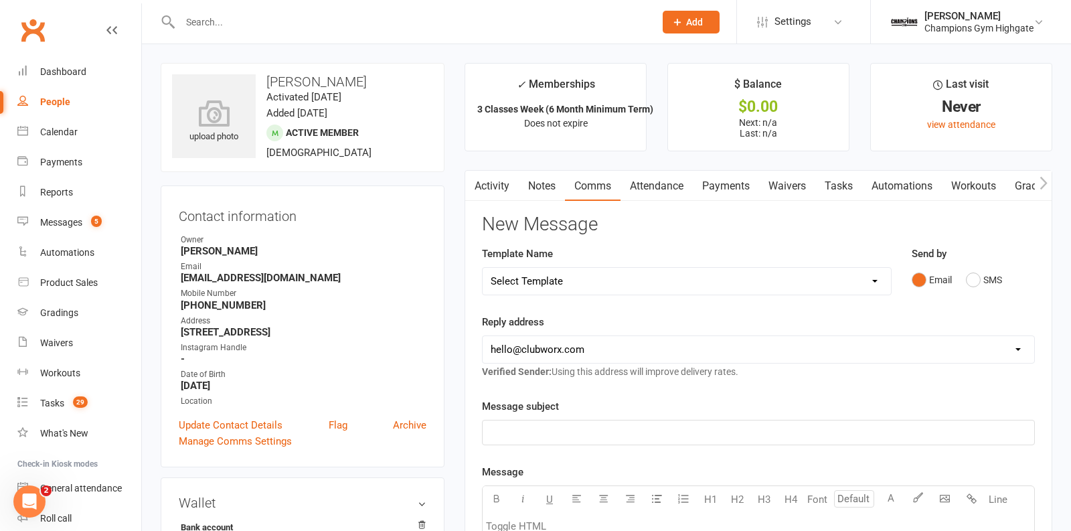
click at [844, 180] on link "Tasks" at bounding box center [838, 186] width 47 height 31
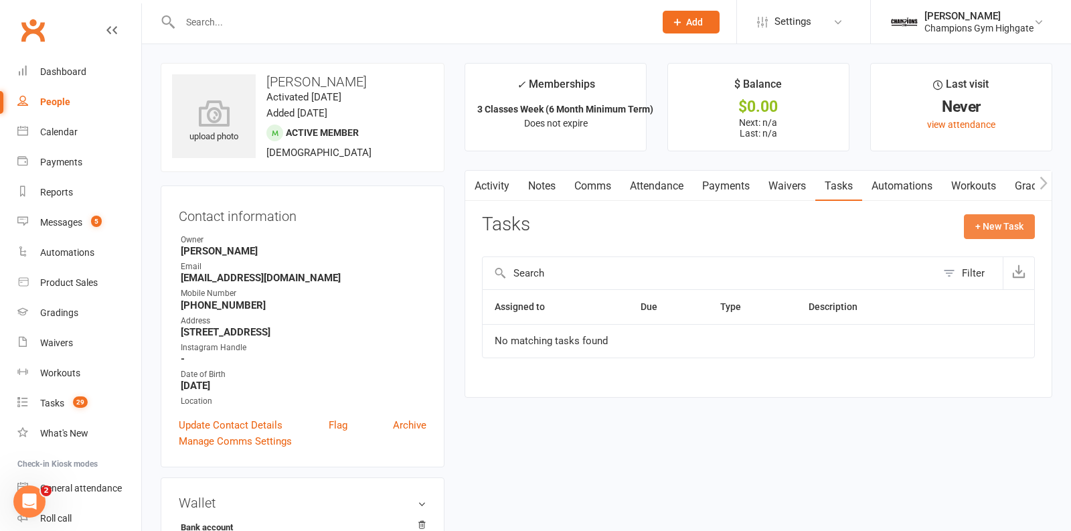
click at [986, 219] on button "+ New Task" at bounding box center [998, 226] width 71 height 24
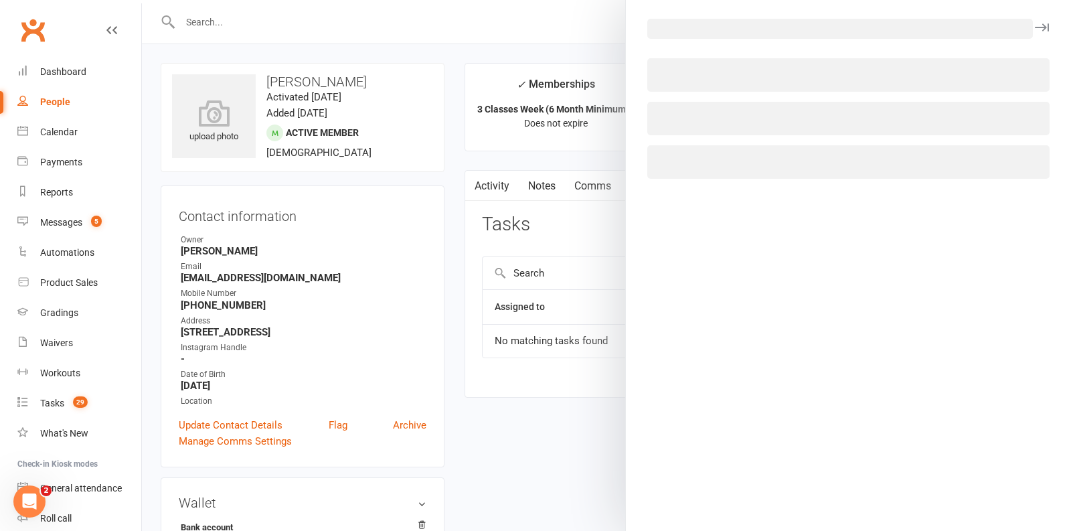
select select "41751"
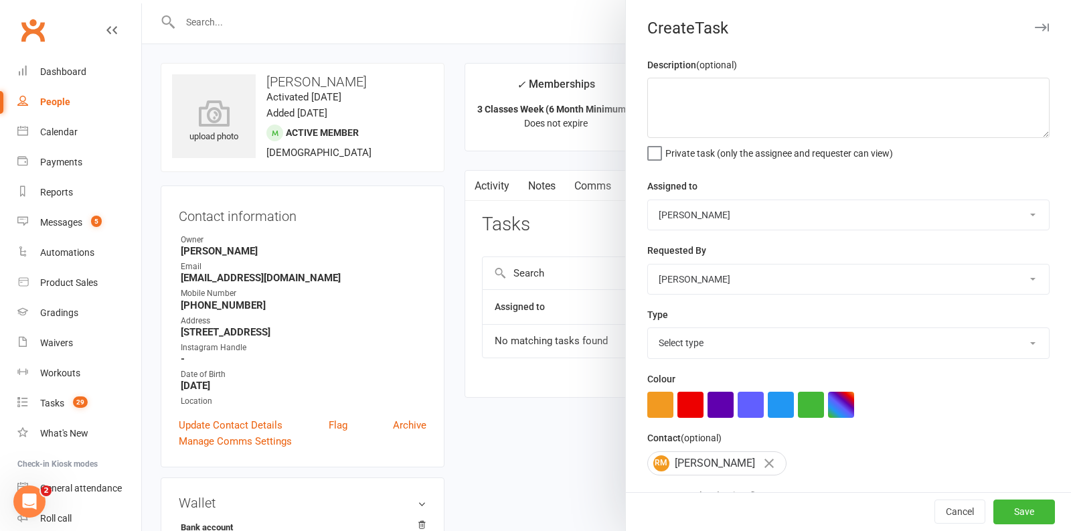
click at [470, 213] on div at bounding box center [606, 265] width 929 height 531
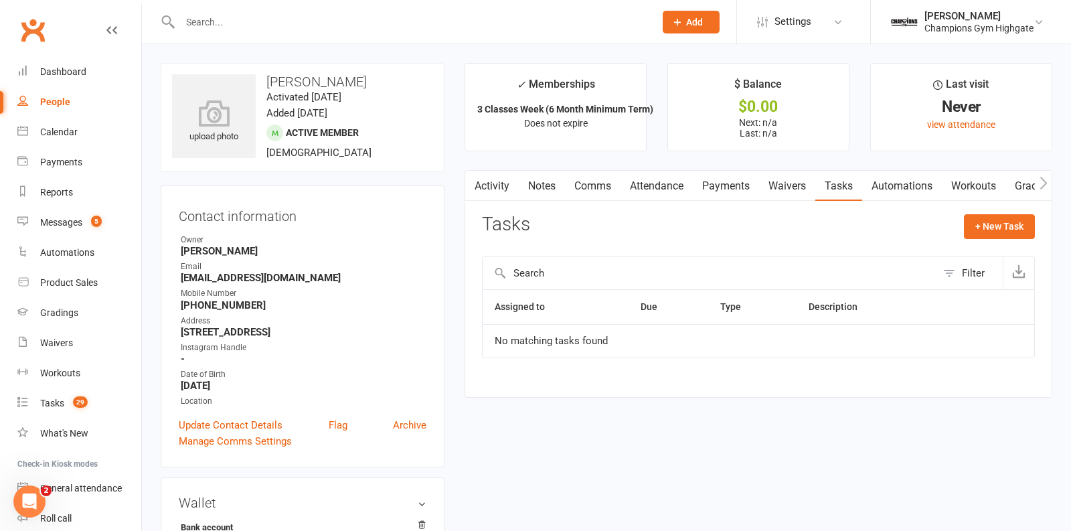
drag, startPoint x: 390, startPoint y: 77, endPoint x: 263, endPoint y: 79, distance: 127.1
click at [263, 79] on h3 "Robert Macguinness" at bounding box center [302, 81] width 261 height 15
copy h3 "Robert Macguinness"
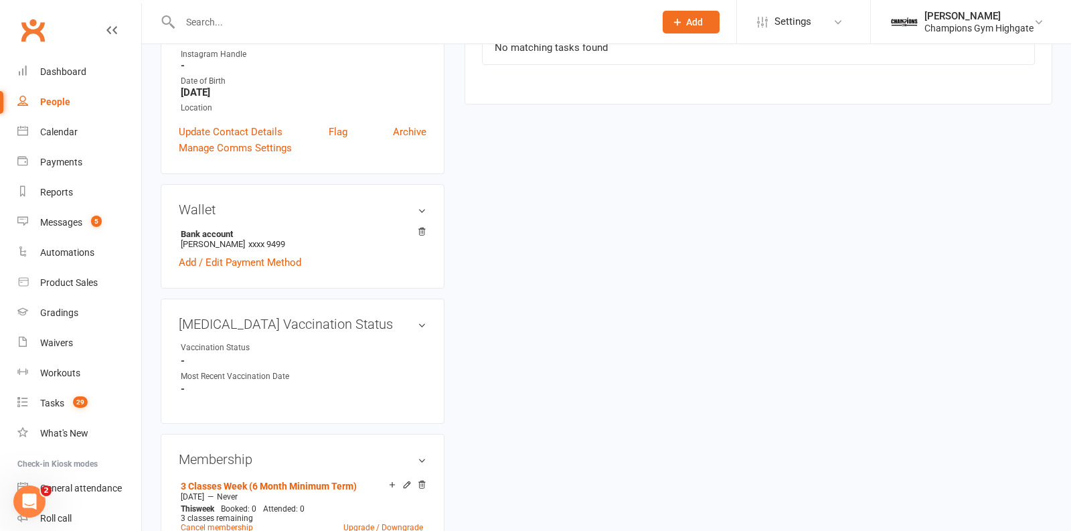
scroll to position [291, 0]
click at [407, 482] on icon at bounding box center [406, 486] width 9 height 9
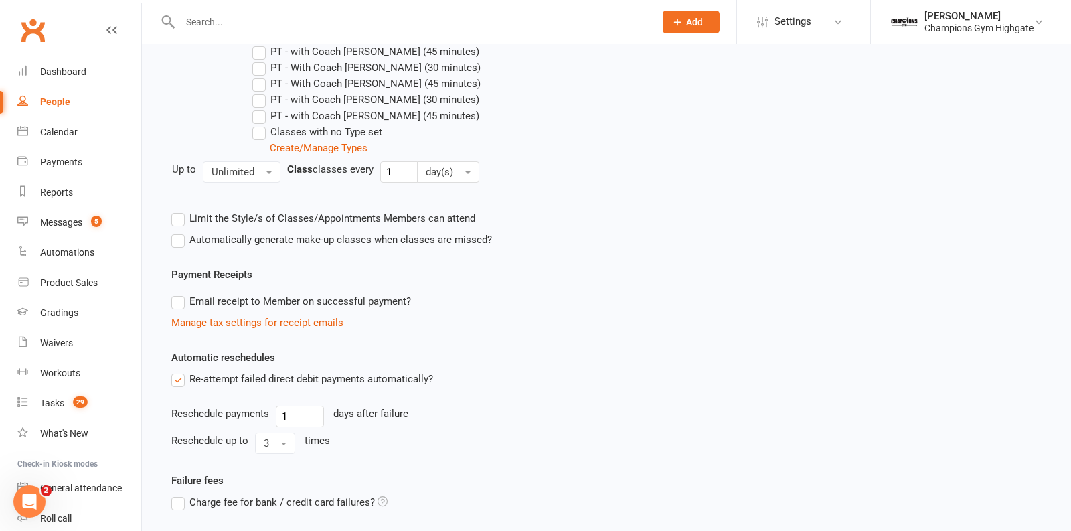
scroll to position [768, 0]
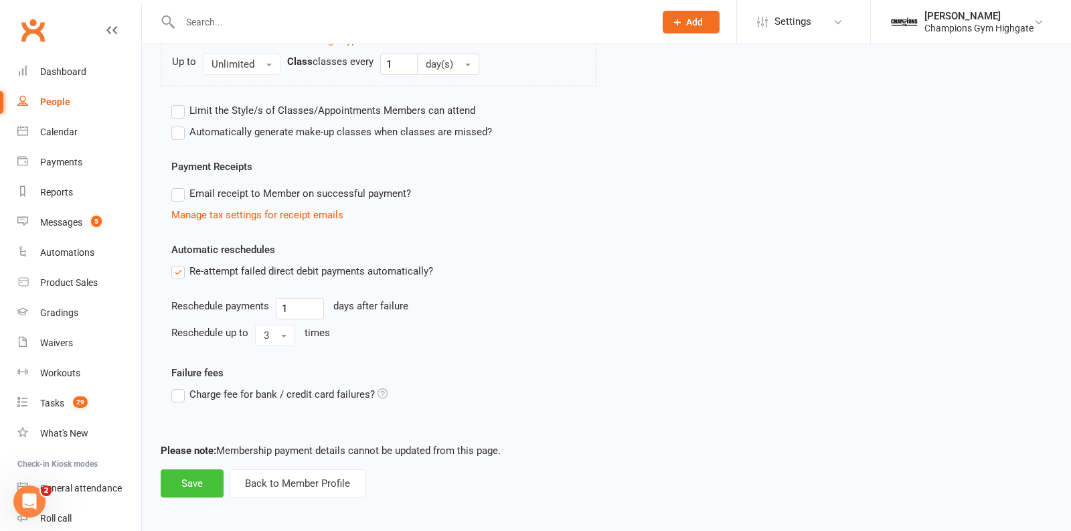
click at [195, 476] on button "Save" at bounding box center [192, 483] width 63 height 28
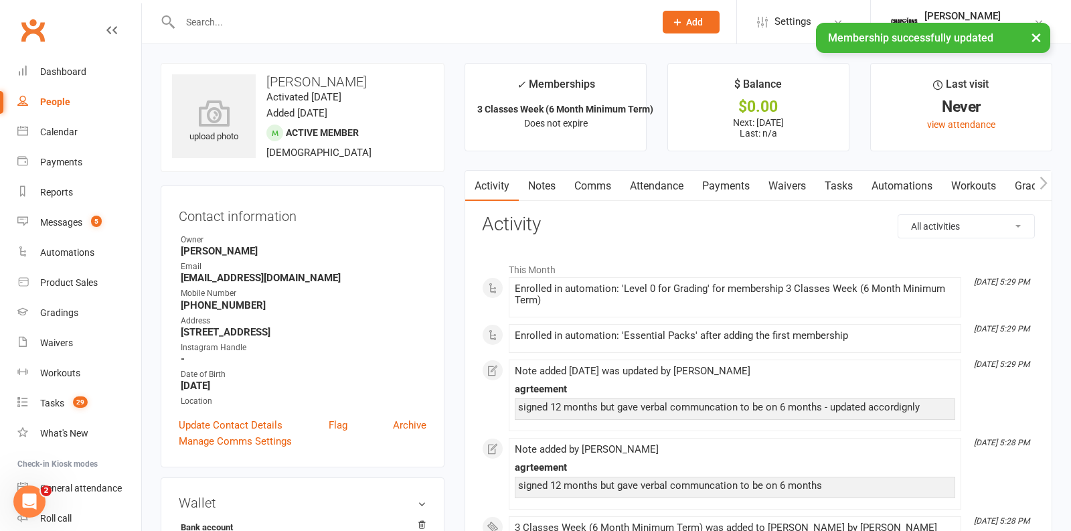
click at [784, 191] on link "Waivers" at bounding box center [787, 186] width 56 height 31
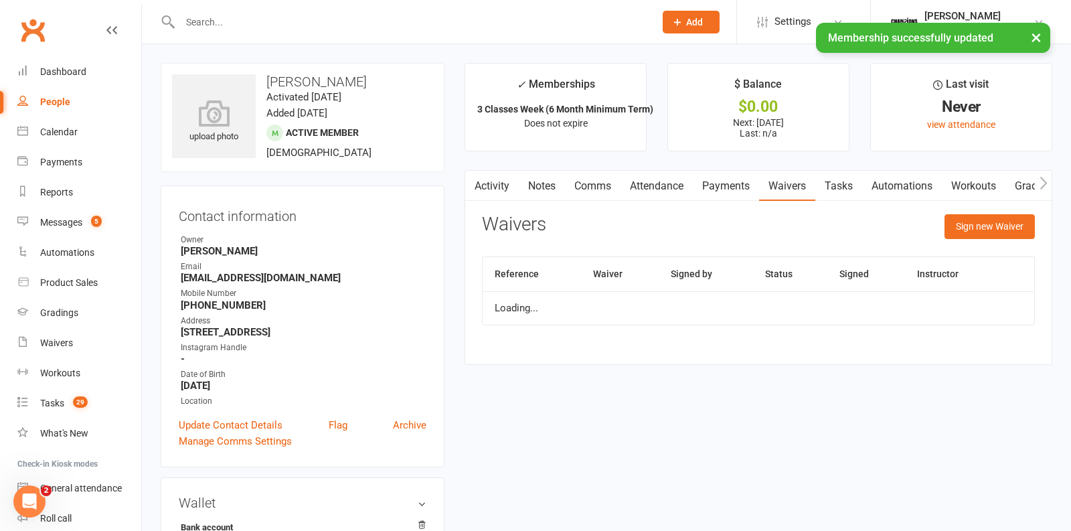
click at [670, 183] on link "Attendance" at bounding box center [656, 186] width 72 height 31
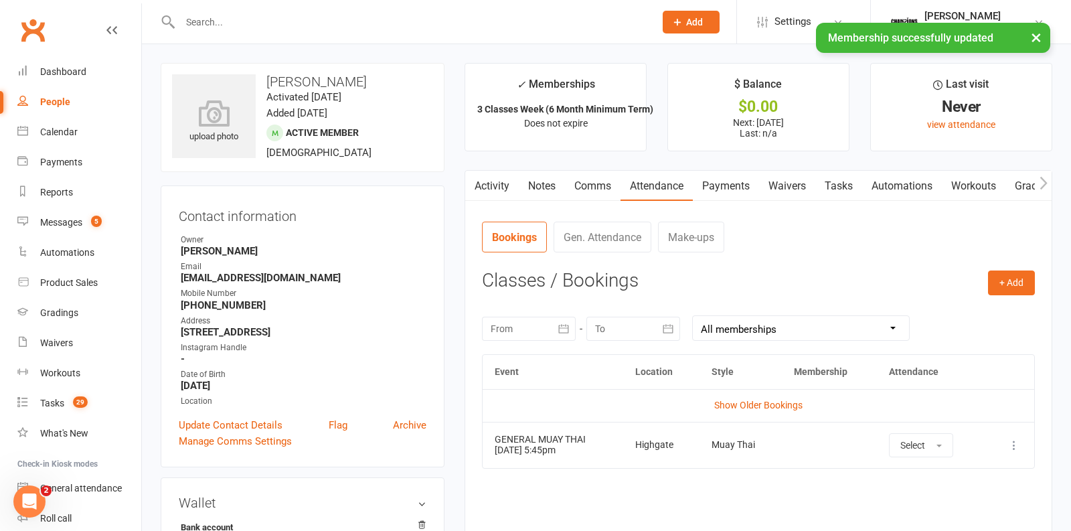
click at [844, 186] on link "Tasks" at bounding box center [838, 186] width 47 height 31
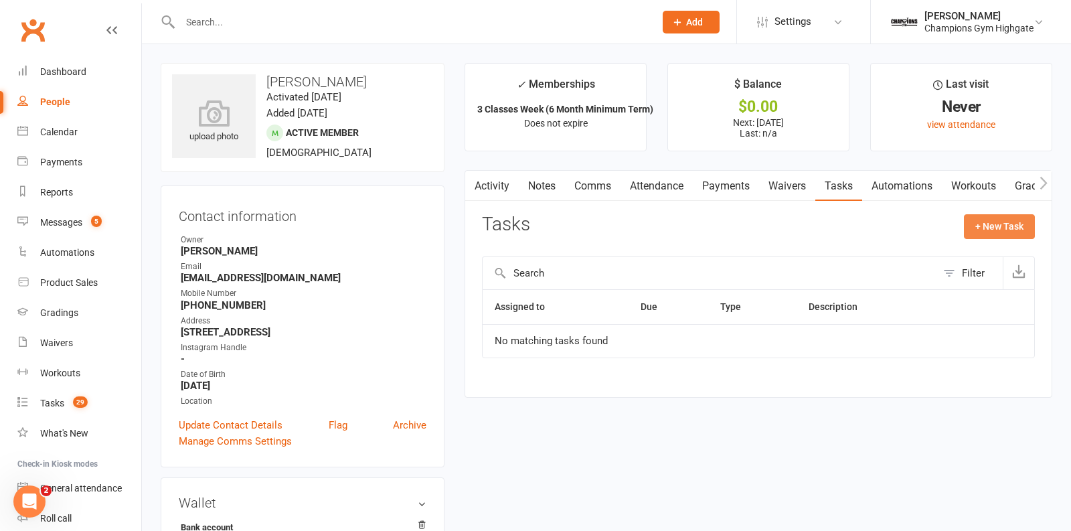
click at [982, 223] on button "+ New Task" at bounding box center [998, 226] width 71 height 24
select select "41751"
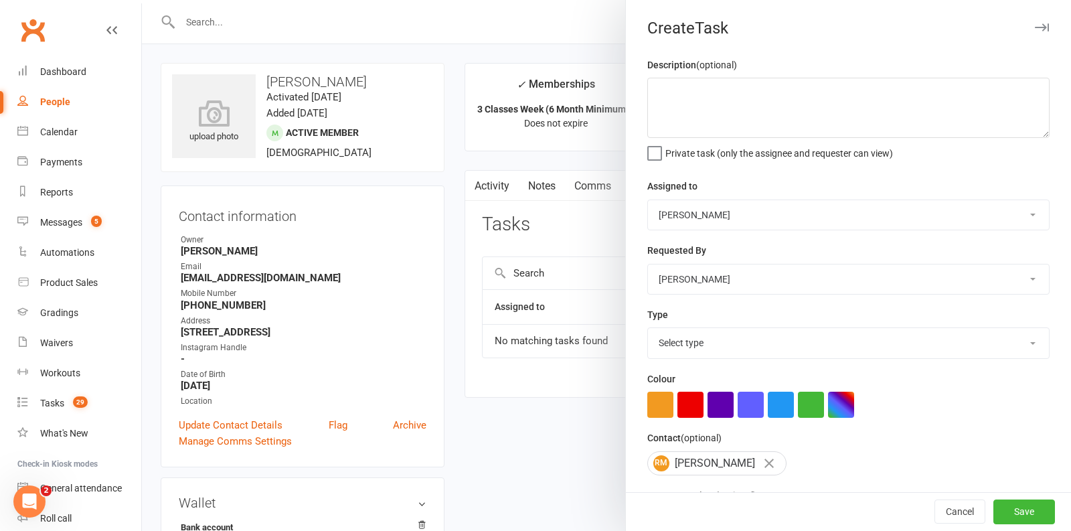
click at [701, 348] on select "Select type 90 day plan (member) 90 day plan (new starter - premium) Attendance…" at bounding box center [848, 342] width 401 height 29
select select "29626"
click at [648, 328] on select "Select type 90 day plan (member) 90 day plan (new starter - premium) Attendance…" at bounding box center [848, 342] width 401 height 29
click at [750, 96] on textarea at bounding box center [848, 108] width 402 height 60
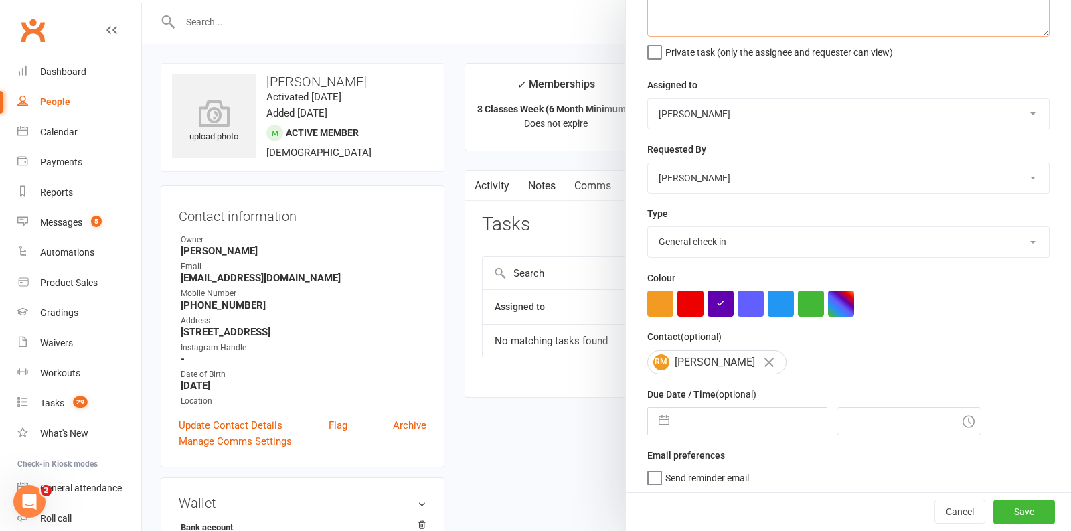
type textarea "week 1 check in"
click at [672, 415] on button "button" at bounding box center [664, 420] width 24 height 27
select select "8"
select select "2025"
select select "9"
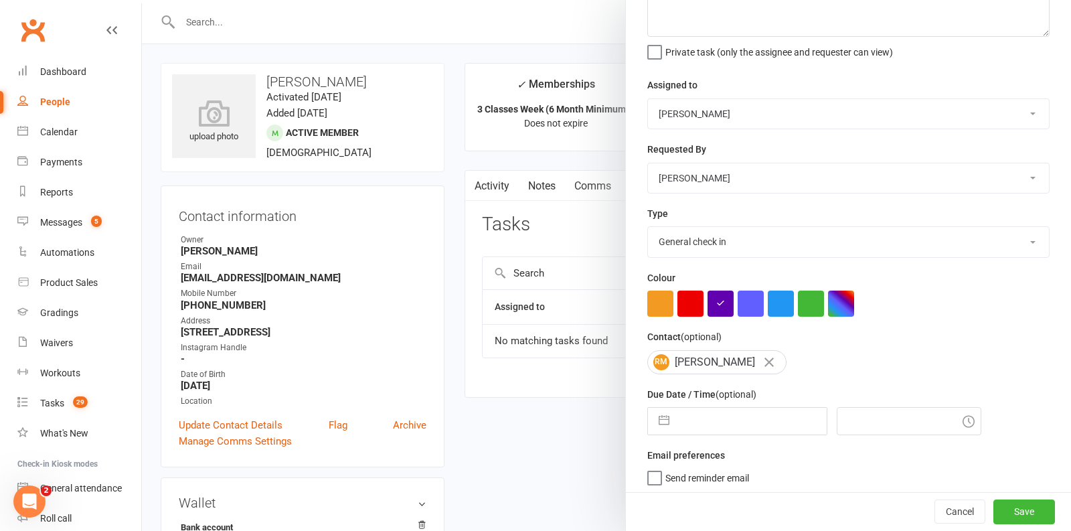
select select "2025"
select select "10"
select select "2025"
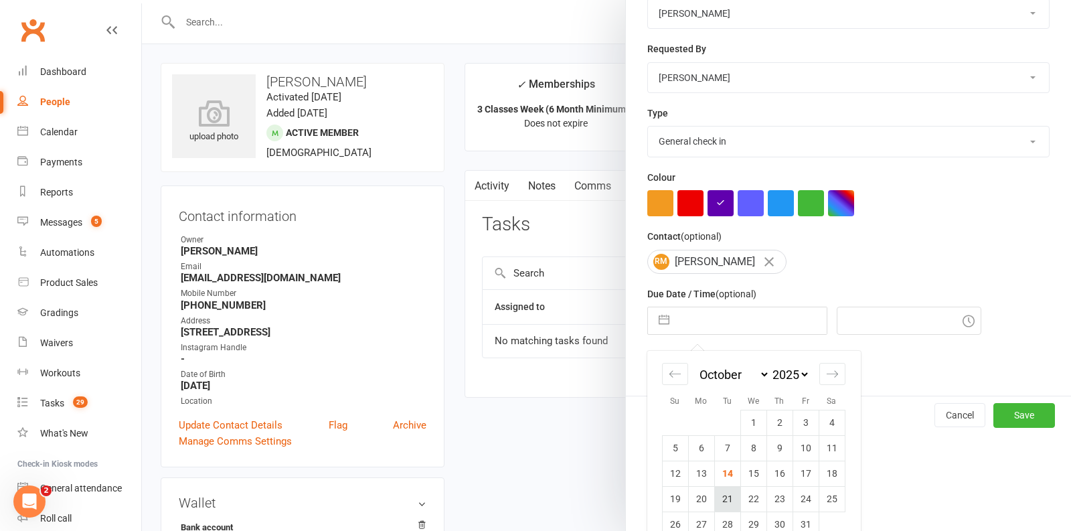
click at [729, 499] on td "21" at bounding box center [727, 498] width 26 height 25
type input "21 Oct 2025"
type input "5:30pm"
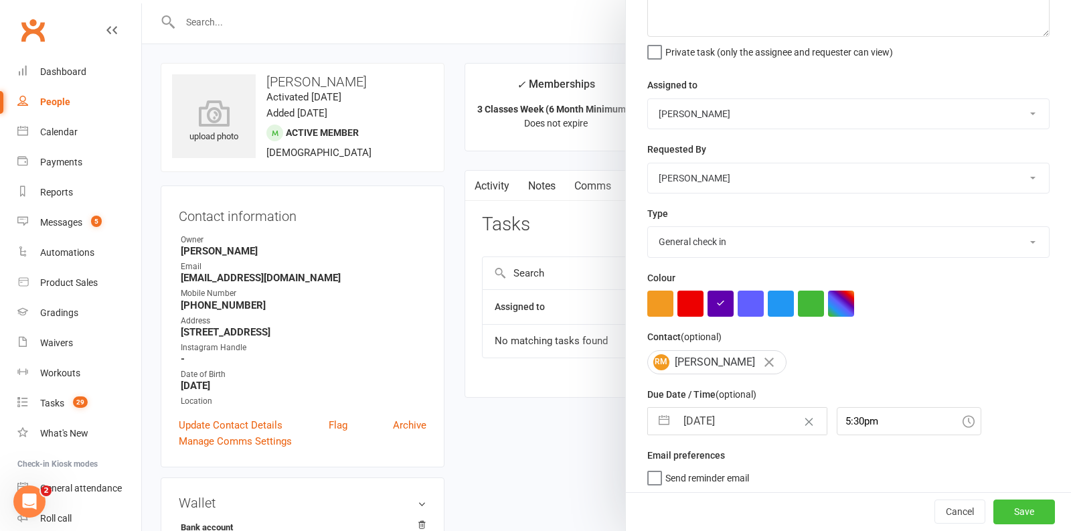
click at [1016, 515] on button "Save" at bounding box center [1024, 512] width 62 height 24
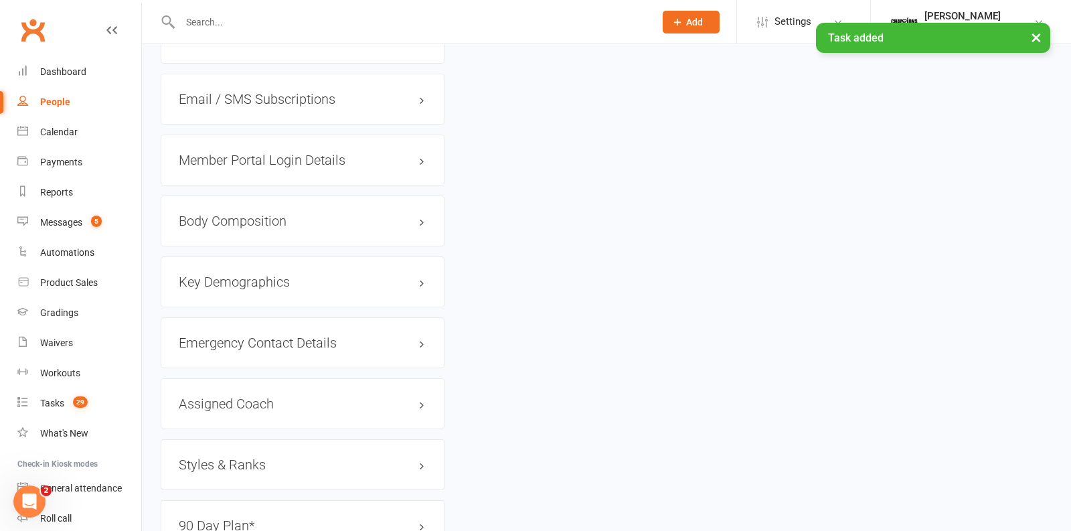
scroll to position [1049, 0]
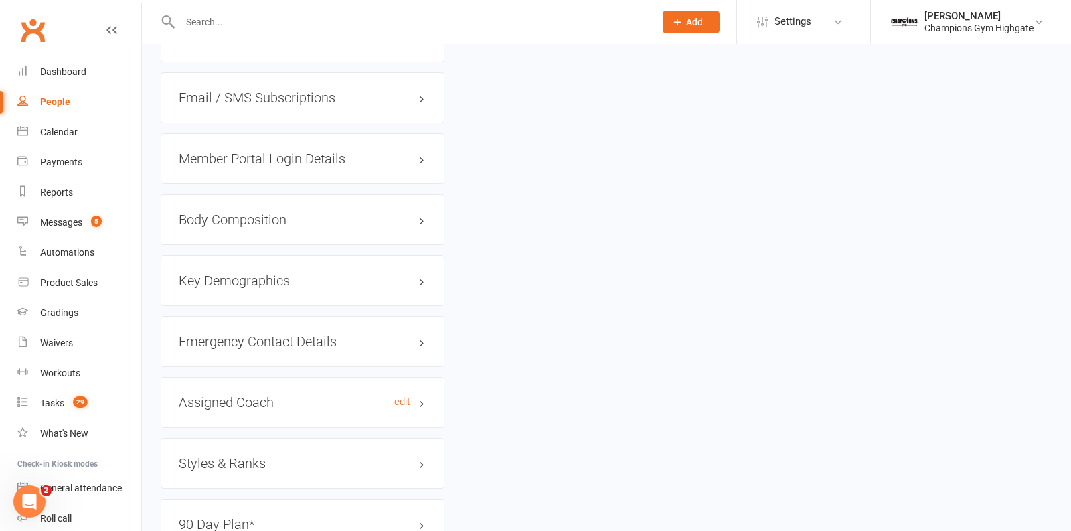
click at [405, 395] on h3 "Assigned Coach edit" at bounding box center [303, 402] width 248 height 15
click at [401, 396] on link "edit" at bounding box center [402, 401] width 16 height 11
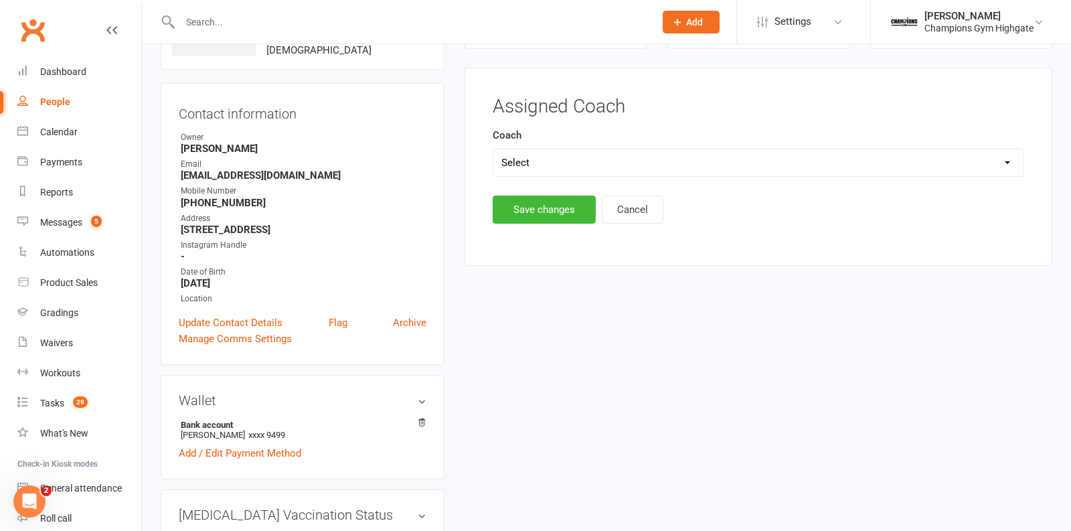
scroll to position [102, 0]
click at [558, 159] on select "Select Emma Loma Alessandro Eduardo Vincenzo Krishan" at bounding box center [758, 163] width 530 height 27
select select "Loma"
click at [493, 150] on select "Select Emma Loma Alessandro Eduardo Vincenzo Krishan" at bounding box center [758, 163] width 530 height 27
click at [536, 225] on div "Assigned Coach Coach Select Emma Loma Alessandro Eduardo Vincenzo Krishan Save …" at bounding box center [757, 167] width 587 height 199
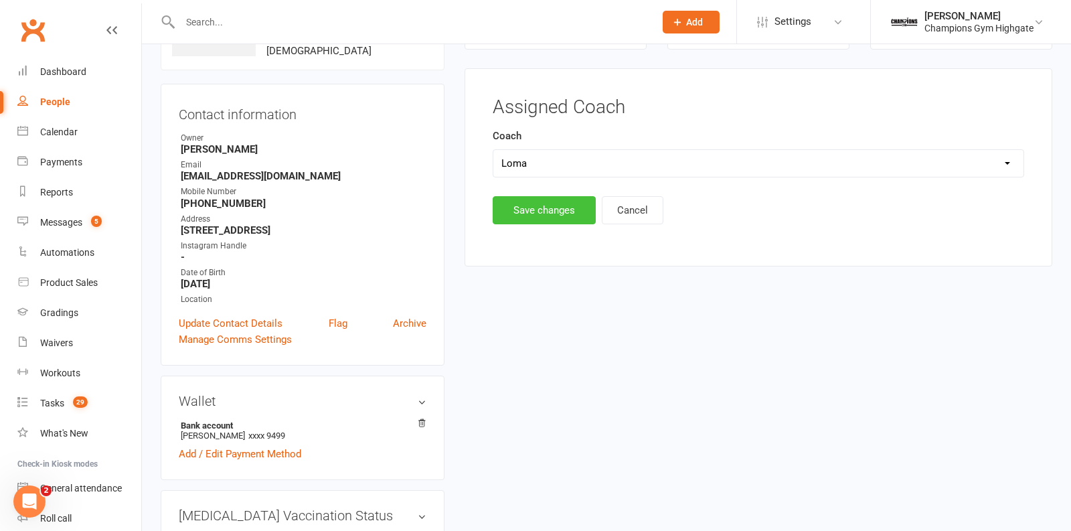
click at [534, 206] on button "Save changes" at bounding box center [543, 210] width 103 height 28
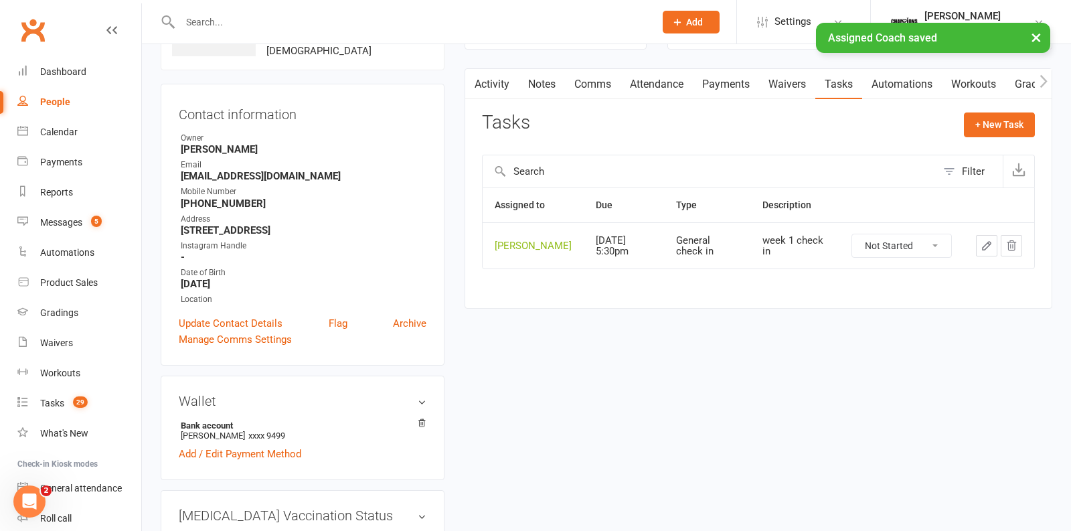
scroll to position [0, 0]
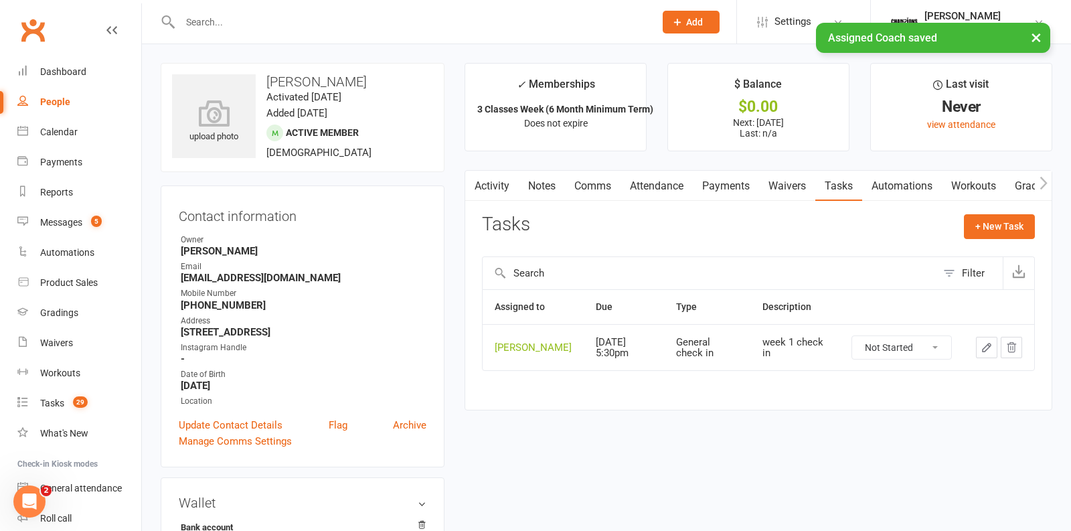
click at [729, 186] on link "Payments" at bounding box center [725, 186] width 66 height 31
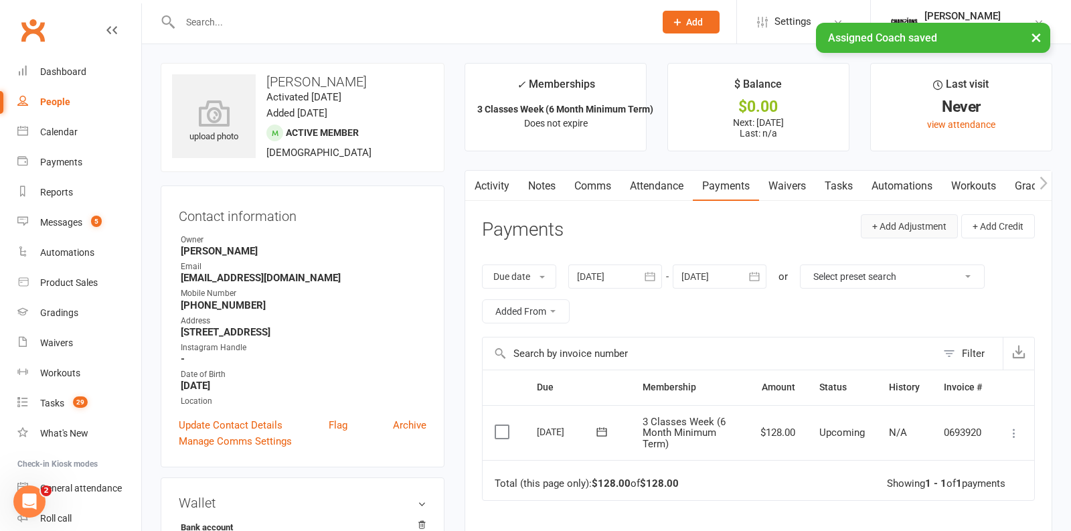
click at [898, 224] on button "+ Add Adjustment" at bounding box center [908, 226] width 97 height 24
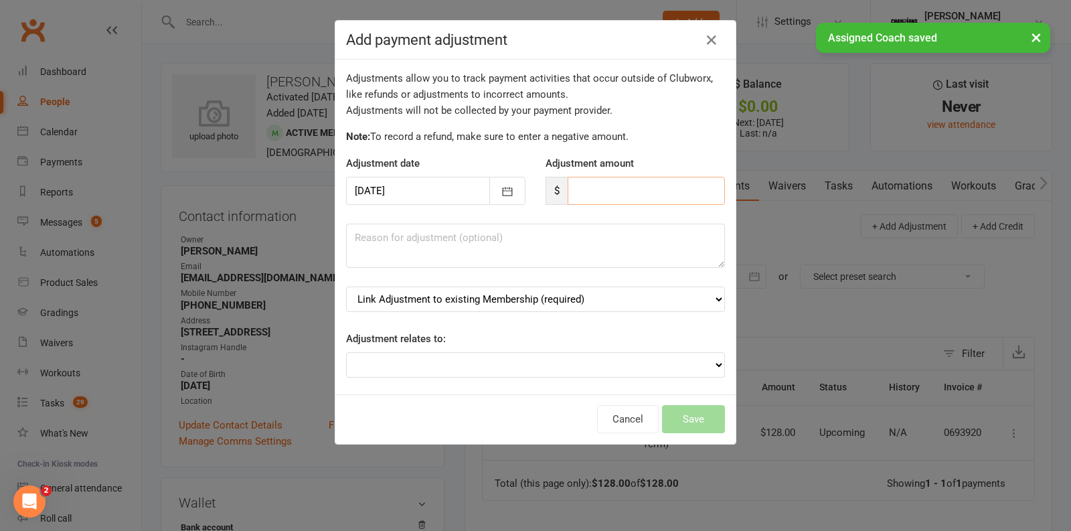
click at [619, 185] on input "number" at bounding box center [645, 191] width 157 height 28
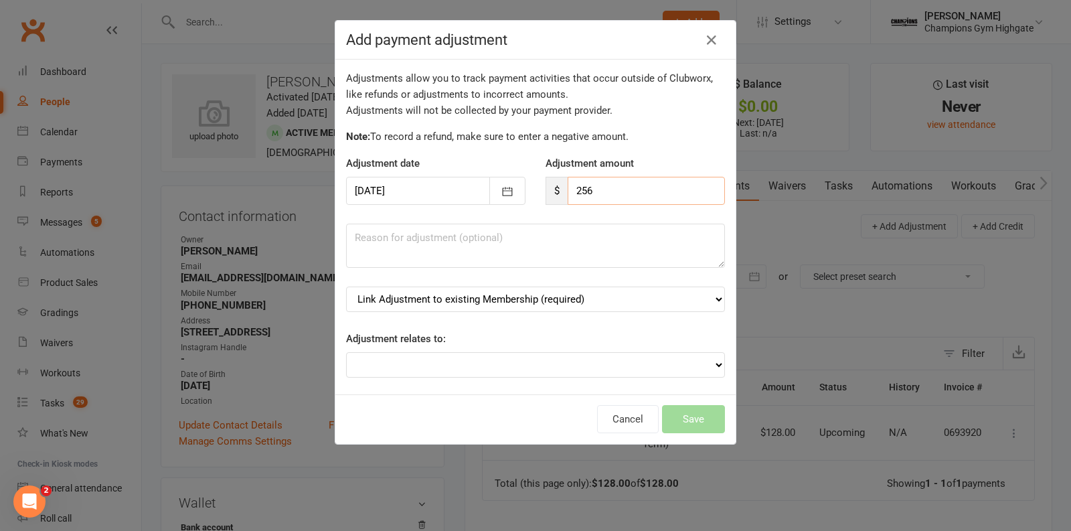
type input "256"
click at [557, 244] on textarea at bounding box center [535, 245] width 379 height 44
type textarea "first month"
click at [569, 299] on select "Link Adjustment to existing Membership (required) 3 Classes Week (6 Month Minim…" at bounding box center [535, 298] width 379 height 25
select select "0"
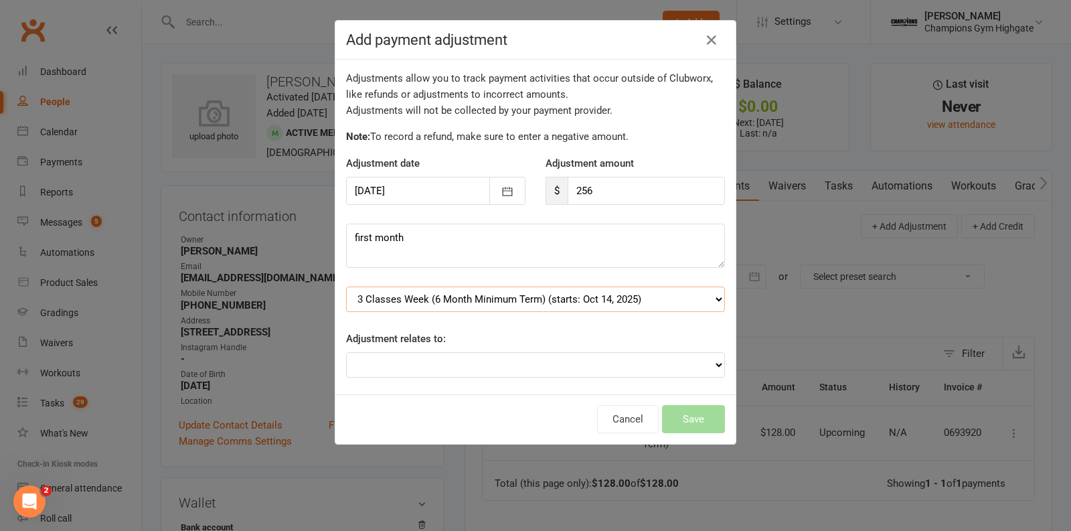
click at [346, 286] on select "Link Adjustment to existing Membership (required) 3 Classes Week (6 Month Minim…" at bounding box center [535, 298] width 379 height 25
click at [678, 413] on button "Save" at bounding box center [693, 419] width 63 height 28
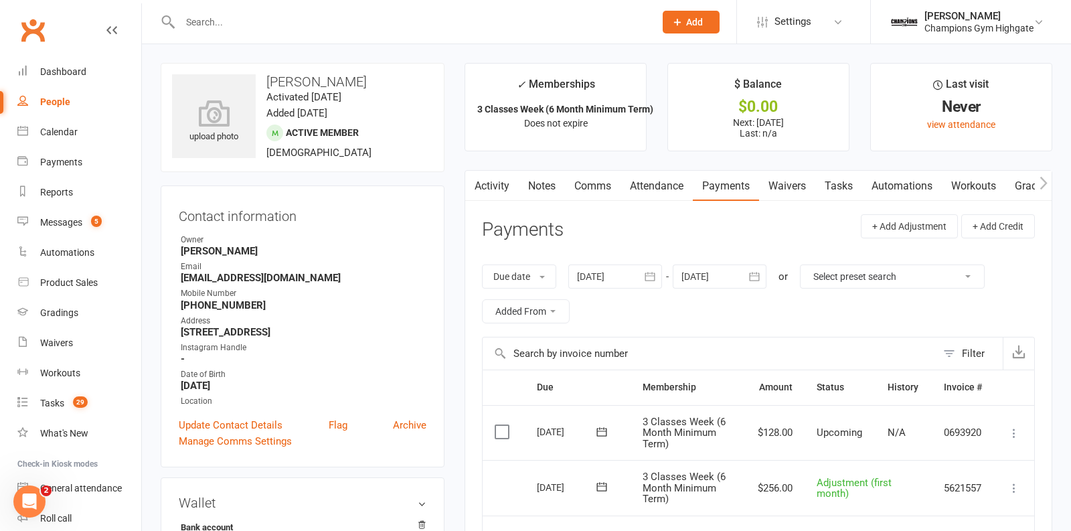
click at [541, 189] on link "Notes" at bounding box center [542, 186] width 46 height 31
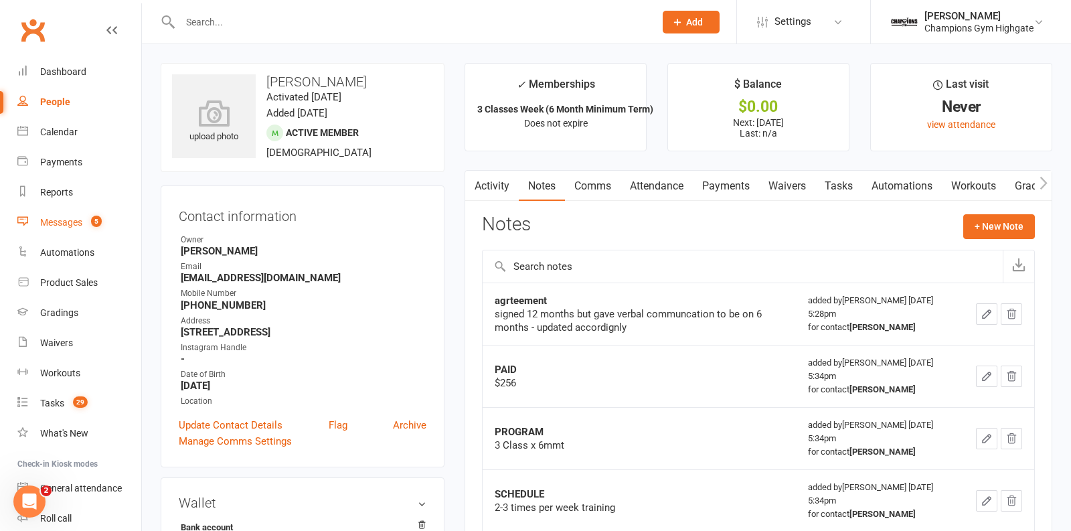
click at [74, 225] on div "Messages" at bounding box center [61, 222] width 42 height 11
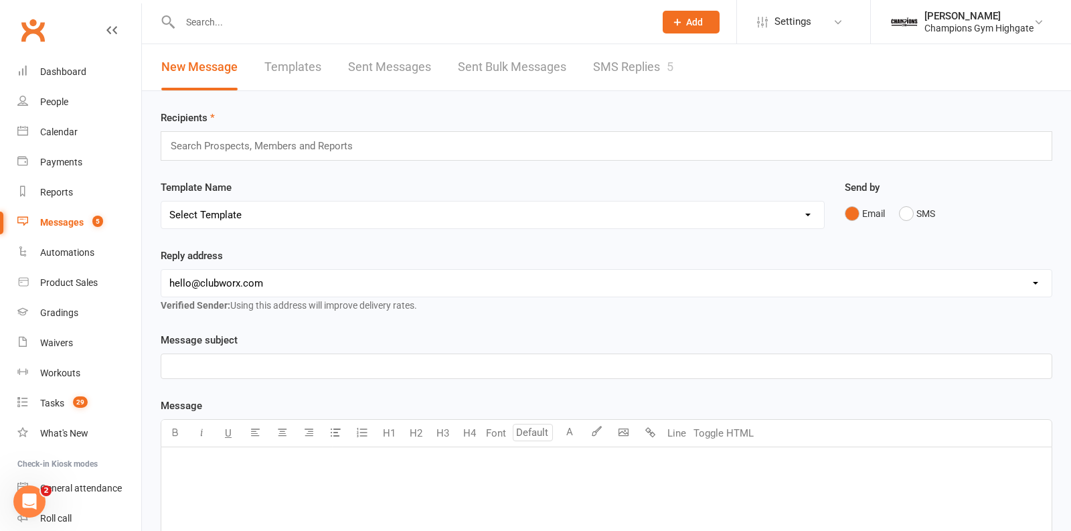
click at [614, 70] on link "SMS Replies 5" at bounding box center [633, 67] width 80 height 46
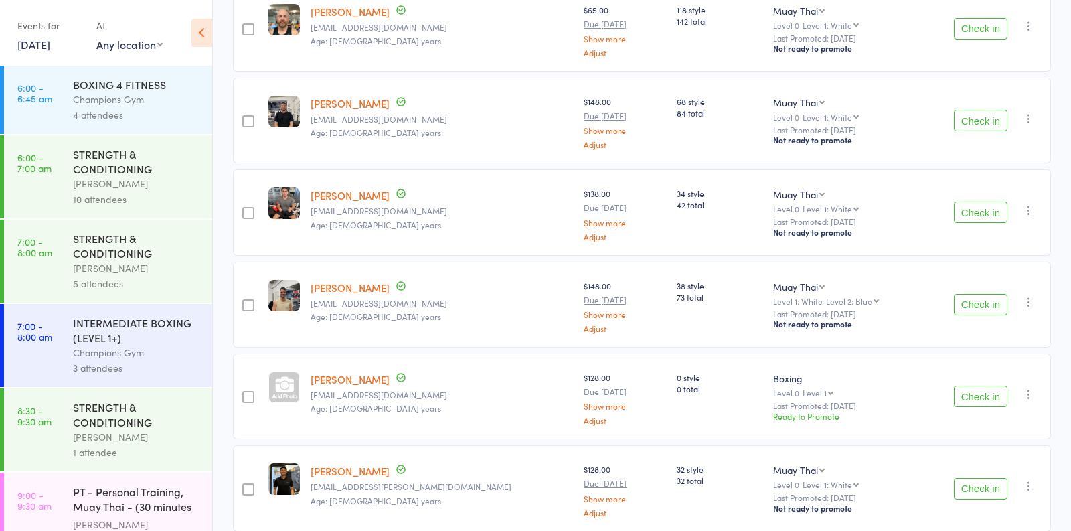
scroll to position [1092, 0]
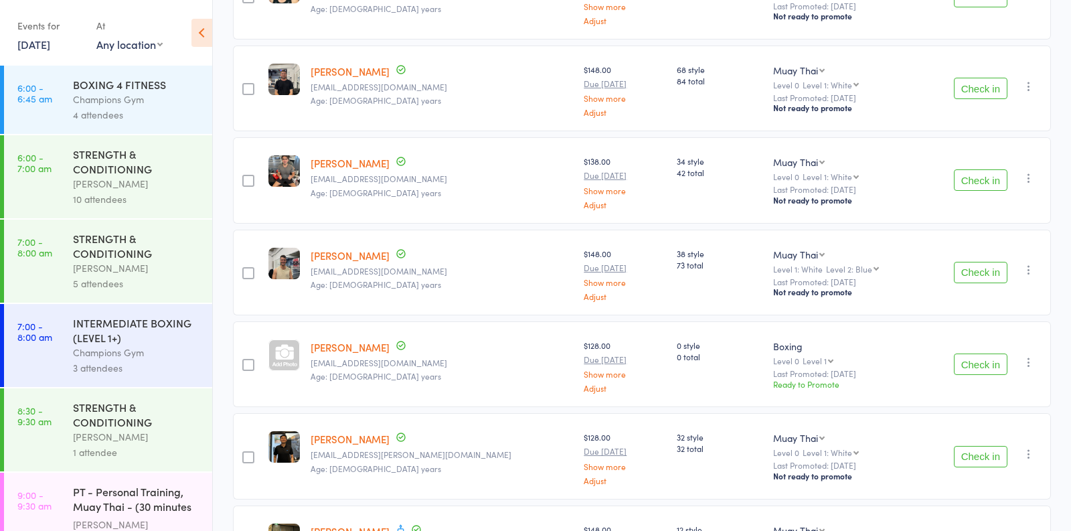
click at [981, 361] on button "Check in" at bounding box center [980, 363] width 54 height 21
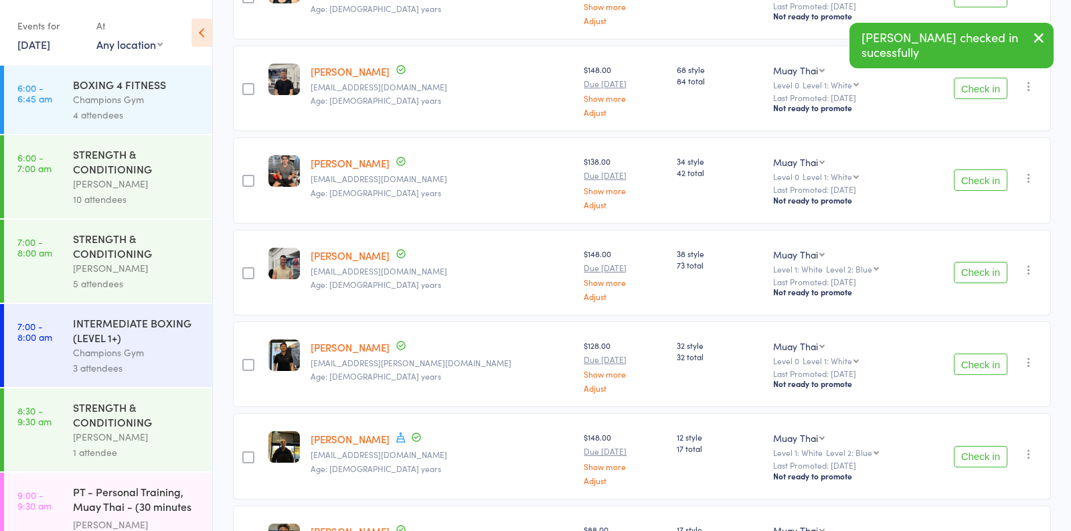
click at [987, 274] on button "Check in" at bounding box center [980, 272] width 54 height 21
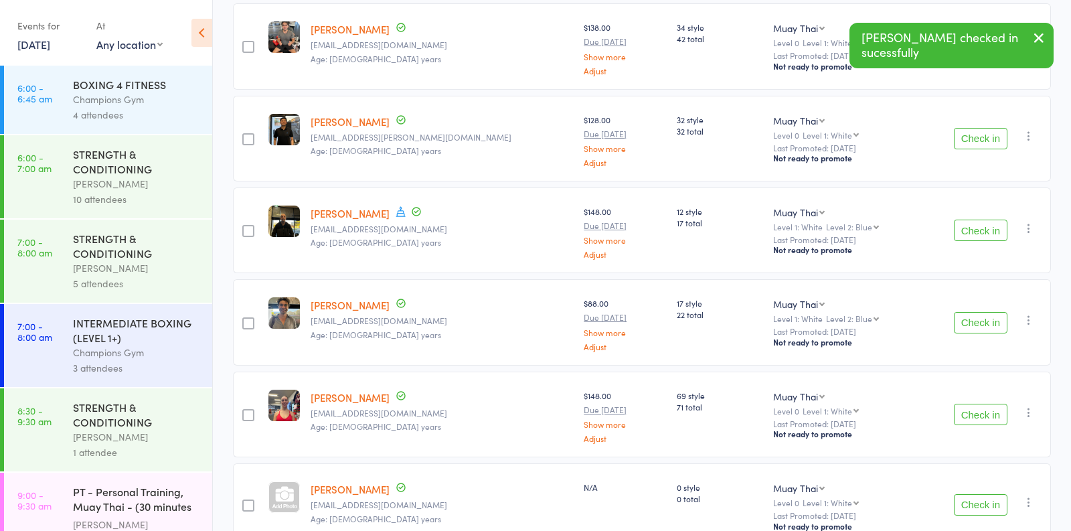
scroll to position [1230, 0]
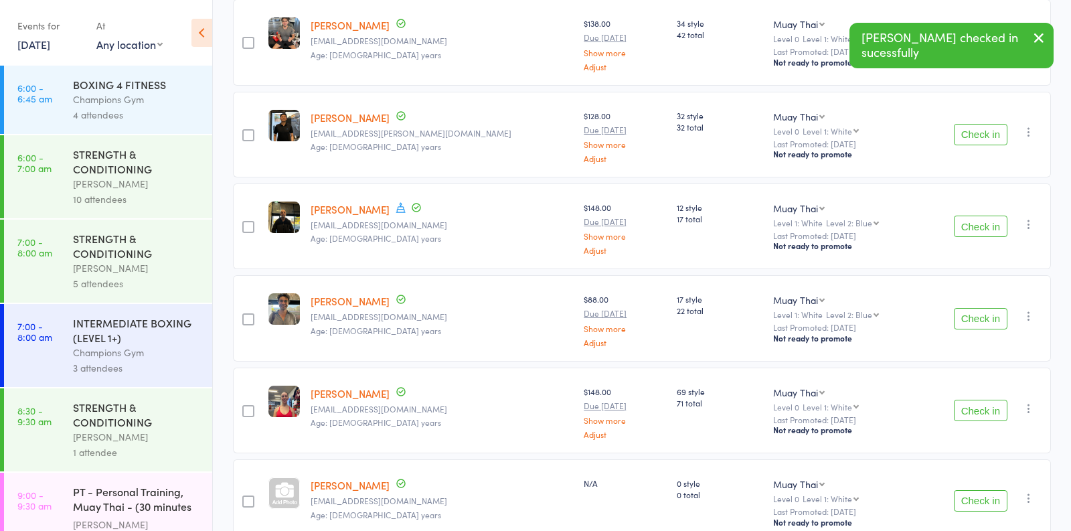
click at [983, 308] on button "Check in" at bounding box center [980, 318] width 54 height 21
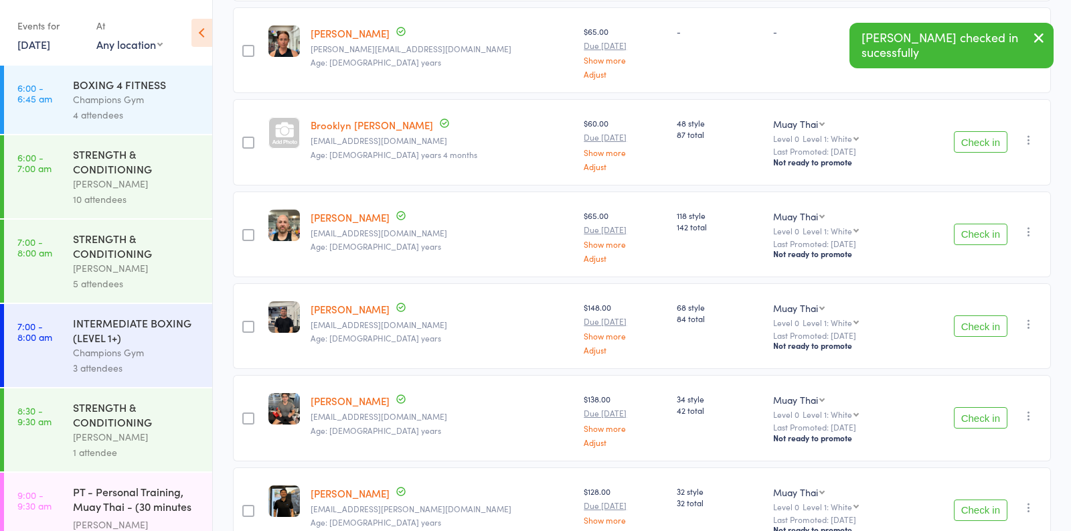
click at [978, 318] on button "Check in" at bounding box center [980, 325] width 54 height 21
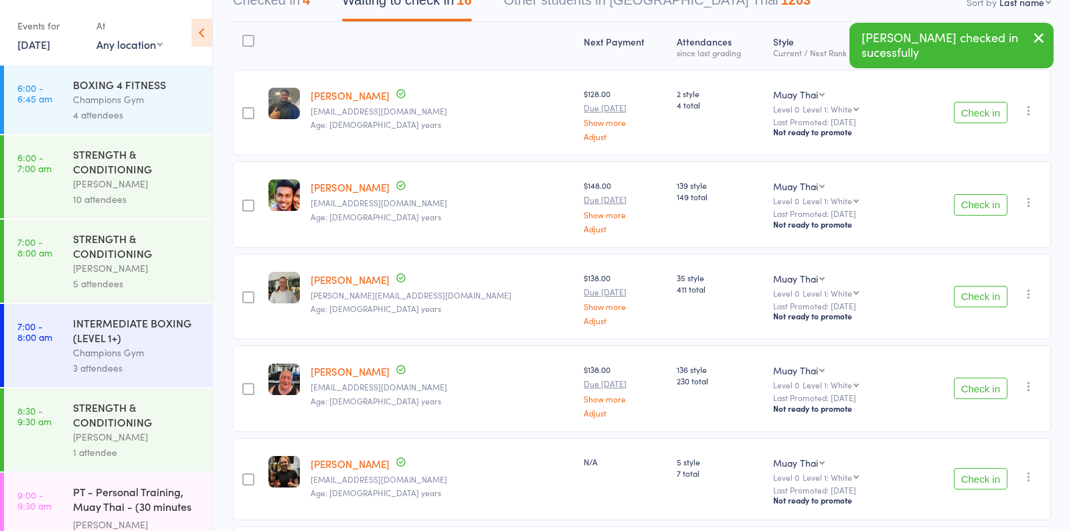
scroll to position [138, 0]
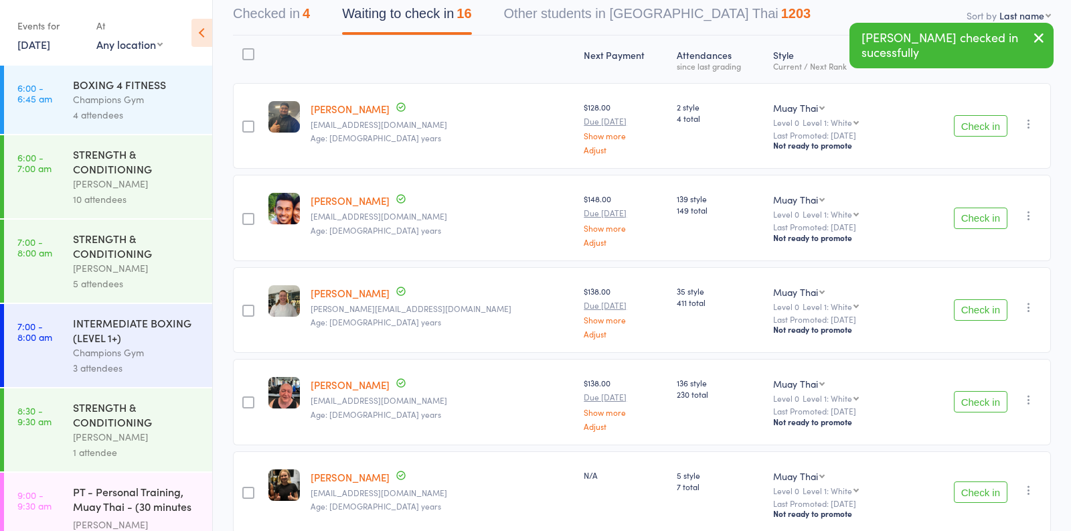
click at [988, 308] on button "Check in" at bounding box center [980, 309] width 54 height 21
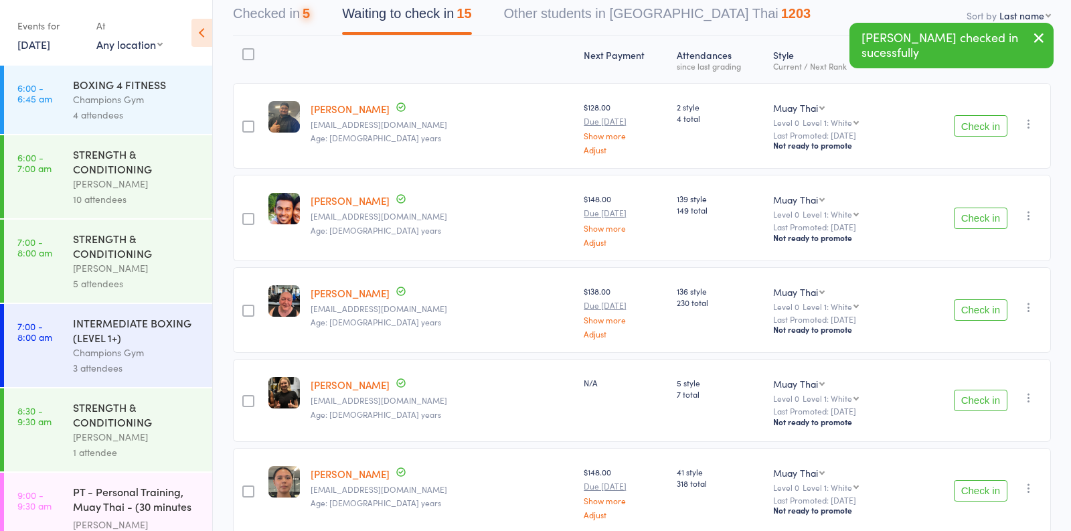
click at [987, 308] on button "Check in" at bounding box center [980, 309] width 54 height 21
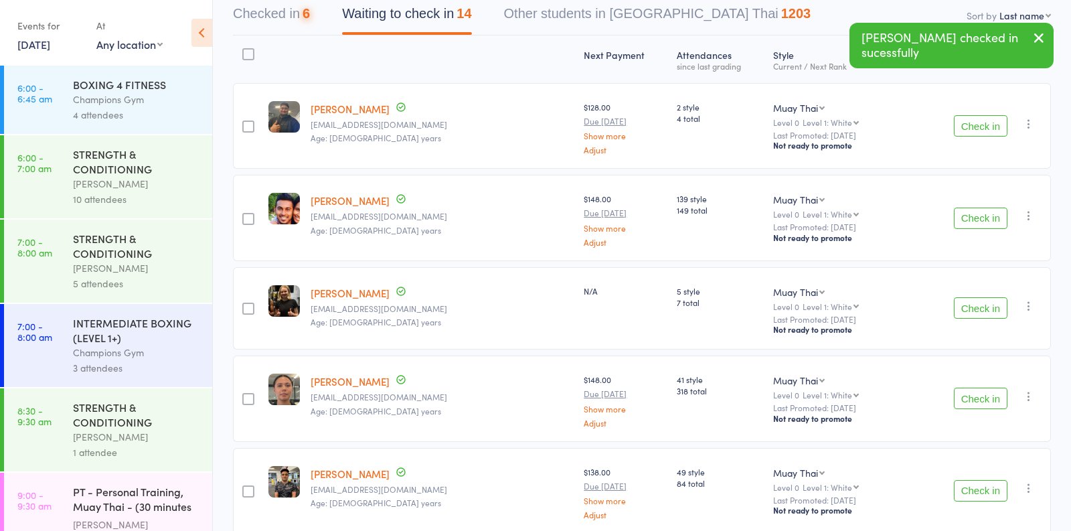
click at [985, 219] on button "Check in" at bounding box center [980, 217] width 54 height 21
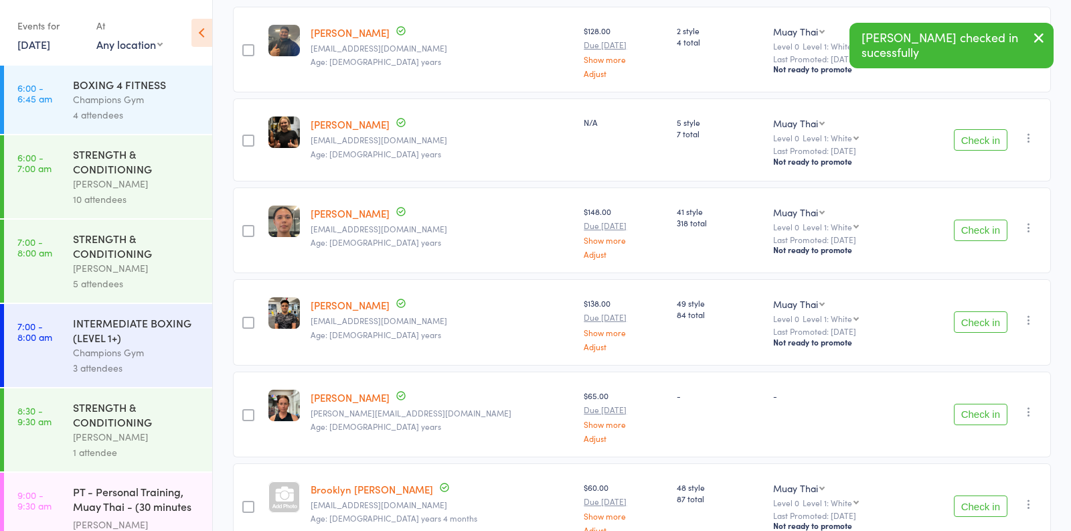
scroll to position [0, 0]
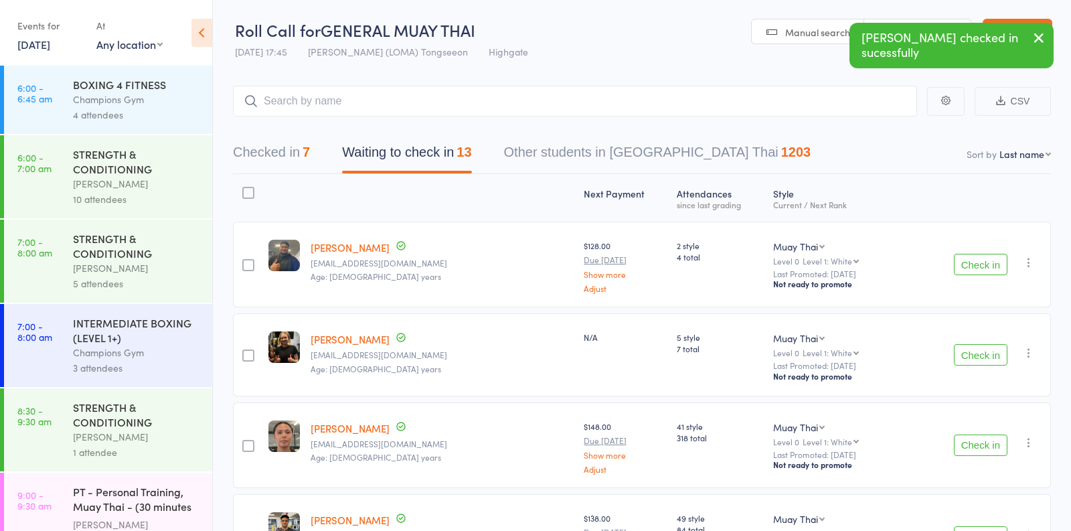
click at [337, 245] on link "[PERSON_NAME]" at bounding box center [349, 247] width 79 height 14
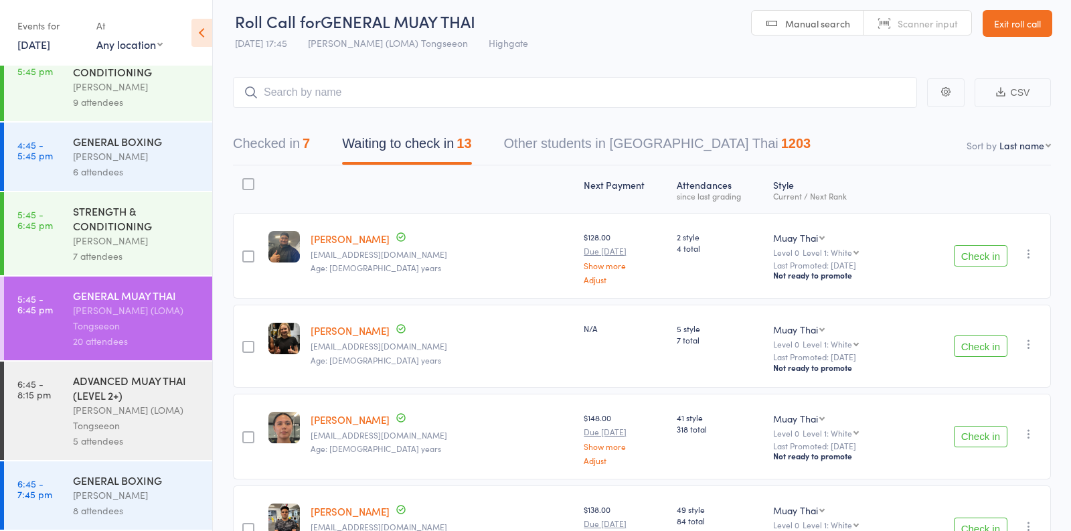
scroll to position [3, 0]
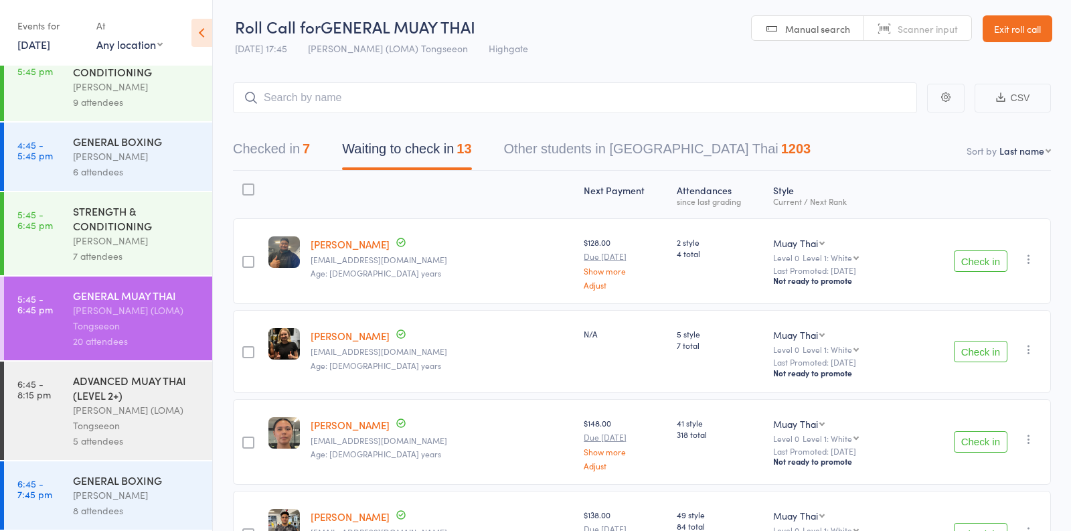
click at [986, 441] on button "Check in" at bounding box center [980, 441] width 54 height 21
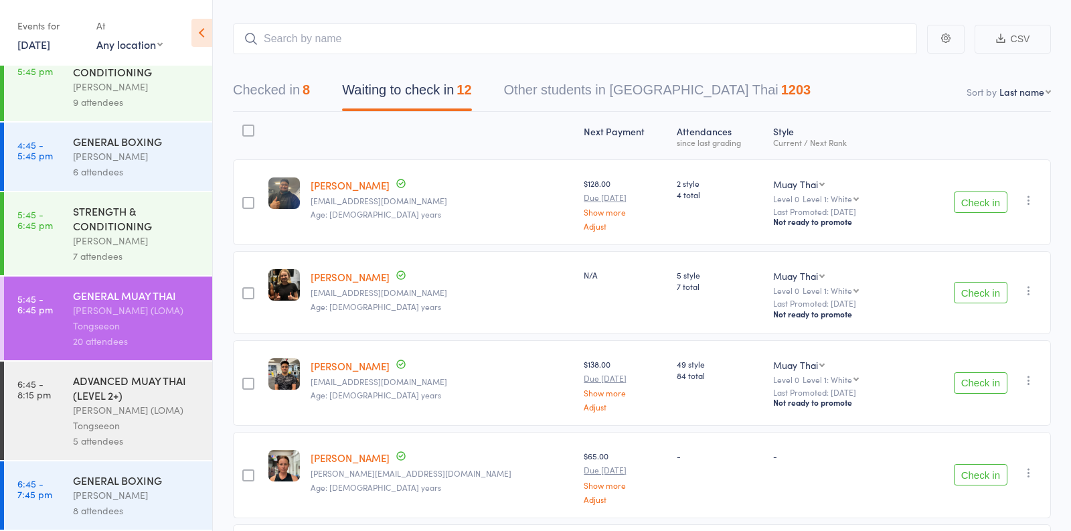
scroll to position [88, 0]
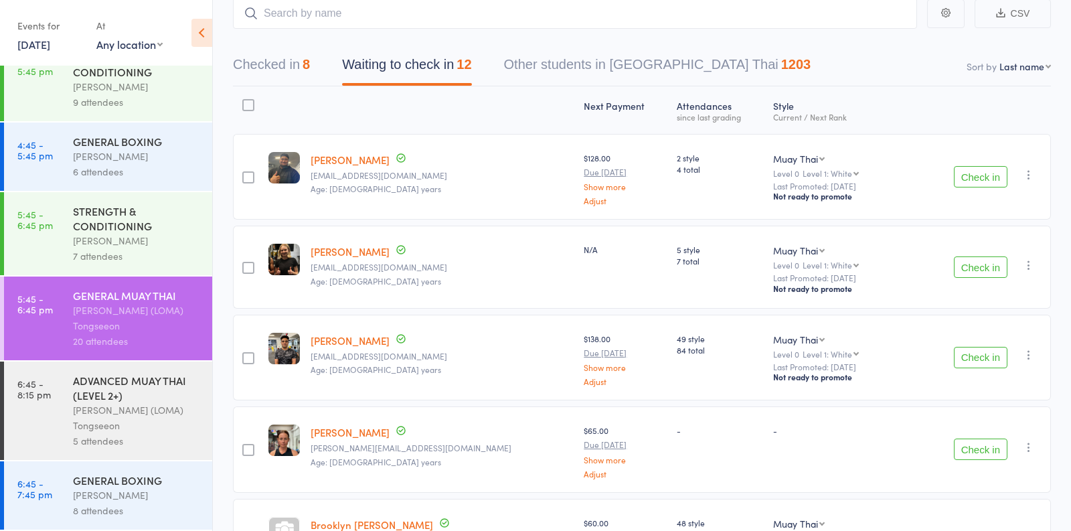
click at [986, 177] on button "Check in" at bounding box center [980, 176] width 54 height 21
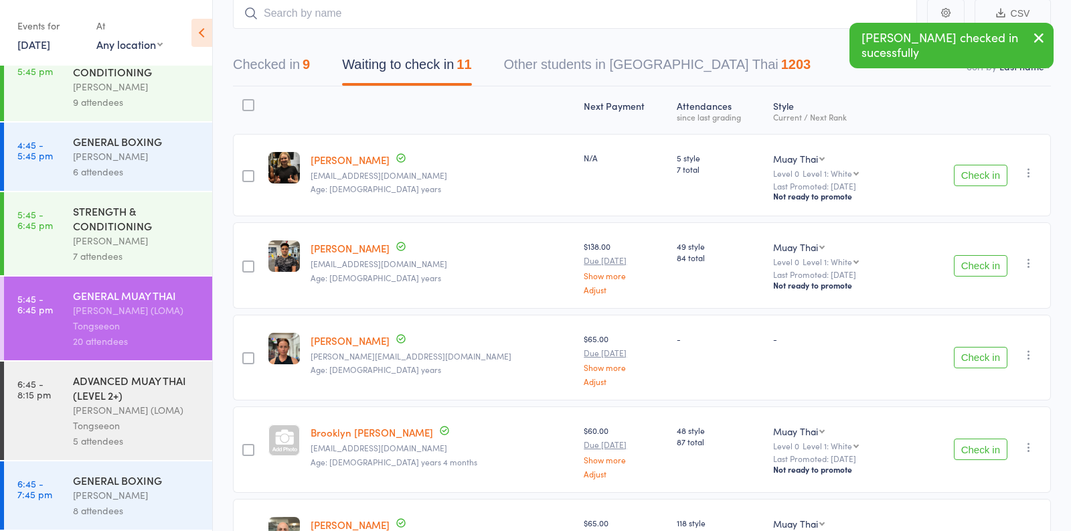
click at [980, 179] on button "Check in" at bounding box center [980, 175] width 54 height 21
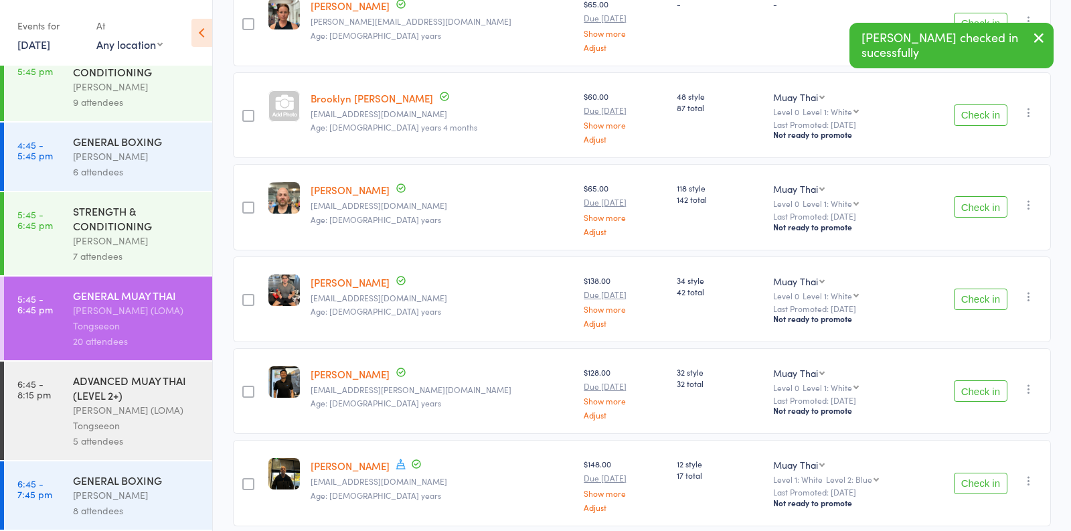
scroll to position [335, 0]
click at [959, 291] on button "Check in" at bounding box center [980, 297] width 54 height 21
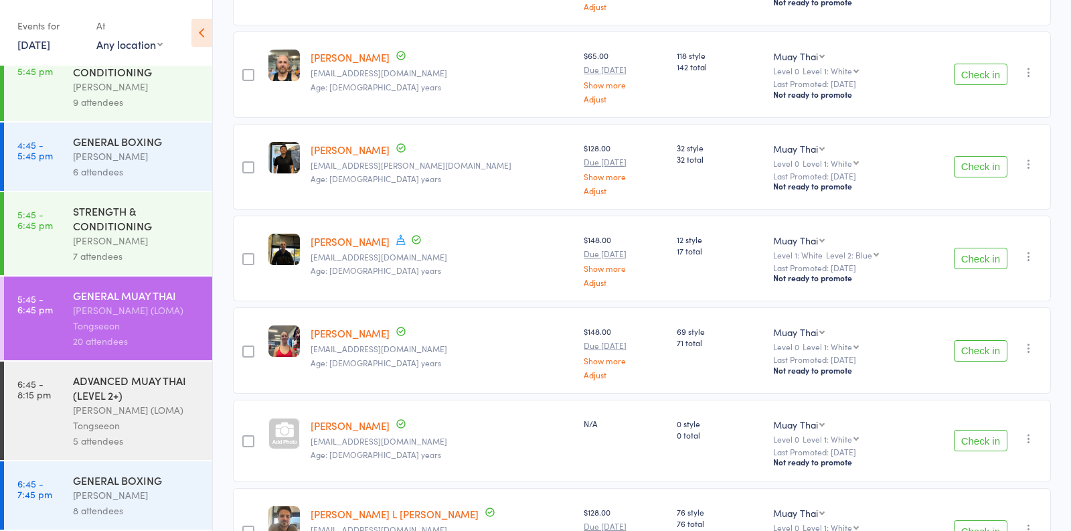
scroll to position [553, 0]
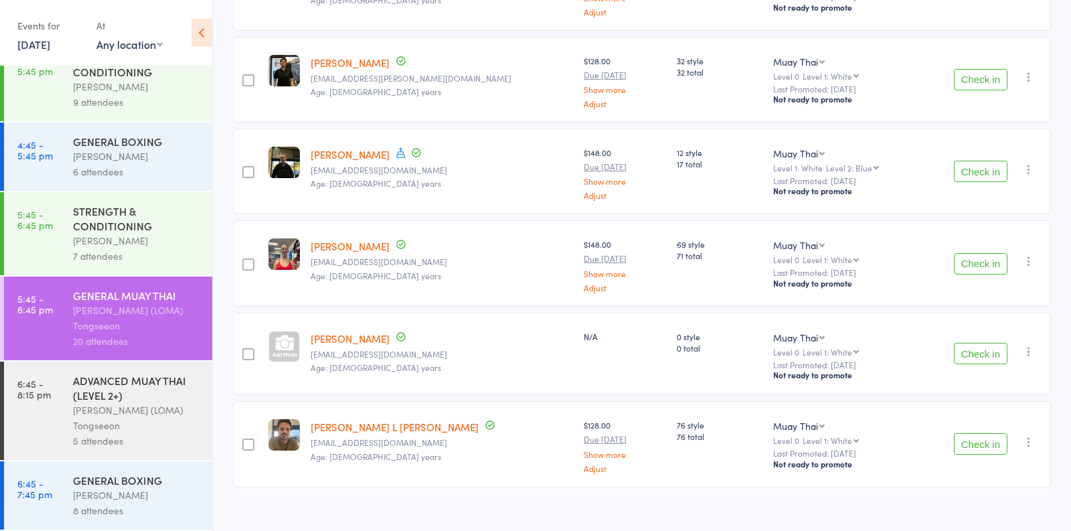
click at [965, 442] on button "Check in" at bounding box center [980, 443] width 54 height 21
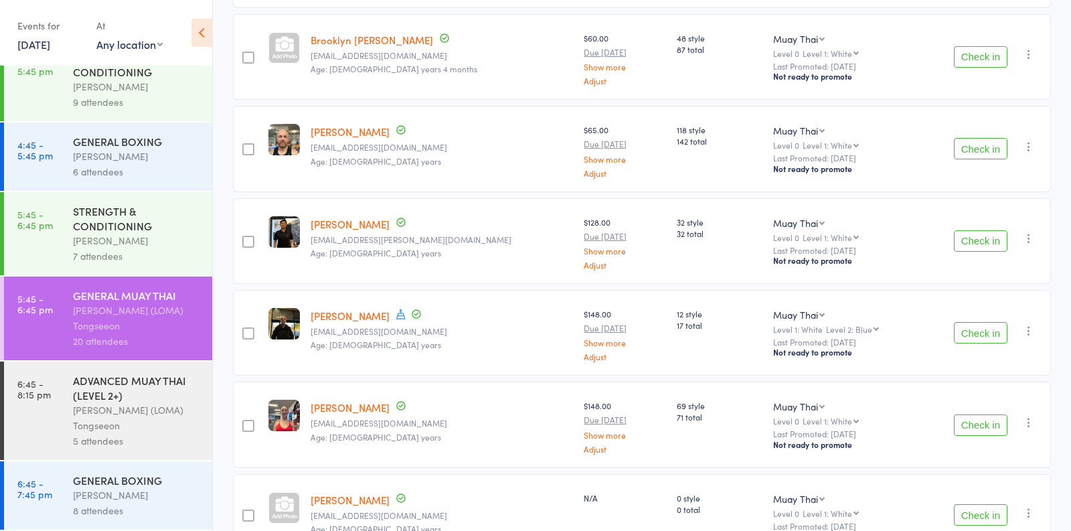
scroll to position [472, 0]
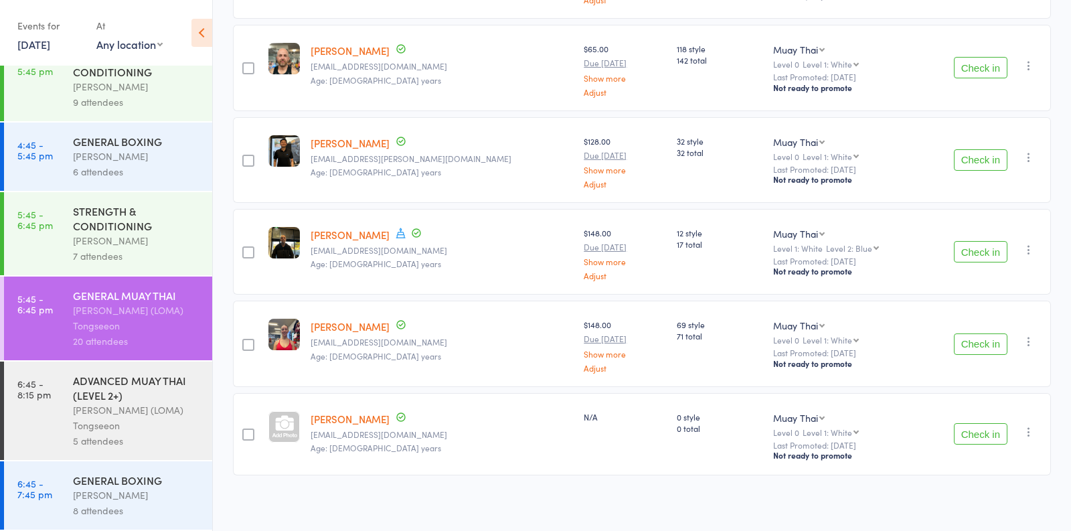
click at [995, 428] on button "Check in" at bounding box center [980, 433] width 54 height 21
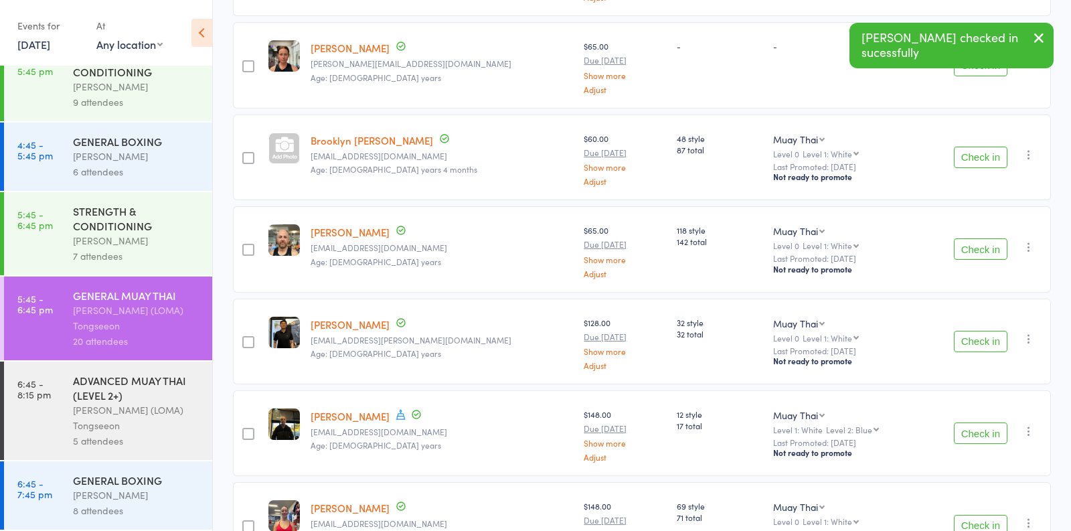
scroll to position [286, 0]
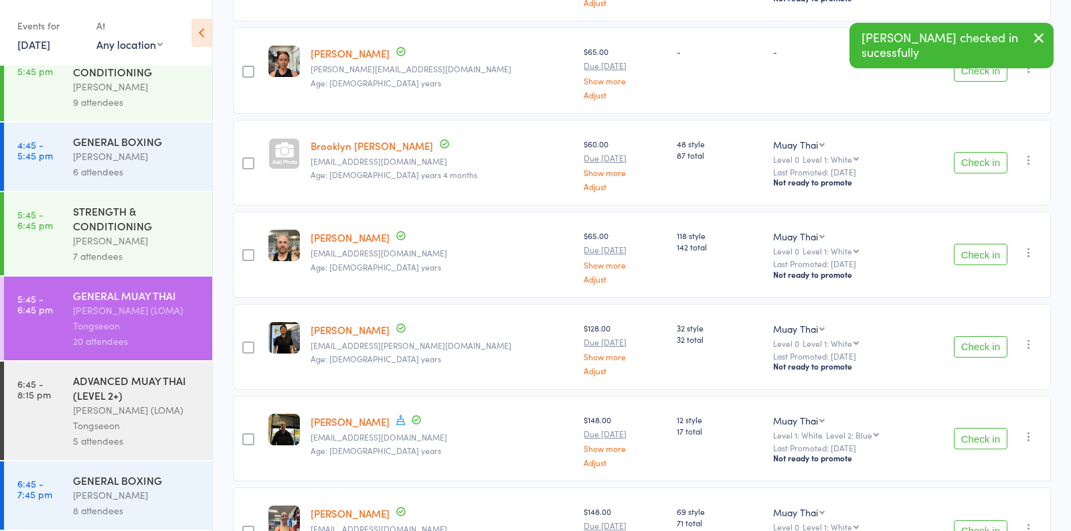
click at [974, 260] on button "Check in" at bounding box center [980, 254] width 54 height 21
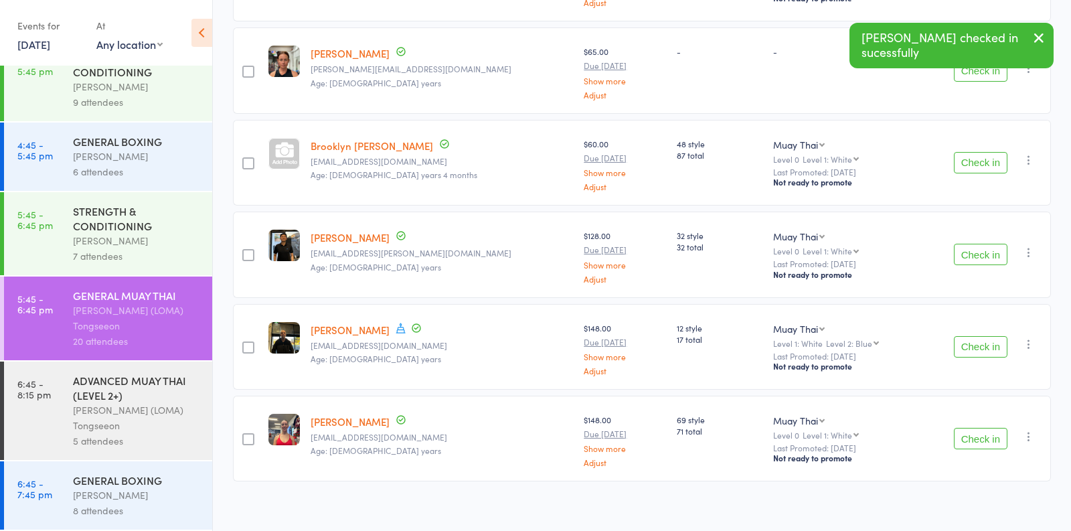
click at [970, 163] on button "Check in" at bounding box center [980, 162] width 54 height 21
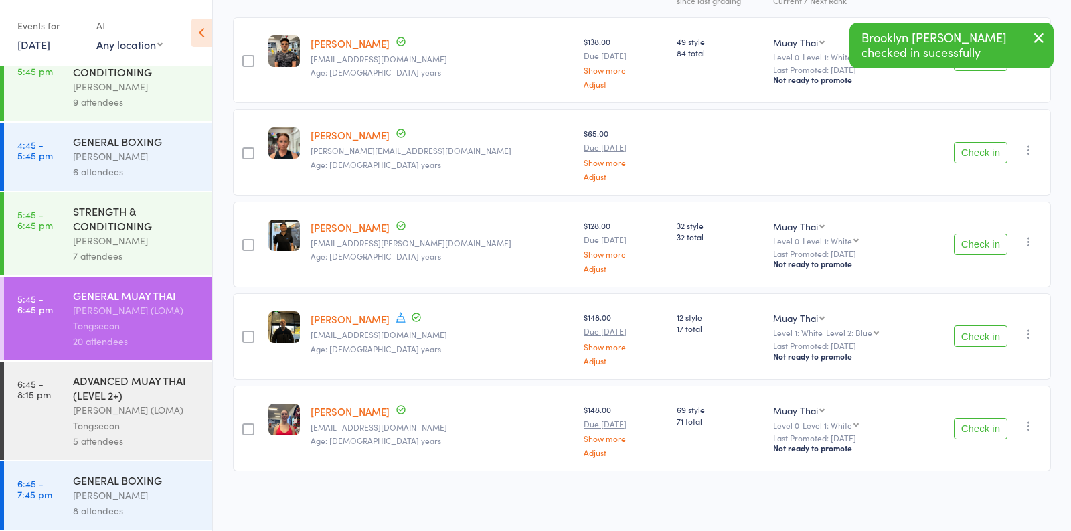
scroll to position [201, 0]
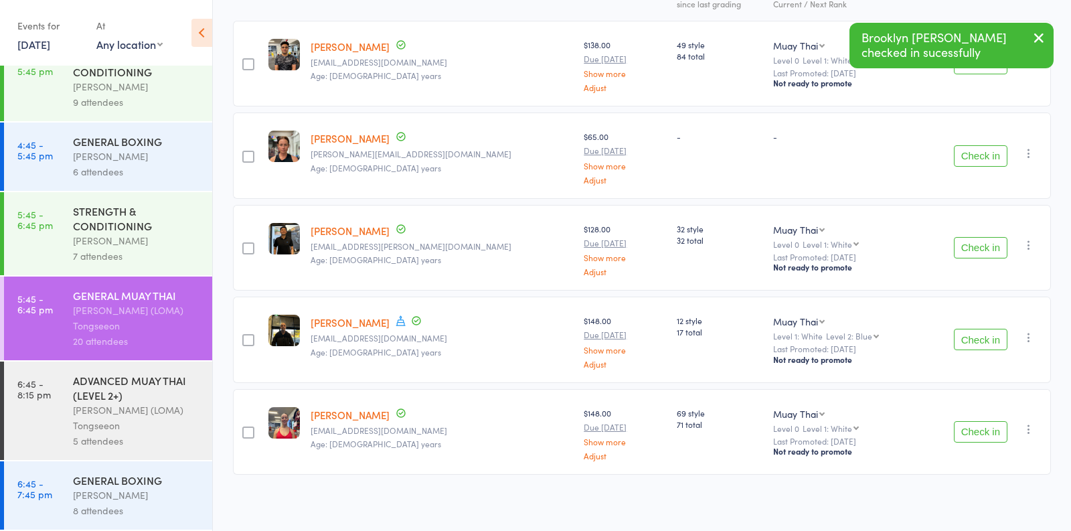
click at [966, 161] on button "Check in" at bounding box center [980, 155] width 54 height 21
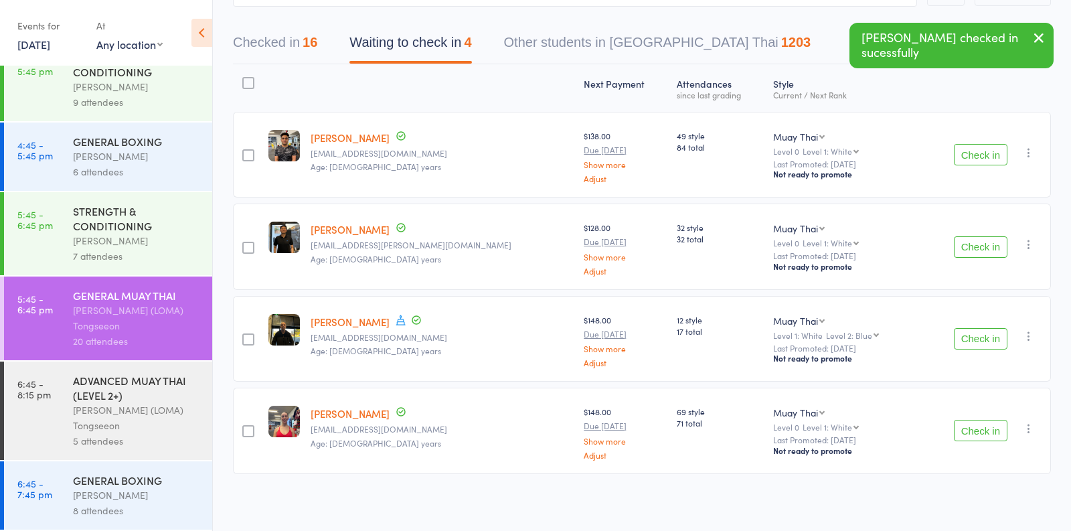
click at [170, 244] on div "Vincenzo Marroni" at bounding box center [137, 240] width 128 height 15
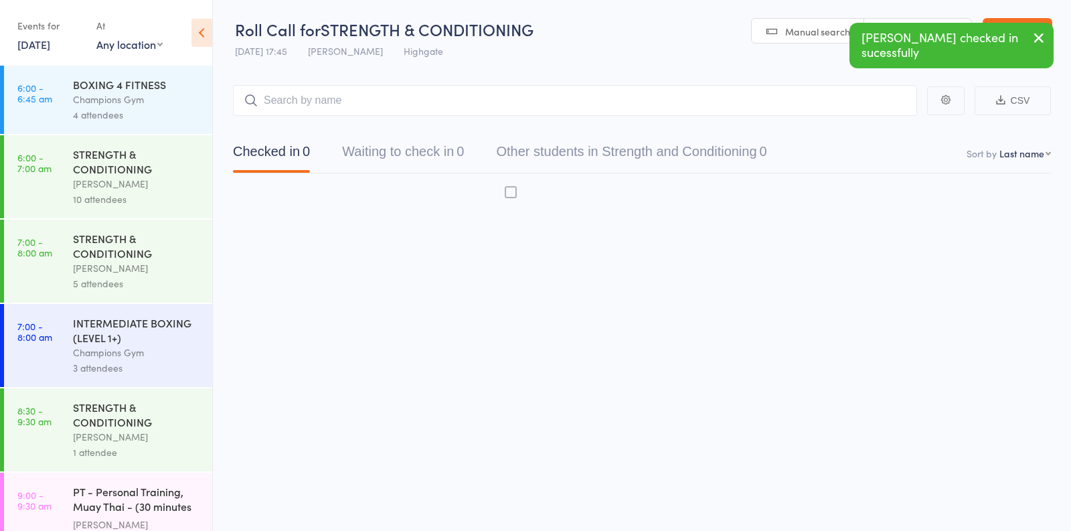
scroll to position [1, 0]
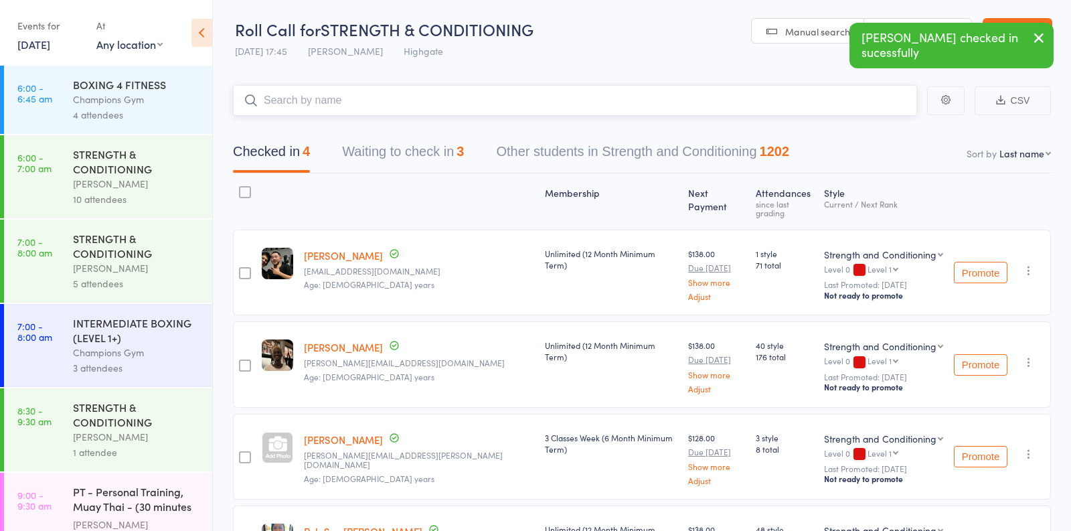
click at [425, 163] on button "Waiting to check in 3" at bounding box center [403, 154] width 122 height 35
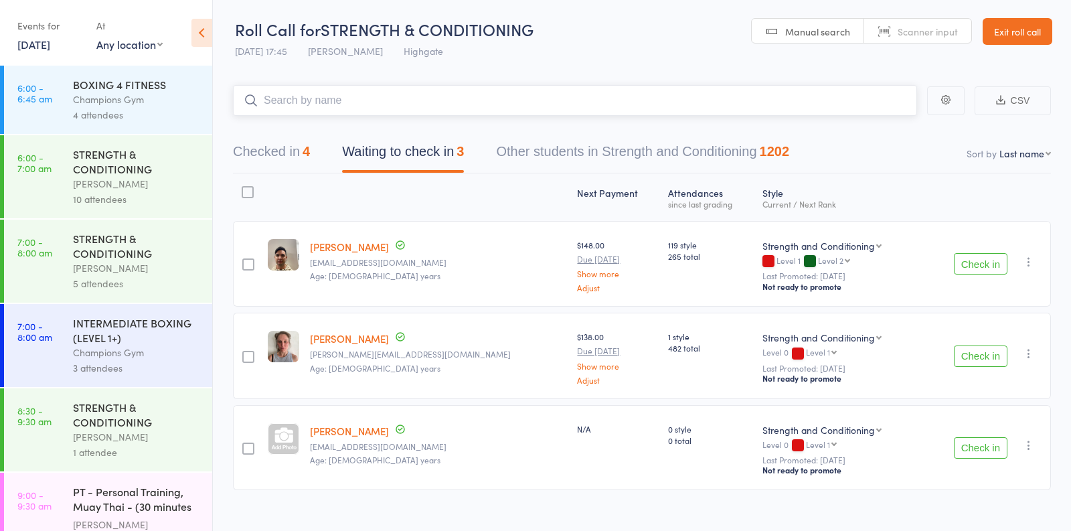
click at [301, 167] on button "Checked in 4" at bounding box center [271, 154] width 77 height 35
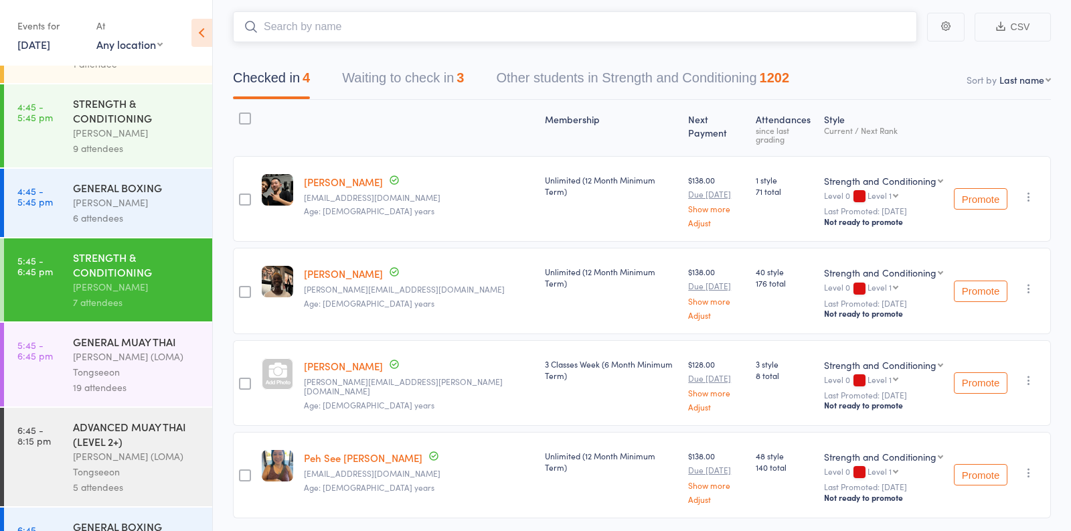
scroll to position [1200, 0]
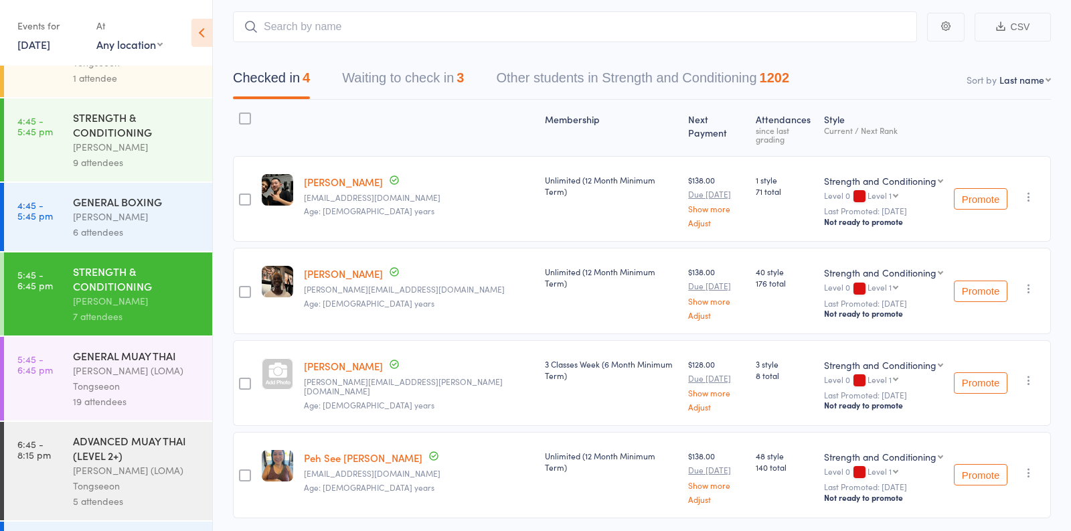
click at [122, 373] on div "Ronnarong (LOMA) Tongseeon" at bounding box center [137, 378] width 128 height 31
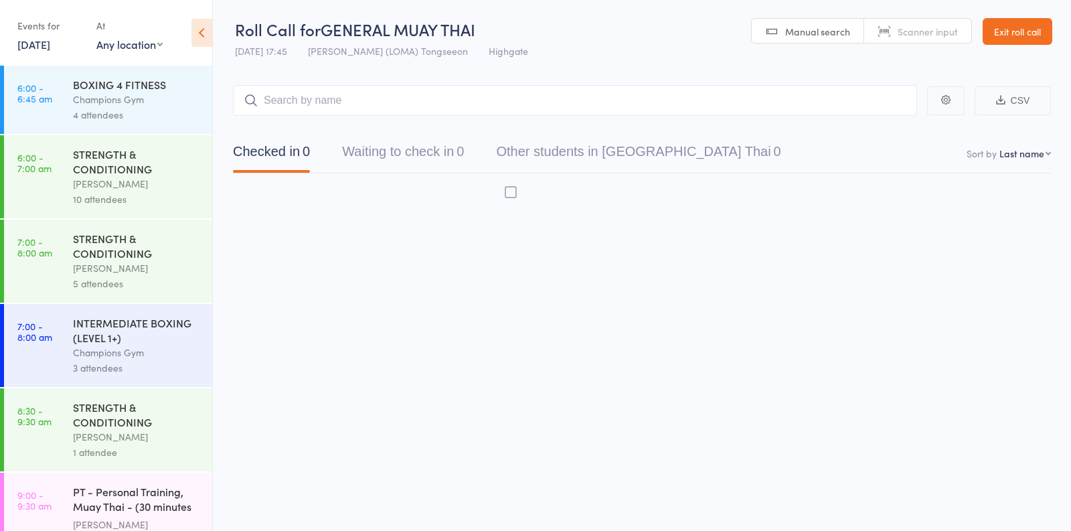
scroll to position [1, 0]
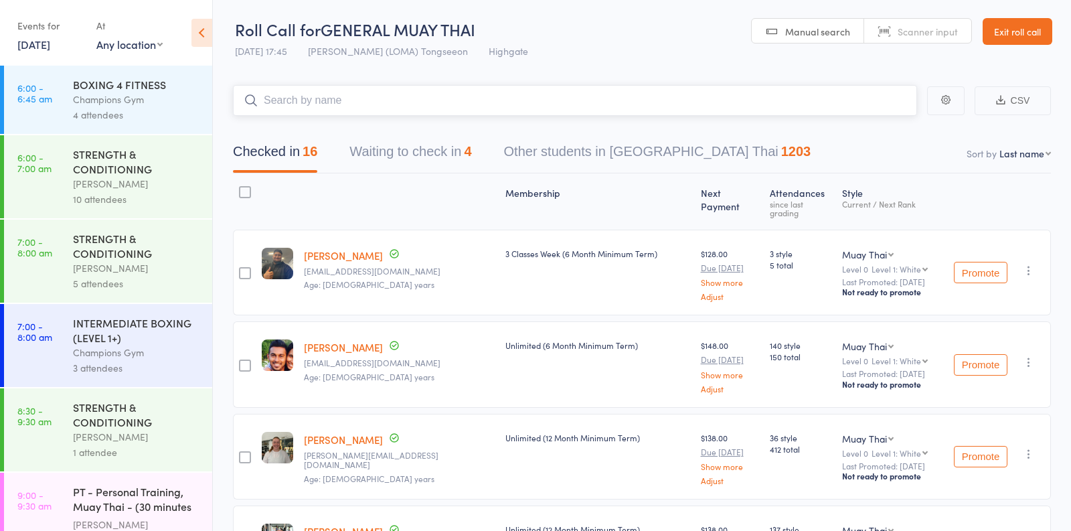
click at [413, 146] on button "Waiting to check in 4" at bounding box center [410, 154] width 122 height 35
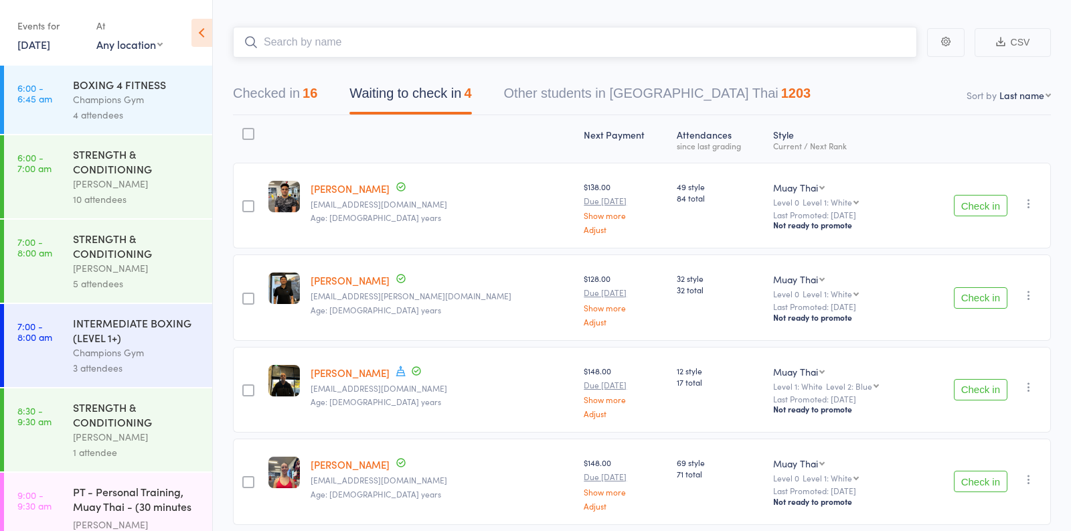
scroll to position [70, 0]
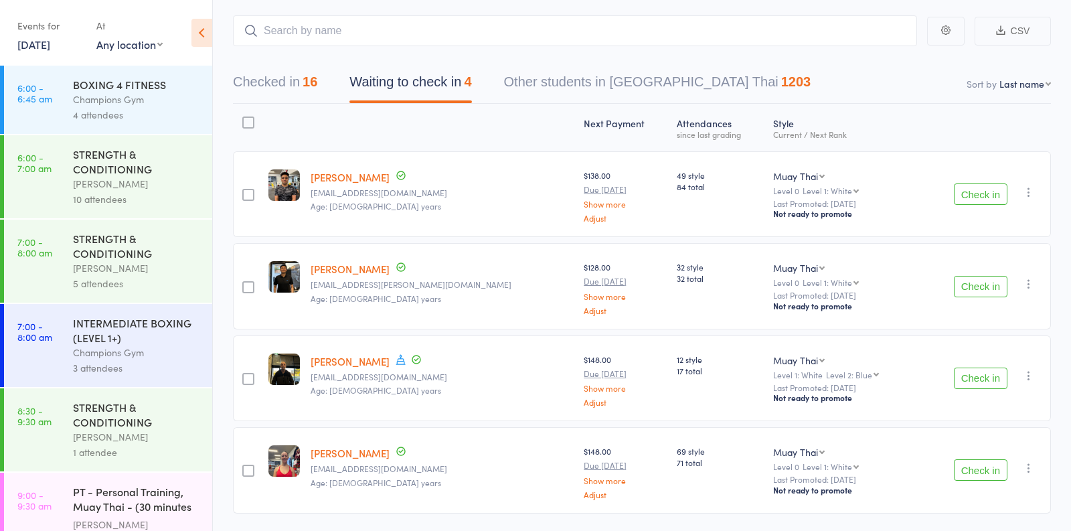
click at [978, 194] on button "Check in" at bounding box center [980, 193] width 54 height 21
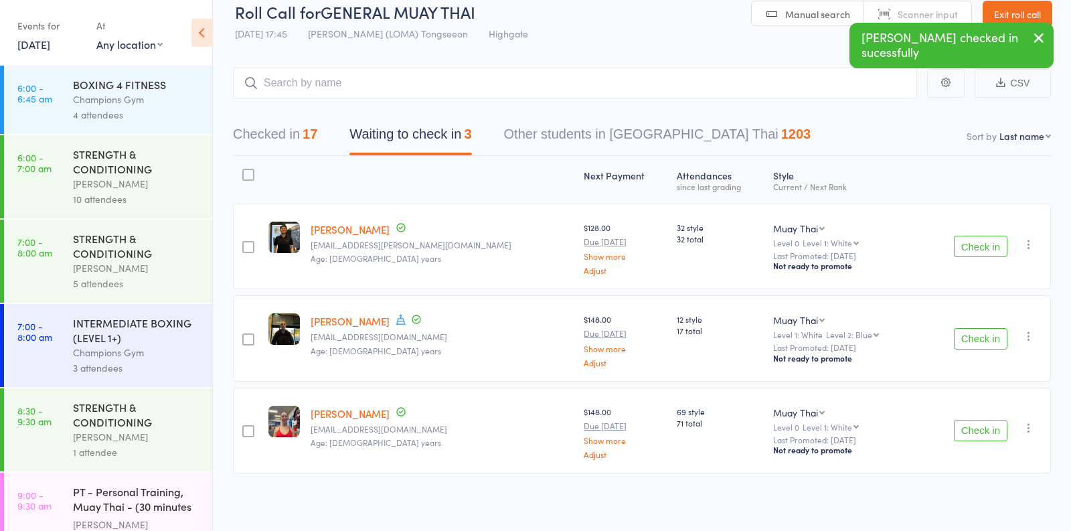
click at [967, 241] on button "Check in" at bounding box center [980, 246] width 54 height 21
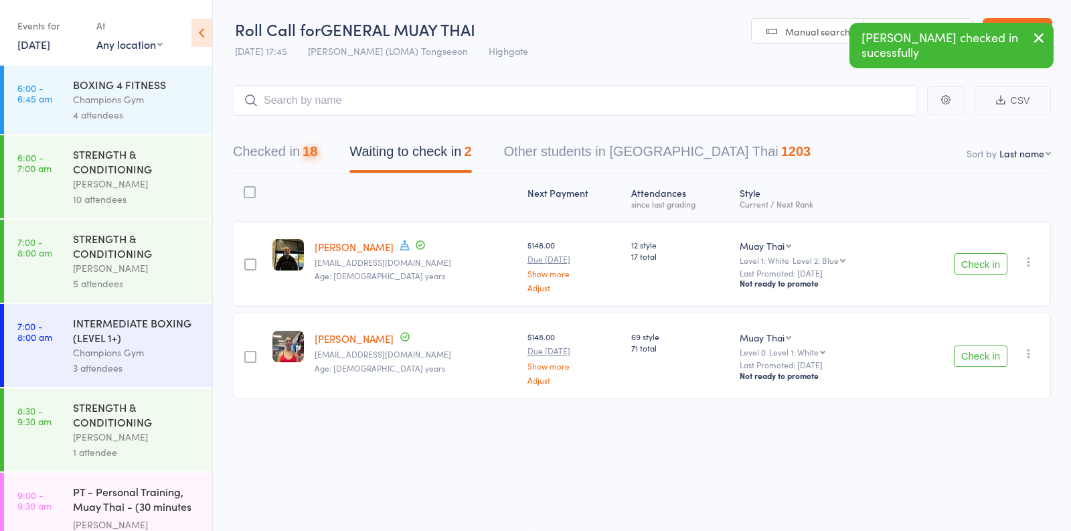
scroll to position [1, 0]
click at [973, 262] on button "Check in" at bounding box center [980, 263] width 54 height 21
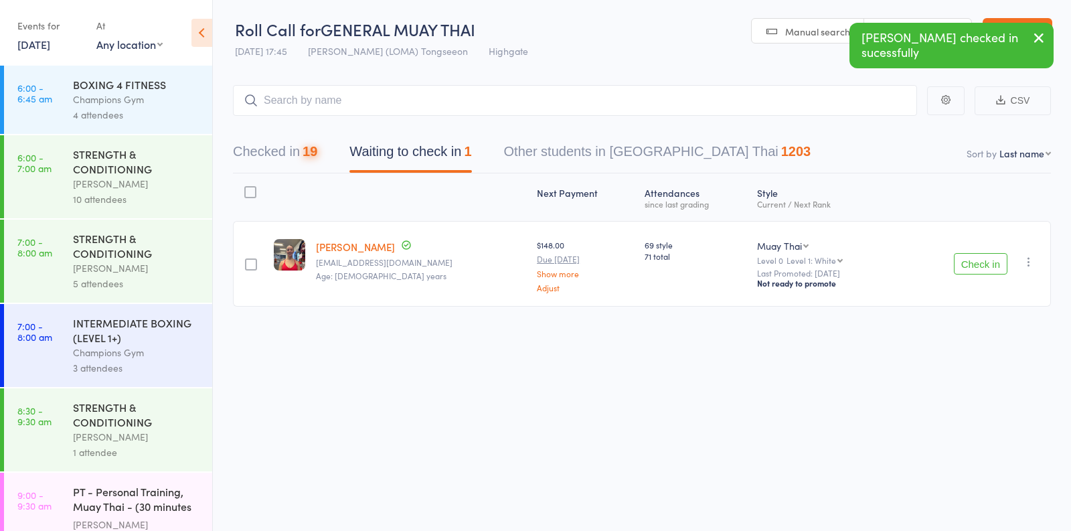
click at [973, 262] on button "Check in" at bounding box center [980, 263] width 54 height 21
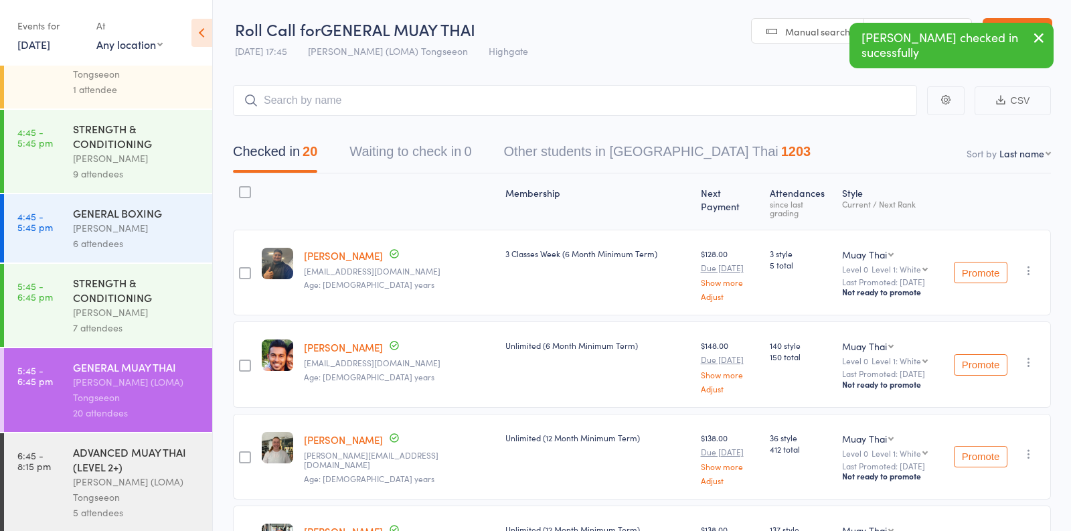
scroll to position [1262, 0]
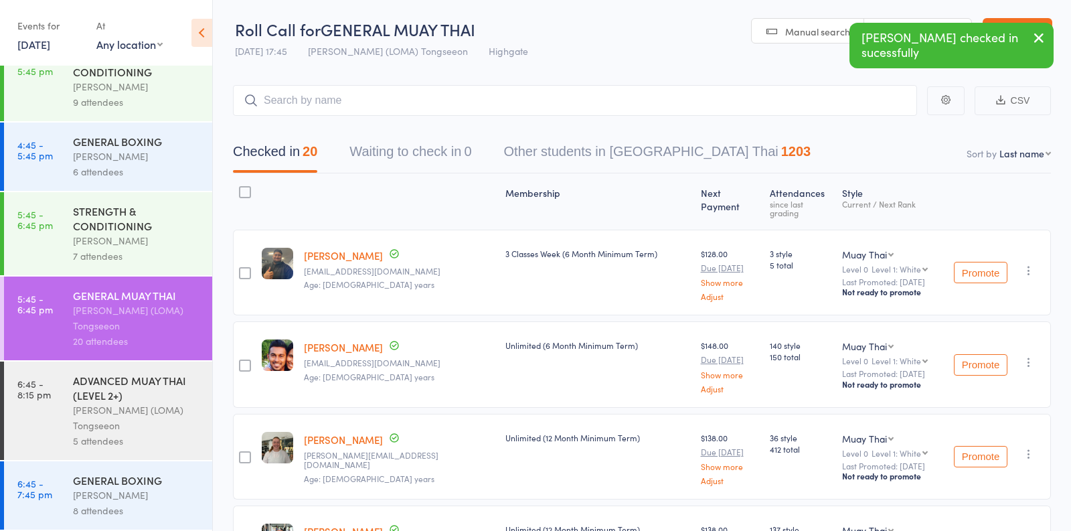
click at [145, 223] on div "STRENGTH & CONDITIONING" at bounding box center [137, 217] width 128 height 29
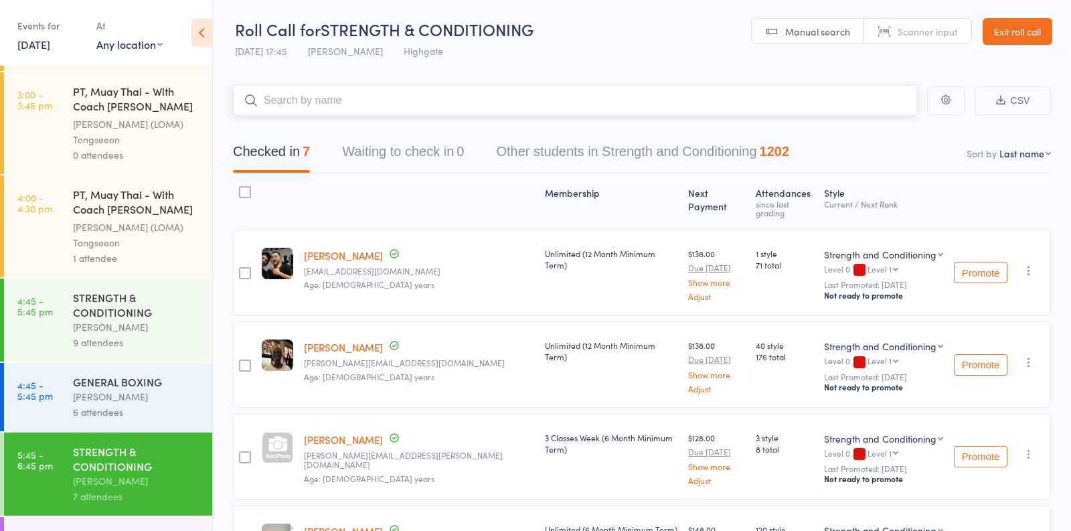
scroll to position [1262, 0]
